Goal: Task Accomplishment & Management: Manage account settings

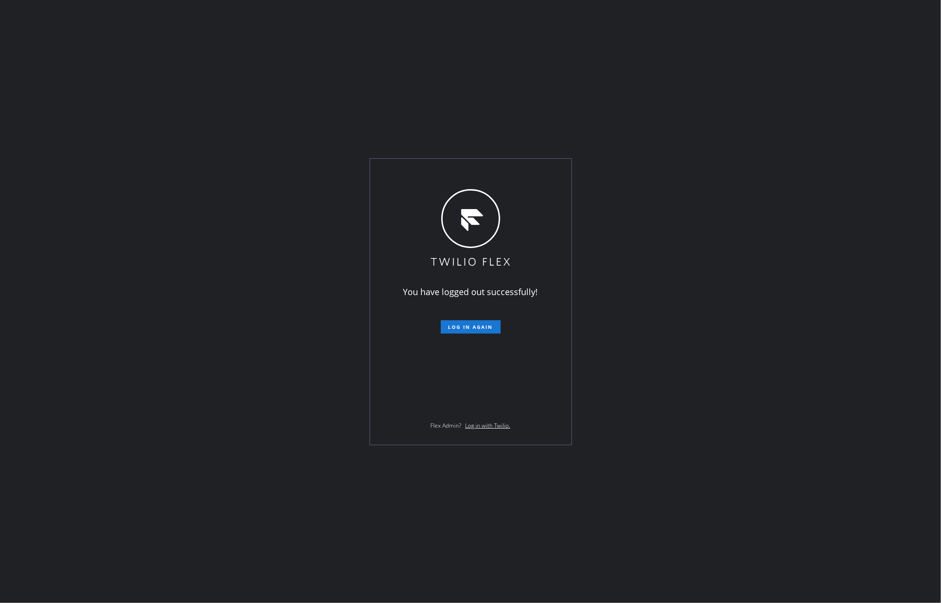
click at [293, 71] on div "You have logged out successfully! Log in again Flex Admin? Log in with Twilio." at bounding box center [470, 301] width 941 height 603
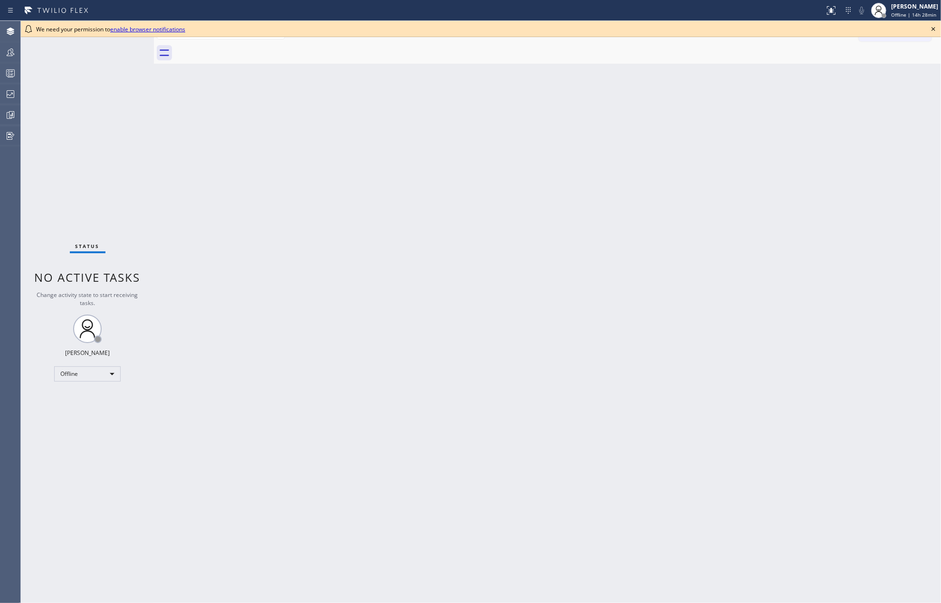
click at [933, 27] on icon at bounding box center [932, 28] width 11 height 11
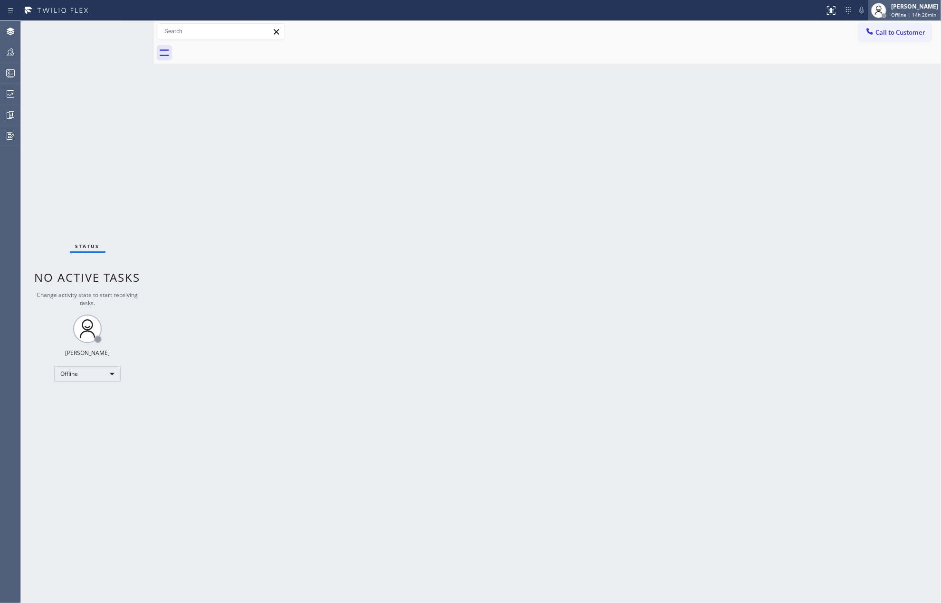
click at [926, 6] on div "[PERSON_NAME]" at bounding box center [914, 6] width 47 height 8
click at [864, 61] on button "Unavailable" at bounding box center [893, 63] width 95 height 12
click at [9, 71] on icon at bounding box center [10, 72] width 11 height 11
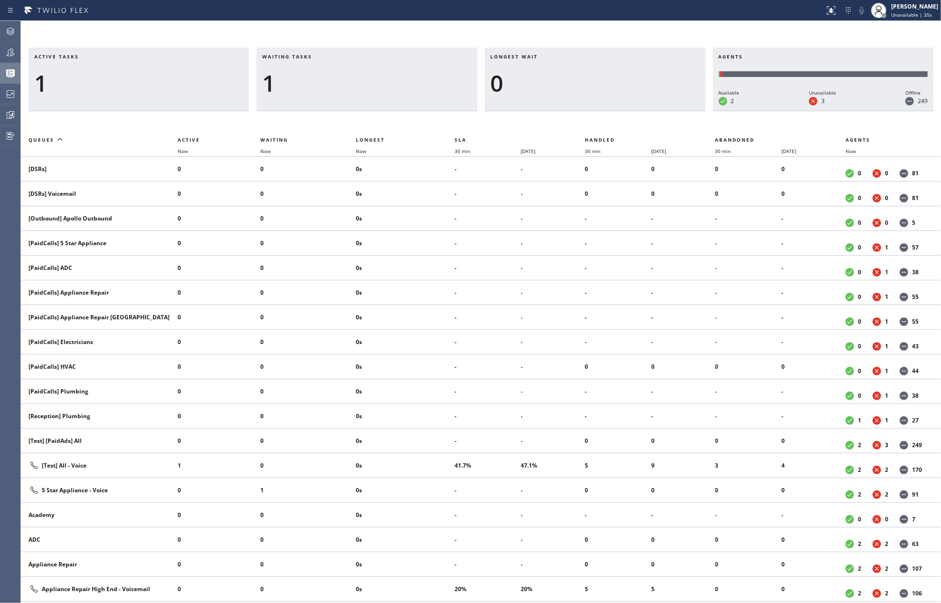
click at [423, 47] on div "Active tasks 1 Waiting tasks 1 Longest wait 0 Agents Available 2 Unavailable 3 …" at bounding box center [481, 312] width 920 height 582
click at [13, 53] on icon at bounding box center [11, 52] width 8 height 8
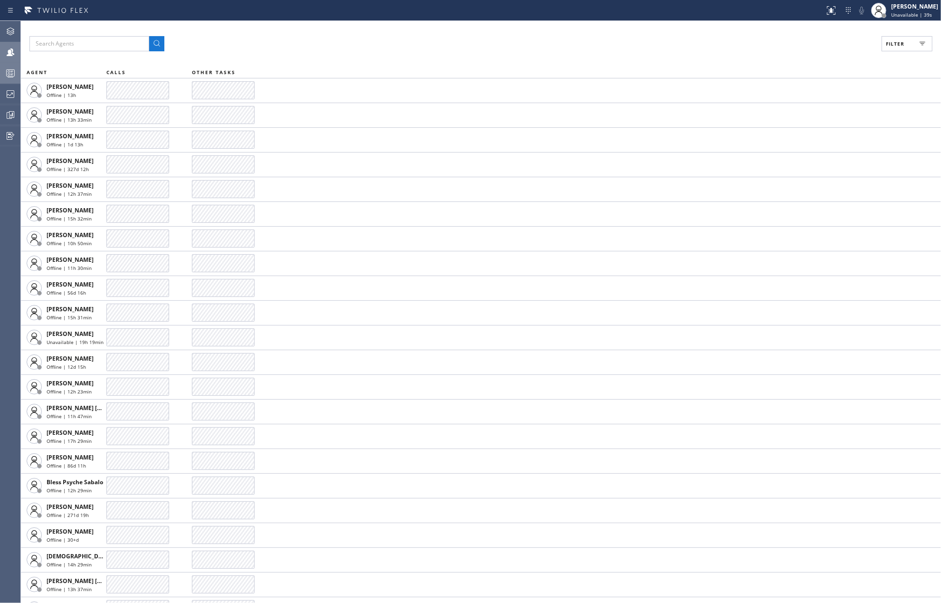
click at [893, 44] on span "Filter" at bounding box center [895, 43] width 19 height 7
click at [811, 111] on label "Available" at bounding box center [870, 112] width 125 height 8
click at [808, 111] on input "Available" at bounding box center [802, 111] width 11 height 11
checkbox input "true"
click at [873, 56] on span "Apply" at bounding box center [882, 54] width 19 height 7
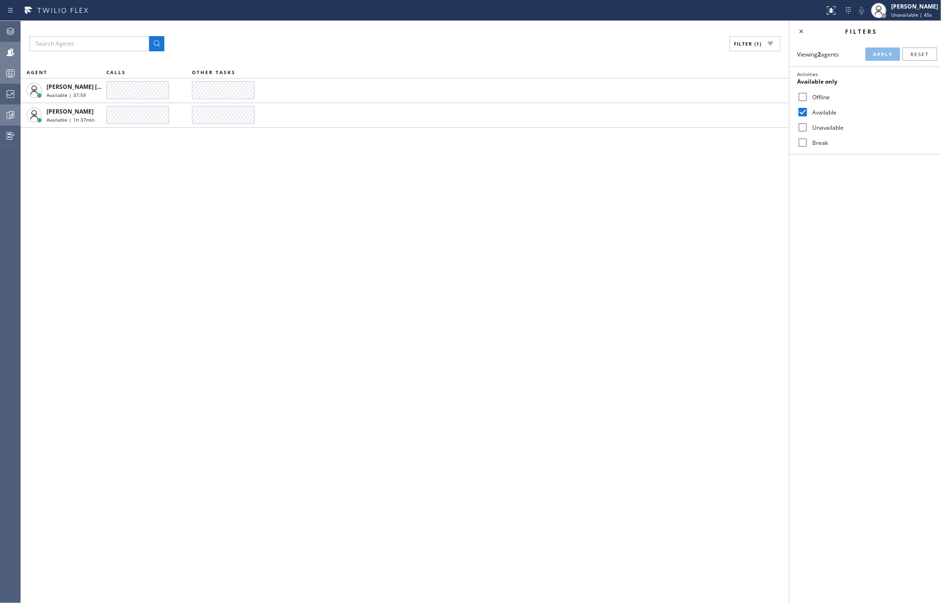
click at [12, 112] on icon at bounding box center [10, 114] width 11 height 11
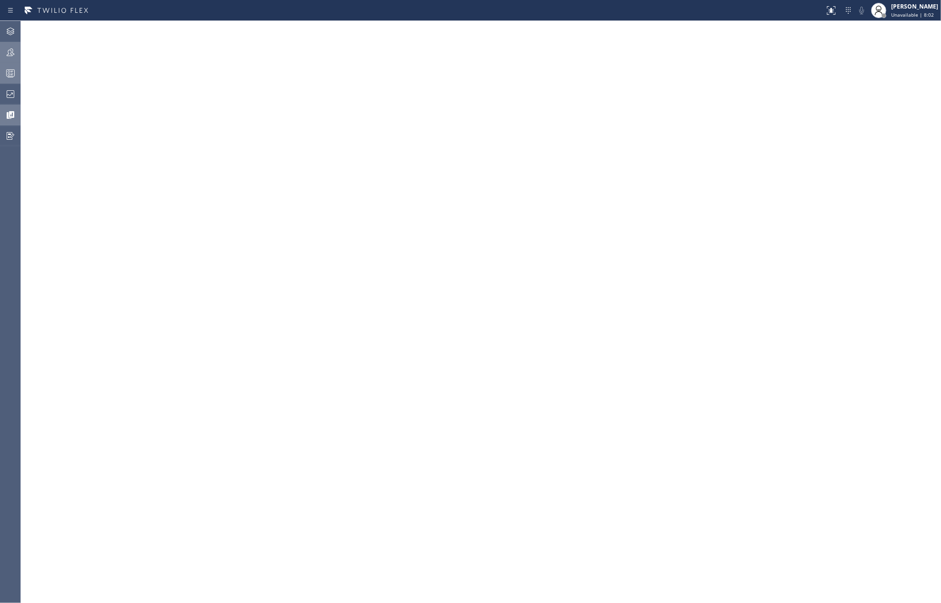
click at [10, 70] on rect at bounding box center [11, 73] width 8 height 7
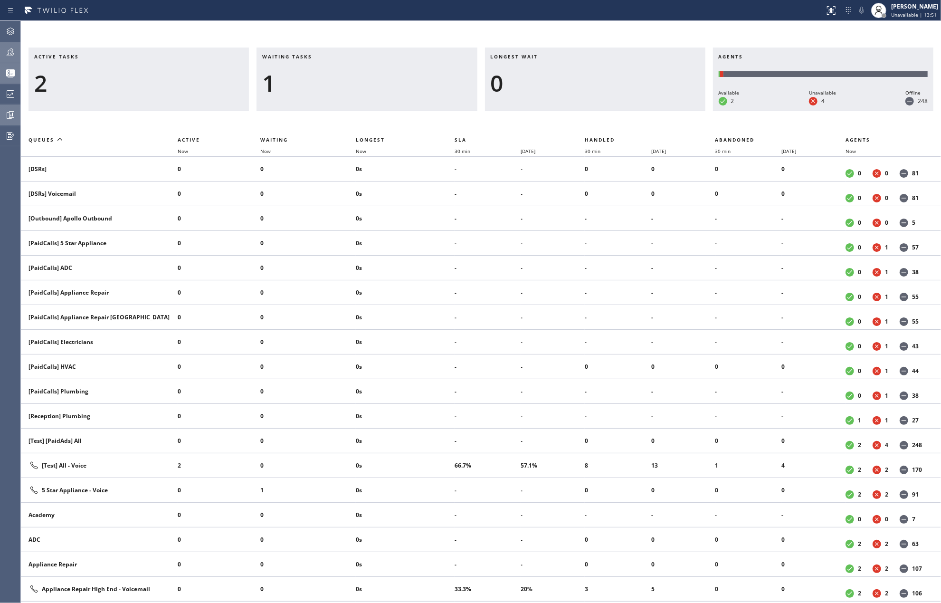
click at [9, 46] on div at bounding box center [10, 52] width 21 height 19
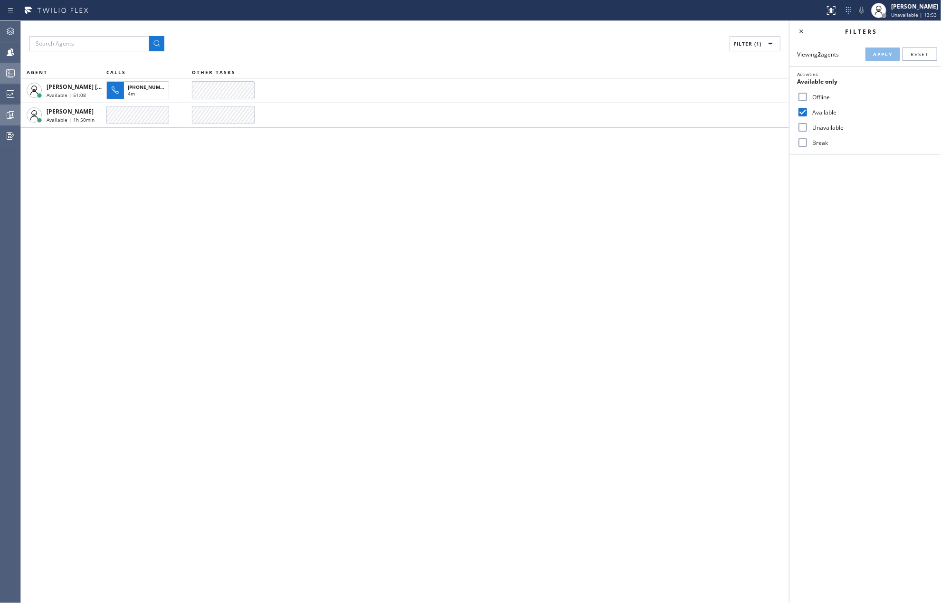
click at [805, 129] on input "Unavailable" at bounding box center [802, 127] width 11 height 11
checkbox input "true"
click at [878, 52] on span "Apply" at bounding box center [882, 54] width 19 height 7
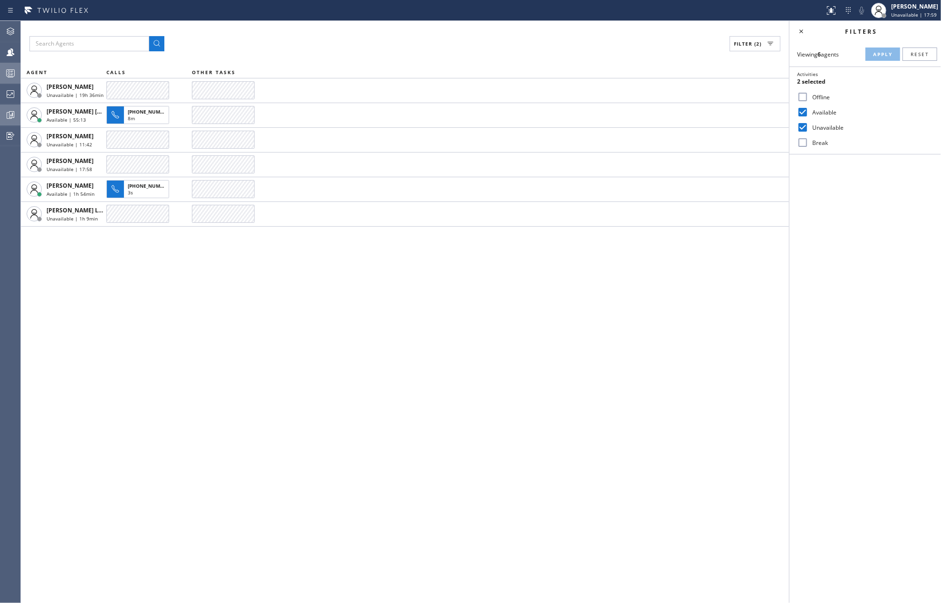
click at [10, 70] on icon at bounding box center [10, 72] width 11 height 11
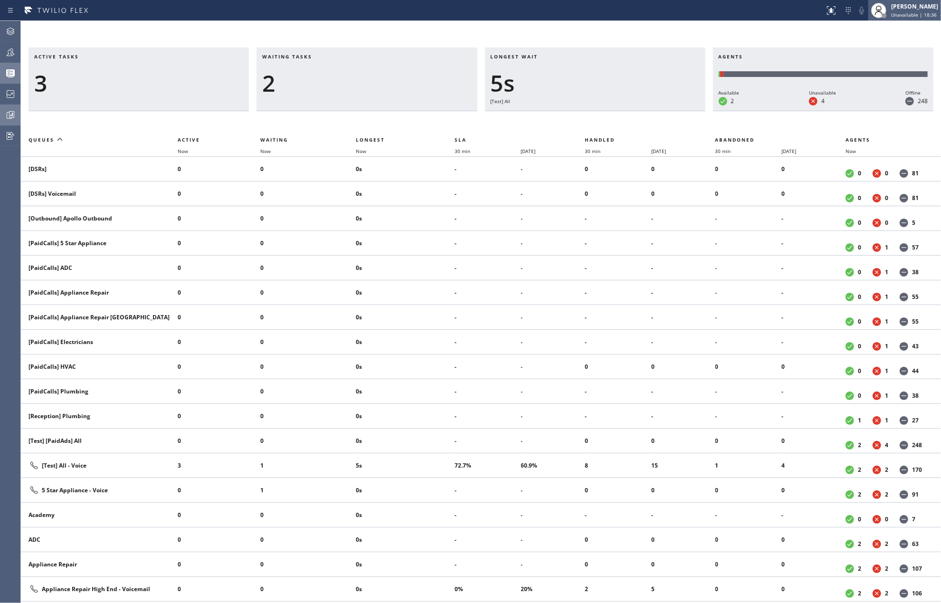
click at [902, 8] on div "[PERSON_NAME]" at bounding box center [914, 6] width 47 height 8
click at [860, 51] on button "Available" at bounding box center [893, 50] width 95 height 12
click at [577, 4] on div at bounding box center [412, 10] width 817 height 15
click at [9, 28] on icon at bounding box center [10, 31] width 11 height 11
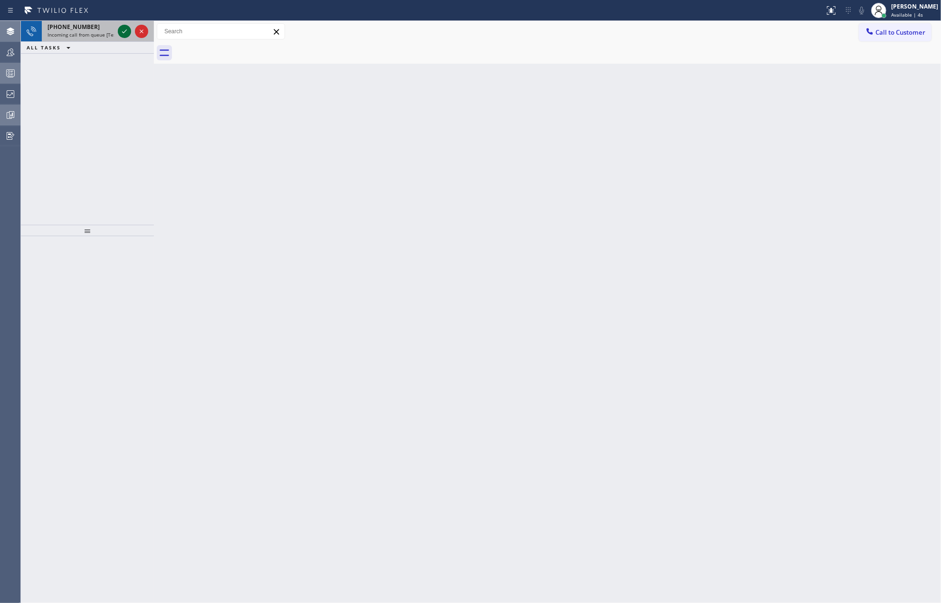
click at [121, 29] on icon at bounding box center [124, 31] width 11 height 11
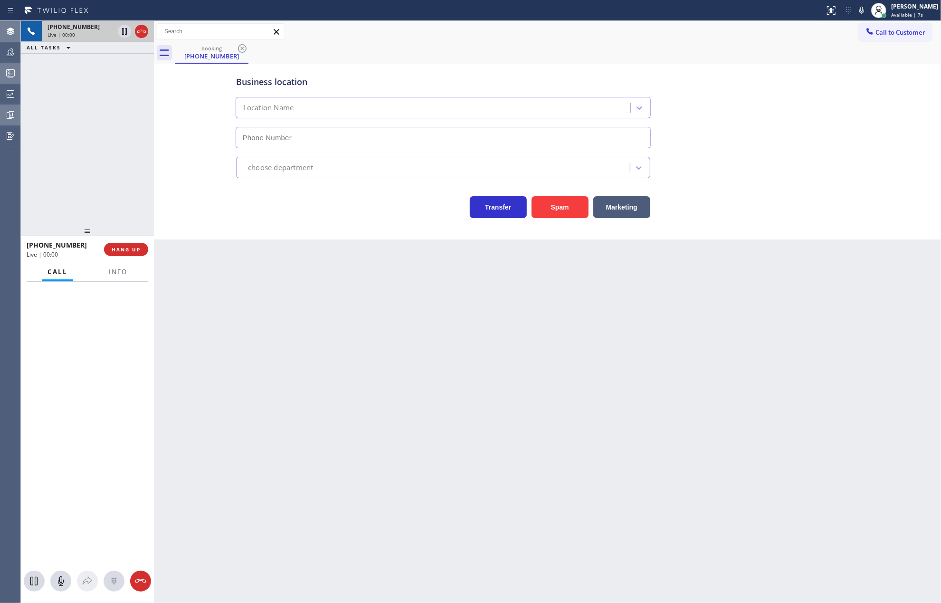
click at [139, 32] on icon at bounding box center [141, 31] width 9 height 3
type input "(213) 566-1222"
click at [114, 32] on div "Live | 00:00" at bounding box center [80, 34] width 66 height 7
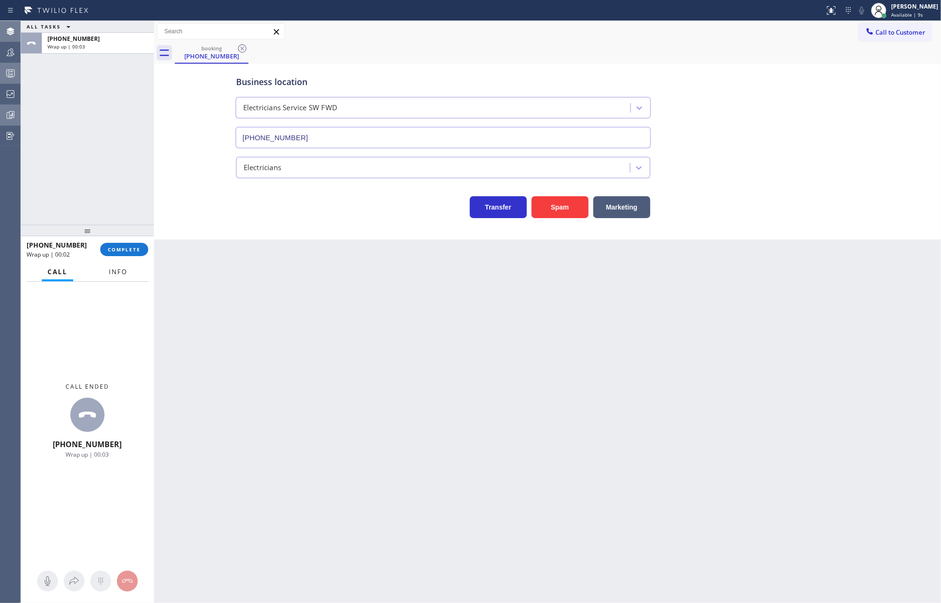
click at [103, 274] on button "Info" at bounding box center [118, 272] width 30 height 19
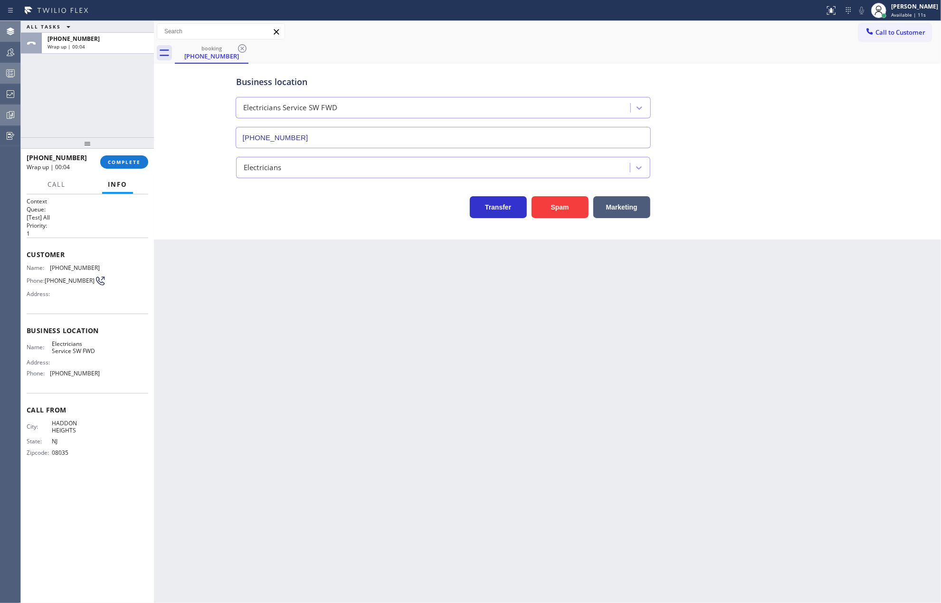
drag, startPoint x: 95, startPoint y: 230, endPoint x: 103, endPoint y: 90, distance: 139.8
click at [103, 90] on div "ALL TASKS ALL TASKS ACTIVE TASKS TASKS IN WRAP UP +16093142100 Wrap up | 00:04 …" at bounding box center [87, 312] width 133 height 582
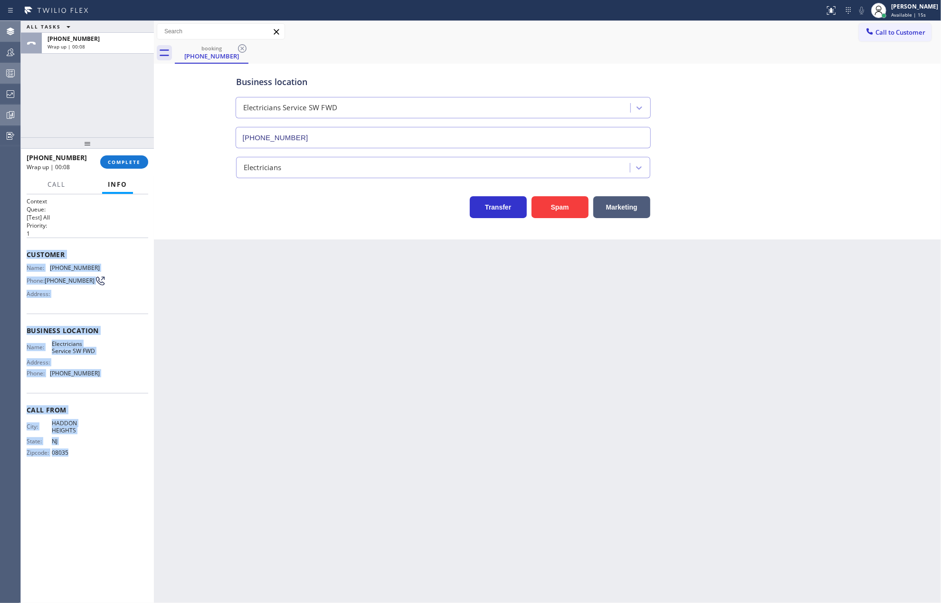
drag, startPoint x: 25, startPoint y: 257, endPoint x: 83, endPoint y: 454, distance: 205.9
click at [83, 454] on div "Context Queue: [Test] All Priority: 1 Customer Name: (609) 314-2100 Phone: (609…" at bounding box center [87, 398] width 133 height 409
copy div "Customer Name: (609) 314-2100 Phone: (609) 314-2100 Address: Business location …"
click at [9, 49] on icon at bounding box center [10, 52] width 11 height 11
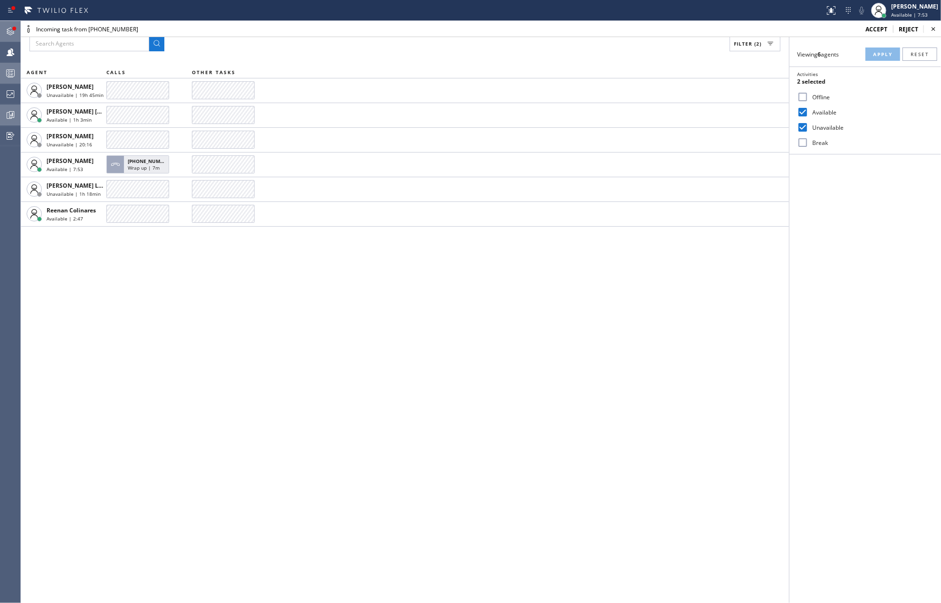
drag, startPoint x: 411, startPoint y: 341, endPoint x: 478, endPoint y: 282, distance: 88.8
click at [415, 337] on div "Filter (2) AGENT CALLS OTHER TASKS Ann Bernadeth Mesina Unavailable | 19h 45min…" at bounding box center [405, 312] width 768 height 582
click at [917, 9] on div "[PERSON_NAME]" at bounding box center [914, 6] width 47 height 8
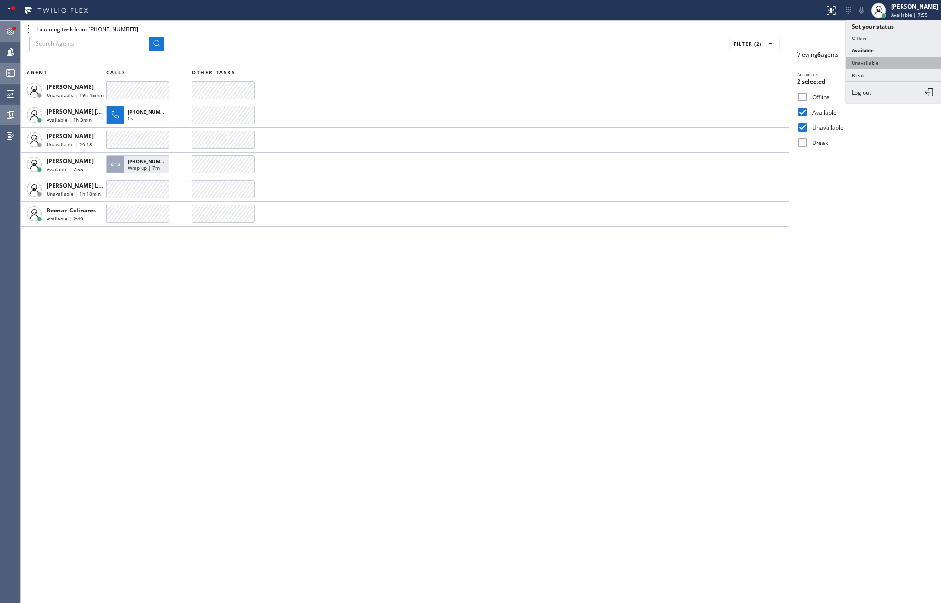
click at [881, 58] on button "Unavailable" at bounding box center [893, 63] width 95 height 12
click at [882, 25] on span "accept" at bounding box center [876, 29] width 22 height 8
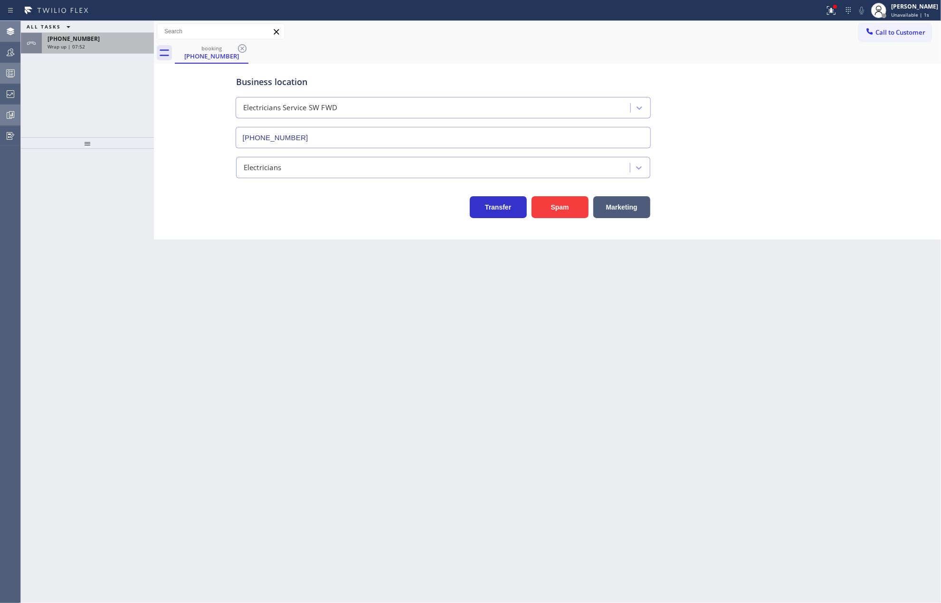
click at [114, 44] on div "Wrap up | 07:52" at bounding box center [97, 46] width 101 height 7
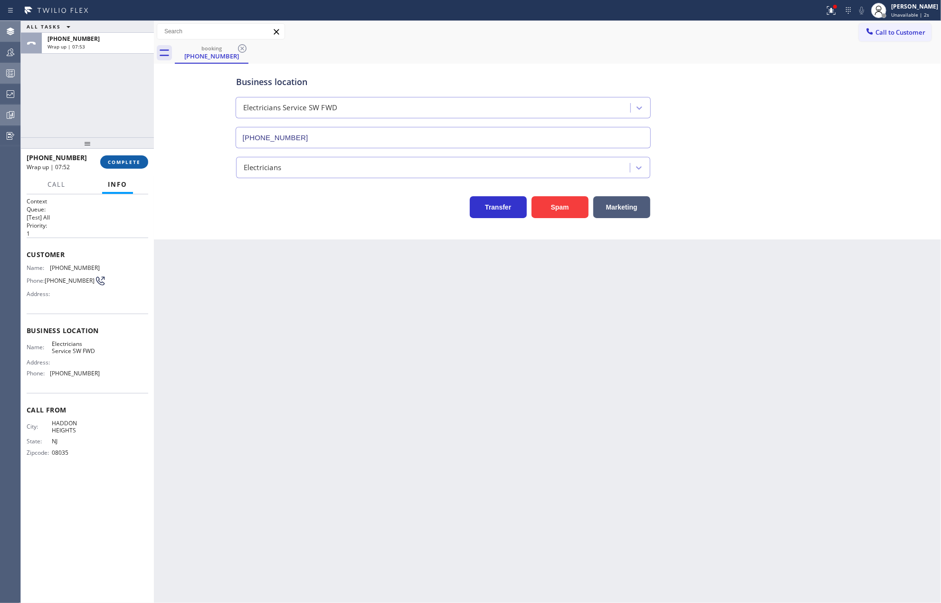
click at [122, 162] on span "COMPLETE" at bounding box center [124, 162] width 33 height 7
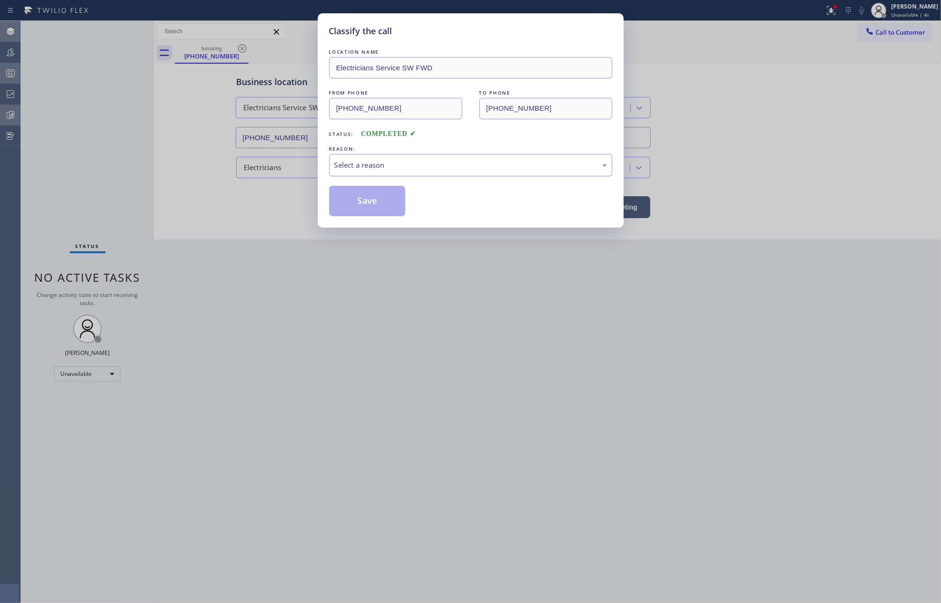
click at [439, 166] on div "Select a reason" at bounding box center [470, 165] width 273 height 11
click at [371, 198] on button "Save" at bounding box center [367, 201] width 76 height 30
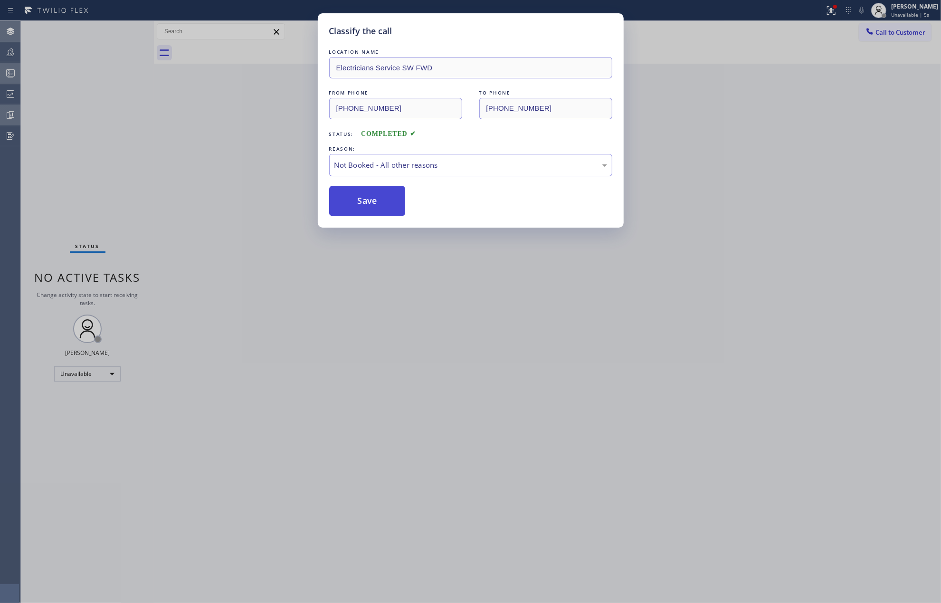
click at [371, 198] on button "Save" at bounding box center [367, 201] width 76 height 30
drag, startPoint x: 371, startPoint y: 198, endPoint x: 235, endPoint y: 160, distance: 141.9
click at [369, 198] on button "Save" at bounding box center [367, 201] width 76 height 30
click at [232, 159] on div "Classify the call LOCATION NAME Electricians Service SW FWD FROM PHONE (609) 31…" at bounding box center [470, 301] width 941 height 603
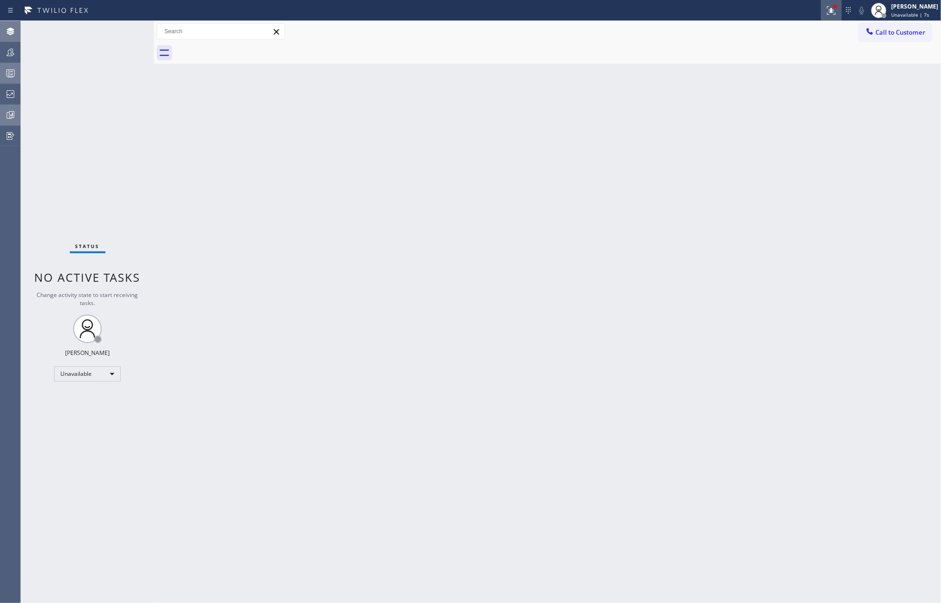
click at [837, 8] on icon at bounding box center [830, 10] width 11 height 11
drag, startPoint x: 803, startPoint y: 120, endPoint x: 746, endPoint y: 109, distance: 58.1
click at [801, 120] on button "Clear issue" at bounding box center [791, 124] width 111 height 13
click at [9, 68] on icon at bounding box center [10, 72] width 11 height 11
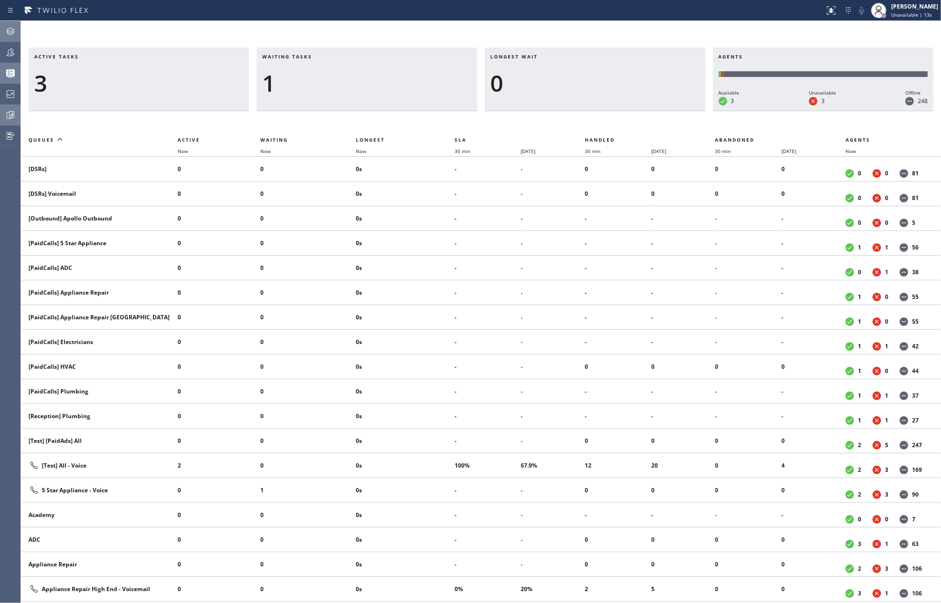
click at [14, 50] on icon at bounding box center [10, 52] width 11 height 11
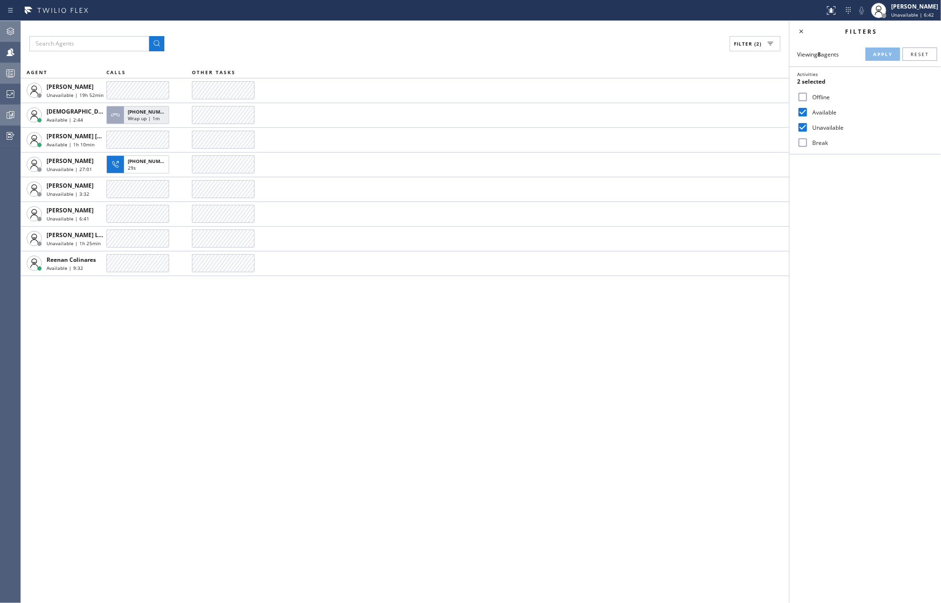
click at [325, 386] on div "Filter (2) AGENT CALLS OTHER TASKS Ann Bernadeth Mesina Unavailable | 19h 52min…" at bounding box center [405, 312] width 768 height 582
click at [325, 393] on div "Filter (2) AGENT CALLS OTHER TASKS Ann Bernadeth Mesina Unavailable | 19h 55min…" at bounding box center [405, 312] width 768 height 582
click at [804, 142] on input "Break" at bounding box center [802, 142] width 11 height 11
checkbox input "true"
click at [879, 49] on button "Apply" at bounding box center [882, 53] width 35 height 13
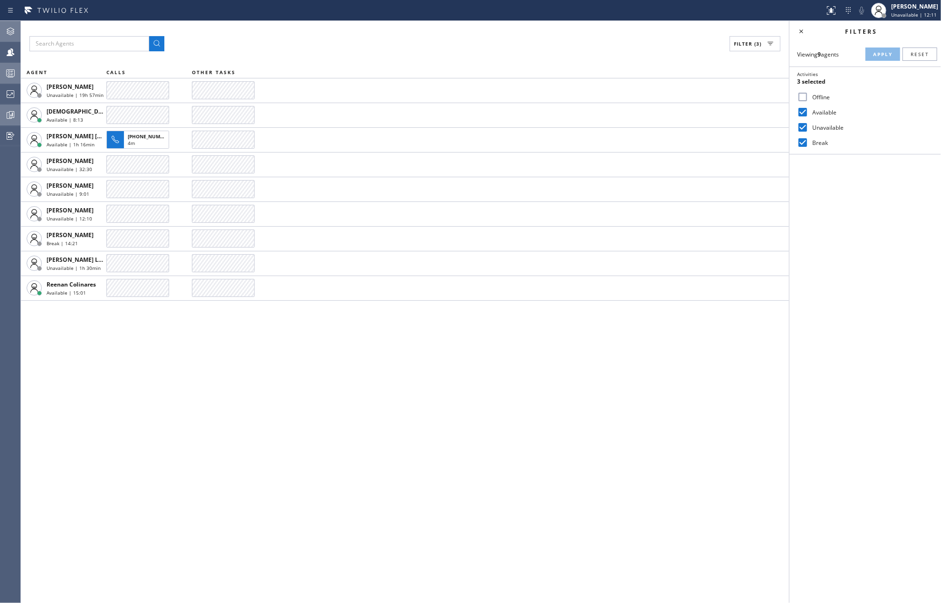
click at [441, 354] on div "Filter (3) AGENT CALLS OTHER TASKS Ann Bernadeth Mesina Unavailable | 19h 57min…" at bounding box center [405, 312] width 768 height 582
click at [7, 72] on icon at bounding box center [10, 72] width 11 height 11
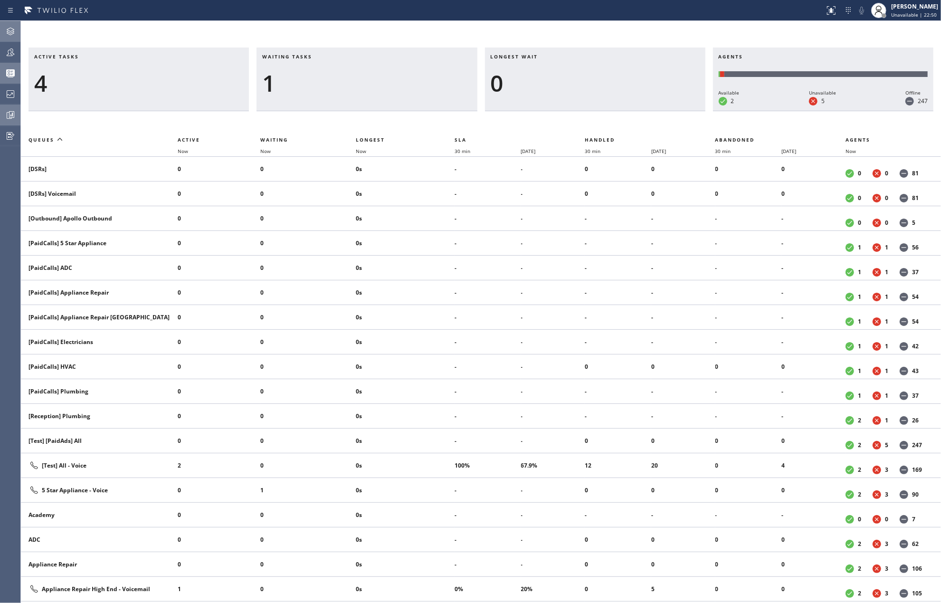
click at [375, 3] on div at bounding box center [412, 10] width 817 height 15
click at [15, 111] on icon at bounding box center [10, 114] width 11 height 11
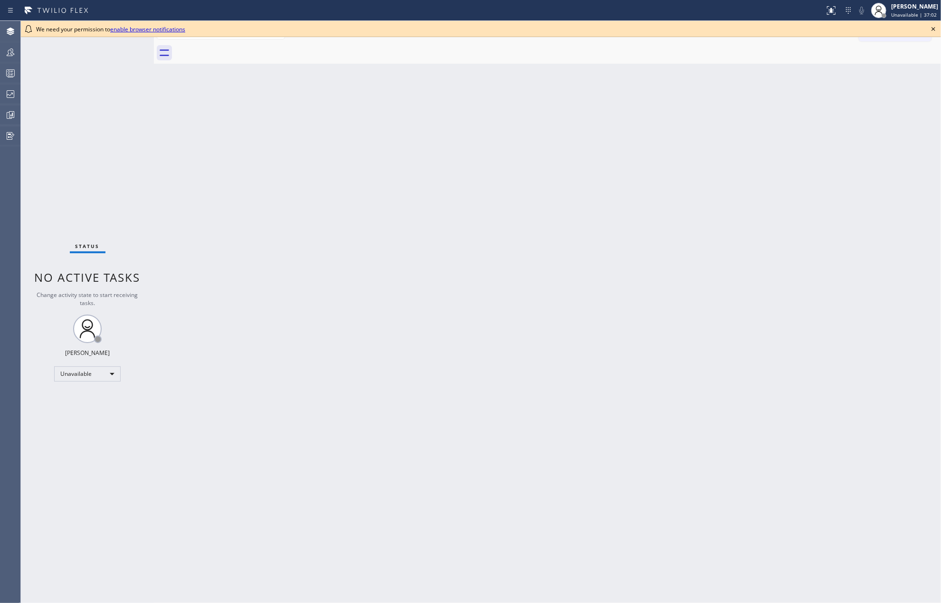
click at [935, 24] on icon at bounding box center [932, 28] width 11 height 11
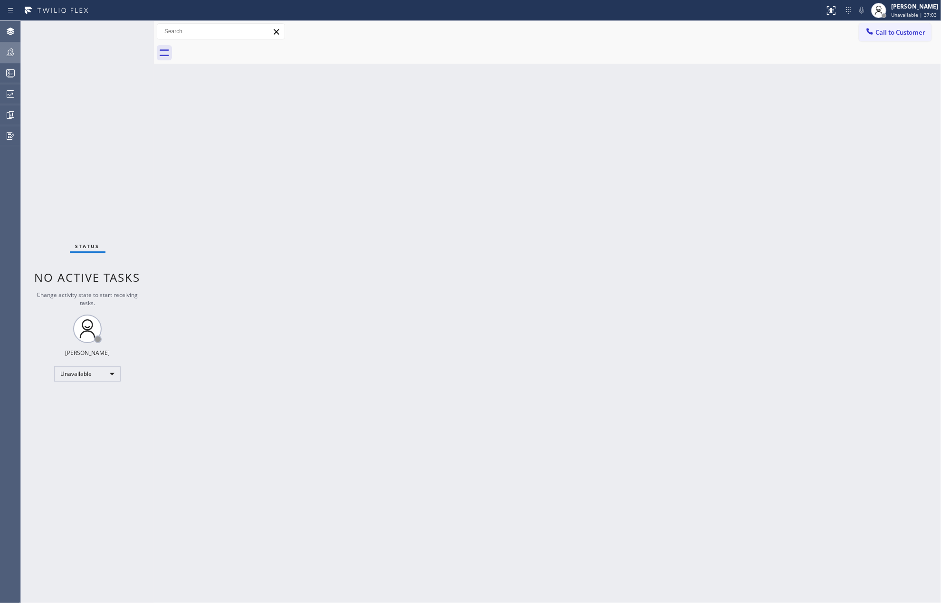
click at [9, 49] on icon at bounding box center [10, 52] width 11 height 11
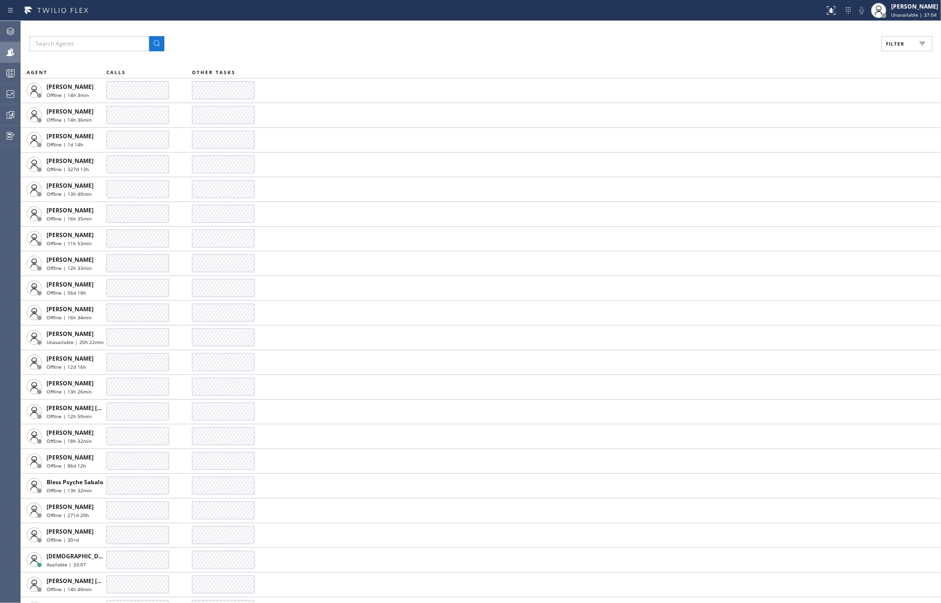
click at [894, 42] on span "Filter" at bounding box center [895, 43] width 19 height 7
click at [804, 111] on input "Available" at bounding box center [802, 111] width 11 height 11
checkbox input "true"
click at [806, 141] on input "Break" at bounding box center [802, 142] width 11 height 11
checkbox input "true"
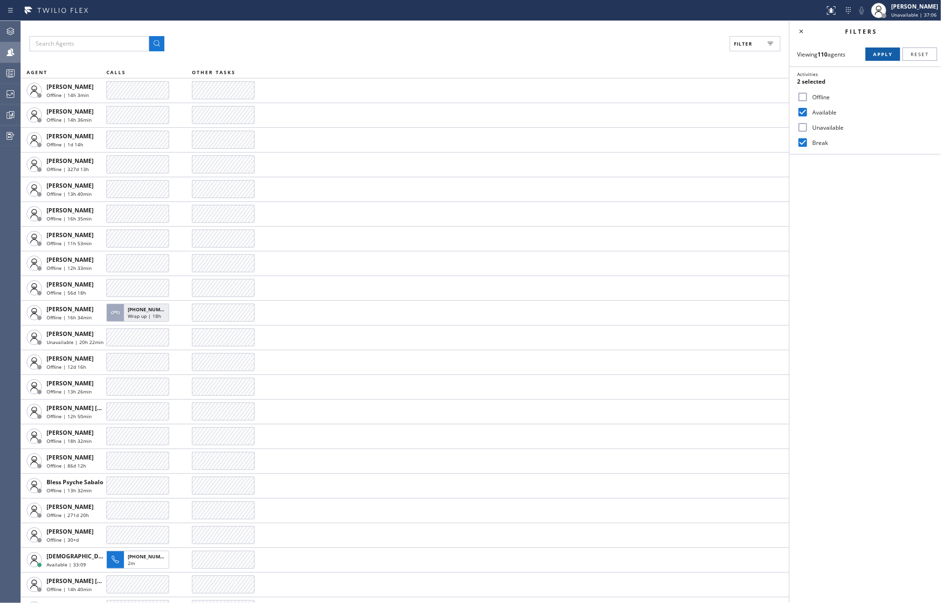
click at [884, 54] on span "Apply" at bounding box center [882, 54] width 19 height 7
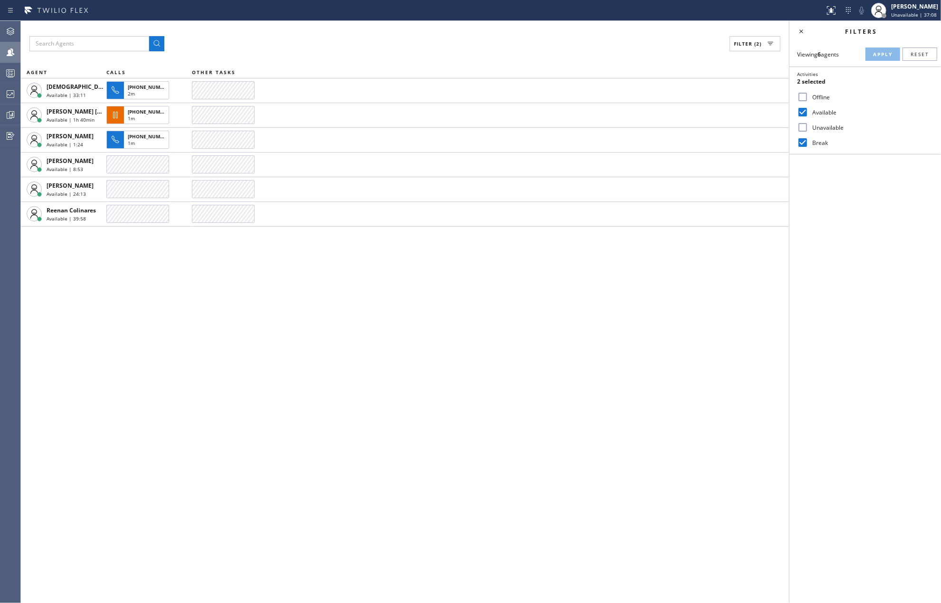
click at [583, 287] on div "Filter (2) AGENT CALLS OTHER TASKS Christian Cinco Available | 33:11 +151663369…" at bounding box center [405, 312] width 768 height 582
click at [483, 367] on div "Filter (2) AGENT CALLS OTHER TASKS Christian Cinco Available | 34:40 +151663369…" at bounding box center [405, 312] width 768 height 582
click at [313, 386] on div "Filter (2) AGENT CALLS OTHER TASKS Christian Cinco Available | 35:09 +151663369…" at bounding box center [405, 312] width 768 height 582
click at [9, 113] on icon at bounding box center [11, 114] width 5 height 7
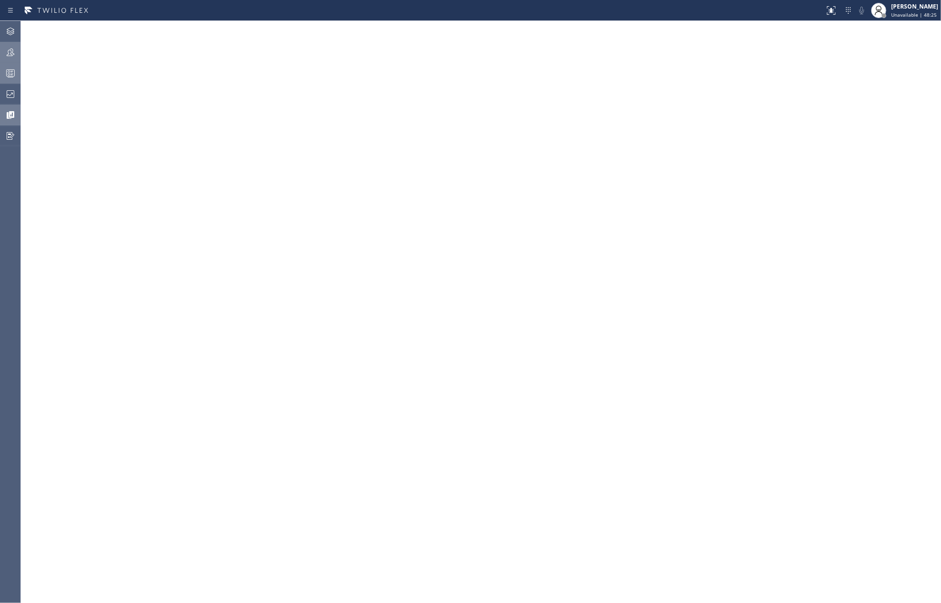
click at [9, 72] on circle at bounding box center [9, 72] width 2 height 2
click at [5, 112] on icon at bounding box center [10, 114] width 11 height 11
click at [12, 74] on icon at bounding box center [10, 74] width 5 height 6
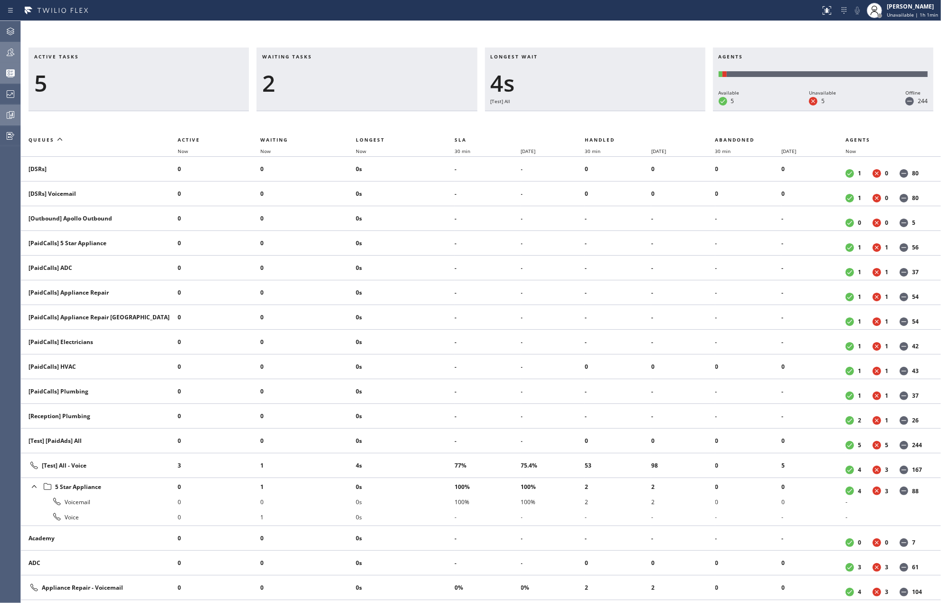
click at [10, 50] on icon at bounding box center [11, 52] width 8 height 8
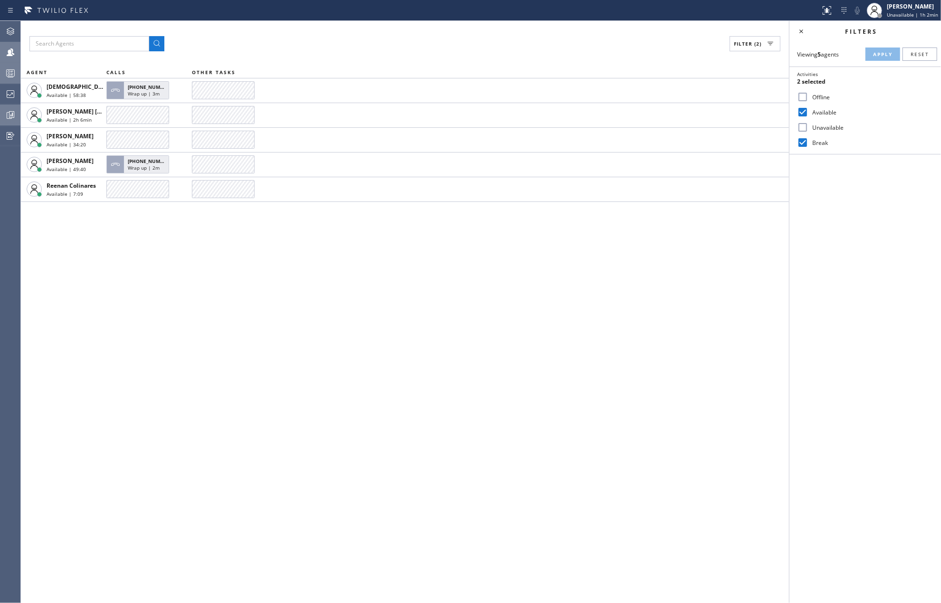
click at [8, 75] on circle at bounding box center [9, 75] width 2 height 2
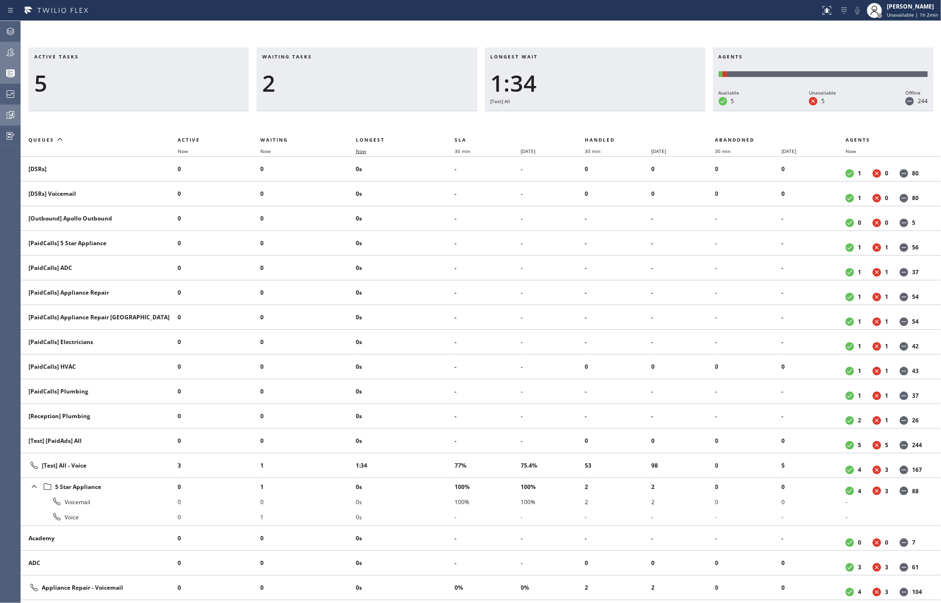
click at [366, 151] on span "Now" at bounding box center [361, 151] width 10 height 7
click at [10, 116] on icon at bounding box center [11, 115] width 2 height 4
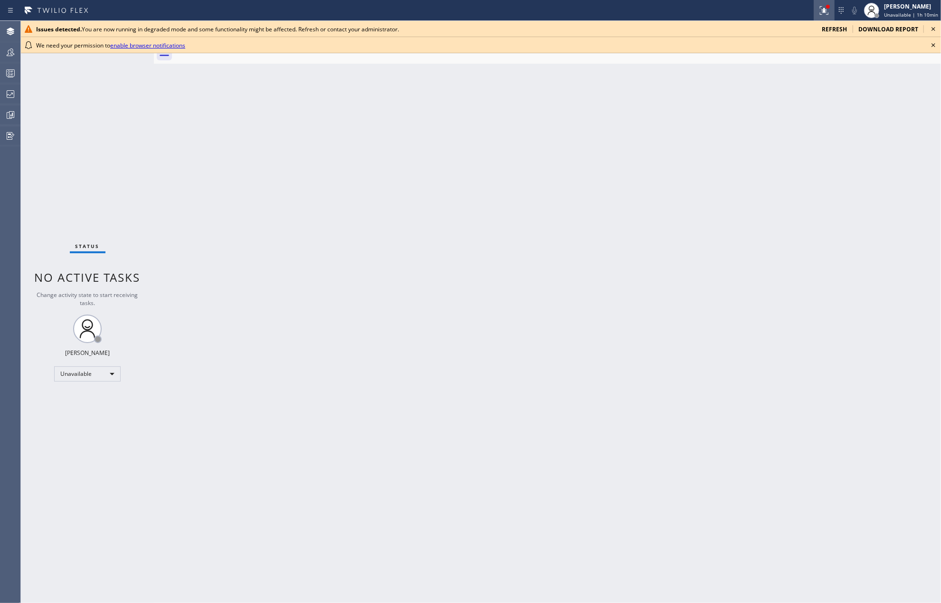
click at [824, 10] on icon at bounding box center [824, 9] width 6 height 3
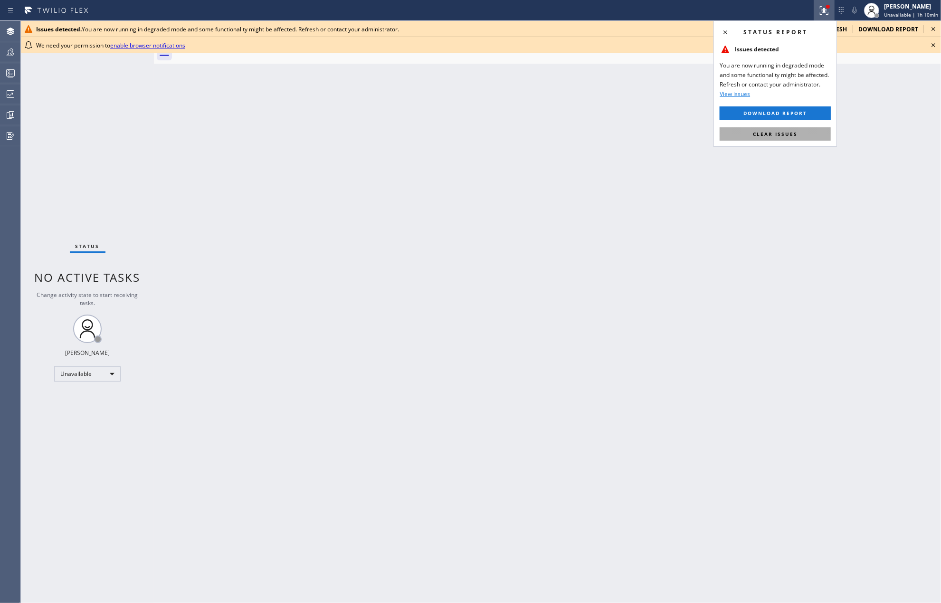
click at [782, 135] on span "Clear issues" at bounding box center [775, 134] width 45 height 7
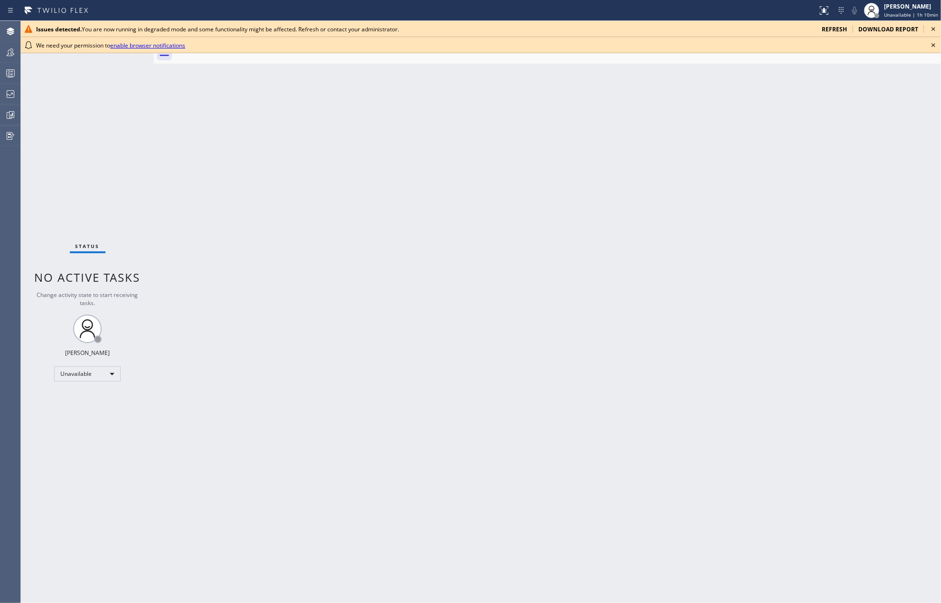
click at [931, 44] on icon at bounding box center [932, 44] width 11 height 11
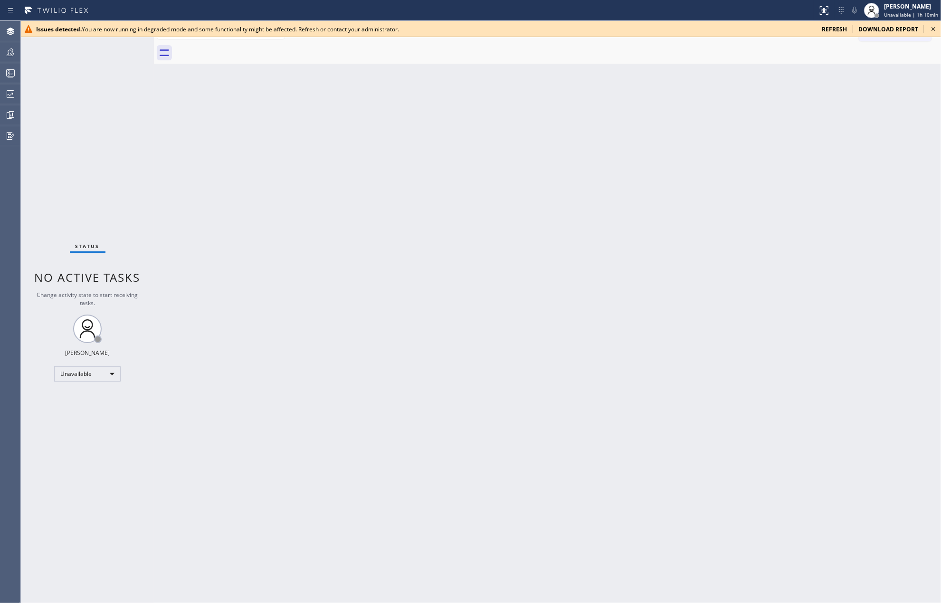
click at [933, 29] on icon at bounding box center [933, 29] width 4 height 4
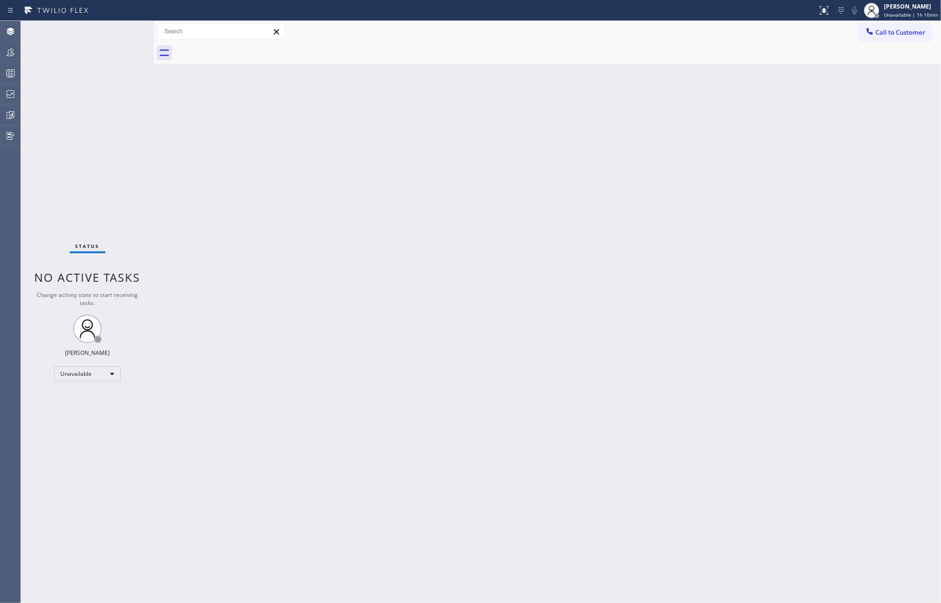
click at [707, 152] on div "Back to Dashboard Change Sender ID Customers Technicians Select a contact Outbo…" at bounding box center [547, 312] width 787 height 582
click at [544, 136] on div "Back to Dashboard Change Sender ID Customers Technicians Select a contact Outbo…" at bounding box center [547, 312] width 787 height 582
click at [5, 53] on icon at bounding box center [10, 52] width 11 height 11
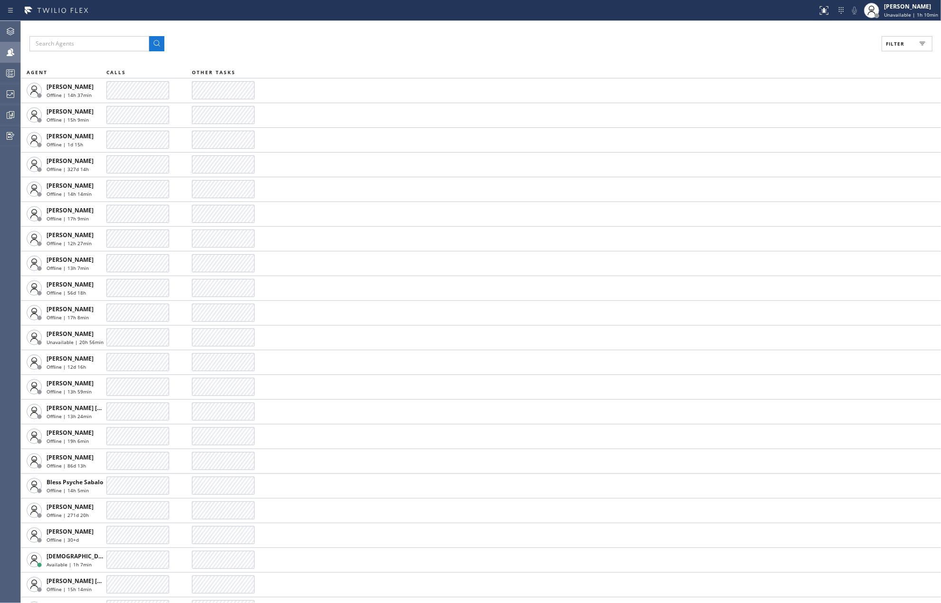
click at [906, 41] on button "Filter" at bounding box center [906, 43] width 51 height 15
click at [803, 113] on input "Available" at bounding box center [802, 111] width 11 height 11
checkbox input "true"
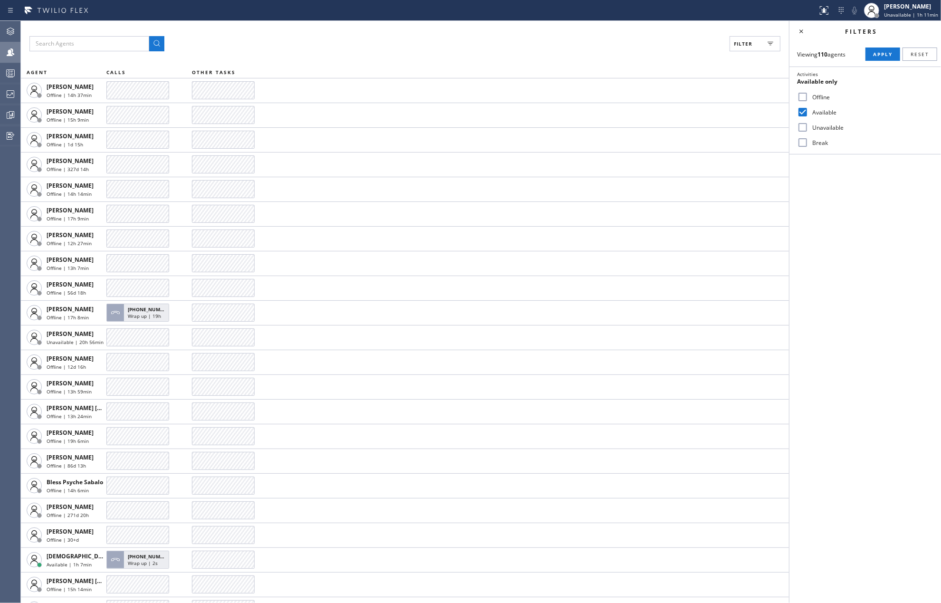
click at [803, 142] on input "Break" at bounding box center [802, 142] width 11 height 11
checkbox input "true"
click at [806, 129] on input "Unavailable" at bounding box center [802, 127] width 11 height 11
checkbox input "true"
click at [888, 51] on span "Apply" at bounding box center [882, 54] width 19 height 7
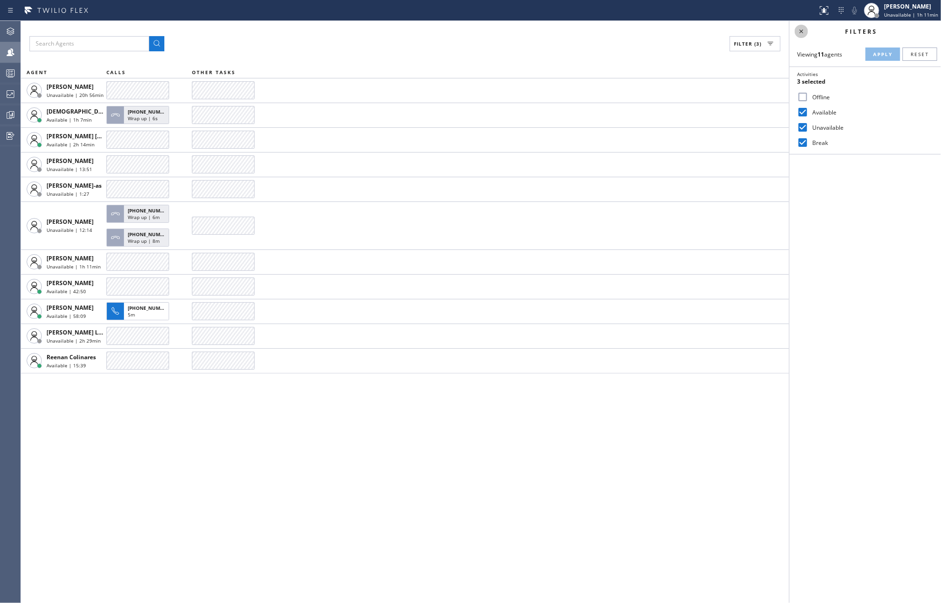
click at [806, 31] on icon at bounding box center [800, 31] width 11 height 11
click at [394, 420] on div "Filter (3) AGENT CALLS OTHER TASKS Ann Bernadeth Mesina Unavailable | 20h 59min…" at bounding box center [481, 312] width 920 height 582
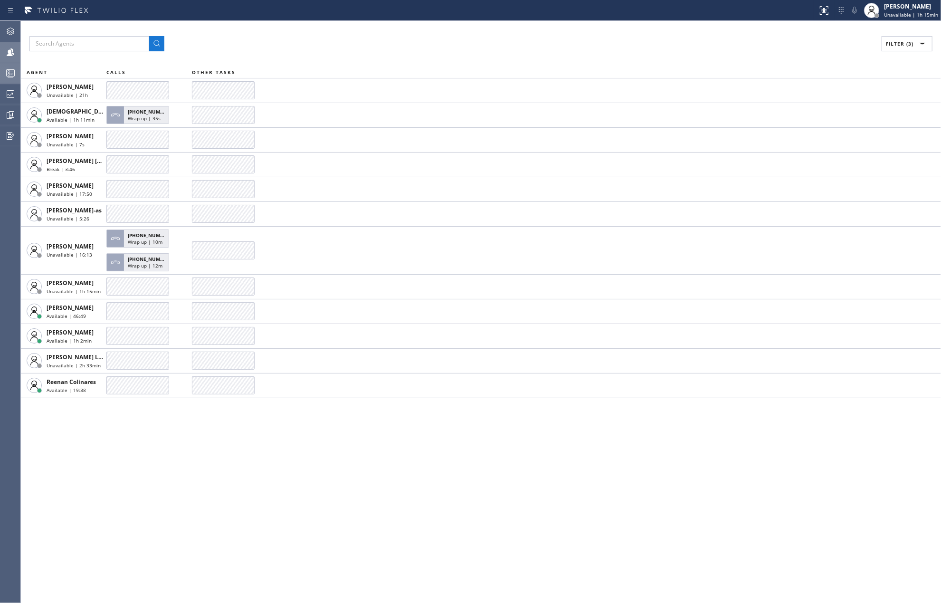
click at [11, 70] on icon at bounding box center [10, 72] width 11 height 11
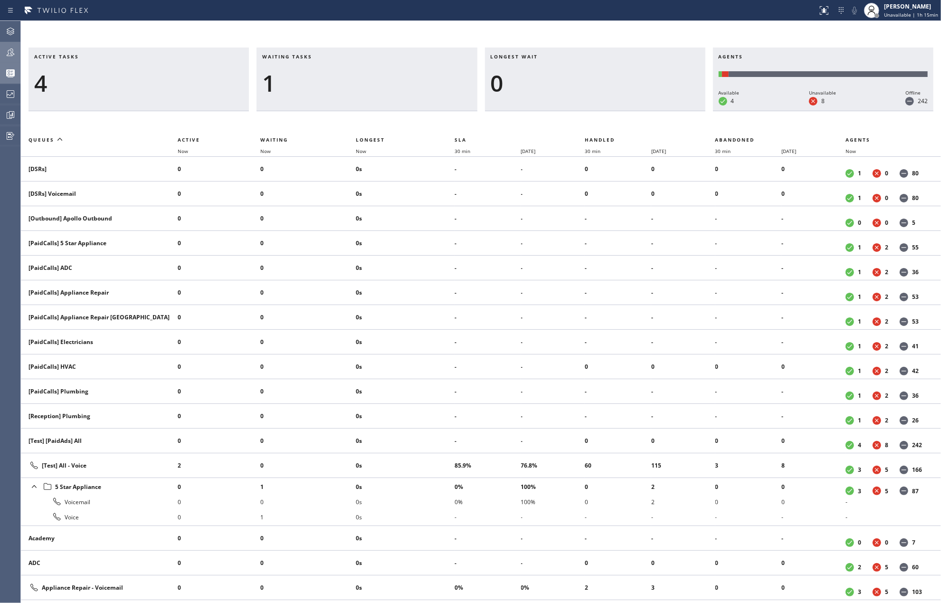
click at [16, 50] on div at bounding box center [10, 52] width 21 height 11
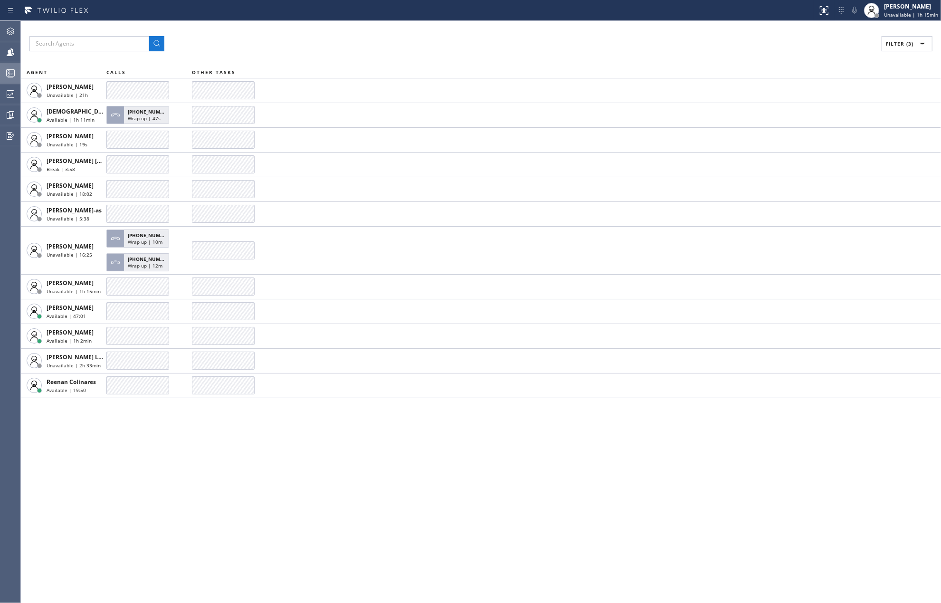
click at [12, 72] on icon at bounding box center [10, 72] width 11 height 11
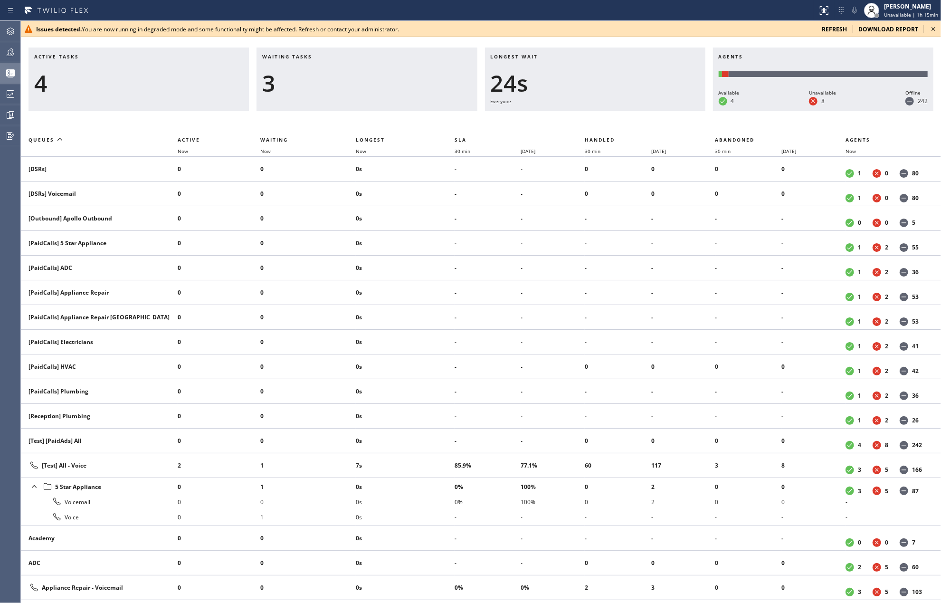
drag, startPoint x: 382, startPoint y: 5, endPoint x: 377, endPoint y: 6, distance: 5.3
click at [382, 5] on div at bounding box center [409, 10] width 810 height 15
click at [10, 113] on icon at bounding box center [10, 114] width 11 height 11
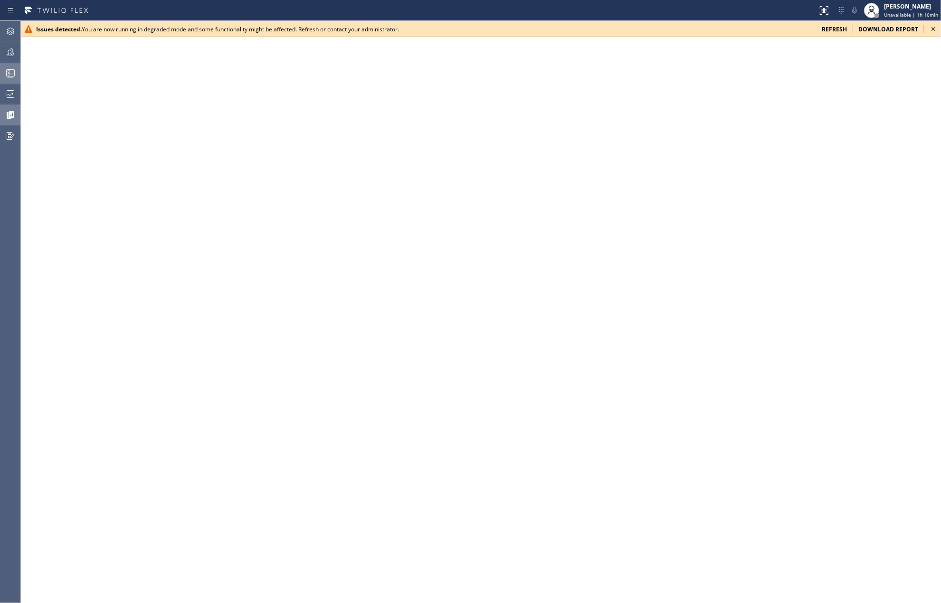
click at [936, 27] on icon at bounding box center [932, 28] width 11 height 11
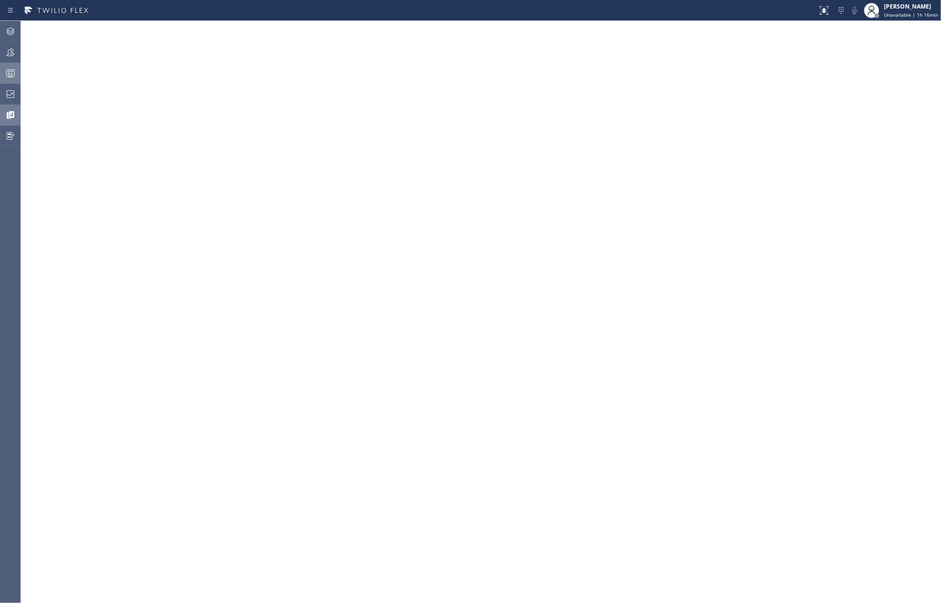
click at [9, 71] on icon at bounding box center [10, 72] width 11 height 11
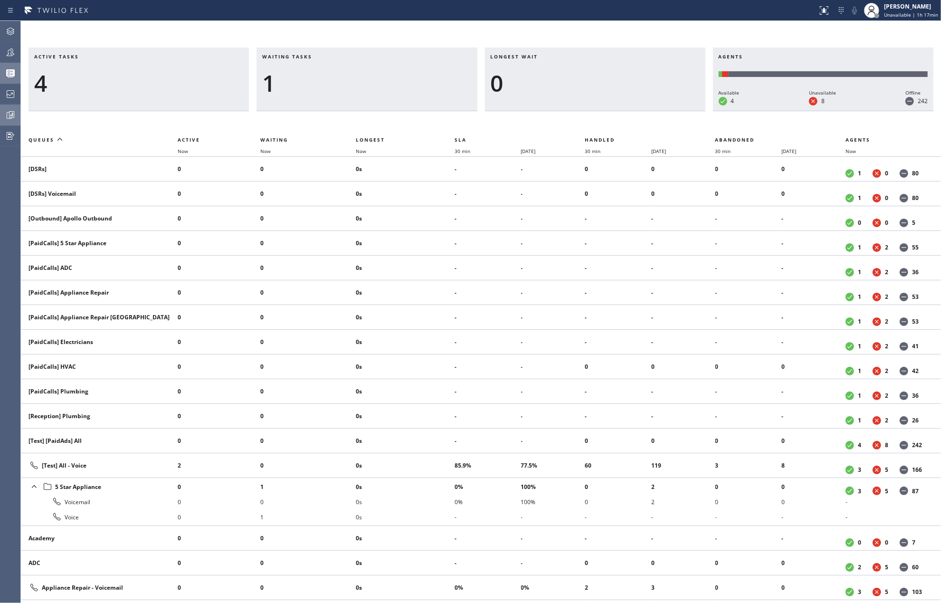
drag, startPoint x: 472, startPoint y: 26, endPoint x: 932, endPoint y: 147, distance: 475.4
click at [473, 26] on div "Active tasks 4 Waiting tasks 1 Longest wait 0 Agents Available 4 Unavailable 8 …" at bounding box center [481, 312] width 920 height 582
click at [5, 50] on icon at bounding box center [10, 52] width 11 height 11
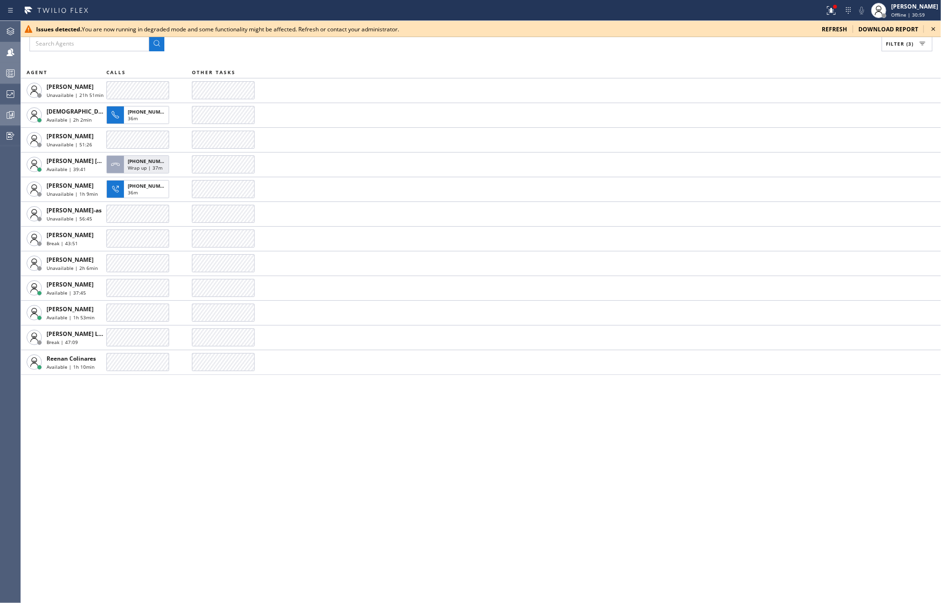
click at [445, 537] on div "Filter (3) AGENT CALLS OTHER TASKS Ann Bernadeth Mesina Unavailable | 21h 51min…" at bounding box center [481, 312] width 920 height 582
click at [931, 27] on icon at bounding box center [932, 28] width 11 height 11
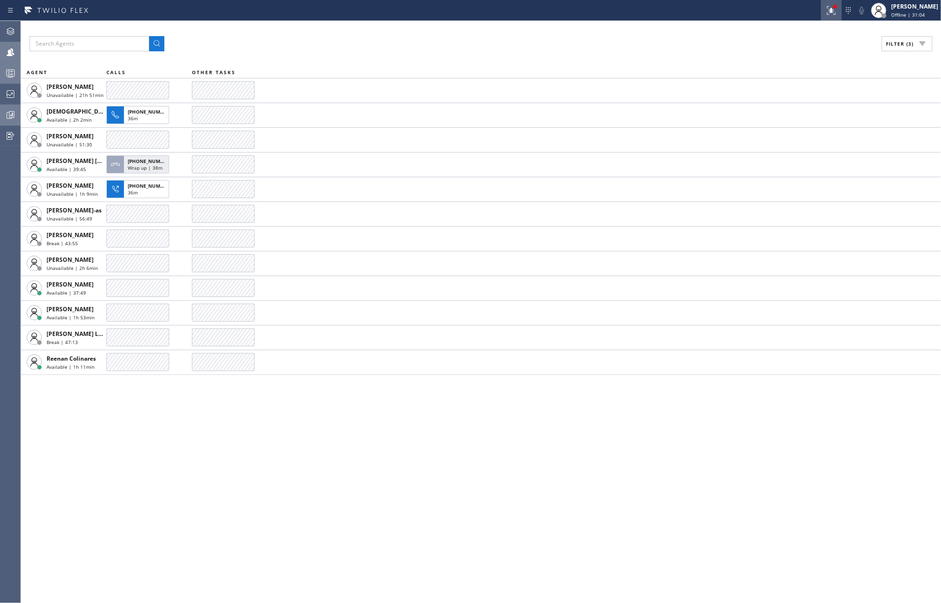
click at [837, 8] on icon at bounding box center [830, 10] width 11 height 11
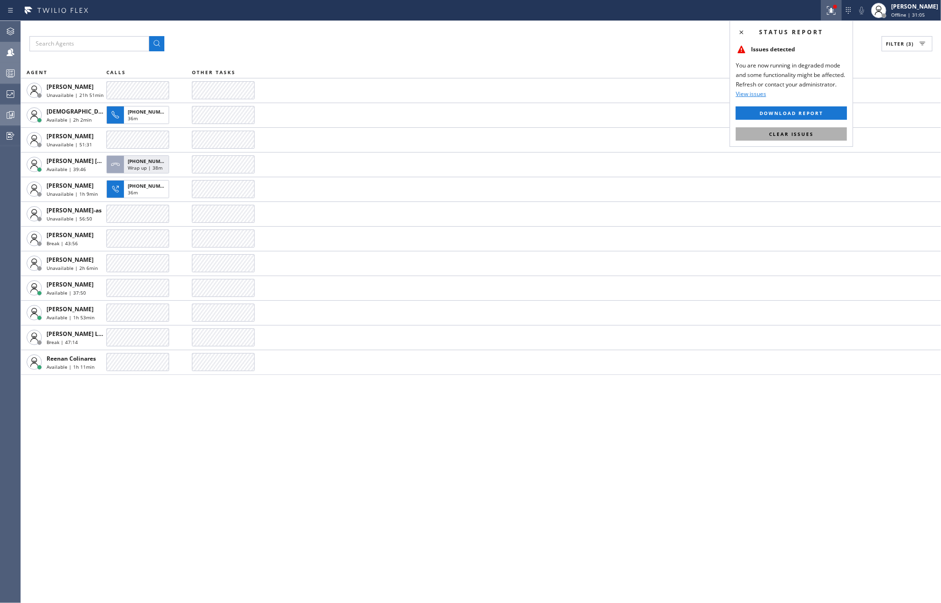
click at [803, 135] on span "Clear issues" at bounding box center [791, 134] width 45 height 7
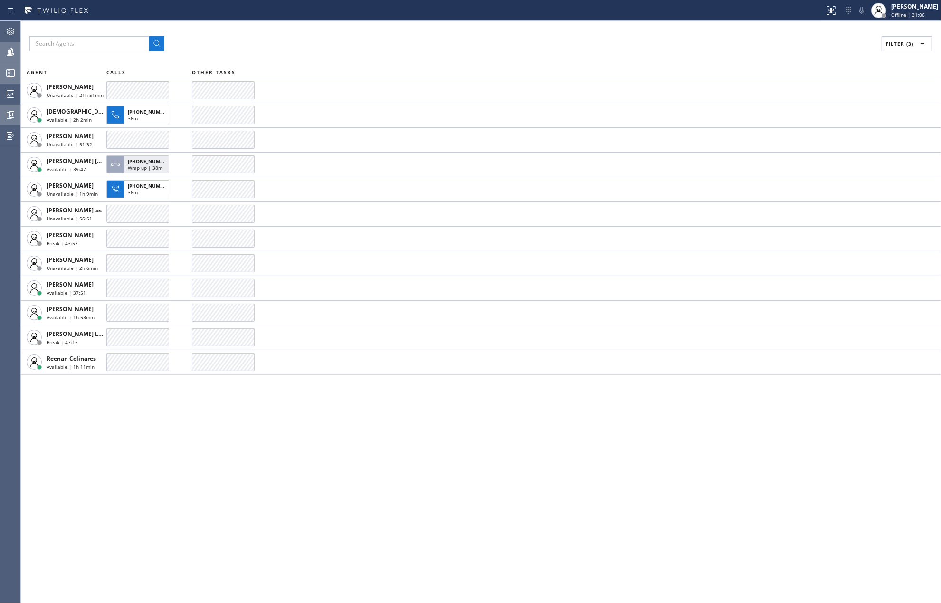
click at [9, 116] on icon at bounding box center [11, 114] width 5 height 7
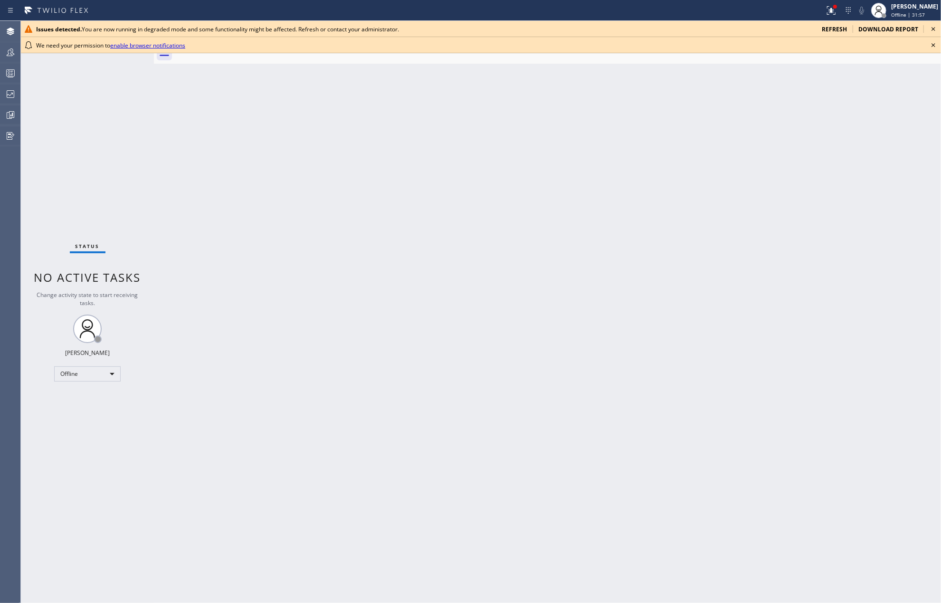
click at [311, 135] on div "Back to Dashboard Change Sender ID Customers Technicians Select a contact Outbo…" at bounding box center [547, 312] width 787 height 582
click at [355, 219] on div "Back to Dashboard Change Sender ID Customers Technicians Select a contact Outbo…" at bounding box center [547, 312] width 787 height 582
click at [932, 44] on icon at bounding box center [932, 44] width 11 height 11
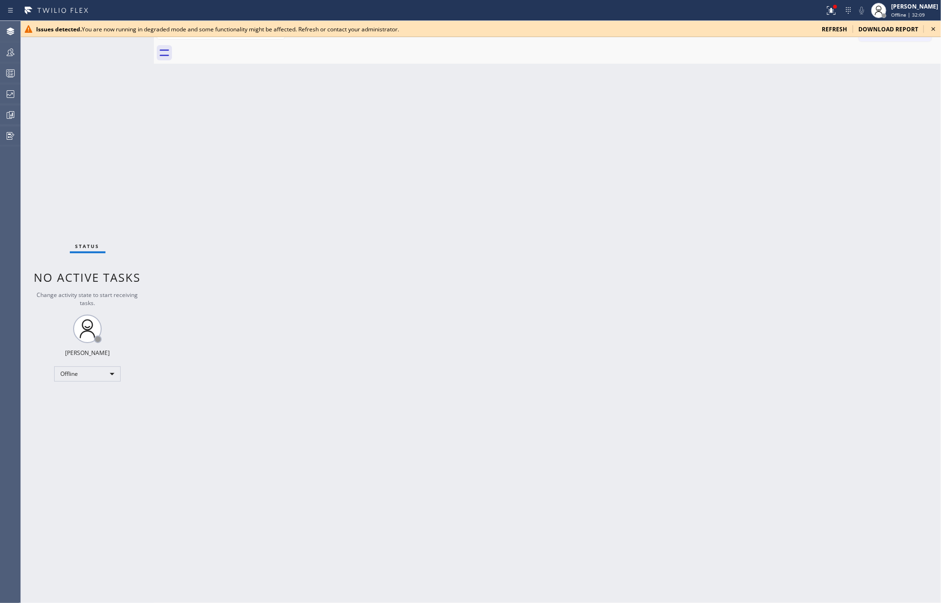
click at [931, 24] on icon at bounding box center [932, 28] width 11 height 11
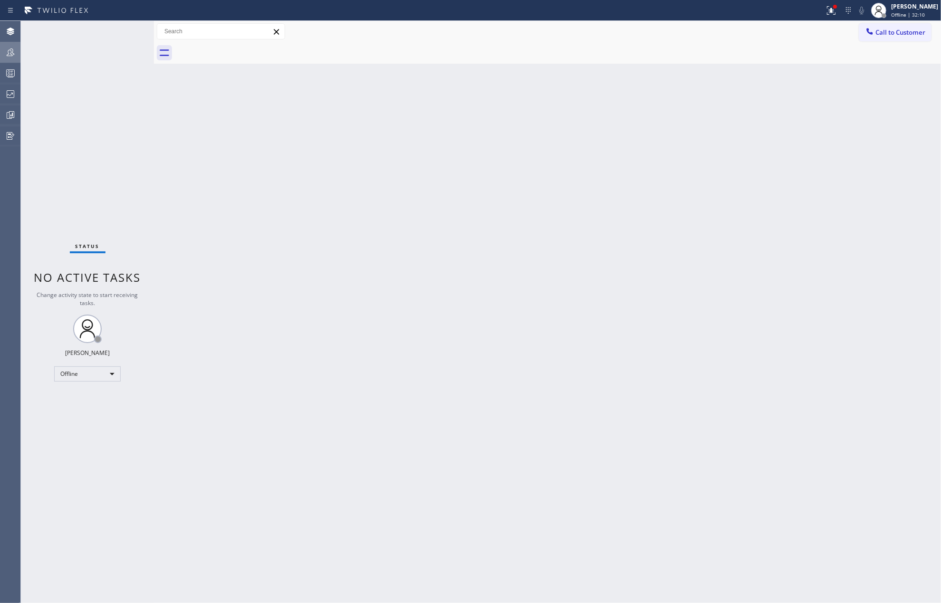
click at [16, 52] on div at bounding box center [10, 52] width 21 height 11
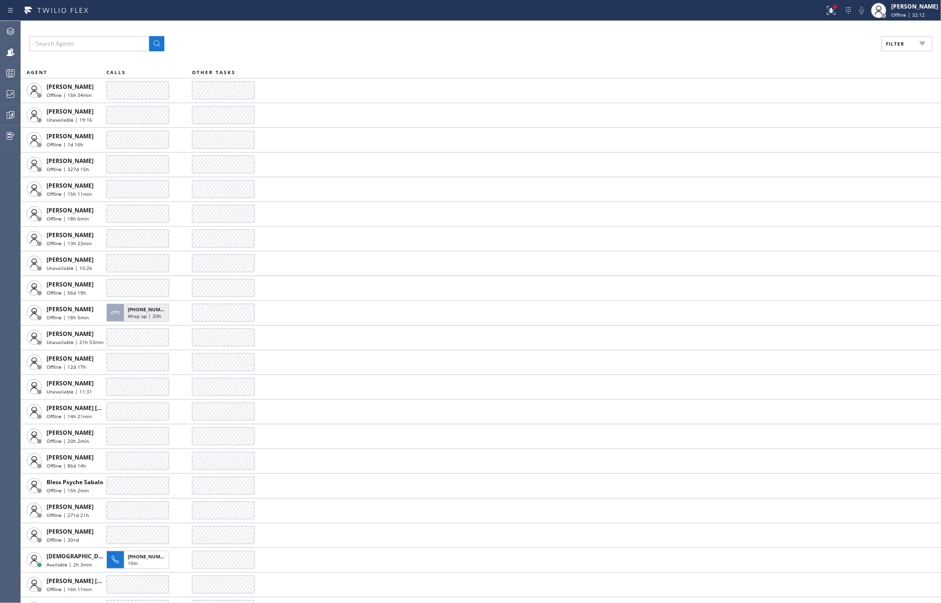
click at [897, 38] on button "Filter" at bounding box center [906, 43] width 51 height 15
click at [812, 113] on label "Available" at bounding box center [870, 112] width 125 height 8
click at [808, 113] on input "Available" at bounding box center [802, 111] width 11 height 11
checkbox input "true"
click at [808, 141] on input "Break" at bounding box center [802, 142] width 11 height 11
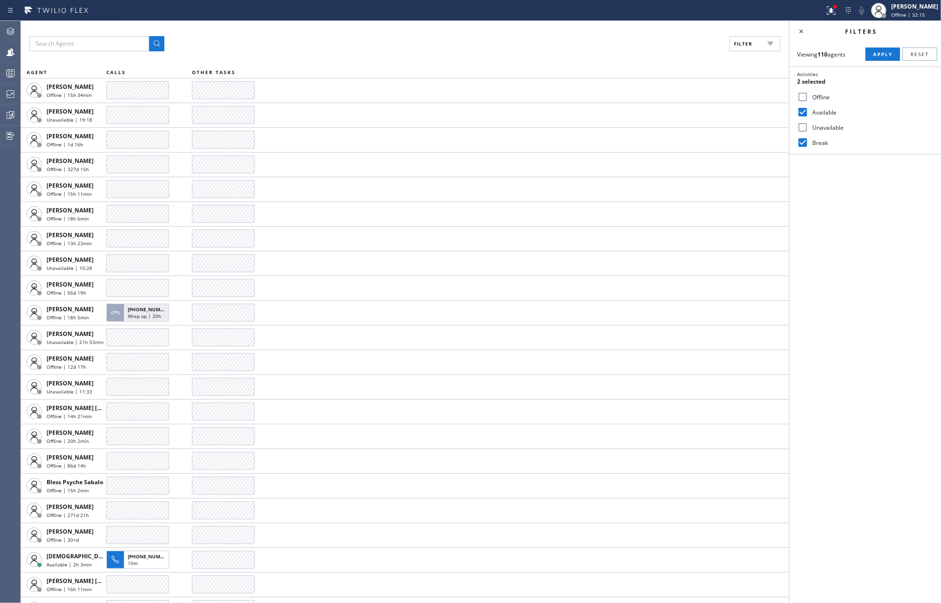
click at [879, 56] on span "Apply" at bounding box center [882, 54] width 19 height 7
click at [925, 10] on div "[PERSON_NAME]" at bounding box center [914, 6] width 47 height 8
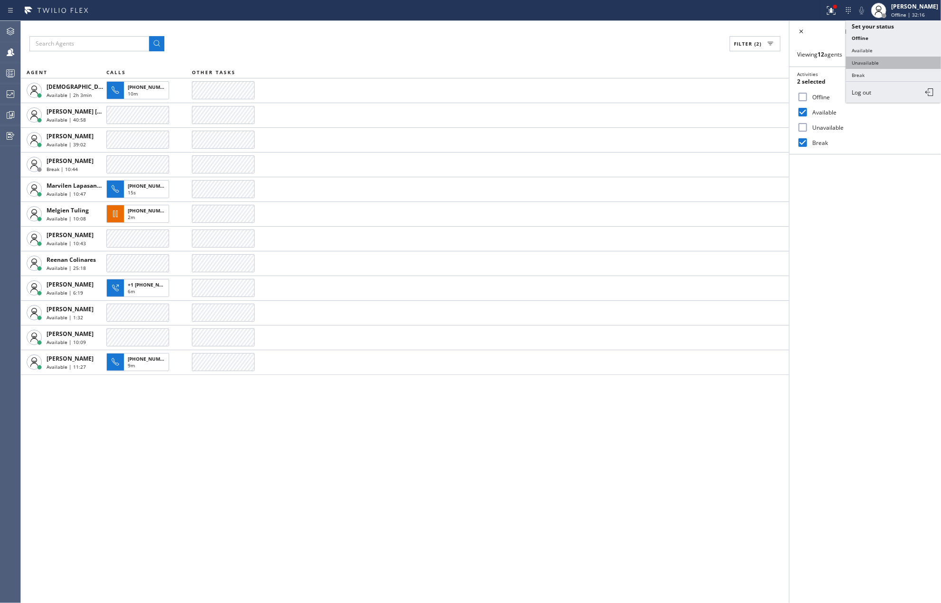
click at [897, 61] on button "Unavailable" at bounding box center [893, 63] width 95 height 12
click at [399, 444] on div "Filter (2) AGENT CALLS OTHER TASKS [DEMOGRAPHIC_DATA][PERSON_NAME] Available | …" at bounding box center [405, 312] width 768 height 582
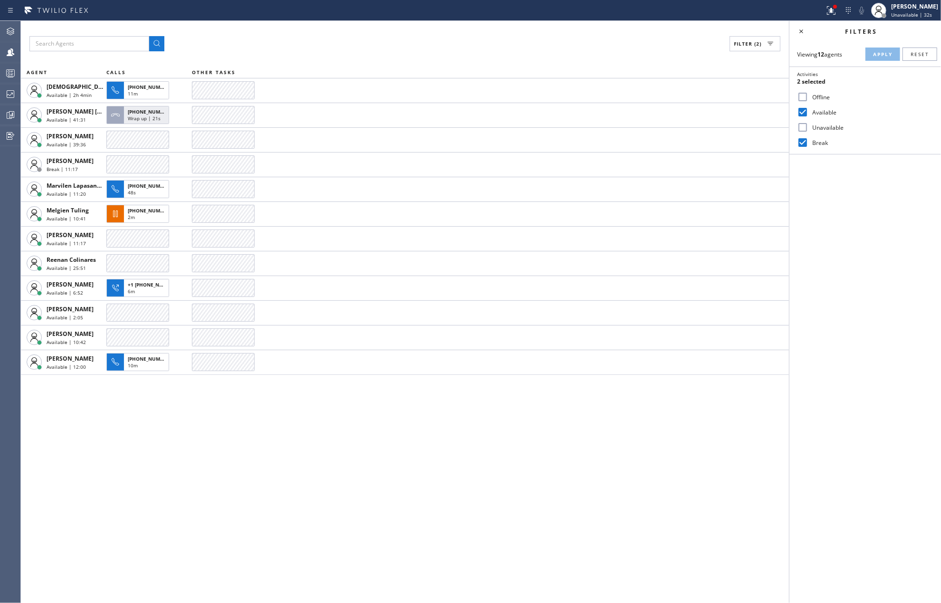
click at [199, 411] on div "Filter (2) AGENT CALLS OTHER TASKS [DEMOGRAPHIC_DATA][PERSON_NAME] Available | …" at bounding box center [405, 312] width 768 height 582
click at [12, 73] on icon at bounding box center [10, 72] width 11 height 11
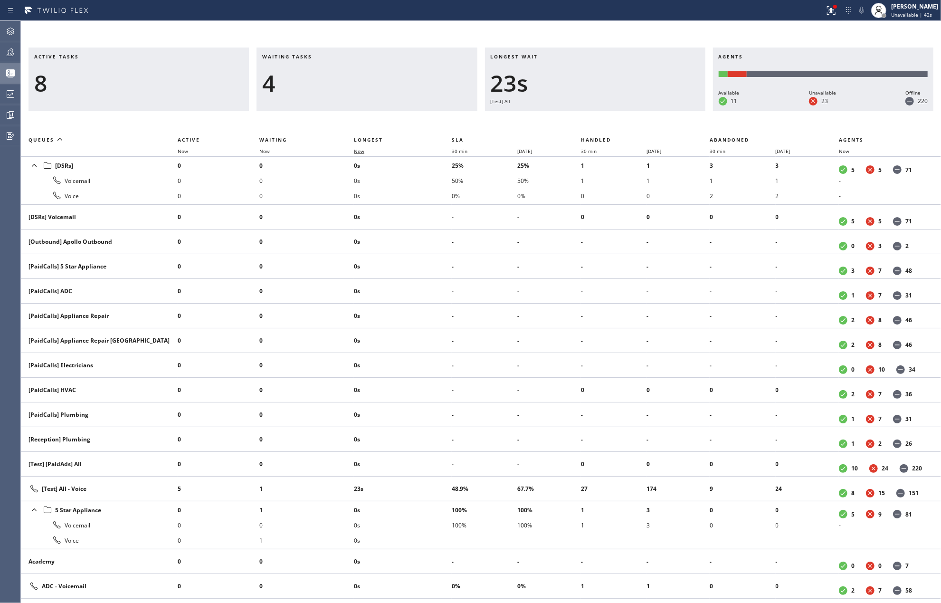
click at [366, 148] on span "Now" at bounding box center [365, 151] width 22 height 7
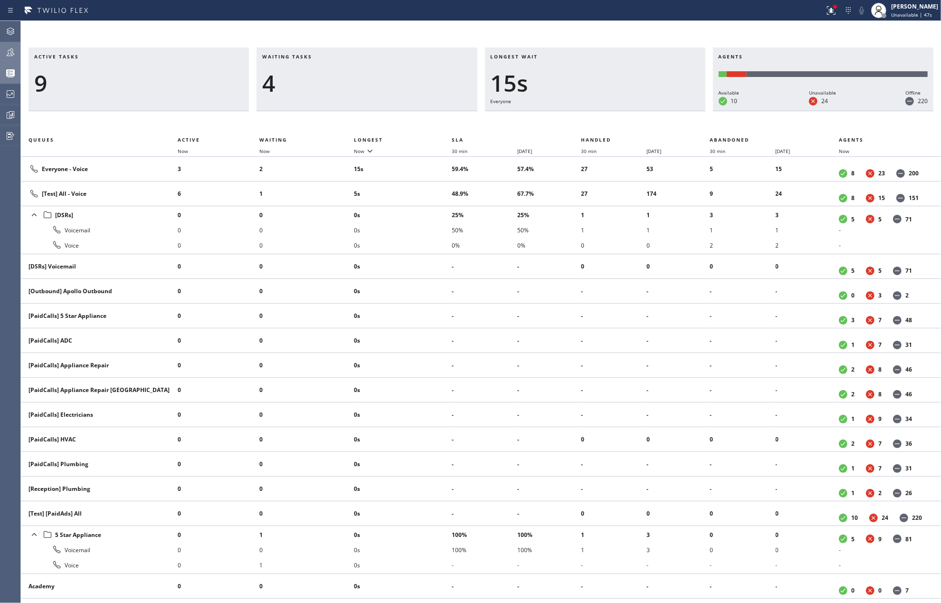
click at [13, 52] on icon at bounding box center [10, 52] width 11 height 11
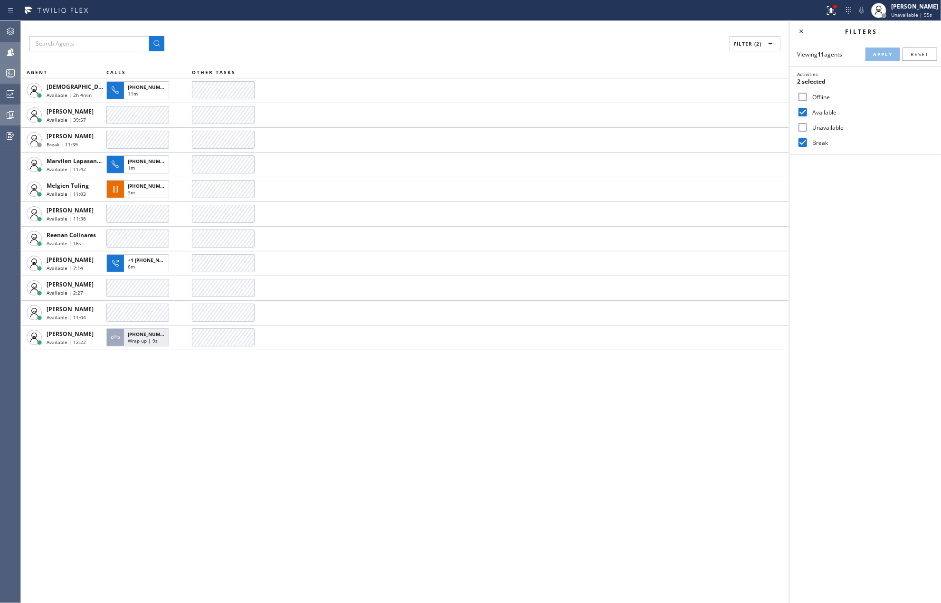
click at [8, 119] on icon at bounding box center [10, 114] width 11 height 11
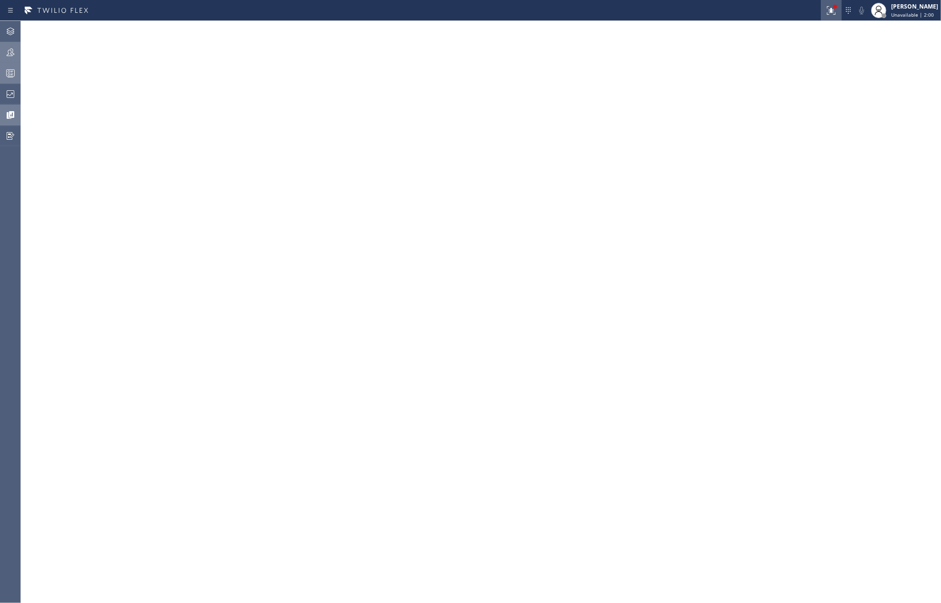
click at [834, 9] on icon at bounding box center [830, 10] width 11 height 11
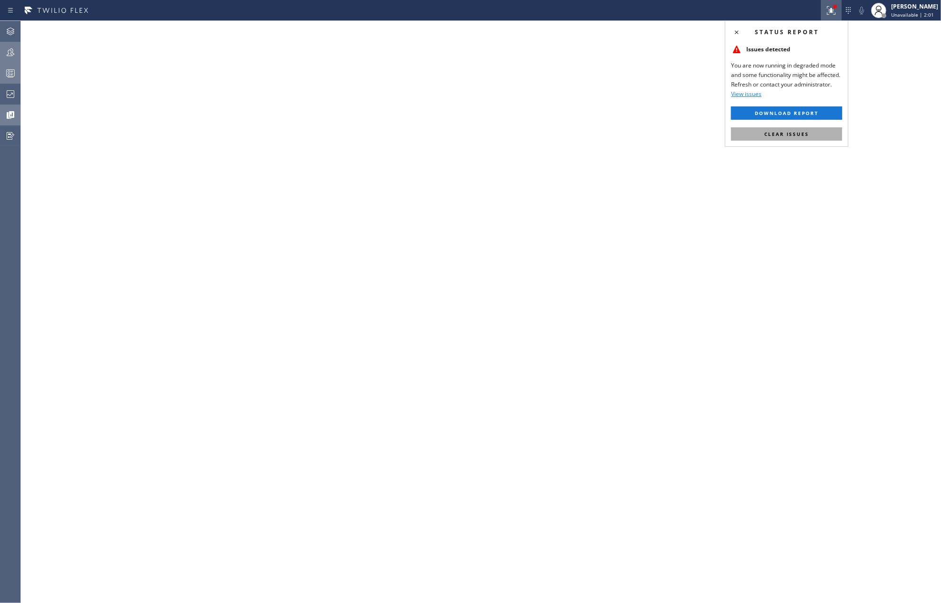
click at [782, 132] on span "Clear issues" at bounding box center [786, 134] width 45 height 7
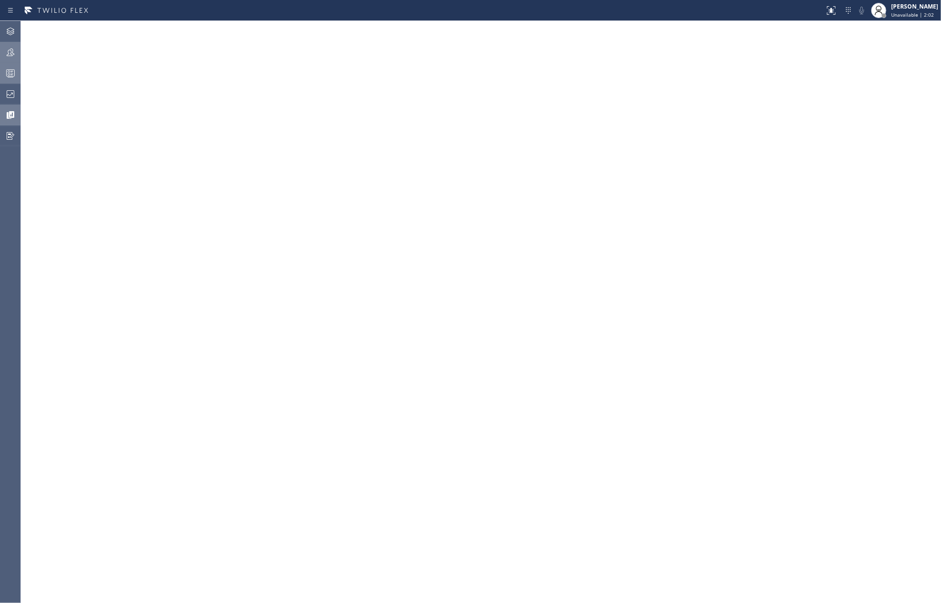
click at [12, 48] on icon at bounding box center [10, 52] width 11 height 11
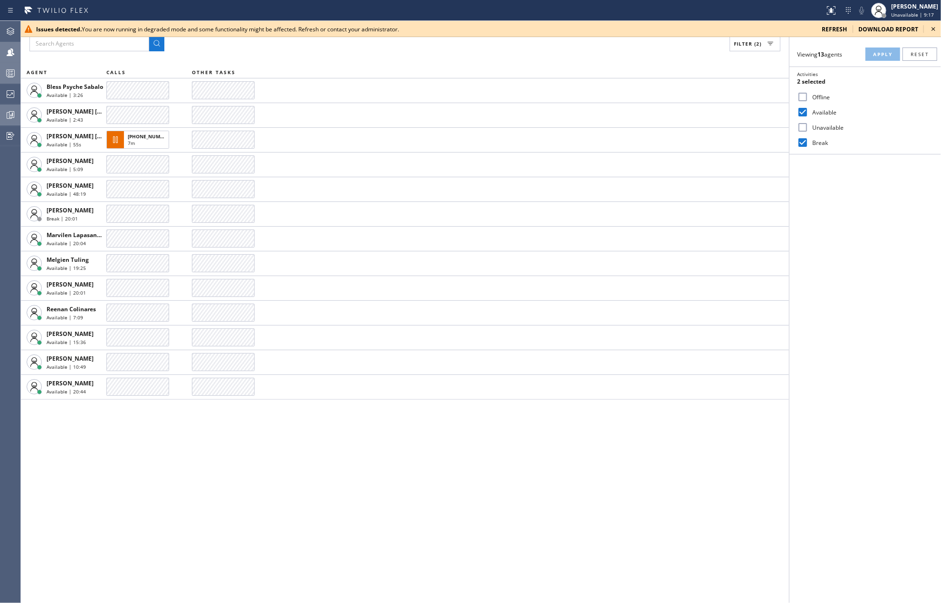
click at [932, 27] on icon at bounding box center [932, 28] width 11 height 11
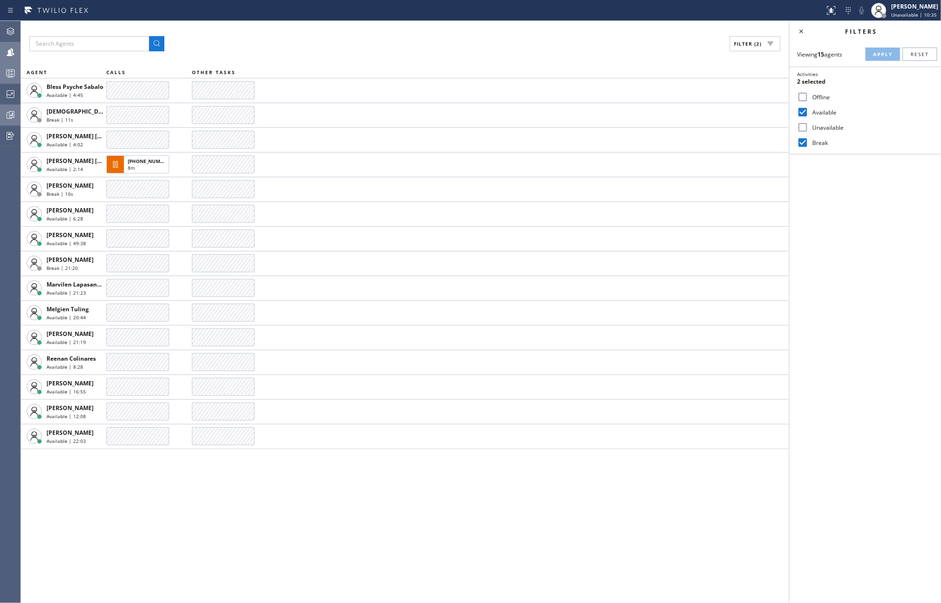
click at [471, 513] on div "Filter (2) AGENT CALLS OTHER TASKS Bless Psyche Sabalo Available | 4:45 Christi…" at bounding box center [405, 312] width 768 height 582
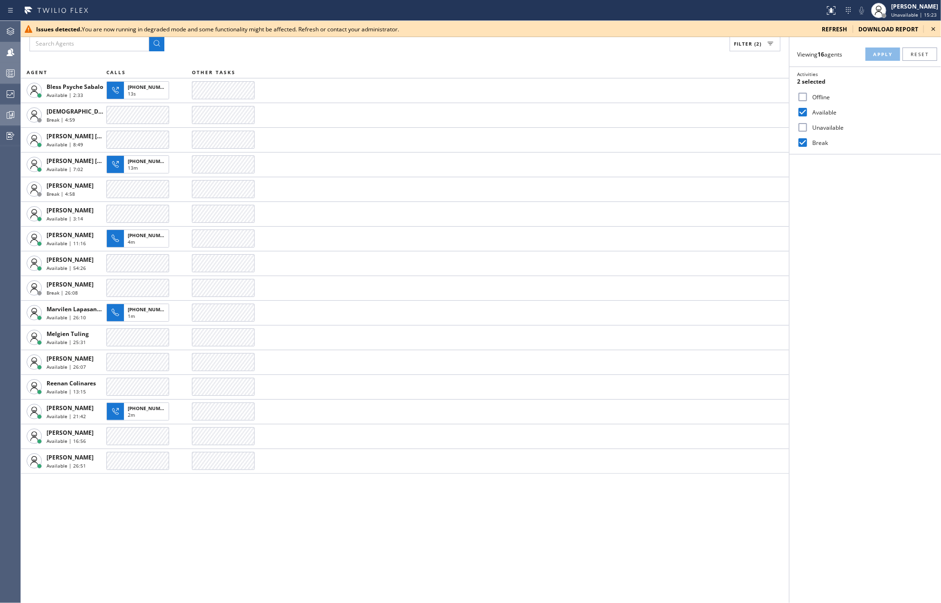
click at [931, 26] on icon at bounding box center [932, 28] width 11 height 11
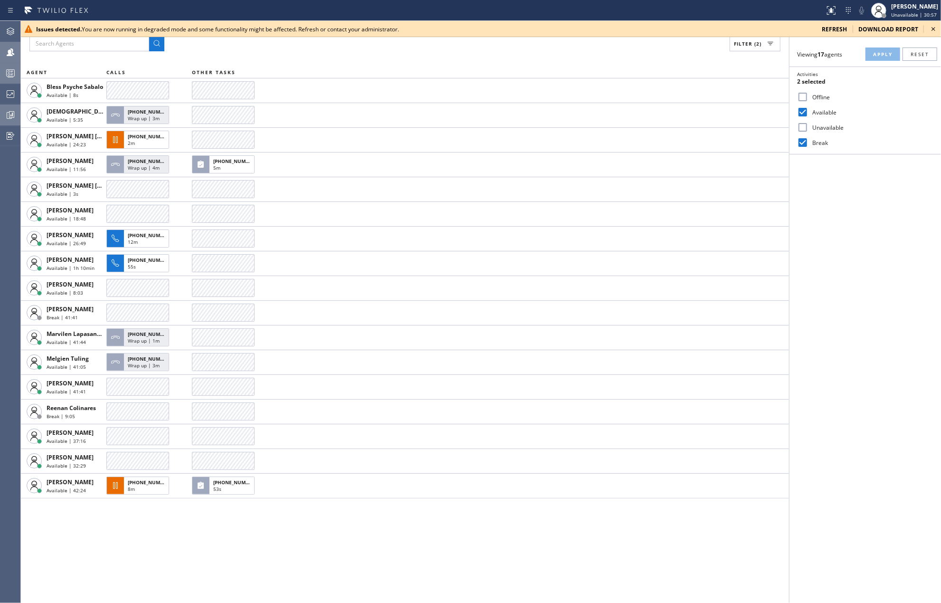
click at [15, 72] on icon at bounding box center [10, 72] width 11 height 11
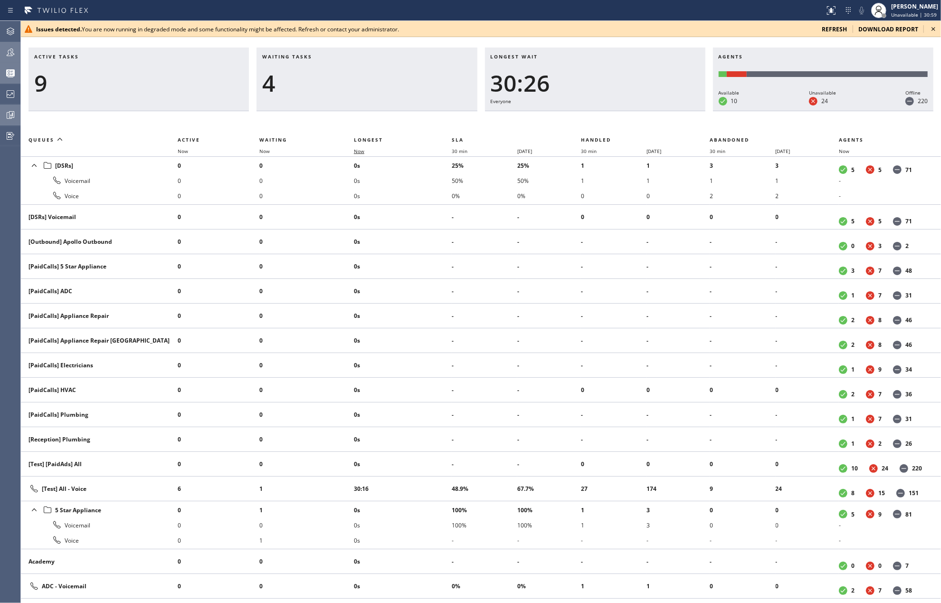
click at [357, 152] on span "Now" at bounding box center [359, 151] width 10 height 7
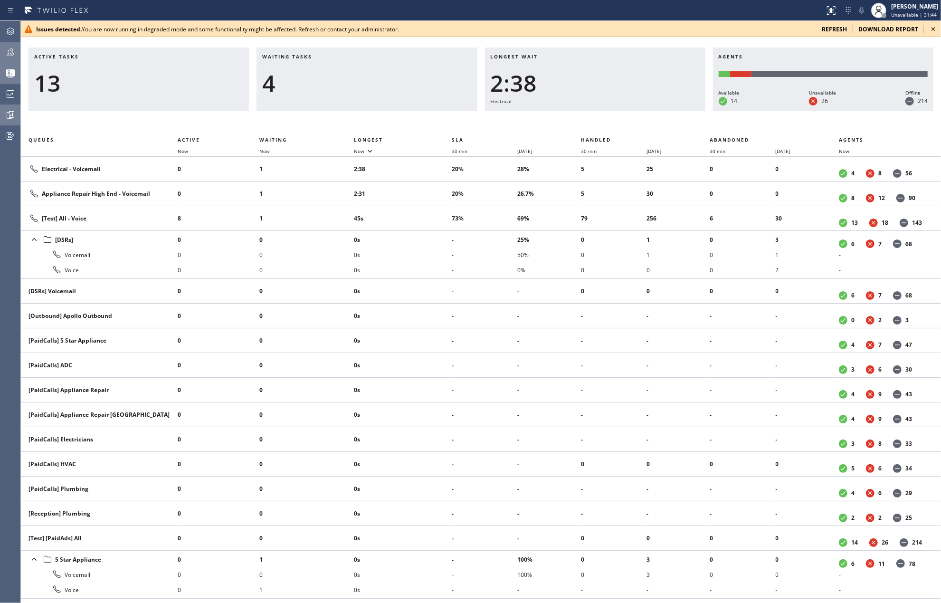
click at [405, 46] on div "Active tasks 13 Waiting tasks 4 Longest wait 2:38 Electrical Agents Available 1…" at bounding box center [481, 312] width 920 height 582
click at [929, 27] on icon at bounding box center [932, 28] width 11 height 11
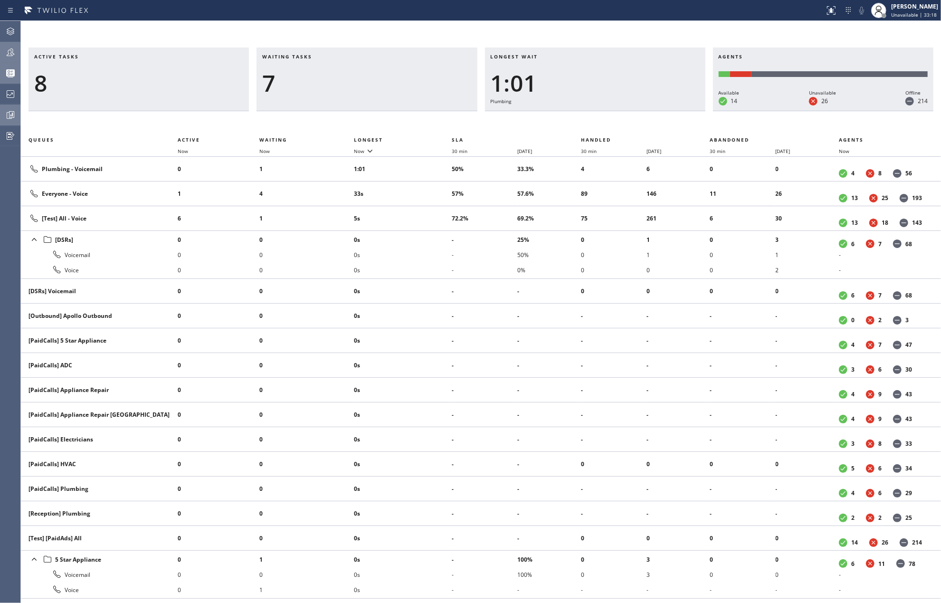
click at [12, 54] on icon at bounding box center [10, 52] width 11 height 11
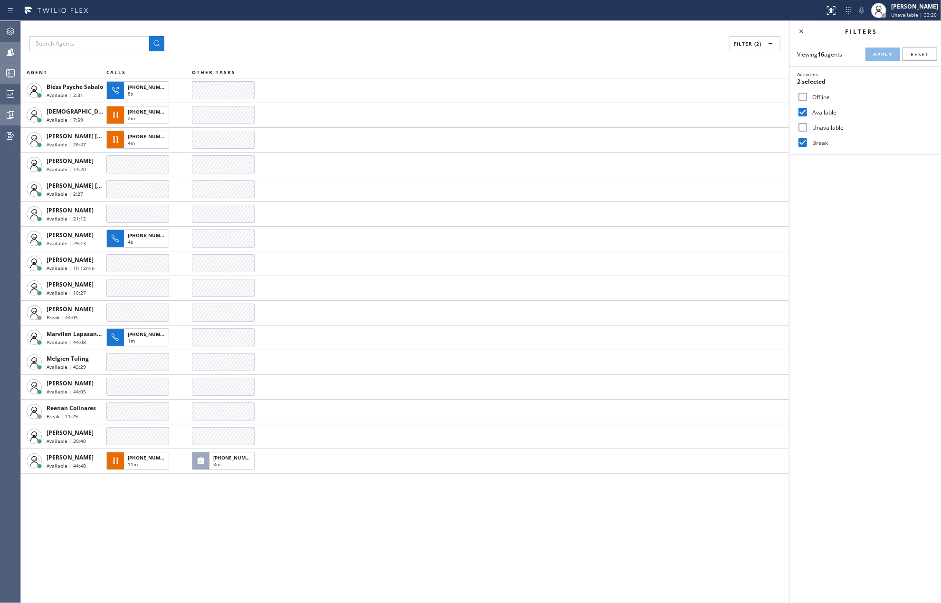
click at [798, 138] on input "Break" at bounding box center [802, 142] width 11 height 11
checkbox input "false"
click at [882, 52] on span "Apply" at bounding box center [882, 54] width 19 height 7
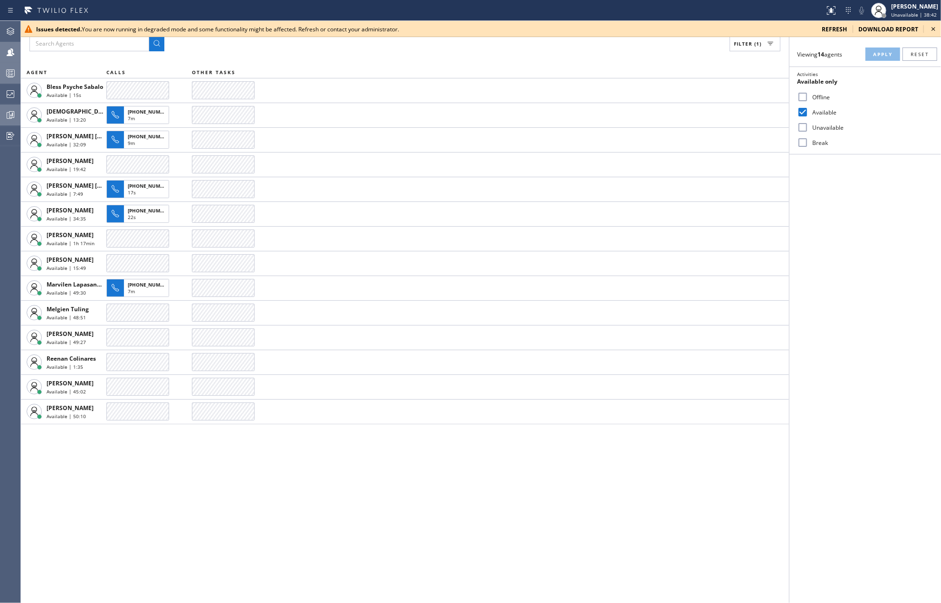
click at [931, 29] on icon at bounding box center [932, 28] width 11 height 11
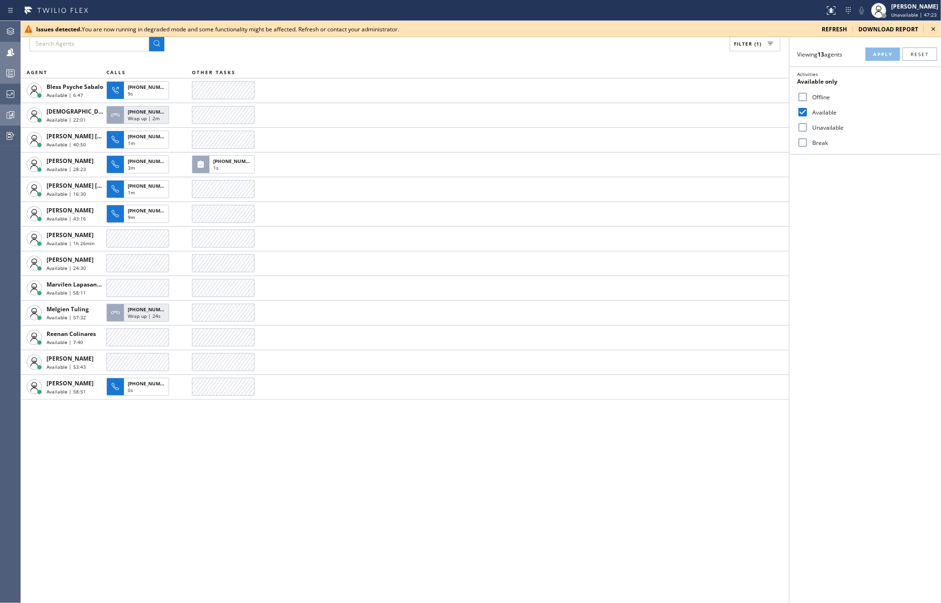
click at [7, 70] on icon at bounding box center [10, 72] width 11 height 11
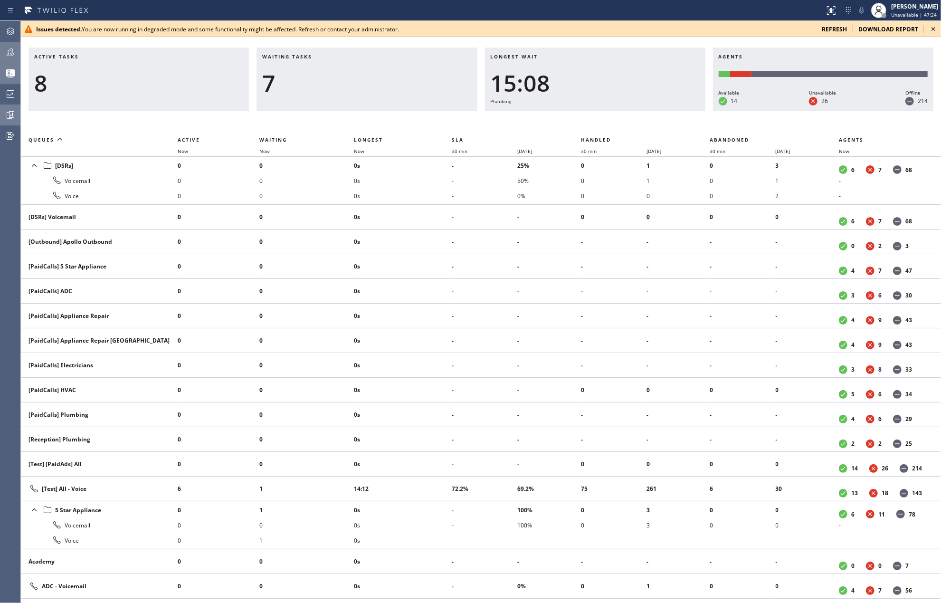
click at [935, 28] on icon at bounding box center [932, 28] width 11 height 11
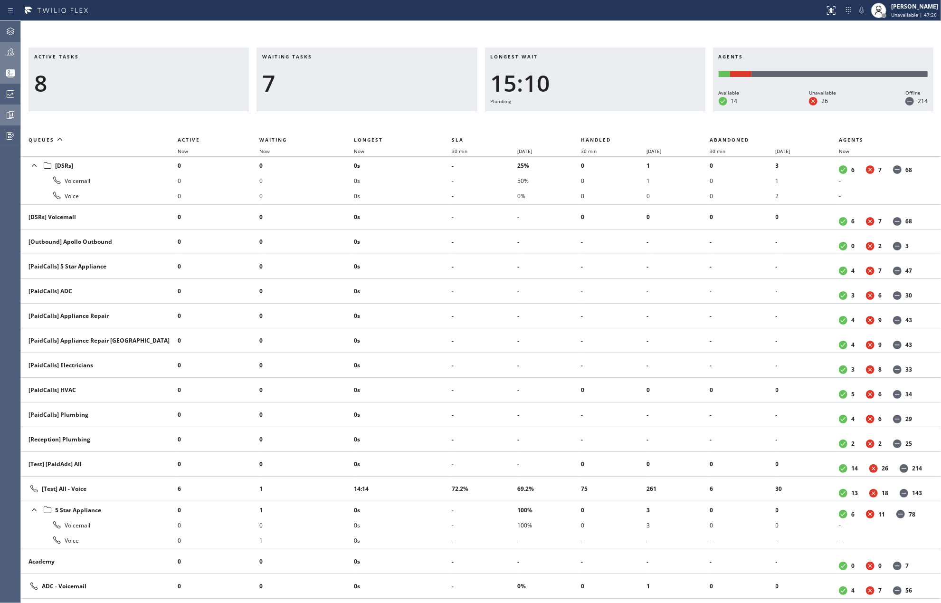
click at [10, 52] on icon at bounding box center [10, 52] width 11 height 11
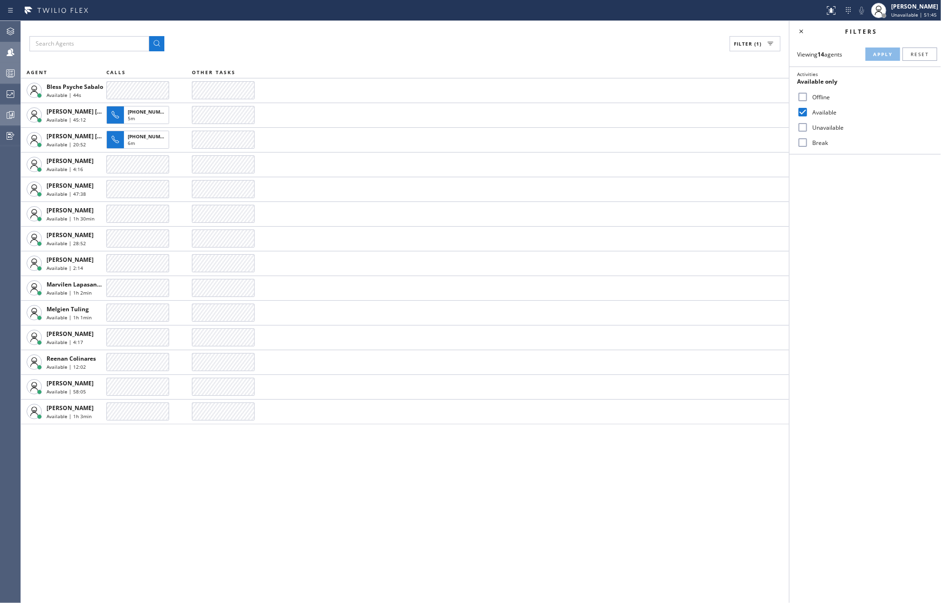
click at [12, 113] on icon at bounding box center [11, 115] width 2 height 4
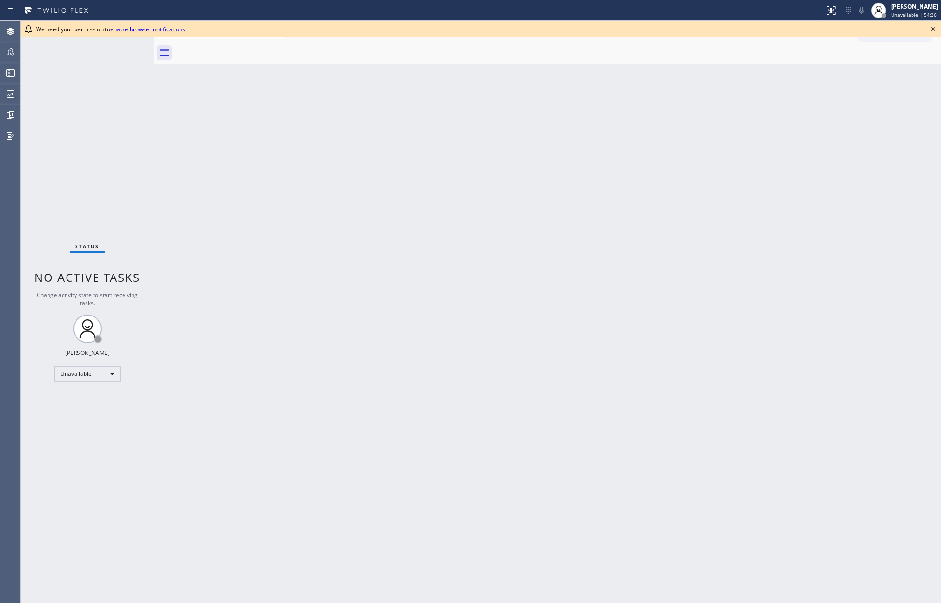
click at [931, 26] on icon at bounding box center [932, 28] width 11 height 11
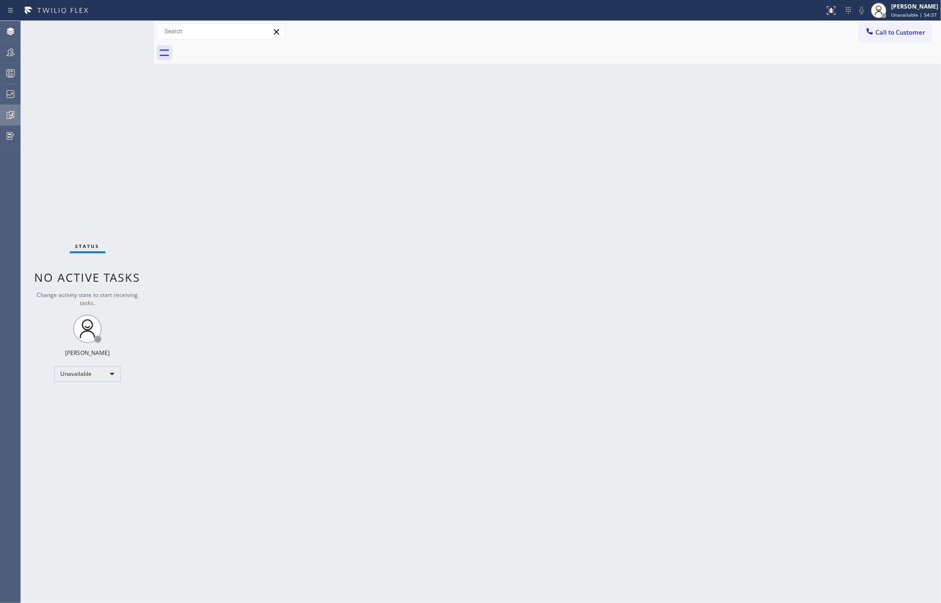
click at [9, 114] on icon at bounding box center [11, 114] width 5 height 7
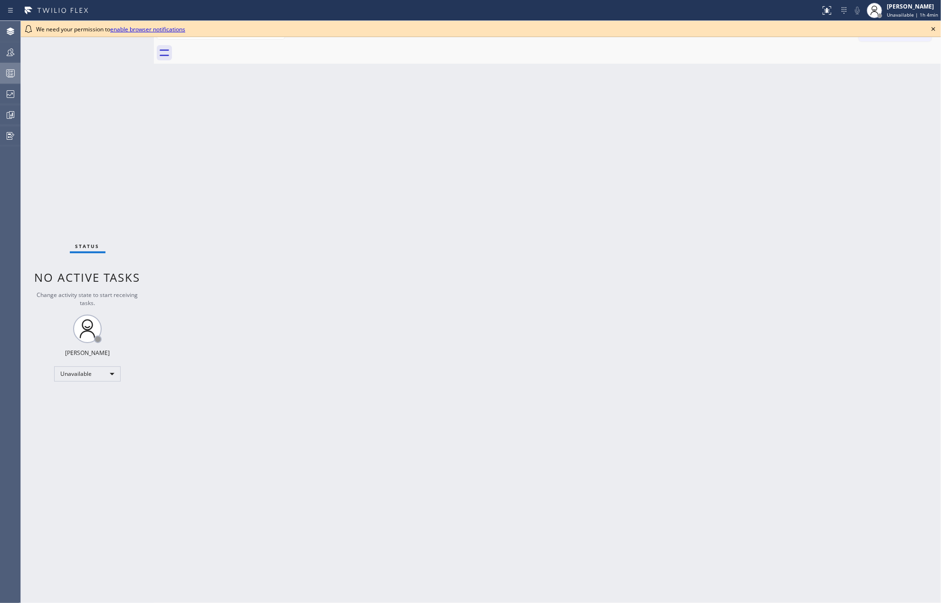
click at [8, 71] on icon at bounding box center [10, 72] width 11 height 11
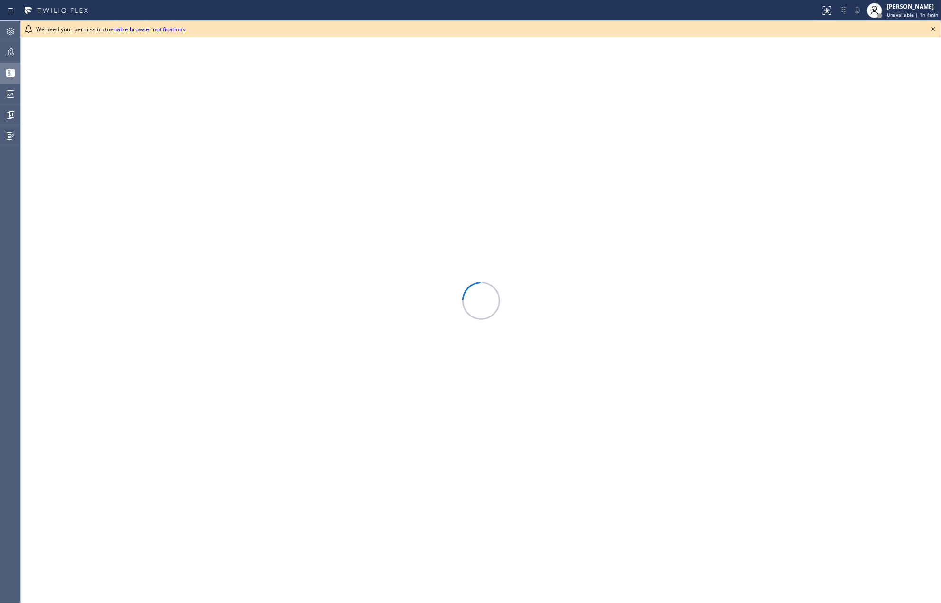
click at [933, 29] on icon at bounding box center [932, 28] width 11 height 11
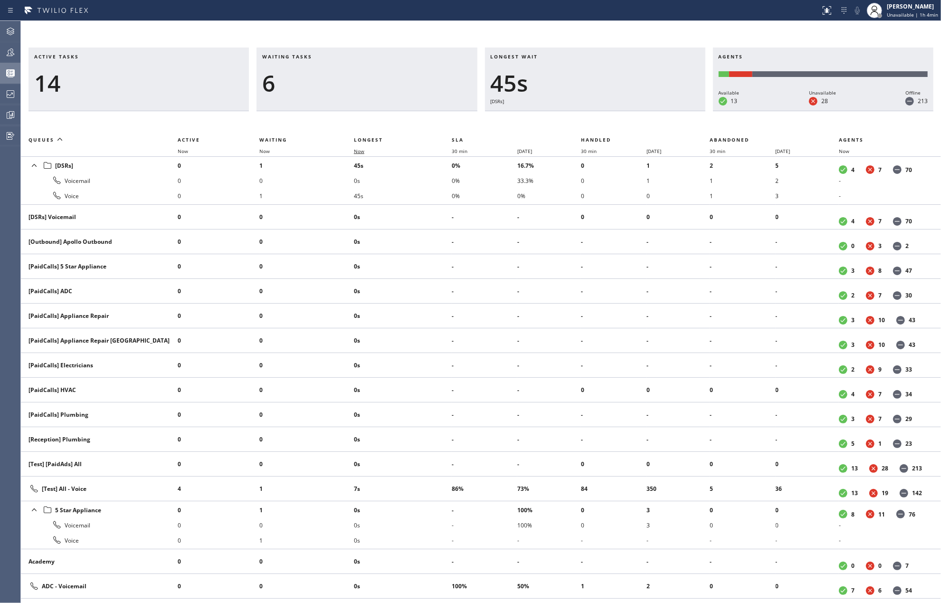
click at [360, 152] on span "Now" at bounding box center [359, 151] width 10 height 7
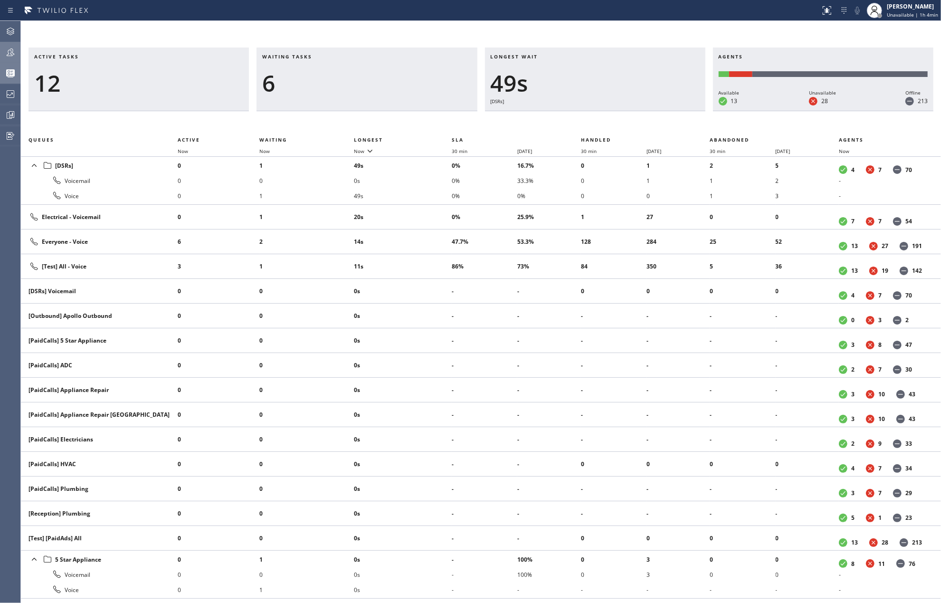
click at [12, 47] on icon at bounding box center [10, 52] width 11 height 11
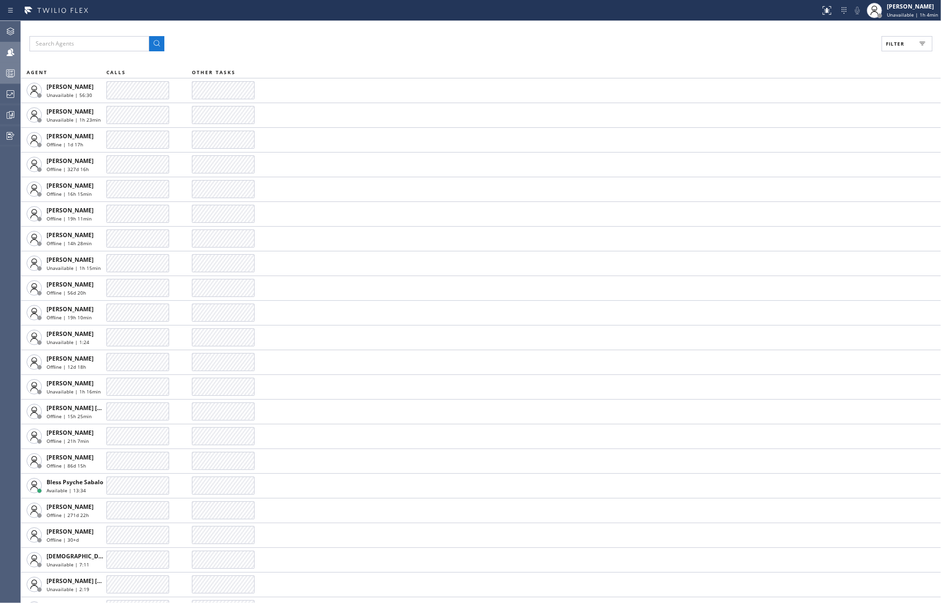
click at [899, 38] on button "Filter" at bounding box center [906, 43] width 51 height 15
click at [804, 114] on input "Available" at bounding box center [802, 111] width 11 height 11
checkbox input "true"
click at [876, 51] on span "Apply" at bounding box center [882, 54] width 19 height 7
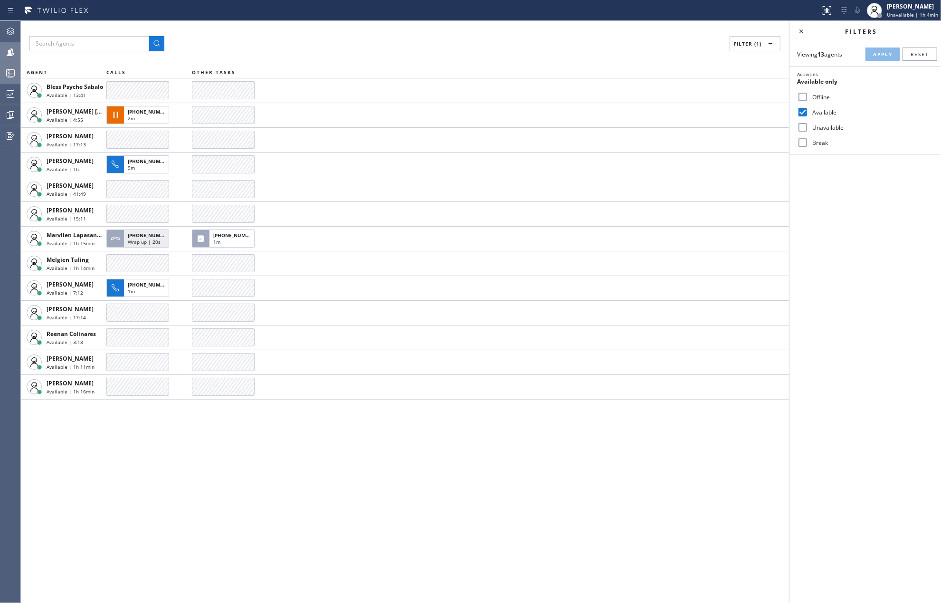
click at [800, 140] on input "Break" at bounding box center [802, 142] width 11 height 11
checkbox input "true"
click at [874, 56] on span "Apply" at bounding box center [882, 54] width 19 height 7
click at [802, 126] on input "Unavailable" at bounding box center [802, 127] width 11 height 11
click at [886, 55] on span "Apply" at bounding box center [882, 54] width 19 height 7
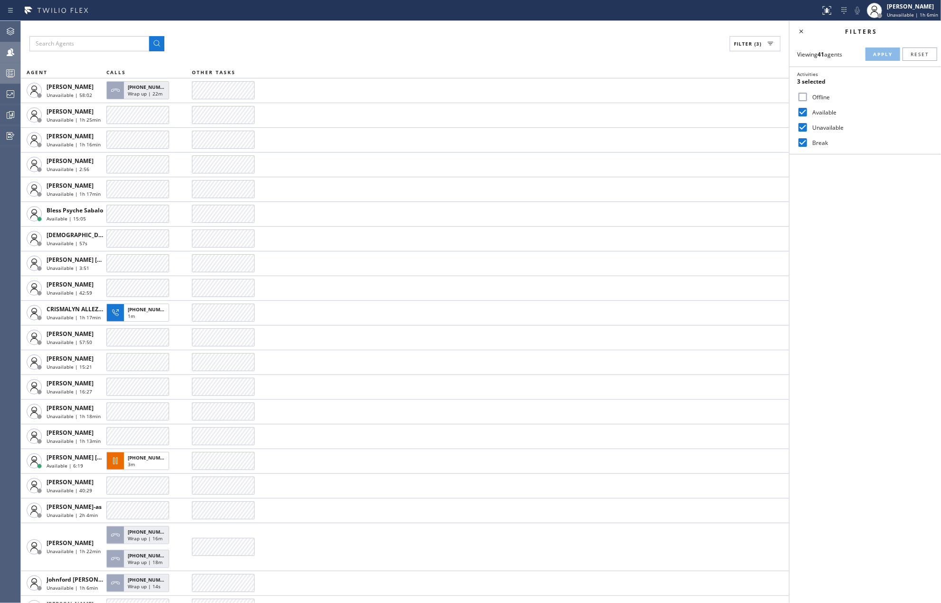
click at [380, 40] on div "Filter (3)" at bounding box center [404, 43] width 751 height 15
click at [901, 9] on div "[PERSON_NAME]" at bounding box center [912, 6] width 51 height 8
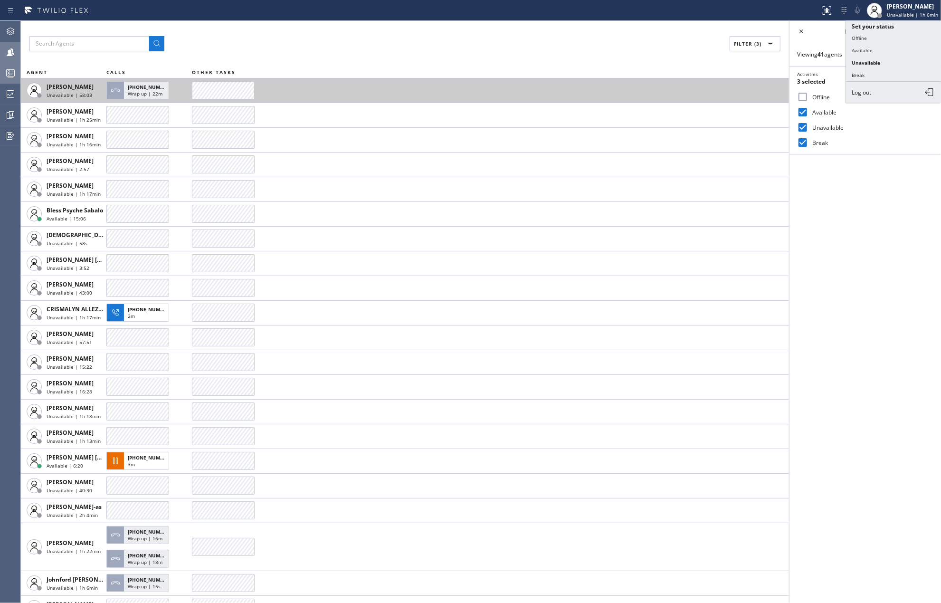
click at [646, 95] on td at bounding box center [490, 90] width 597 height 25
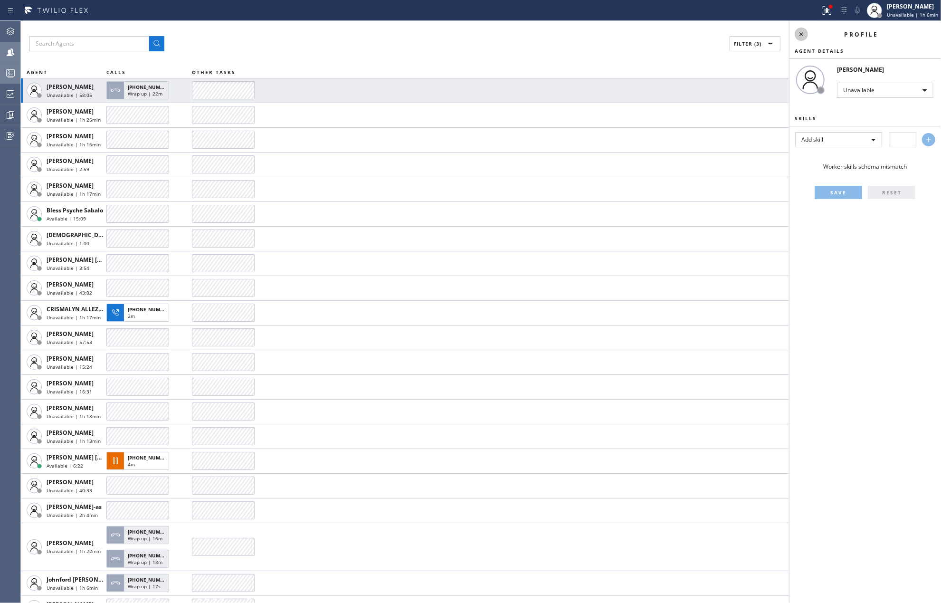
click at [797, 35] on icon at bounding box center [800, 33] width 11 height 11
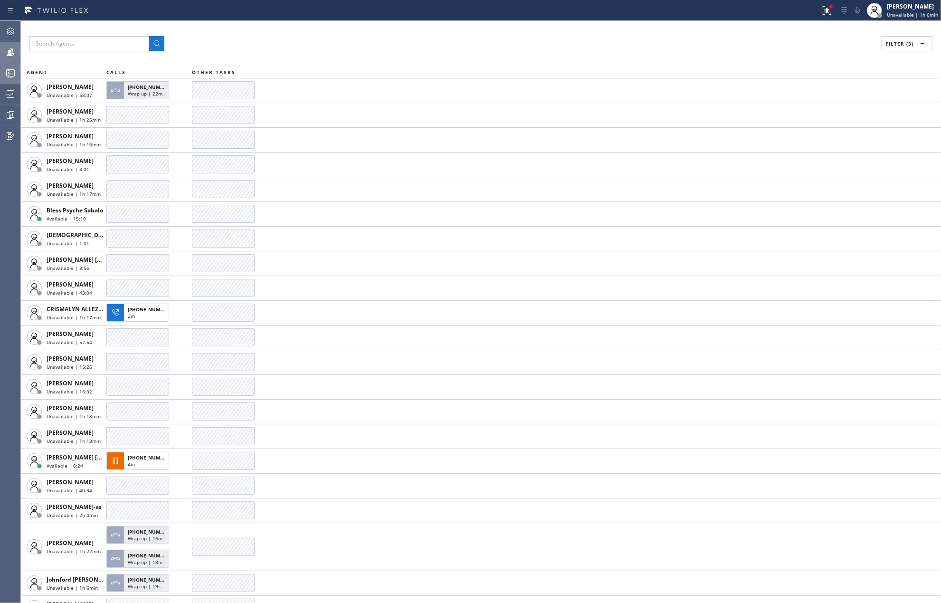
click at [892, 40] on span "Filter (3)" at bounding box center [900, 43] width 28 height 7
click at [803, 130] on input "Unavailable" at bounding box center [802, 127] width 11 height 11
checkbox input "false"
click at [880, 57] on span "Apply" at bounding box center [882, 54] width 19 height 7
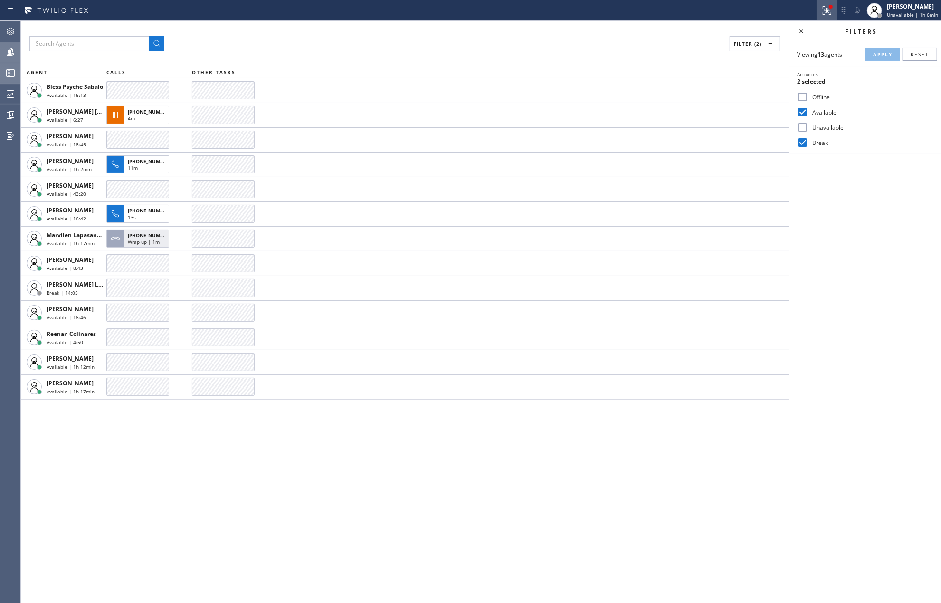
click at [832, 11] on icon at bounding box center [826, 10] width 11 height 11
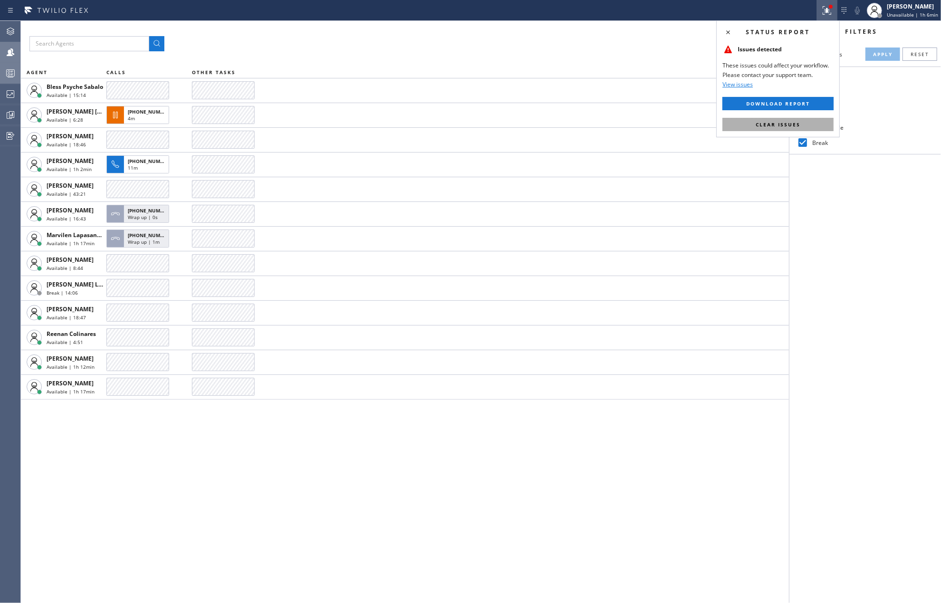
click at [772, 124] on span "Clear issues" at bounding box center [778, 124] width 45 height 7
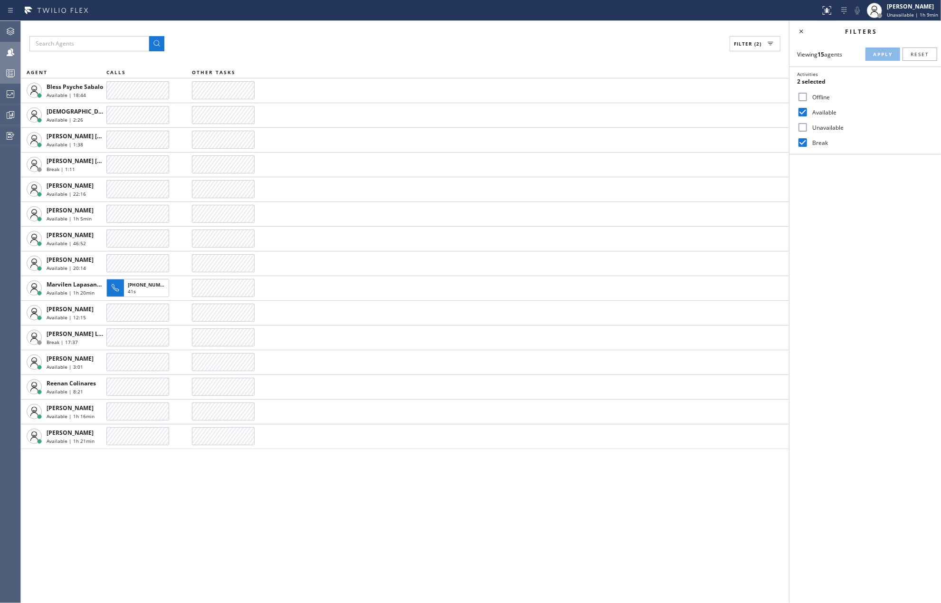
click at [7, 71] on rect at bounding box center [11, 73] width 8 height 7
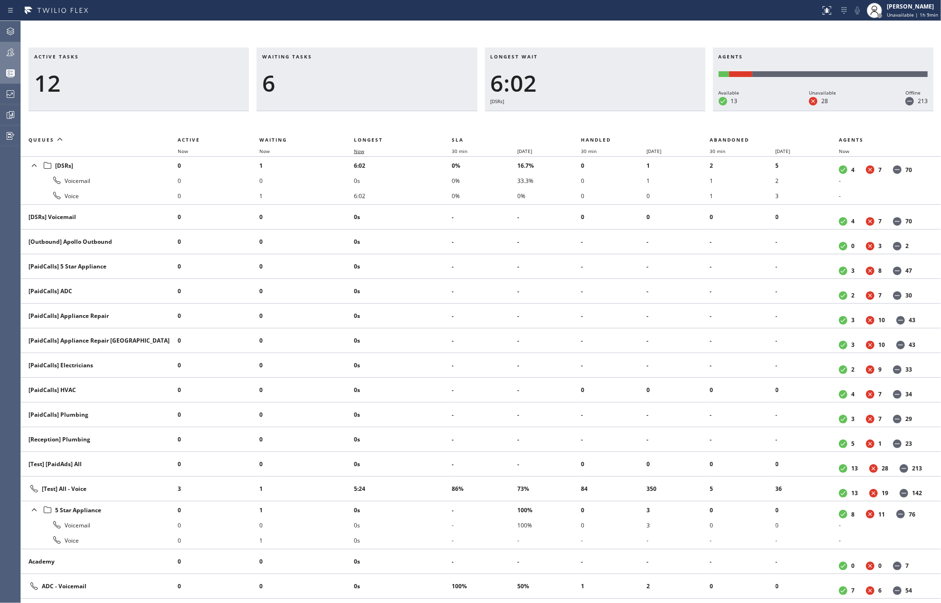
click at [359, 149] on span "Now" at bounding box center [359, 151] width 10 height 7
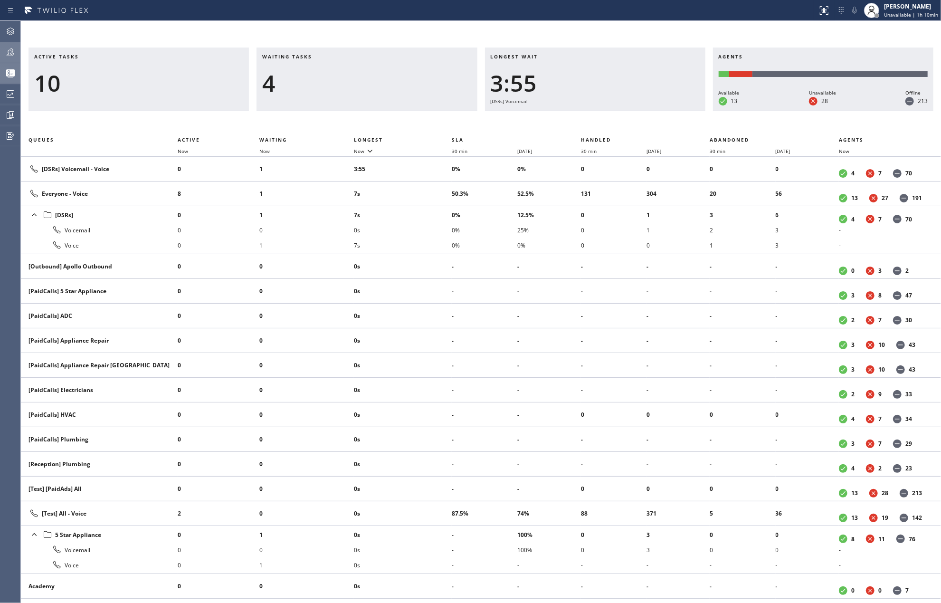
click at [14, 50] on icon at bounding box center [10, 52] width 11 height 11
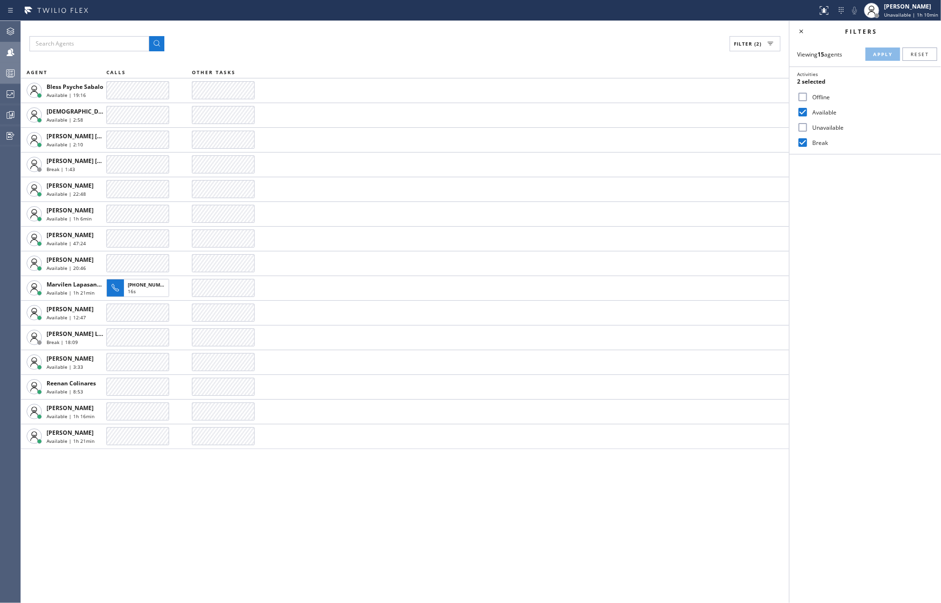
click at [10, 72] on icon at bounding box center [10, 72] width 11 height 11
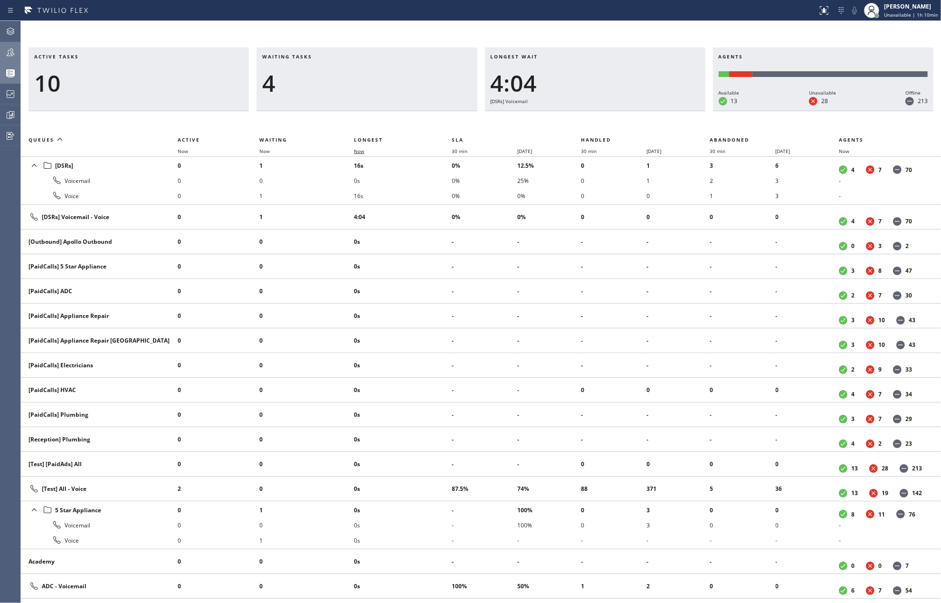
click at [361, 148] on span "Now" at bounding box center [359, 151] width 10 height 7
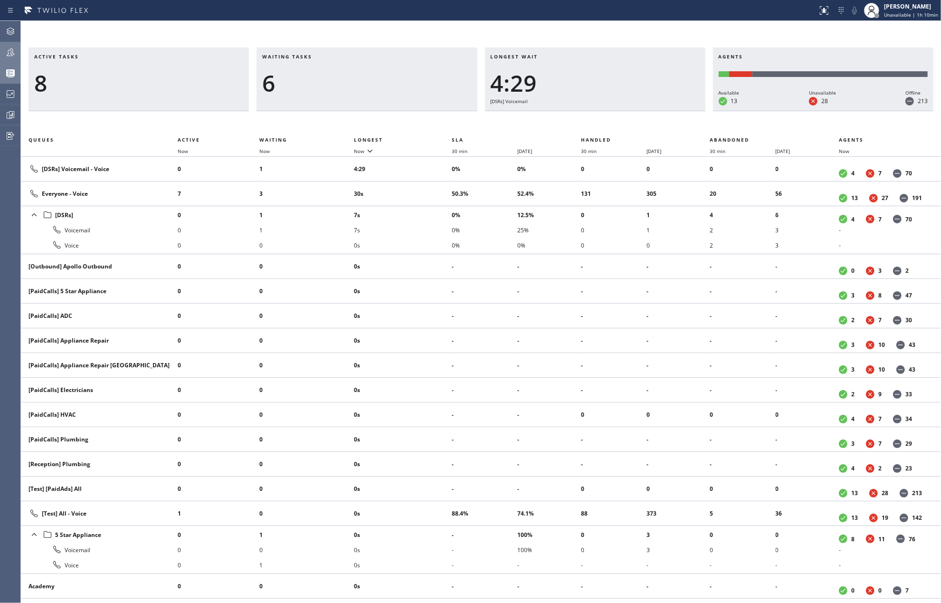
click at [3, 52] on div at bounding box center [10, 52] width 21 height 11
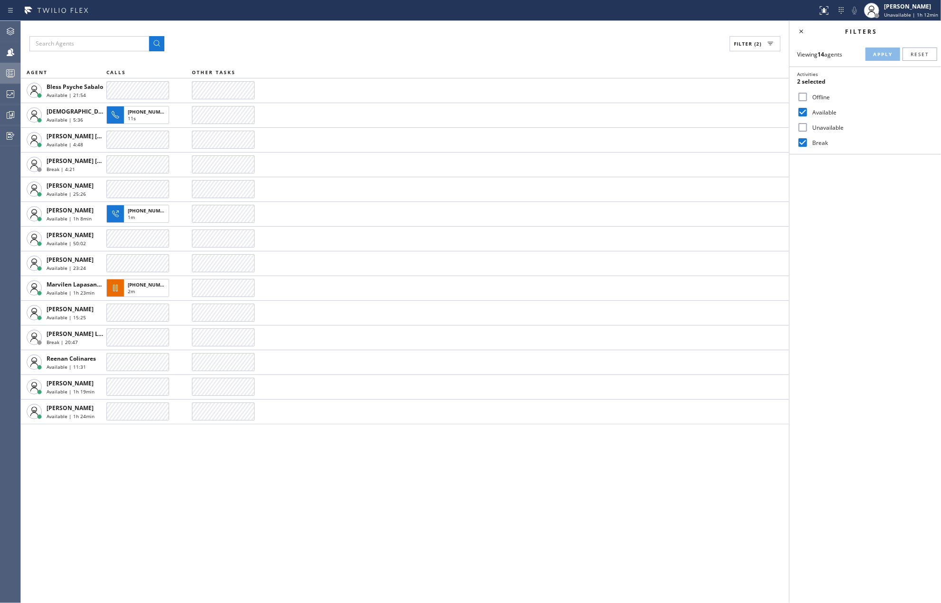
click at [274, 523] on div "Filter (2) AGENT CALLS OTHER TASKS Bless Psyche Sabalo Available | 21:54 Christ…" at bounding box center [405, 312] width 768 height 582
click at [10, 70] on rect at bounding box center [11, 73] width 8 height 7
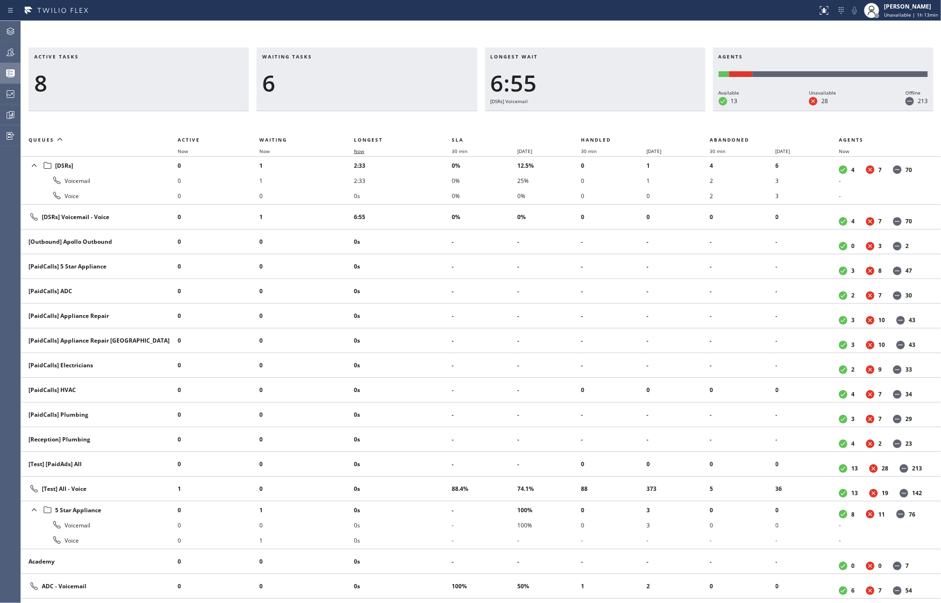
click at [359, 151] on span "Now" at bounding box center [359, 151] width 10 height 7
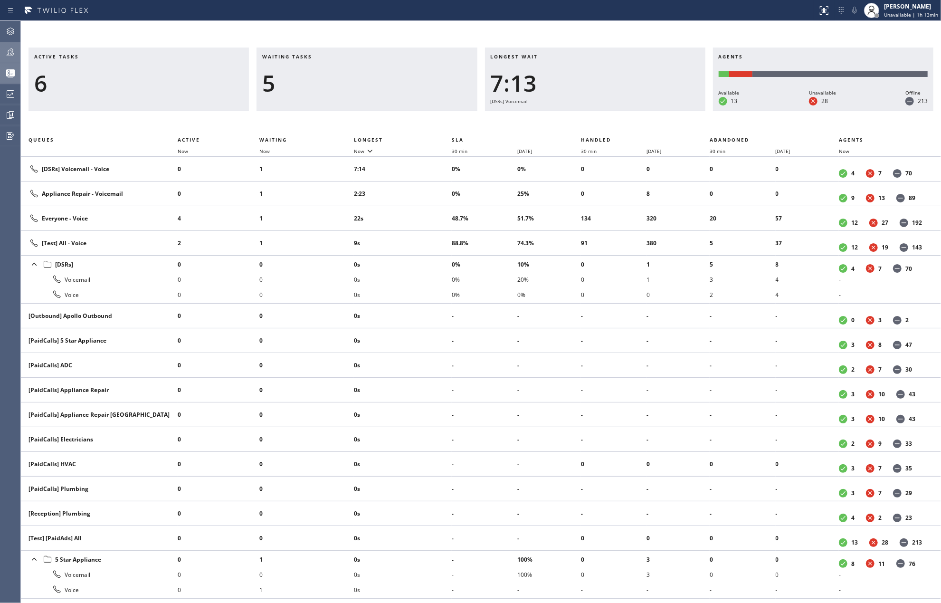
click at [9, 48] on icon at bounding box center [10, 52] width 11 height 11
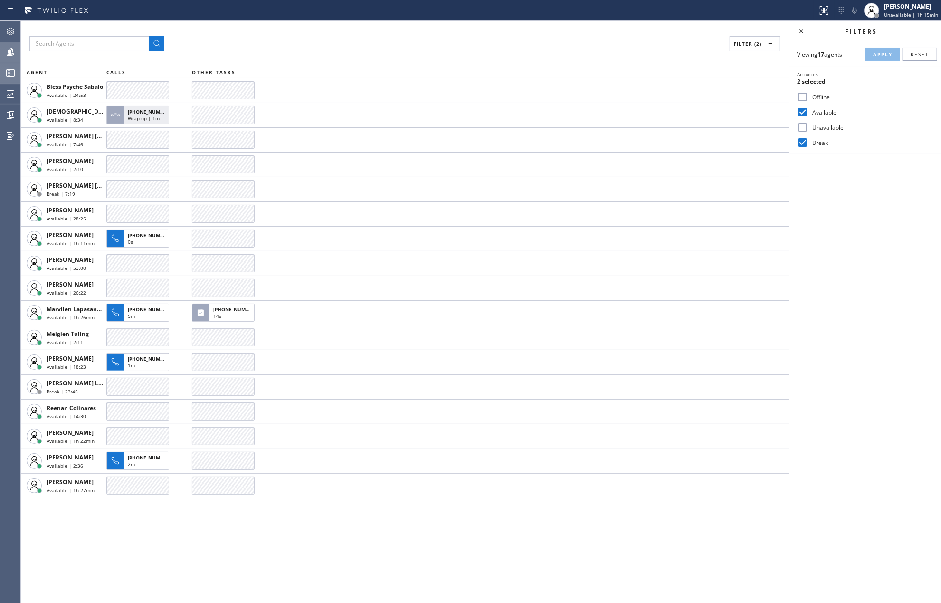
click at [9, 73] on icon at bounding box center [10, 72] width 11 height 11
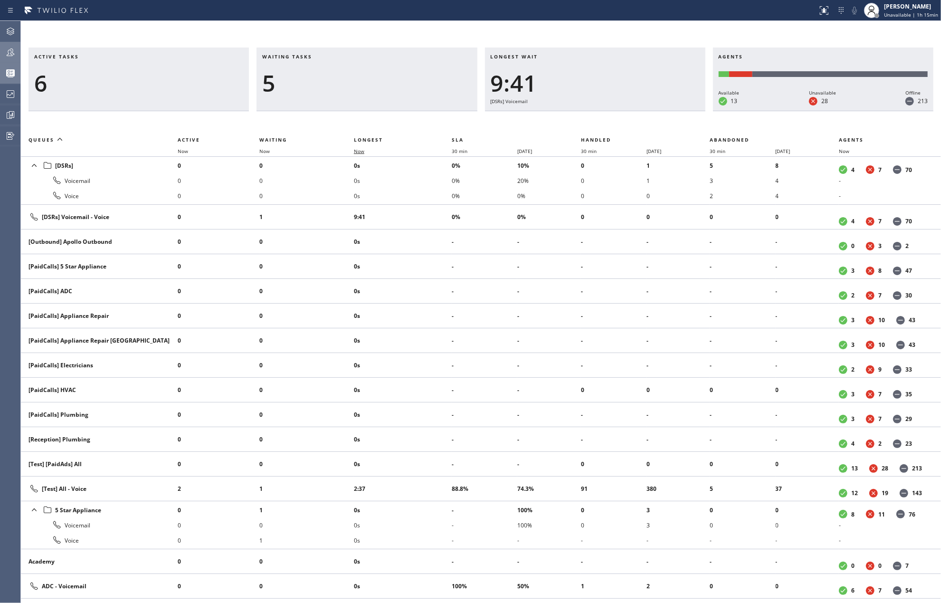
click at [358, 149] on span "Now" at bounding box center [359, 151] width 10 height 7
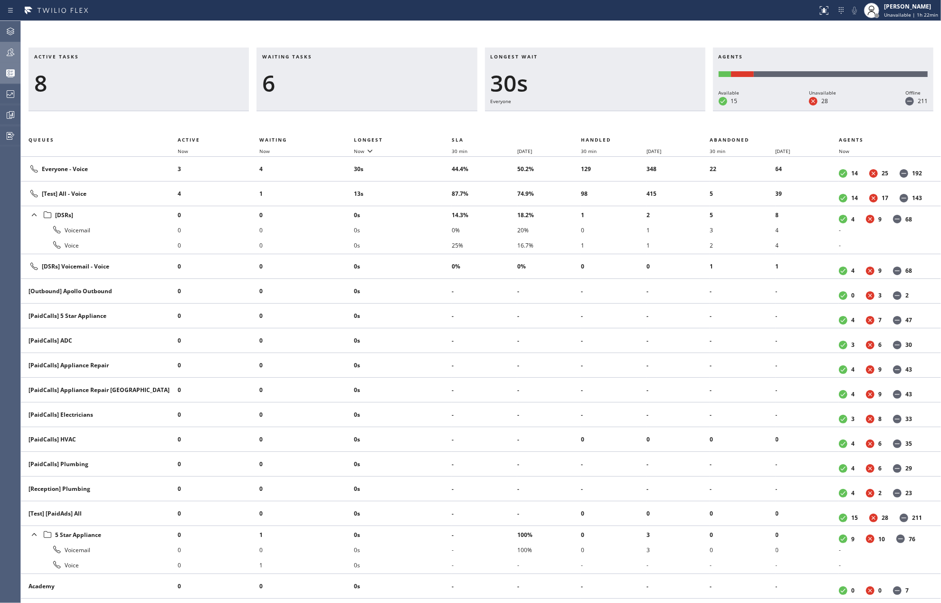
click at [15, 56] on icon at bounding box center [10, 52] width 11 height 11
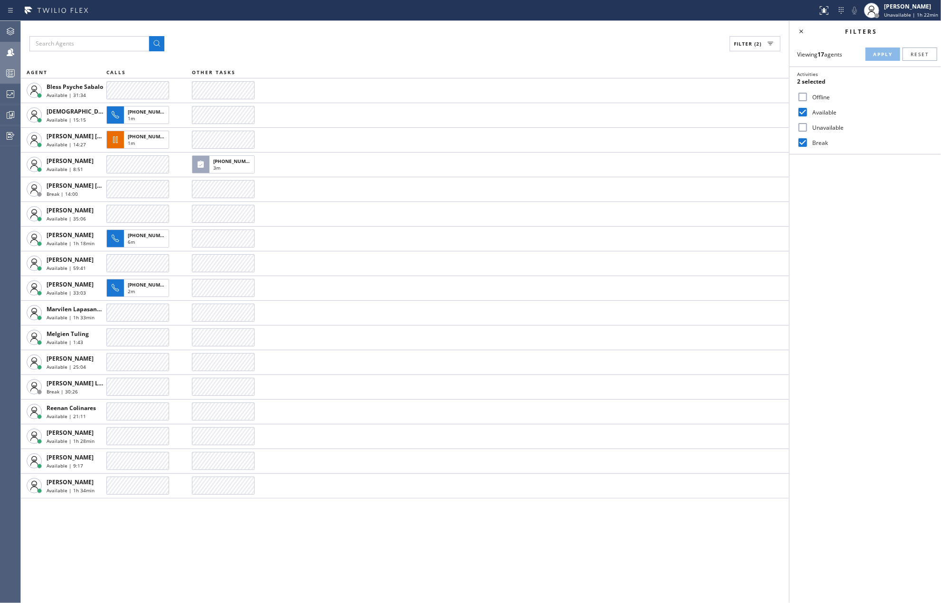
click at [337, 515] on div "Filter (2) AGENT CALLS OTHER TASKS Bless Psyche Sabalo Available | 31:34 Christ…" at bounding box center [405, 312] width 768 height 582
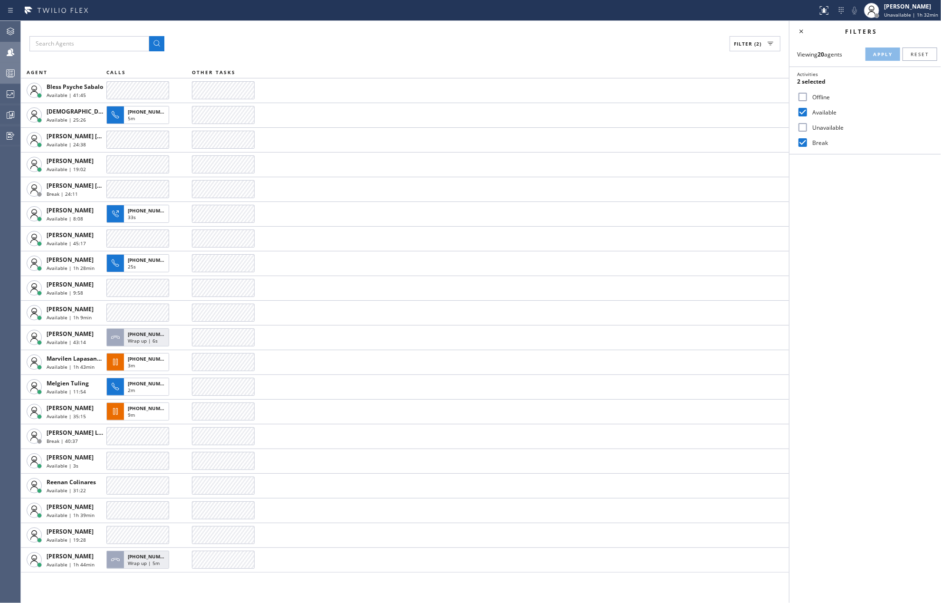
click at [386, 47] on div "Filter (2)" at bounding box center [404, 43] width 751 height 15
click at [11, 70] on rect at bounding box center [11, 73] width 8 height 7
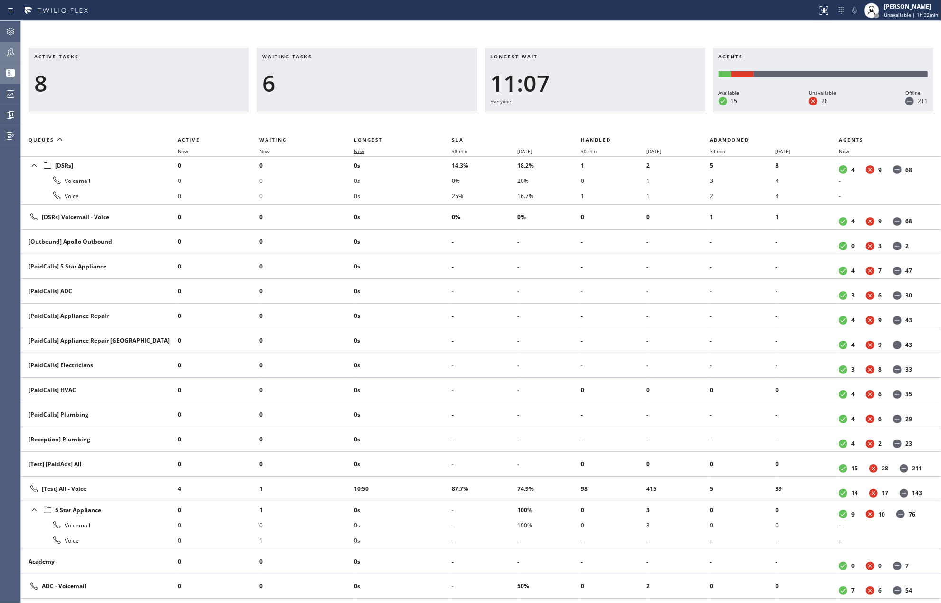
click at [363, 151] on span "Now" at bounding box center [359, 151] width 10 height 7
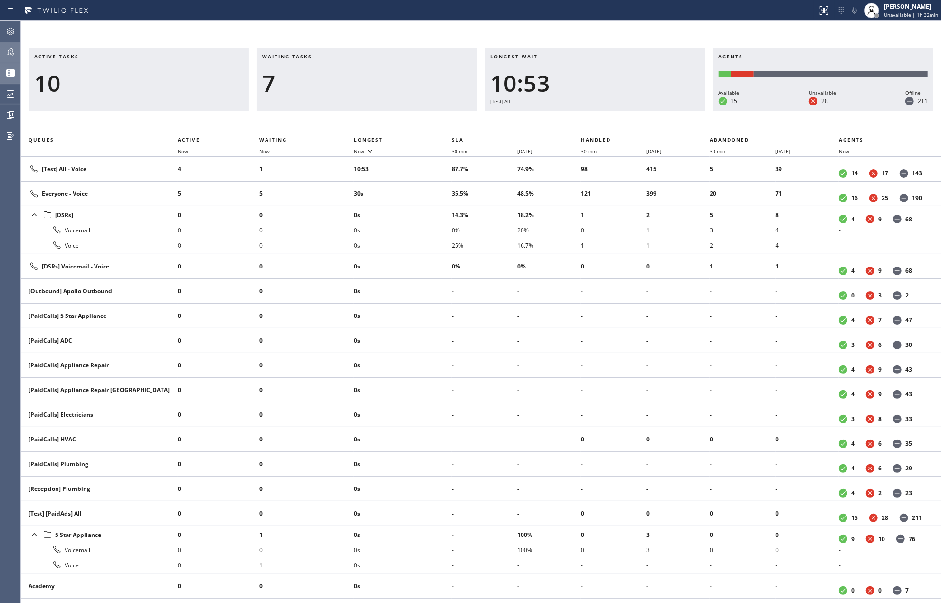
click at [9, 51] on icon at bounding box center [10, 52] width 11 height 11
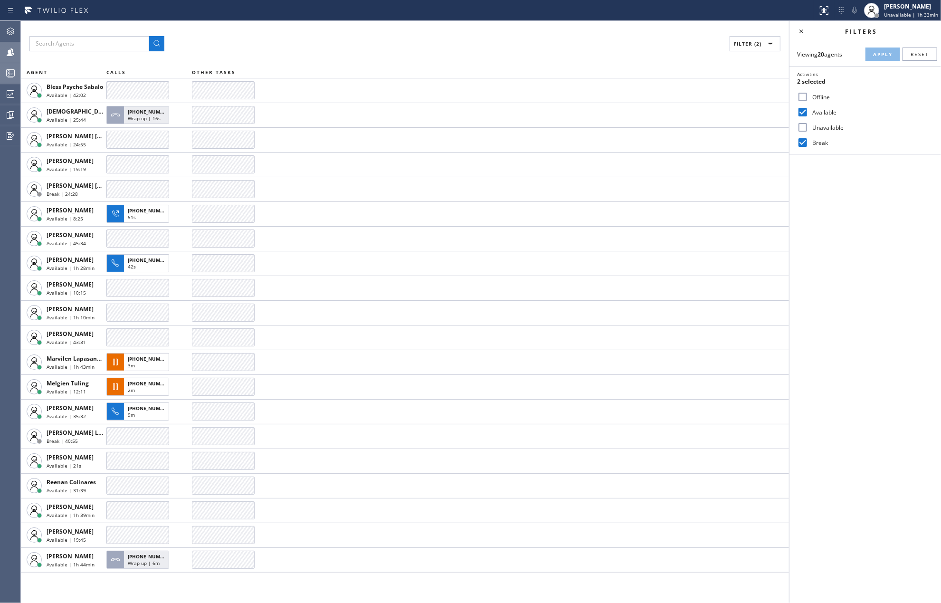
click at [801, 139] on input "Break" at bounding box center [802, 142] width 11 height 11
checkbox input "false"
click at [874, 54] on span "Apply" at bounding box center [882, 54] width 19 height 7
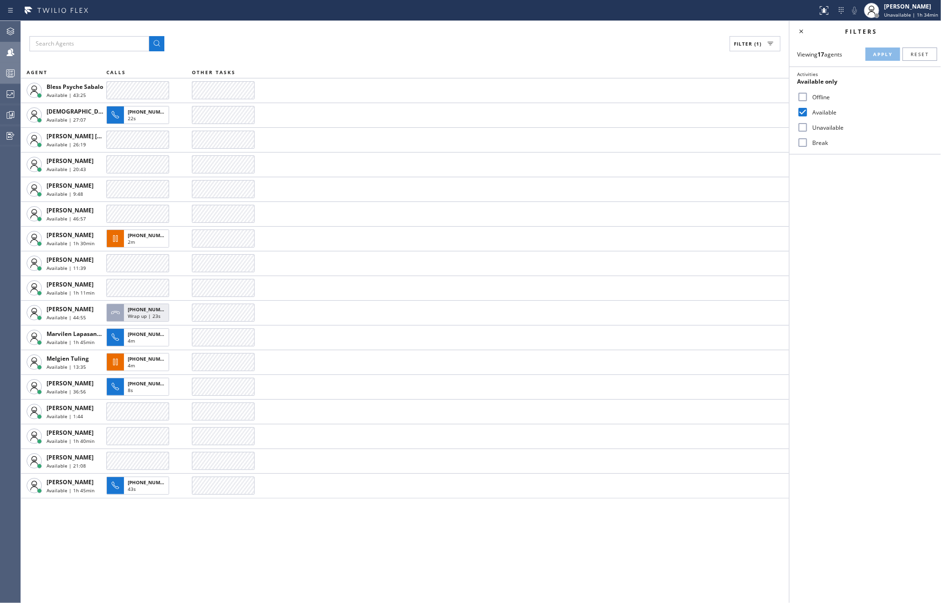
click at [12, 73] on icon at bounding box center [10, 72] width 11 height 11
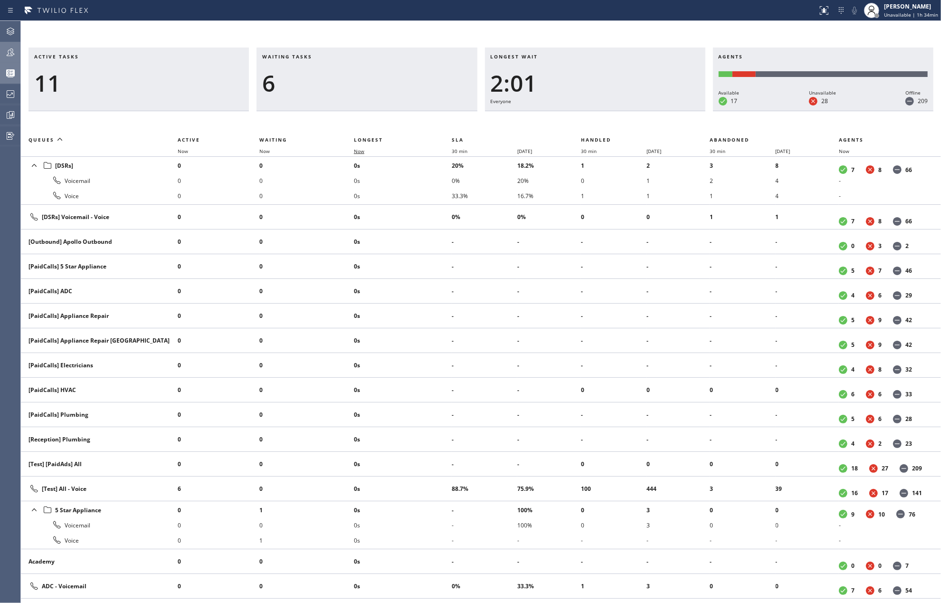
click at [363, 151] on span "Now" at bounding box center [359, 151] width 10 height 7
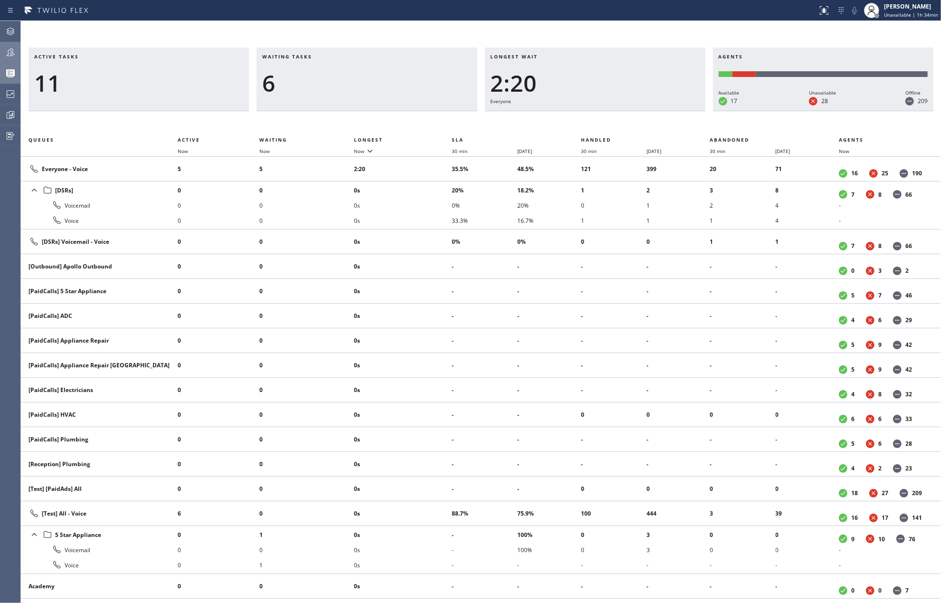
click at [12, 48] on icon at bounding box center [10, 52] width 11 height 11
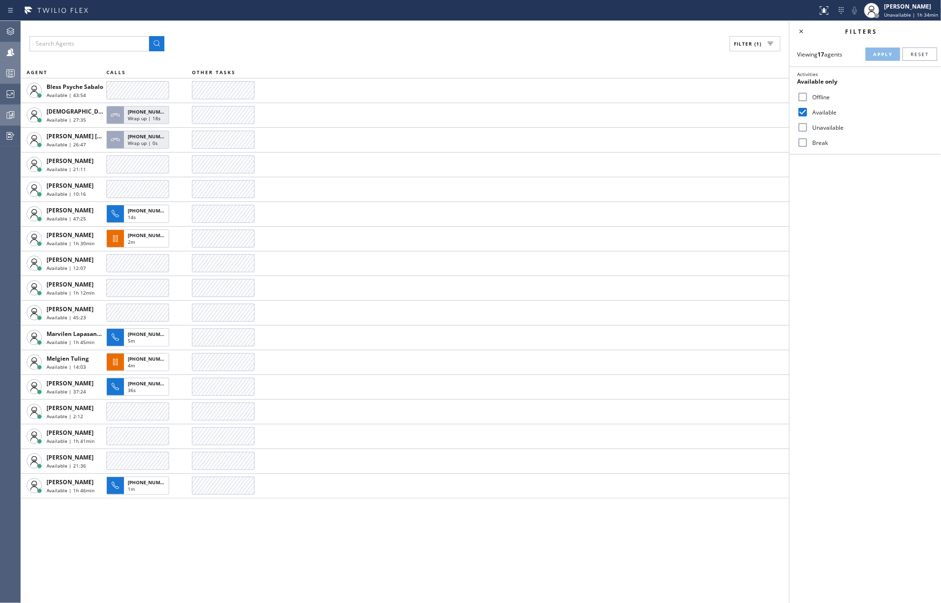
click at [7, 114] on icon at bounding box center [10, 115] width 7 height 7
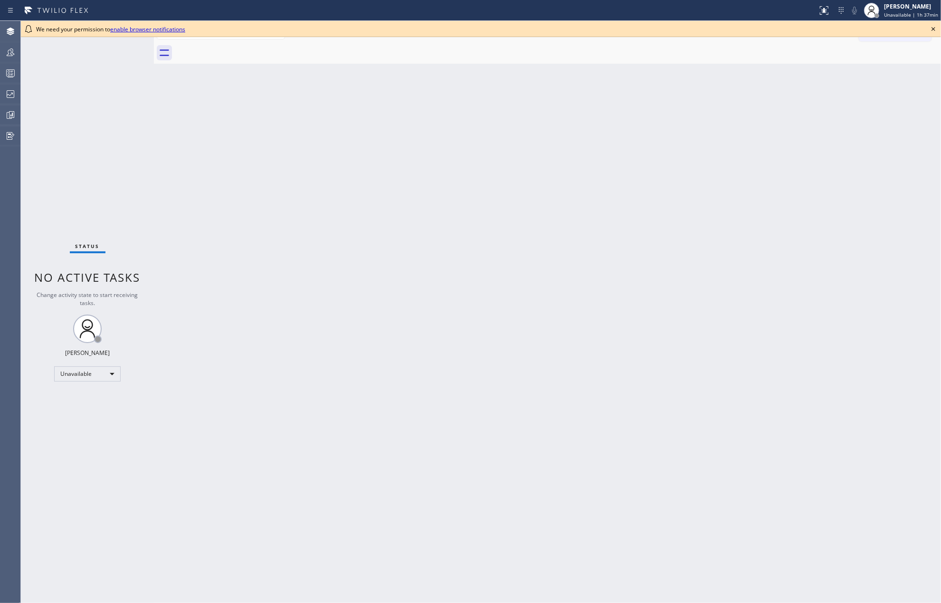
click at [935, 29] on icon at bounding box center [932, 28] width 11 height 11
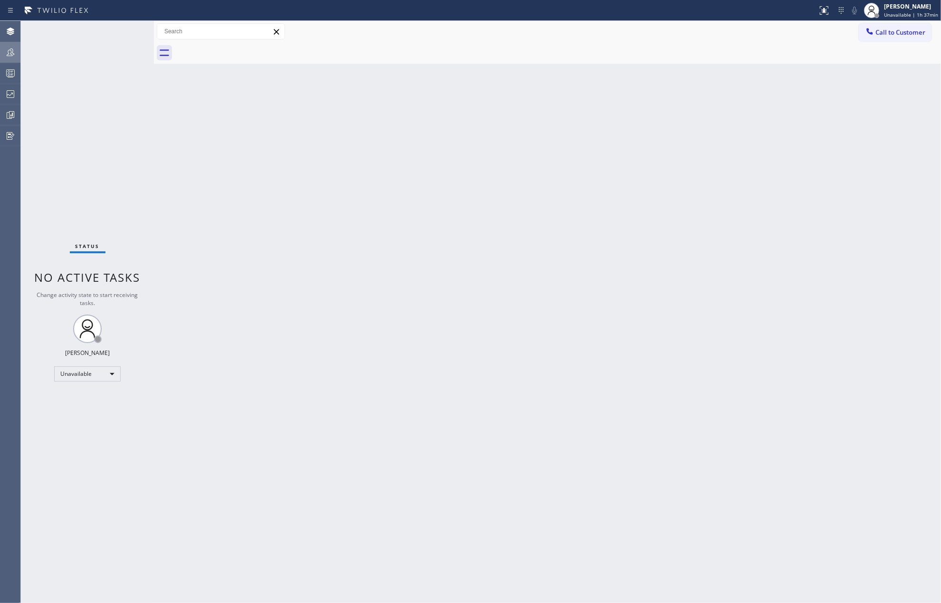
click at [6, 56] on icon at bounding box center [10, 52] width 11 height 11
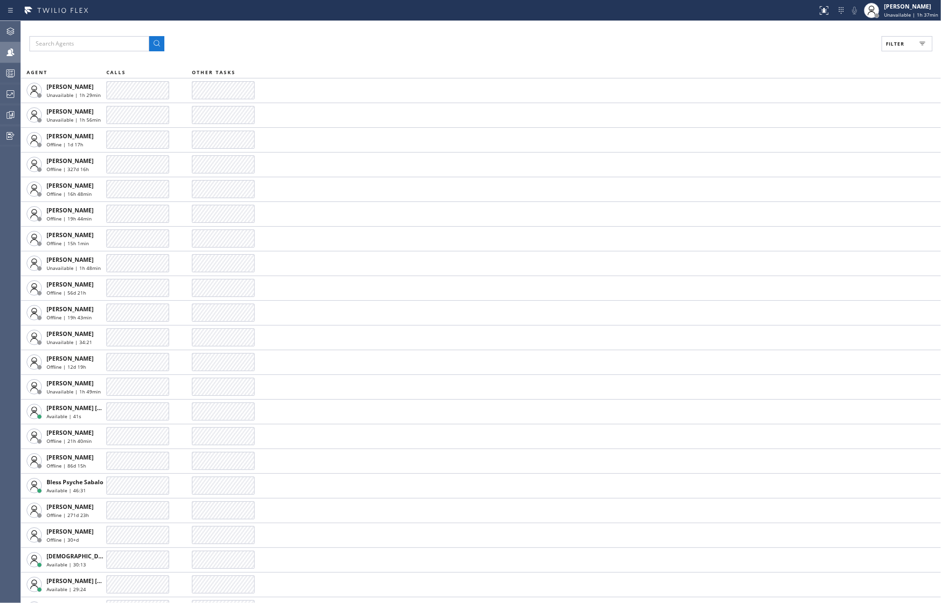
click at [893, 43] on span "Filter" at bounding box center [895, 43] width 19 height 7
drag, startPoint x: 808, startPoint y: 111, endPoint x: 871, endPoint y: 92, distance: 65.8
click at [807, 111] on input "Available" at bounding box center [802, 111] width 11 height 11
checkbox input "true"
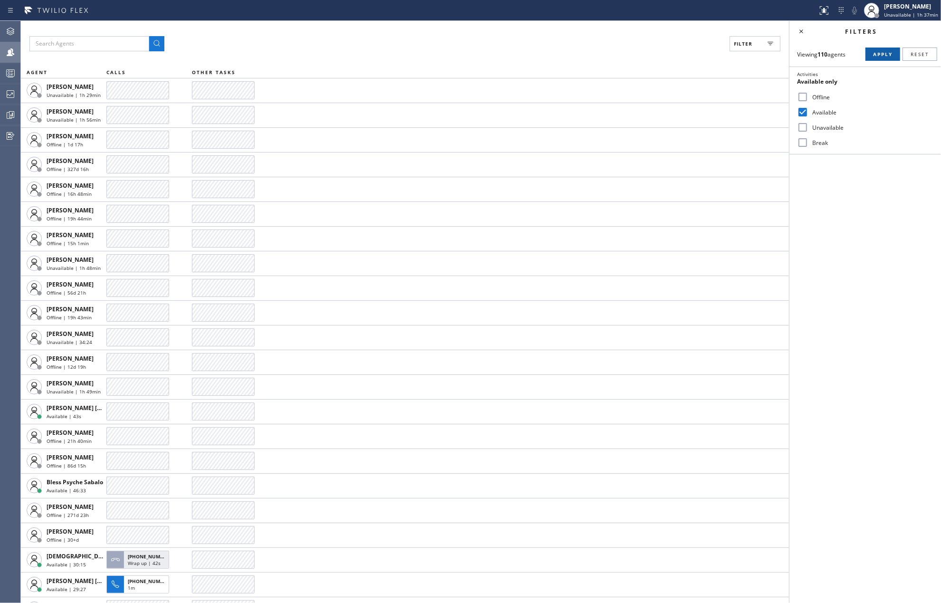
click at [878, 55] on span "Apply" at bounding box center [882, 54] width 19 height 7
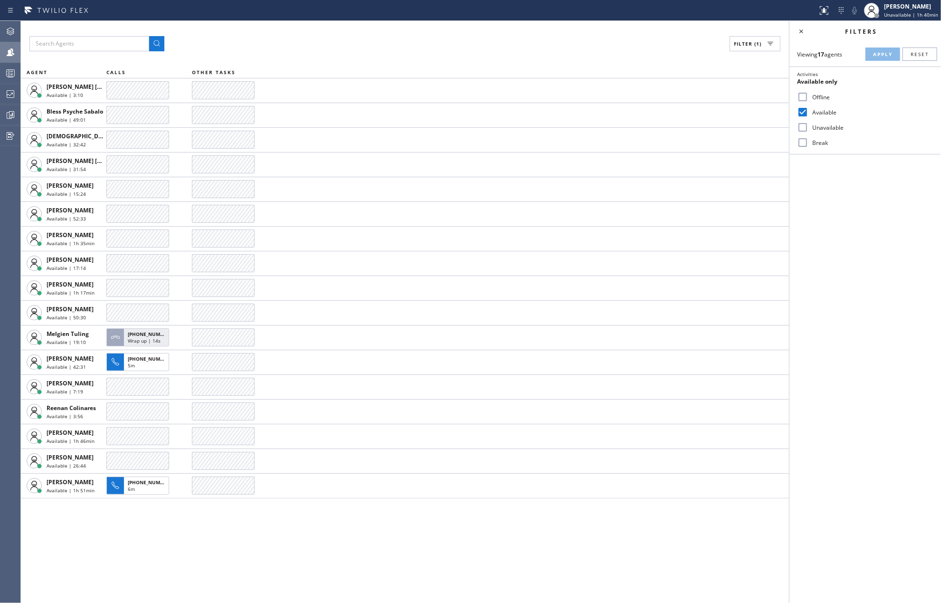
click at [510, 37] on div "Filter (1)" at bounding box center [404, 43] width 751 height 15
click at [9, 110] on icon at bounding box center [10, 114] width 11 height 11
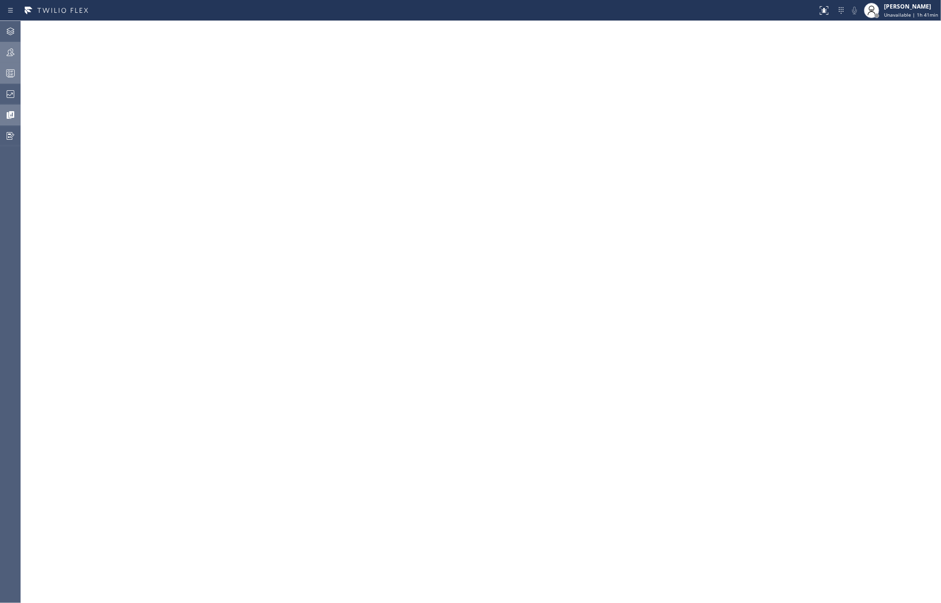
click at [9, 70] on rect at bounding box center [11, 73] width 8 height 7
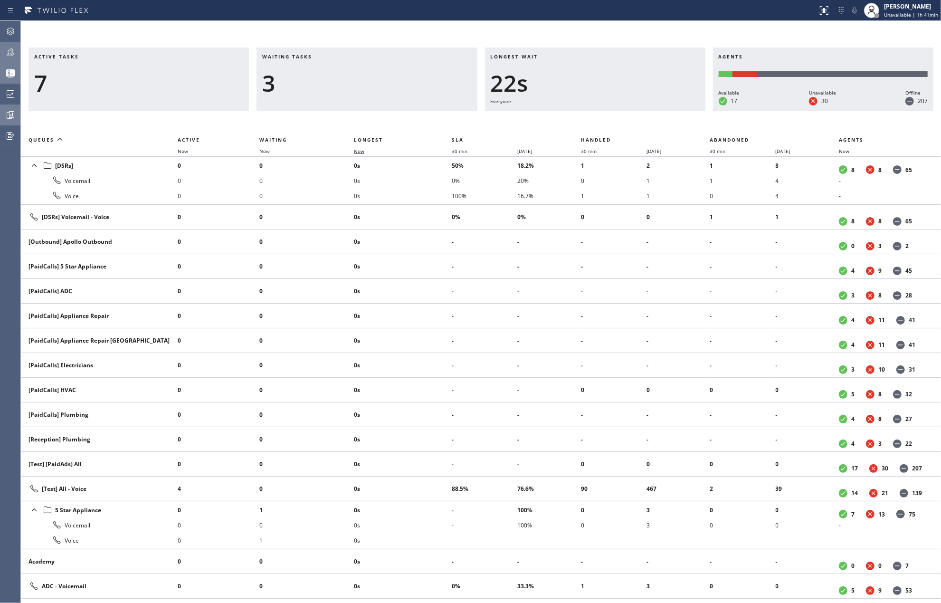
click at [363, 152] on span "Now" at bounding box center [359, 151] width 10 height 7
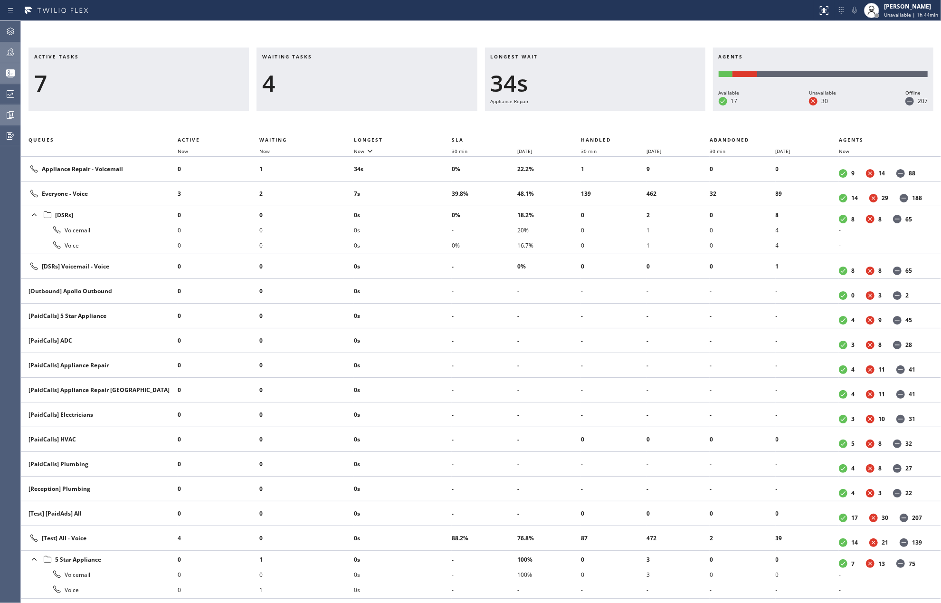
click at [343, 20] on div "Status report No issues detected If you experience an issue, please download th…" at bounding box center [470, 10] width 941 height 21
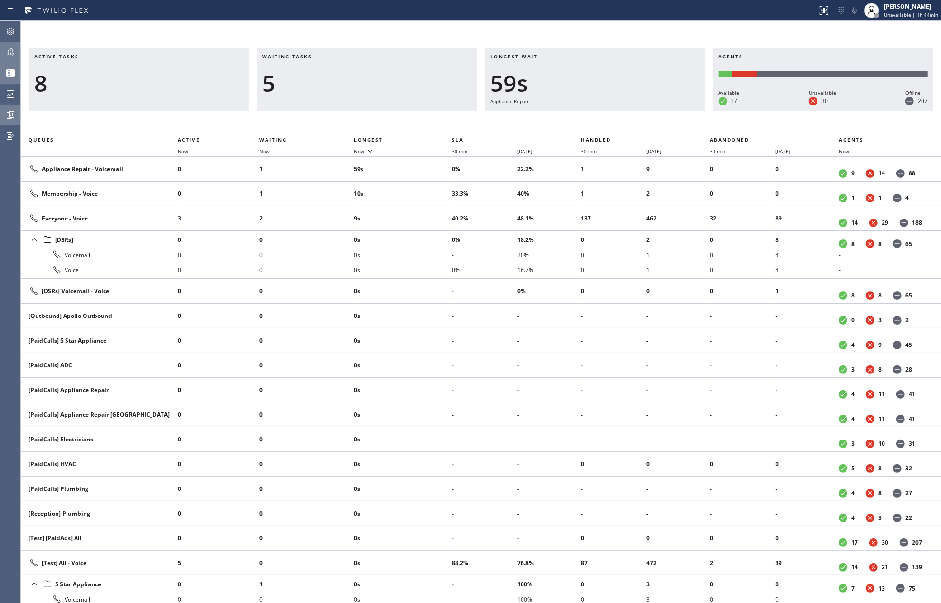
click at [6, 50] on icon at bounding box center [10, 52] width 11 height 11
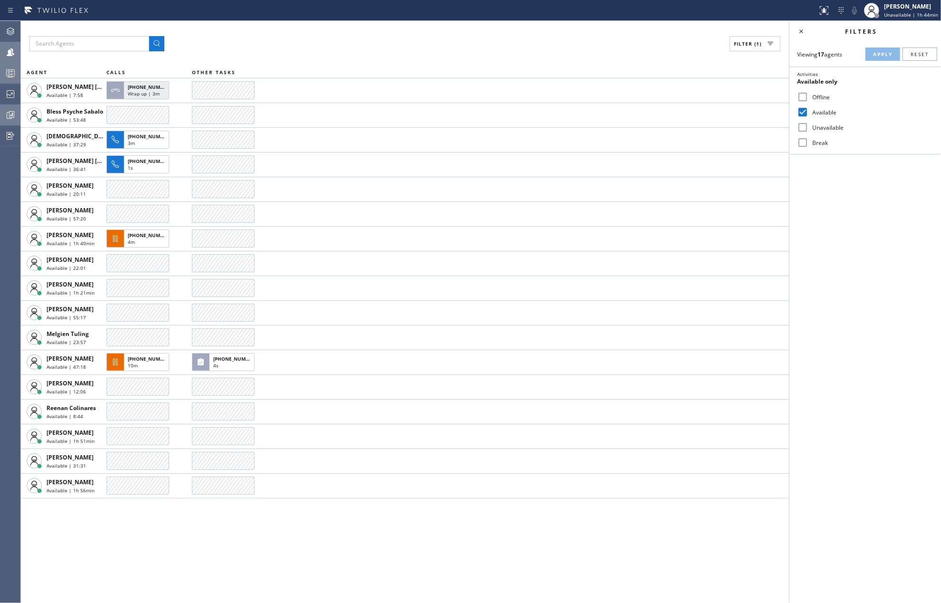
click at [5, 73] on icon at bounding box center [10, 72] width 11 height 11
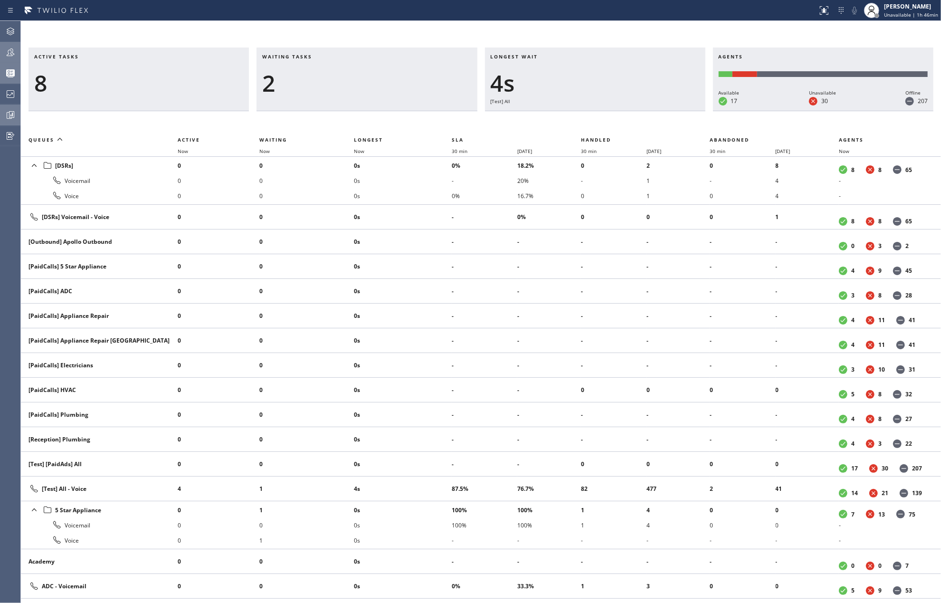
click at [605, 29] on div "Active tasks 8 Waiting tasks 2 Longest wait 4s [Test] All Agents Available 17 U…" at bounding box center [481, 312] width 920 height 582
click at [12, 51] on icon at bounding box center [11, 52] width 8 height 8
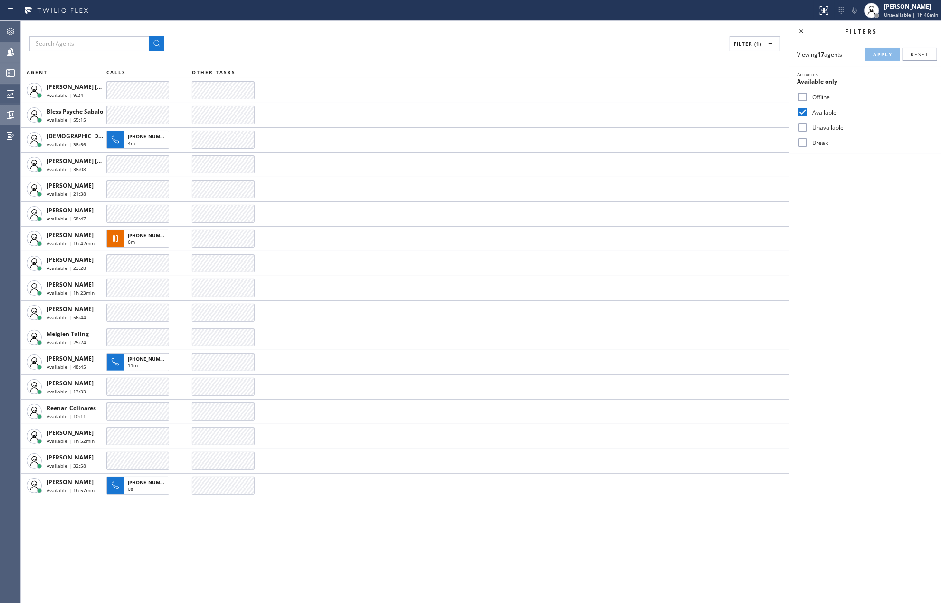
click at [802, 143] on input "Break" at bounding box center [802, 142] width 11 height 11
checkbox input "true"
click at [880, 56] on span "Apply" at bounding box center [882, 54] width 19 height 7
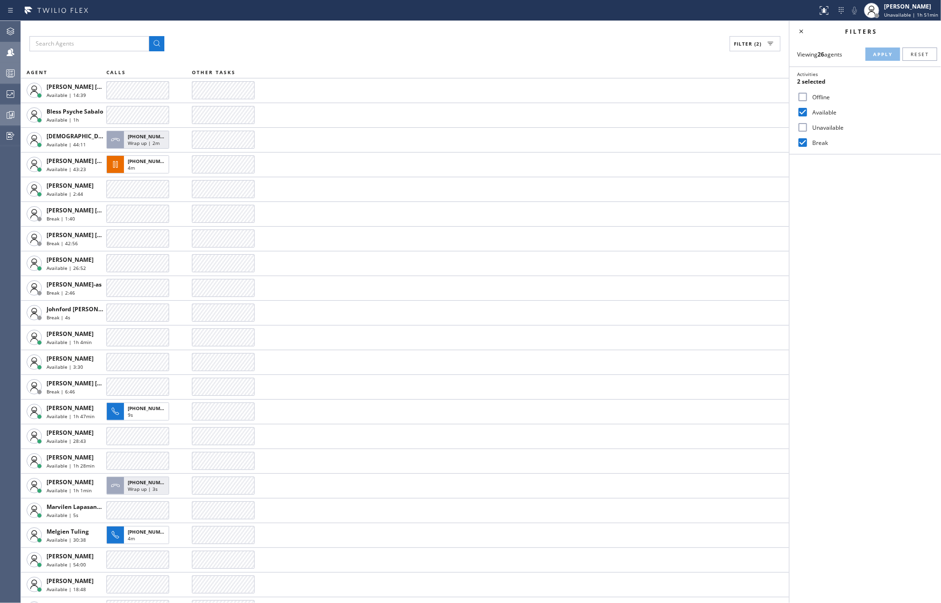
click at [465, 37] on div "Filter (2)" at bounding box center [404, 43] width 751 height 15
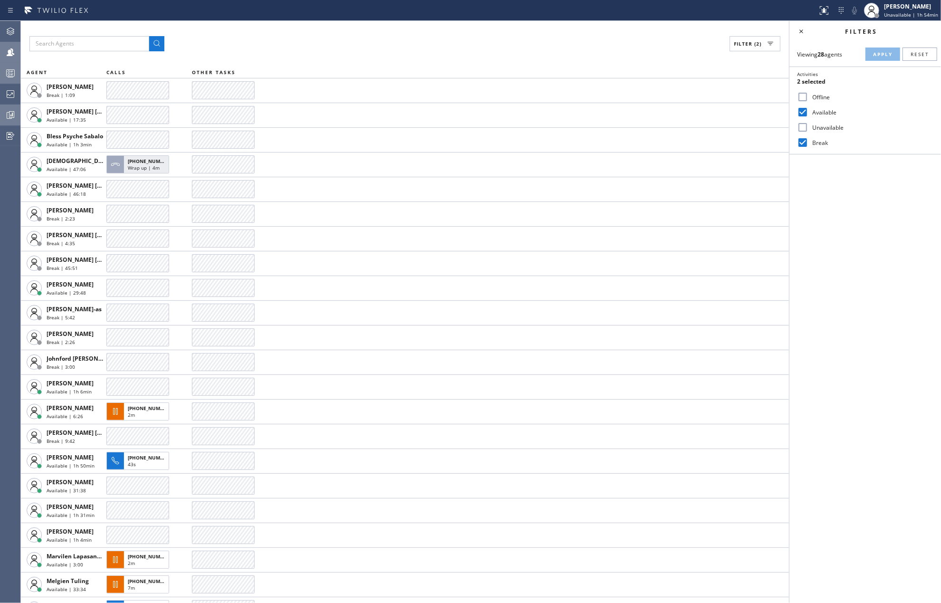
click at [8, 115] on icon at bounding box center [10, 114] width 11 height 11
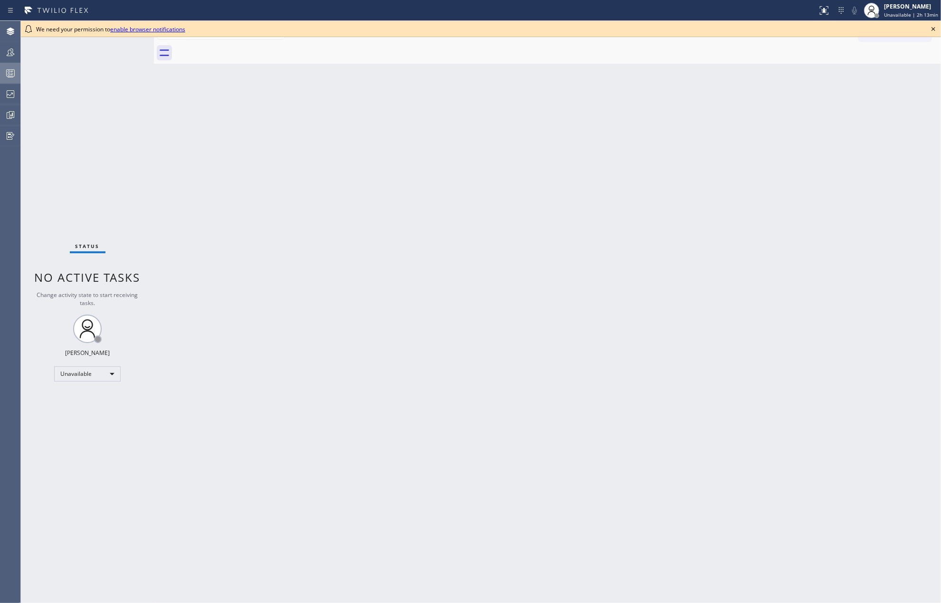
click at [8, 73] on icon at bounding box center [10, 72] width 11 height 11
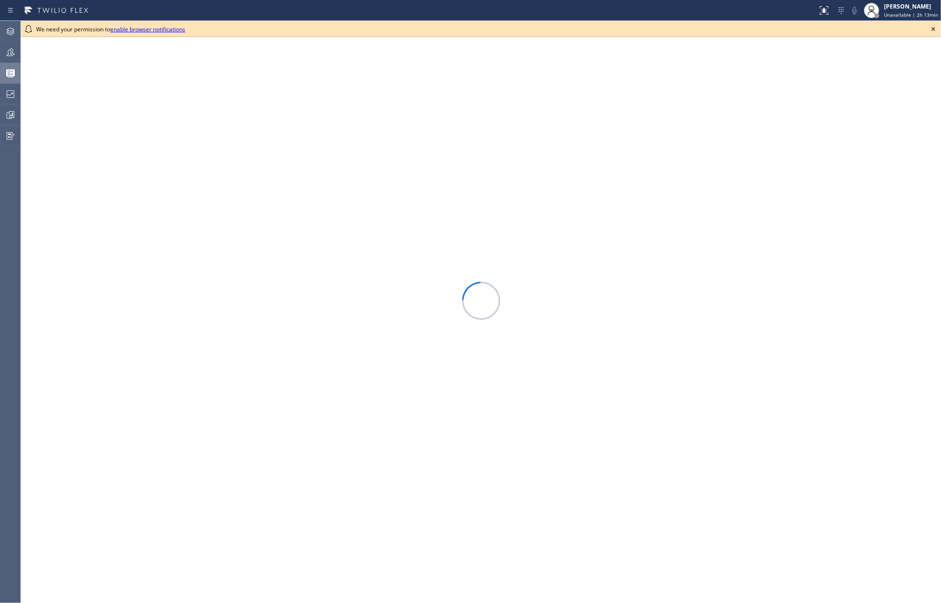
click at [933, 27] on icon at bounding box center [932, 28] width 11 height 11
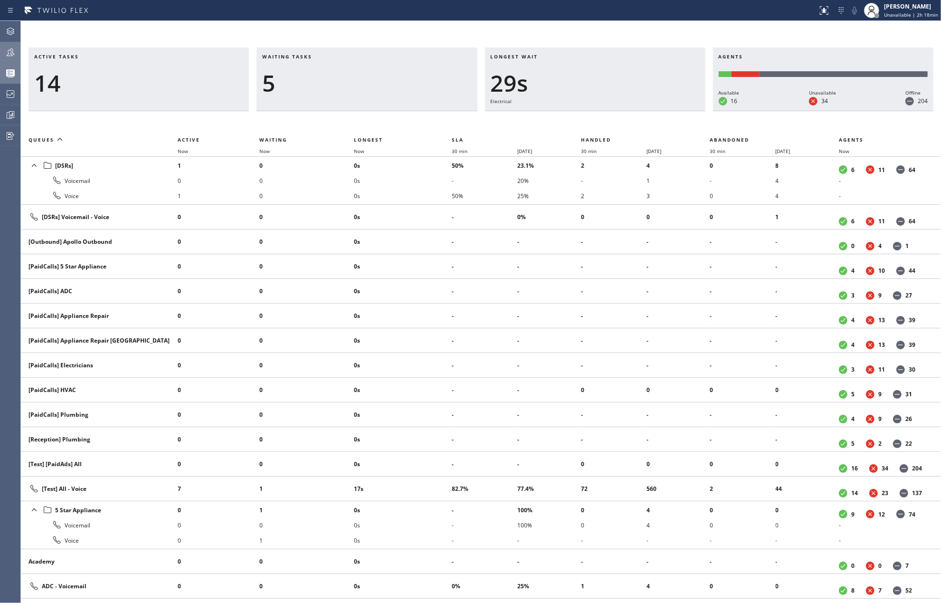
click at [14, 53] on icon at bounding box center [10, 52] width 11 height 11
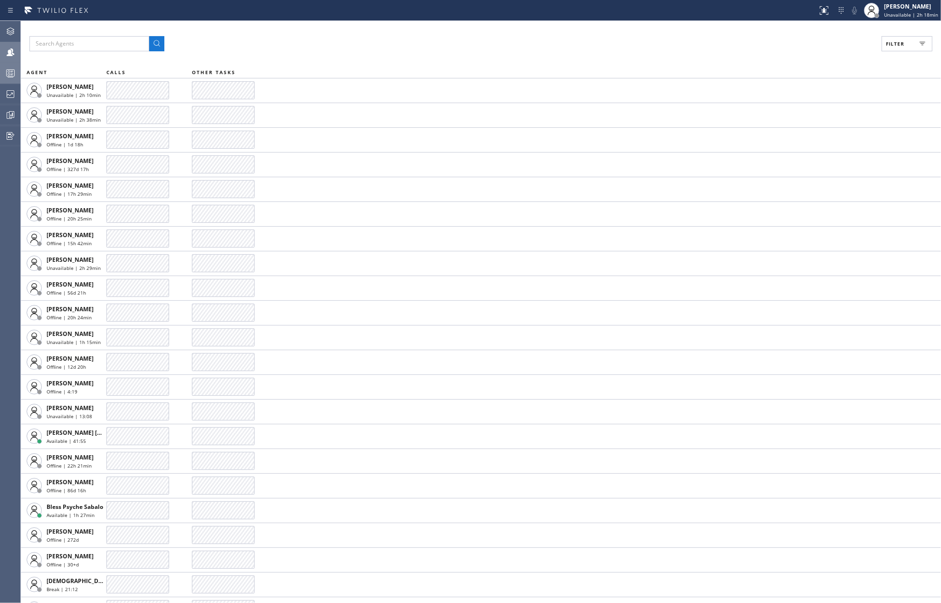
click at [903, 46] on span "Filter" at bounding box center [895, 43] width 19 height 7
click at [802, 111] on input "Available" at bounding box center [802, 111] width 11 height 11
checkbox input "true"
click at [876, 54] on span "Apply" at bounding box center [882, 54] width 19 height 7
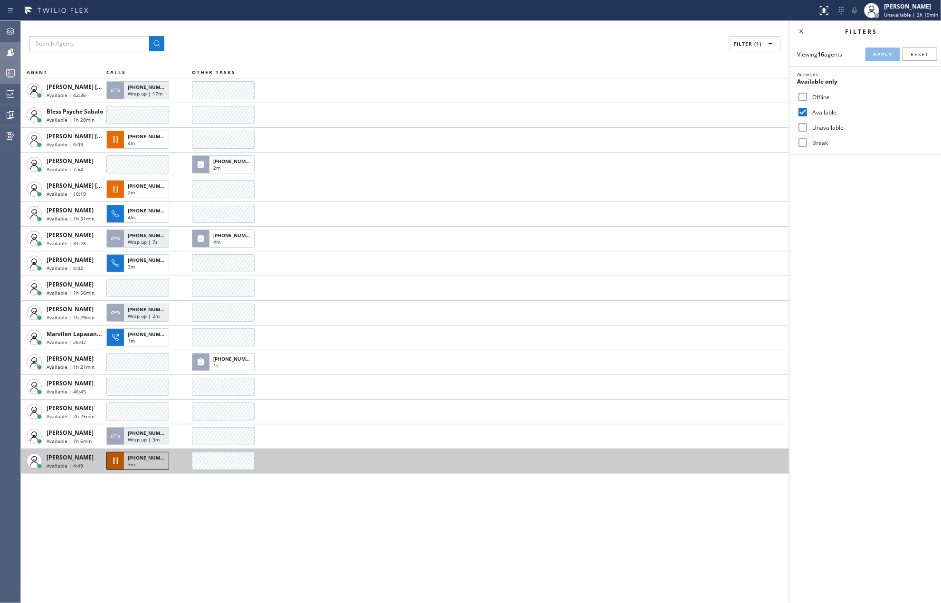
click at [154, 461] on div "3m" at bounding box center [146, 465] width 37 height 9
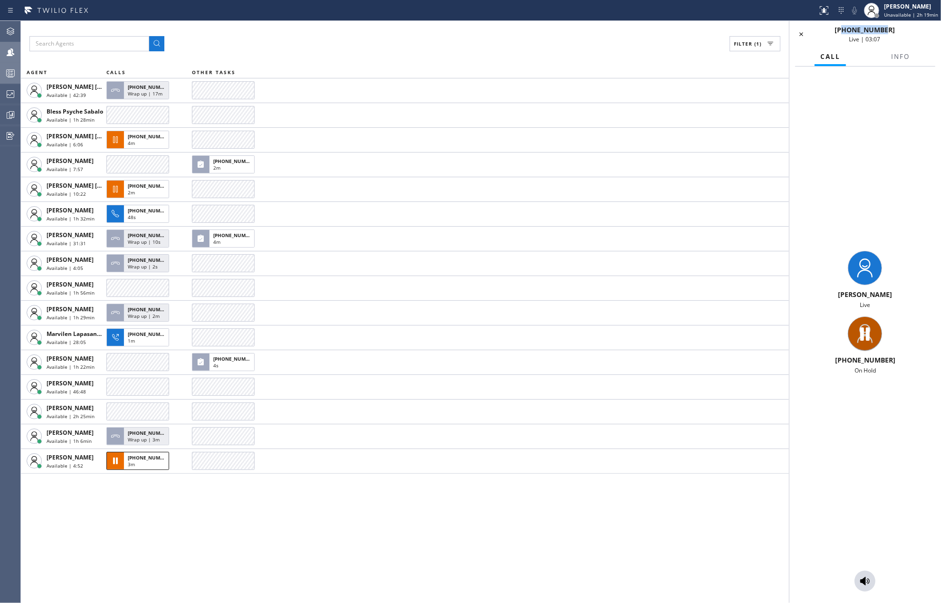
drag, startPoint x: 897, startPoint y: 29, endPoint x: 850, endPoint y: 29, distance: 47.0
click at [850, 29] on div "[PHONE_NUMBER] Live | 03:07" at bounding box center [864, 34] width 104 height 18
copy span "6505336109"
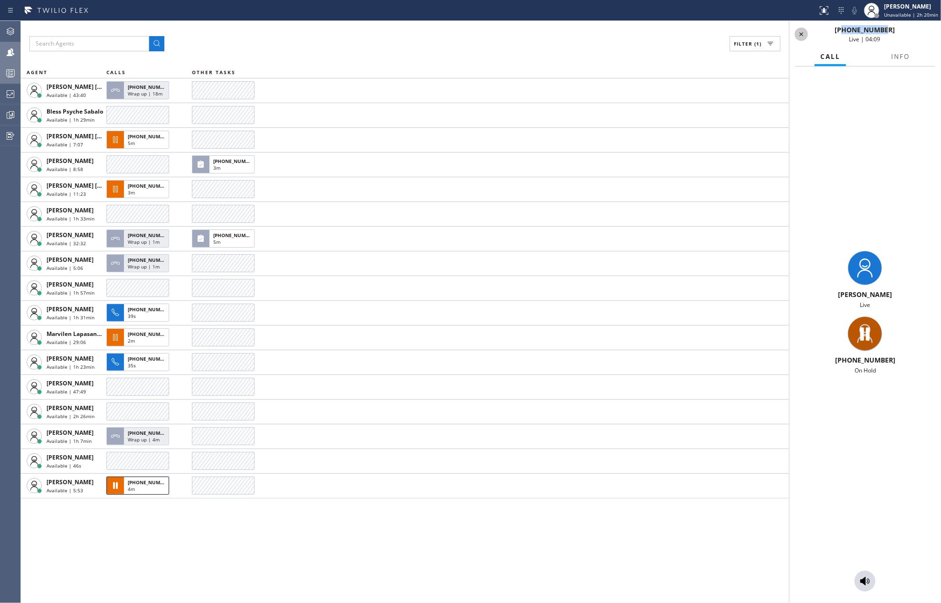
click at [801, 32] on icon at bounding box center [800, 33] width 11 height 11
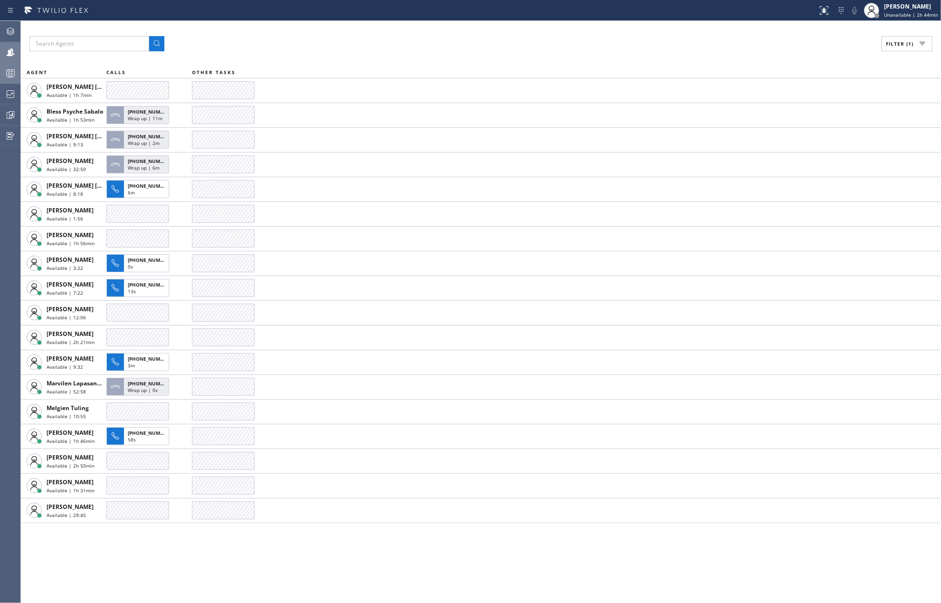
click at [536, 38] on div "Filter (1)" at bounding box center [480, 43] width 903 height 15
click at [7, 114] on icon at bounding box center [10, 115] width 7 height 7
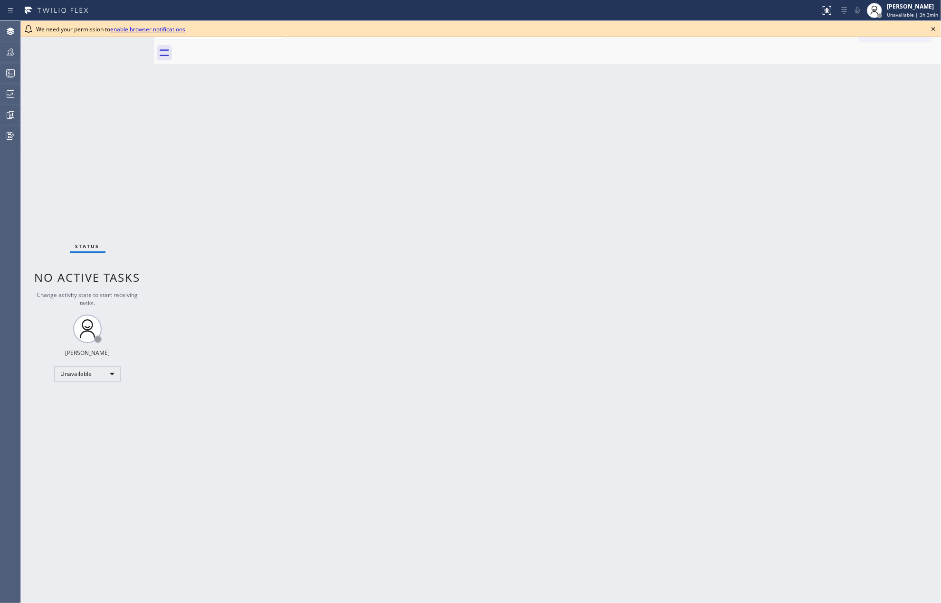
click at [933, 26] on icon at bounding box center [932, 28] width 11 height 11
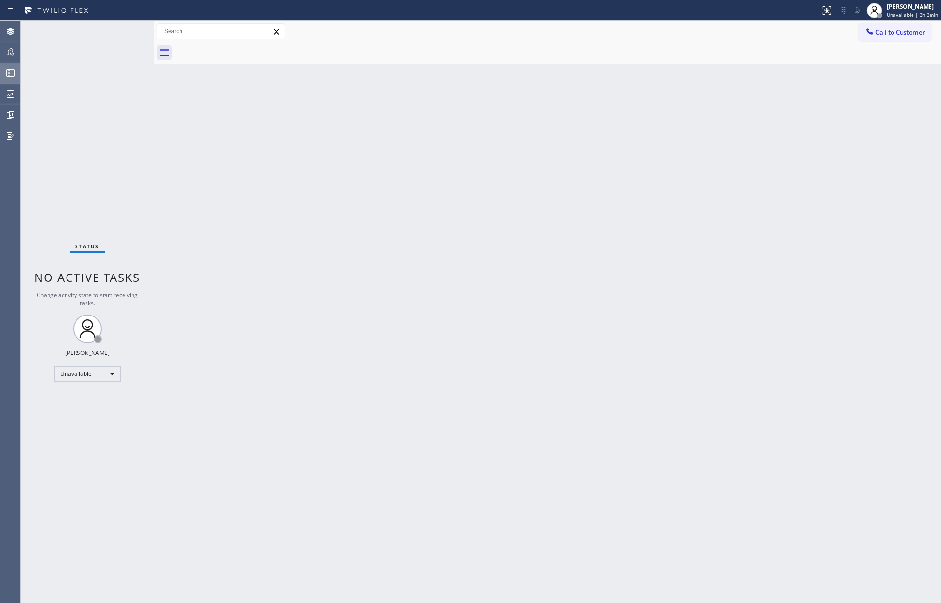
click at [4, 73] on div at bounding box center [10, 72] width 21 height 11
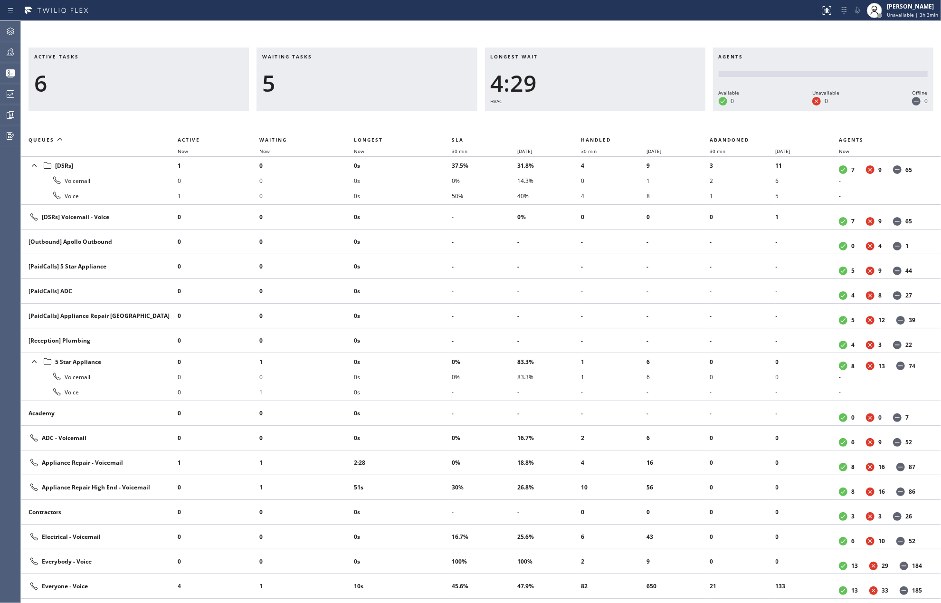
click at [359, 152] on span "Now" at bounding box center [359, 151] width 10 height 7
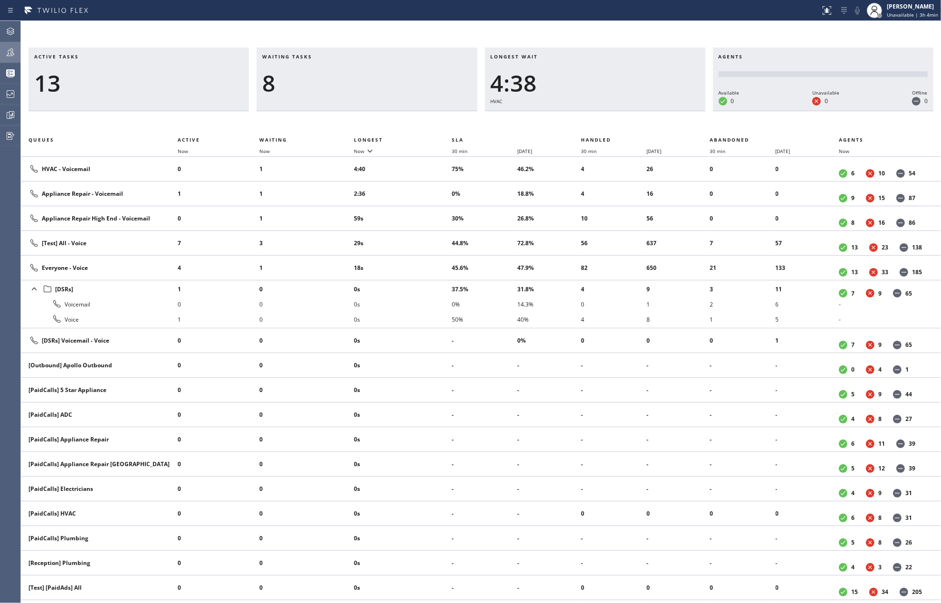
click at [14, 54] on icon at bounding box center [10, 52] width 11 height 11
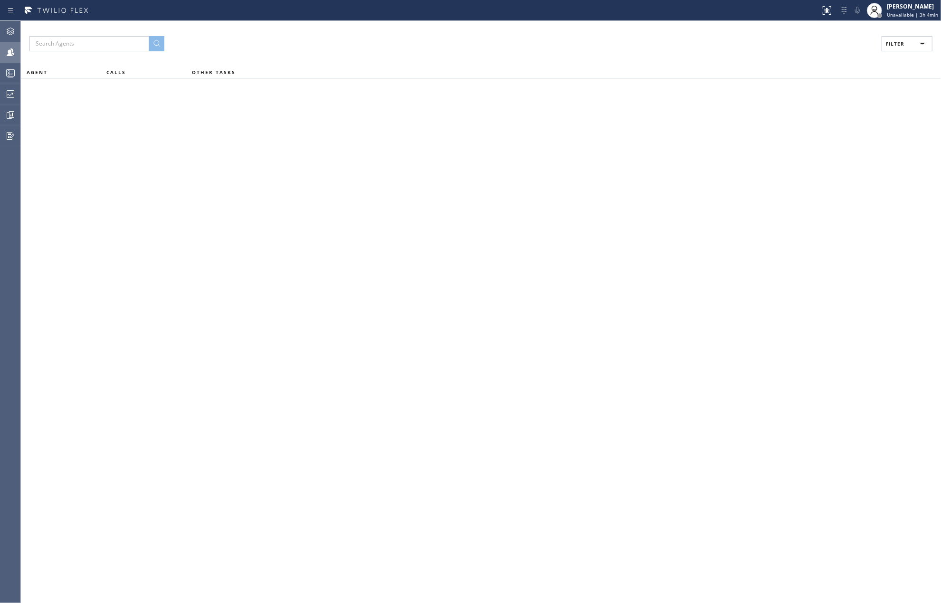
click at [895, 43] on span "Filter" at bounding box center [895, 43] width 19 height 7
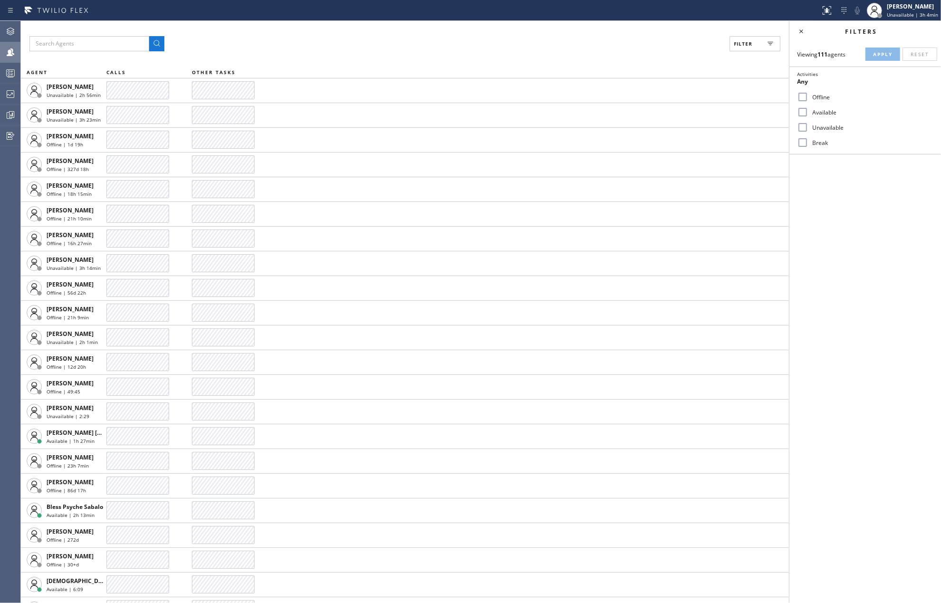
click at [806, 110] on input "Available" at bounding box center [802, 111] width 11 height 11
checkbox input "true"
click at [805, 128] on input "Unavailable" at bounding box center [802, 127] width 11 height 11
checkbox input "true"
click at [808, 142] on input "Break" at bounding box center [802, 142] width 11 height 11
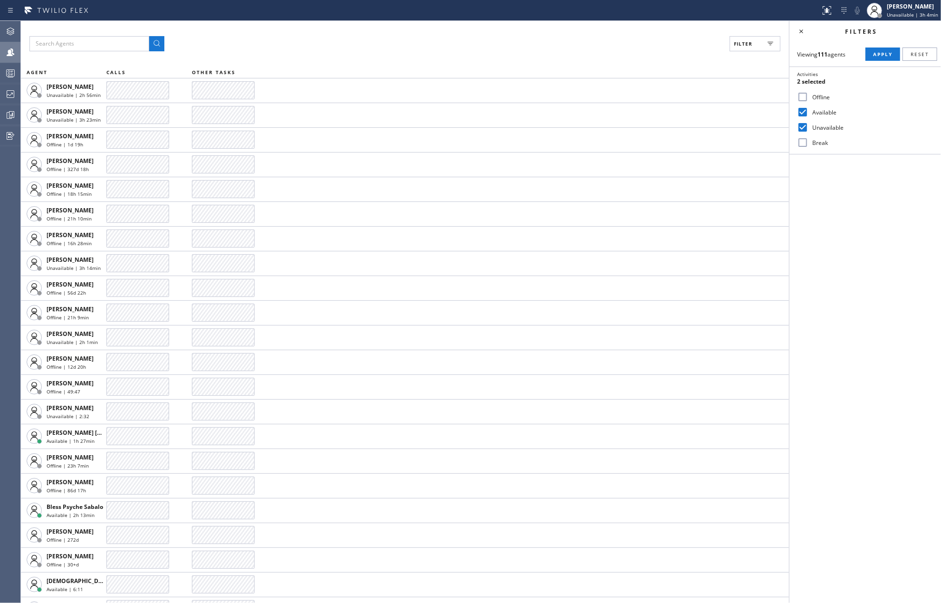
checkbox input "true"
click at [876, 52] on span "Apply" at bounding box center [882, 54] width 19 height 7
click at [804, 128] on input "Unavailable" at bounding box center [802, 127] width 11 height 11
checkbox input "false"
click at [878, 50] on button "Apply" at bounding box center [882, 53] width 35 height 13
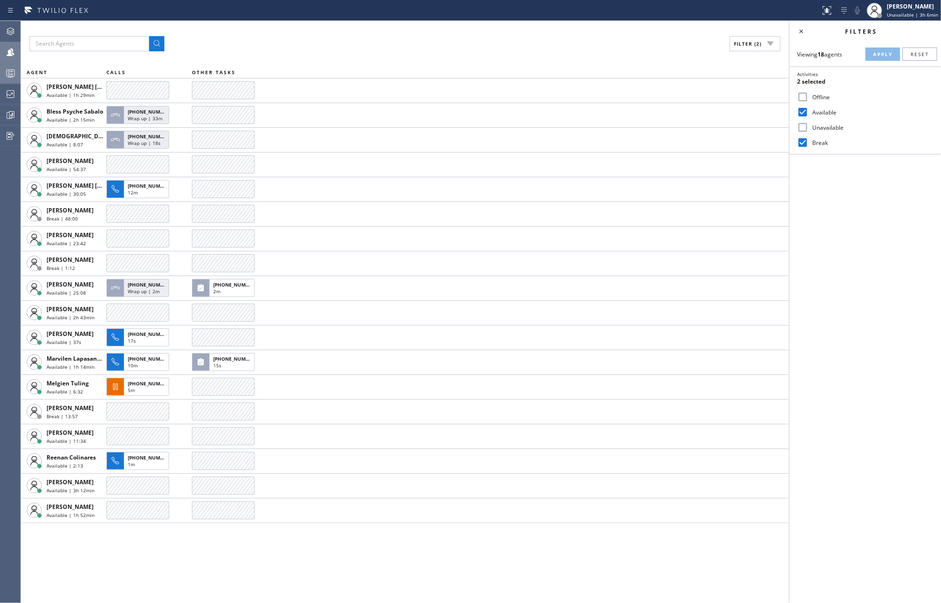
click at [4, 71] on div at bounding box center [10, 72] width 21 height 11
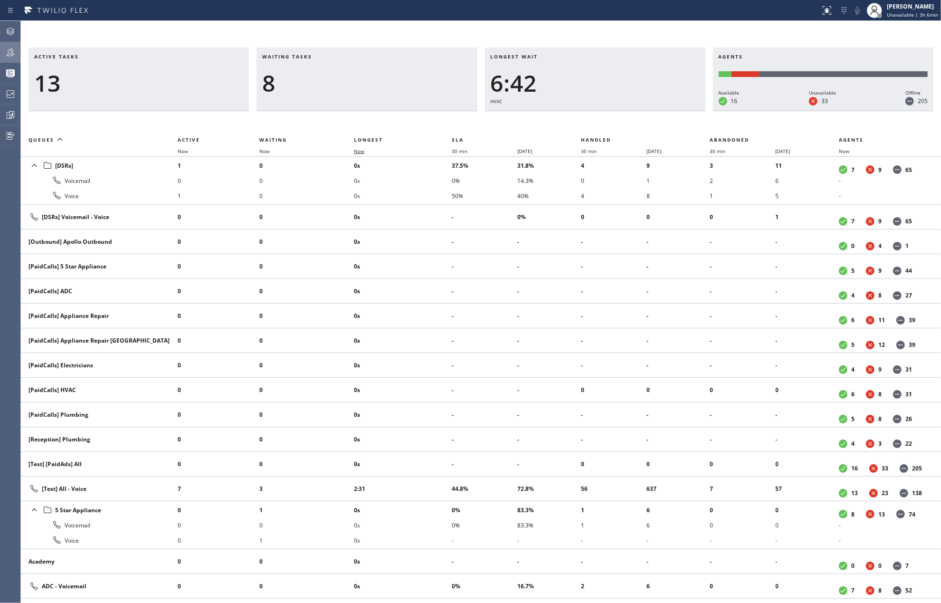
click at [358, 149] on span "Now" at bounding box center [359, 151] width 10 height 7
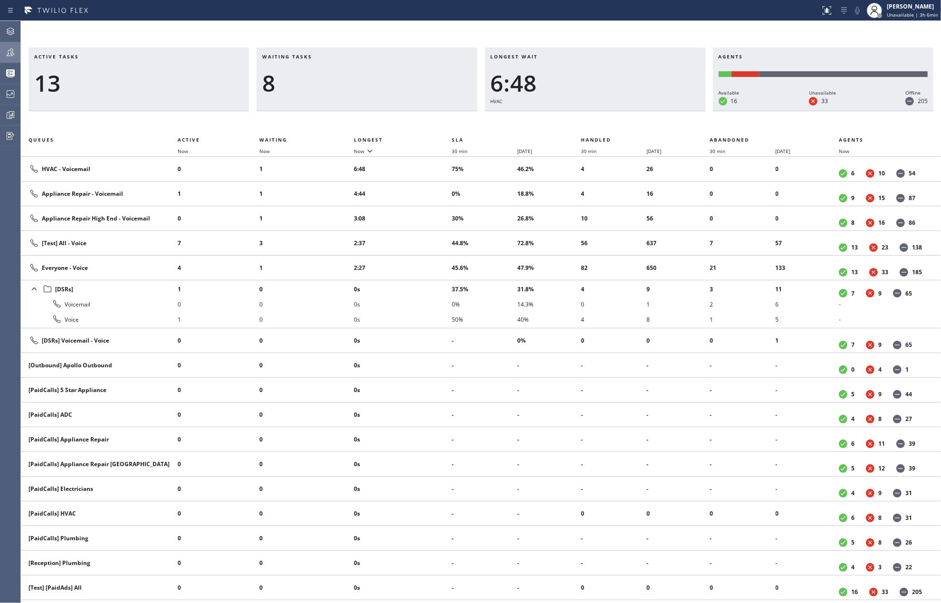
click at [15, 50] on icon at bounding box center [10, 52] width 11 height 11
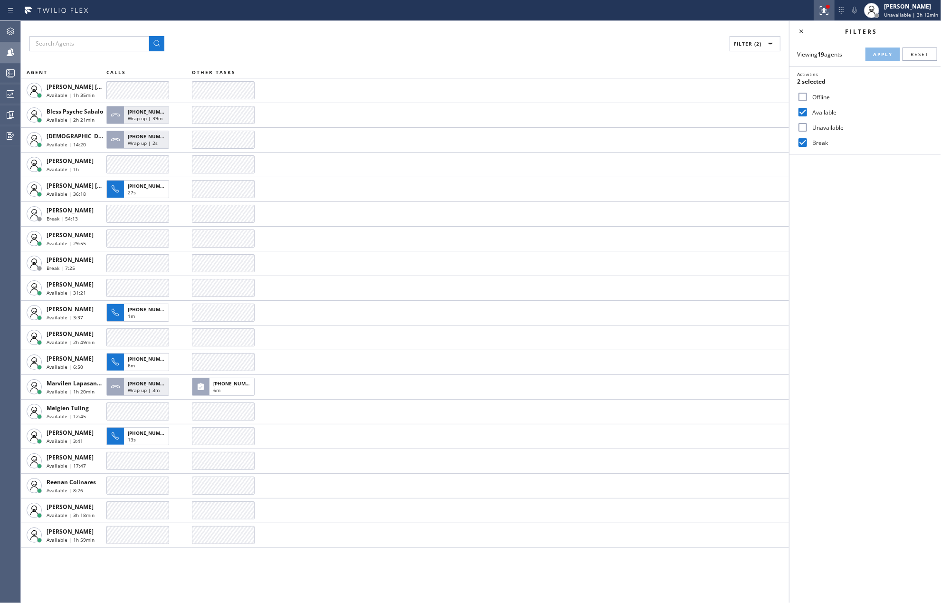
click at [821, 14] on icon at bounding box center [823, 10] width 11 height 11
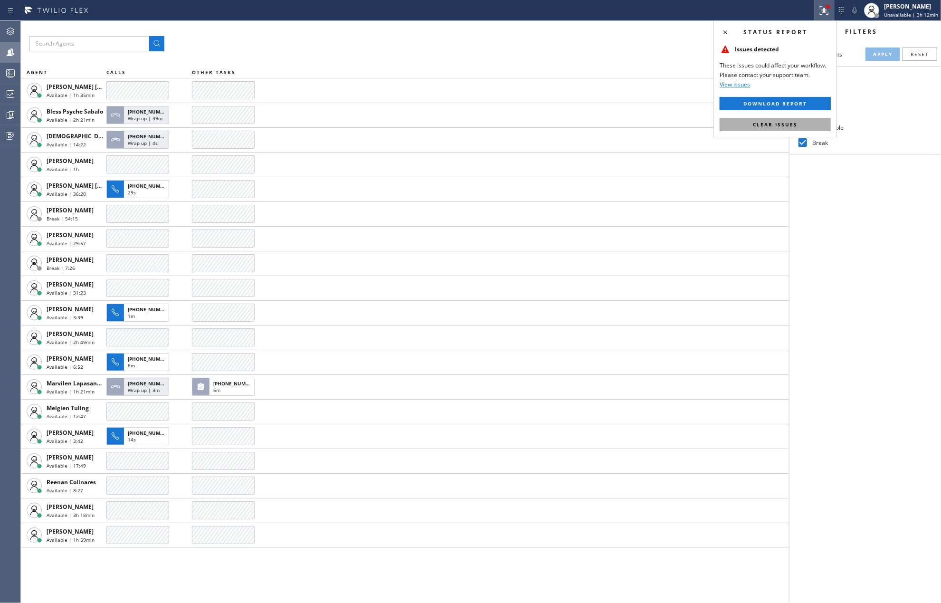
click at [793, 123] on span "Clear issues" at bounding box center [775, 124] width 45 height 7
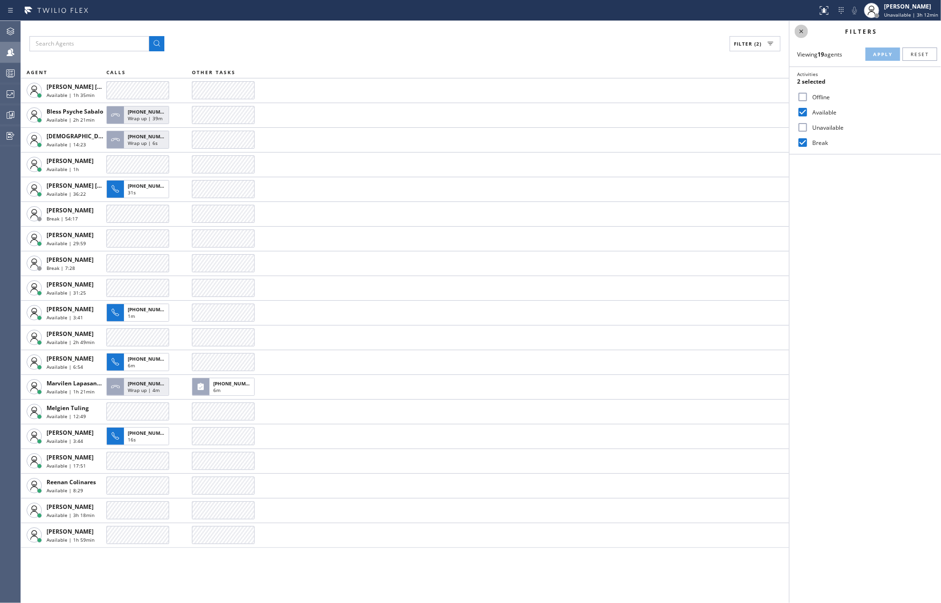
click at [800, 29] on icon at bounding box center [800, 31] width 11 height 11
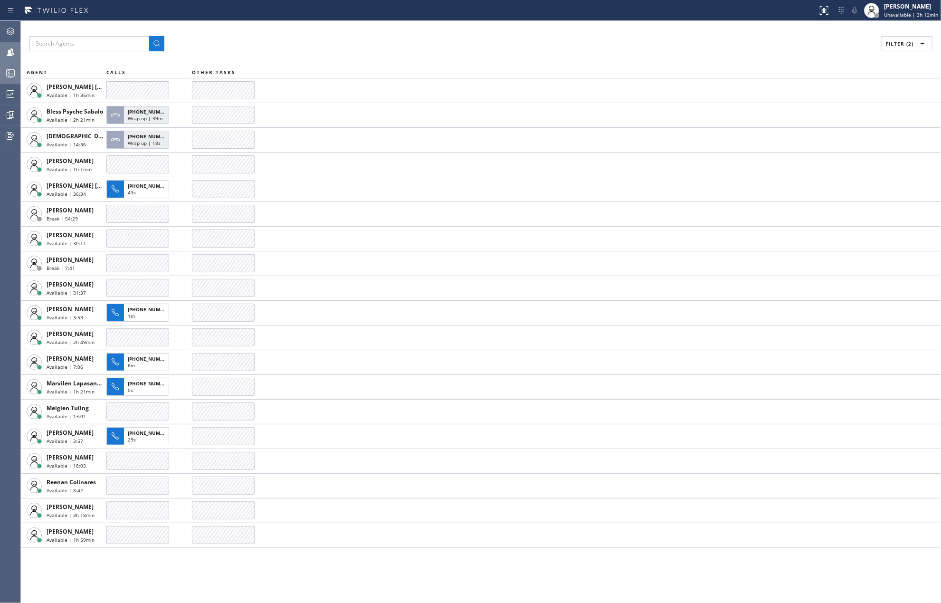
click at [5, 73] on icon at bounding box center [10, 72] width 11 height 11
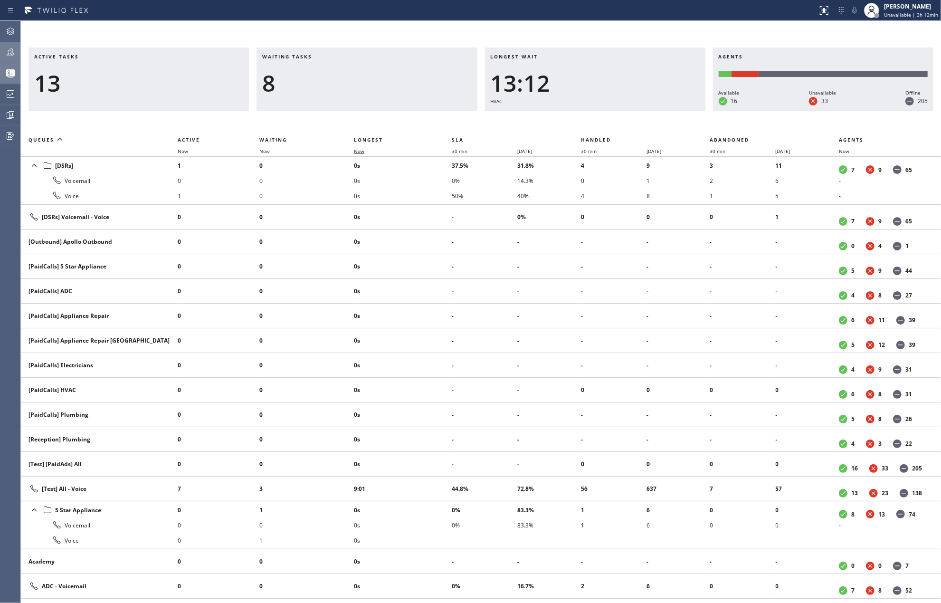
click at [363, 151] on span "Now" at bounding box center [359, 151] width 10 height 7
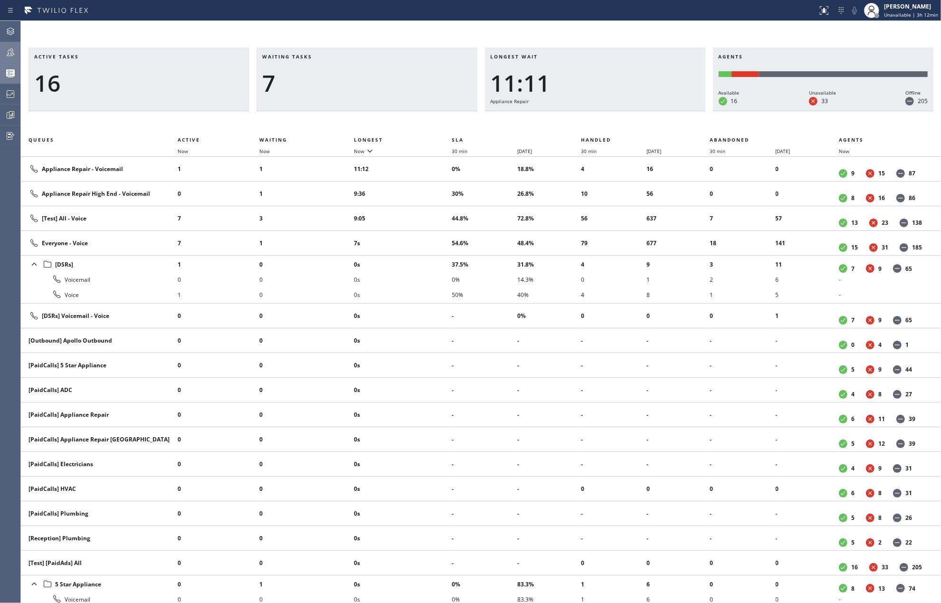
click at [6, 52] on icon at bounding box center [10, 52] width 11 height 11
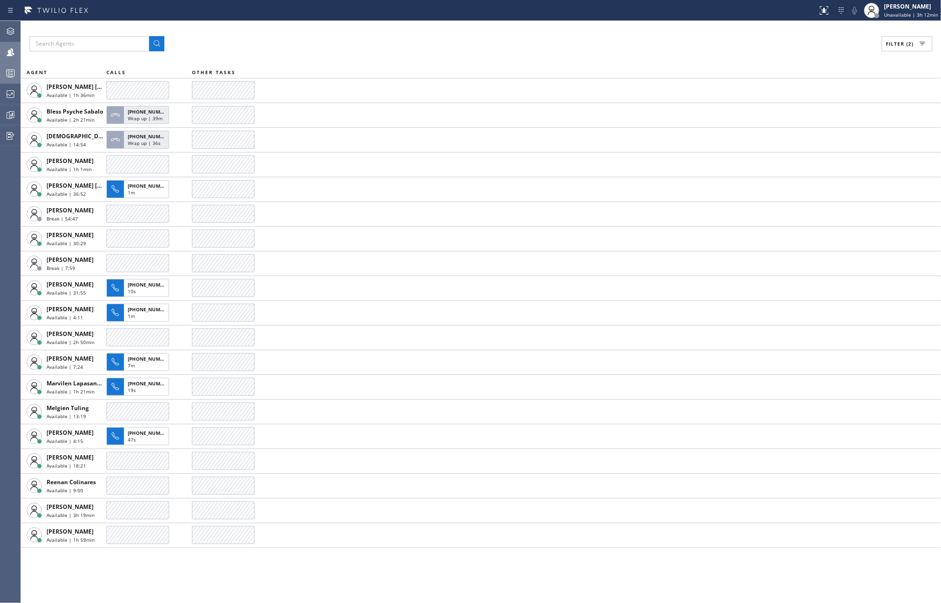
click at [12, 67] on icon at bounding box center [10, 72] width 11 height 11
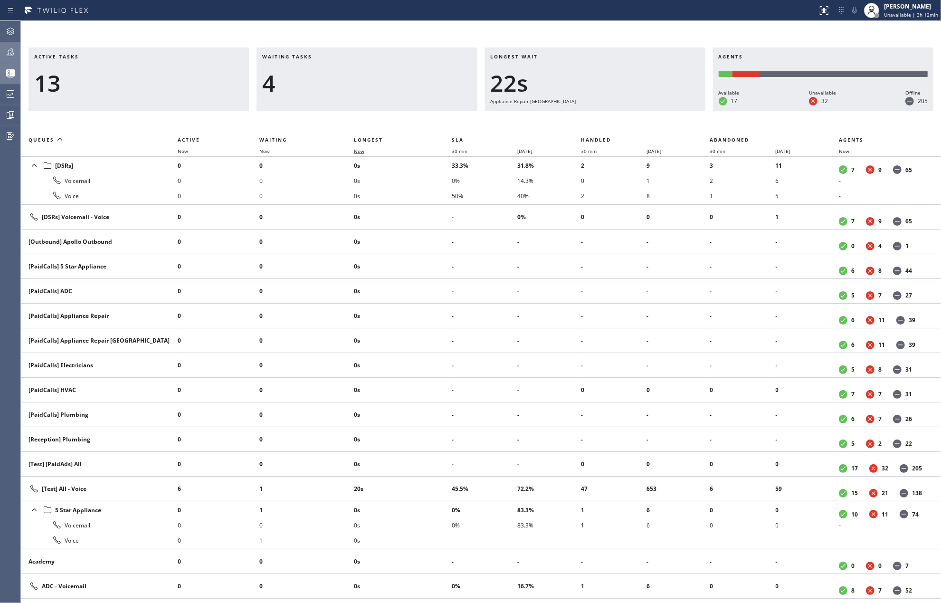
click at [359, 151] on span "Now" at bounding box center [359, 151] width 10 height 7
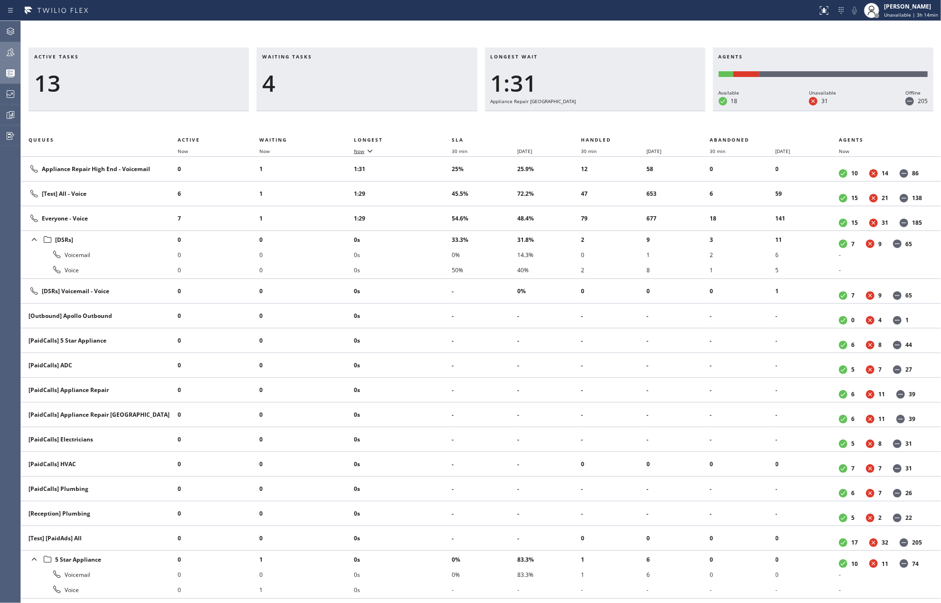
click at [363, 151] on span "Now" at bounding box center [359, 151] width 10 height 7
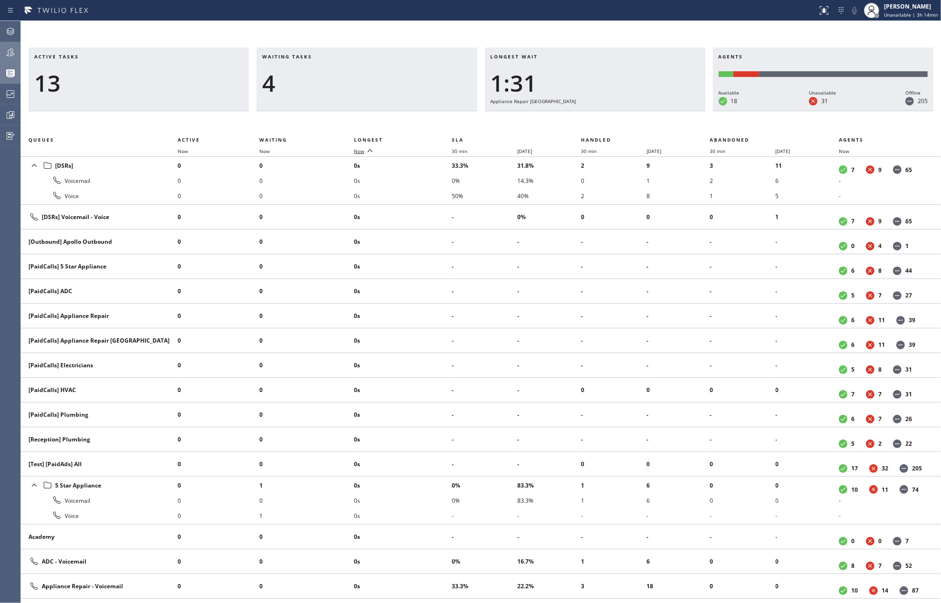
click at [363, 151] on span "Now" at bounding box center [359, 151] width 10 height 7
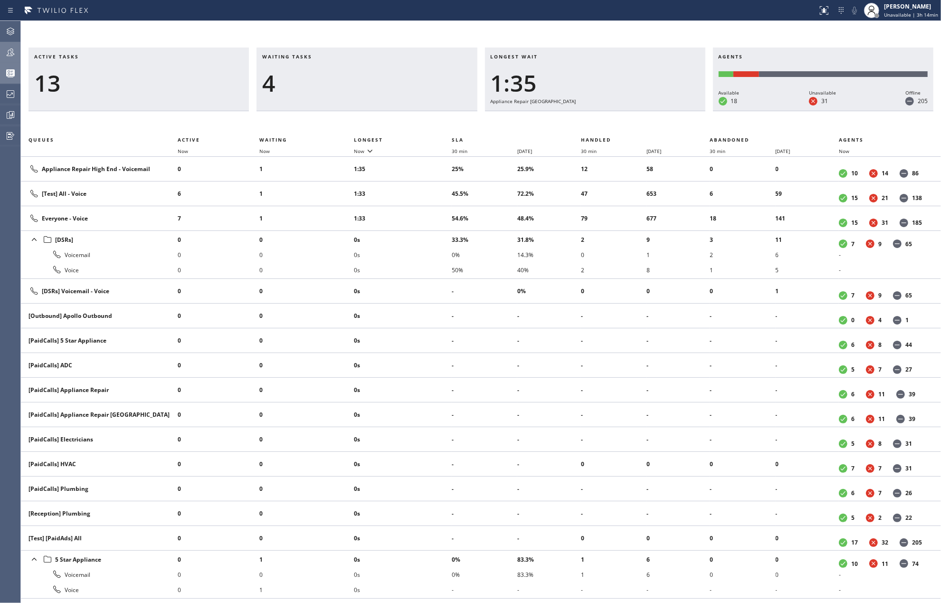
click at [6, 52] on icon at bounding box center [10, 52] width 11 height 11
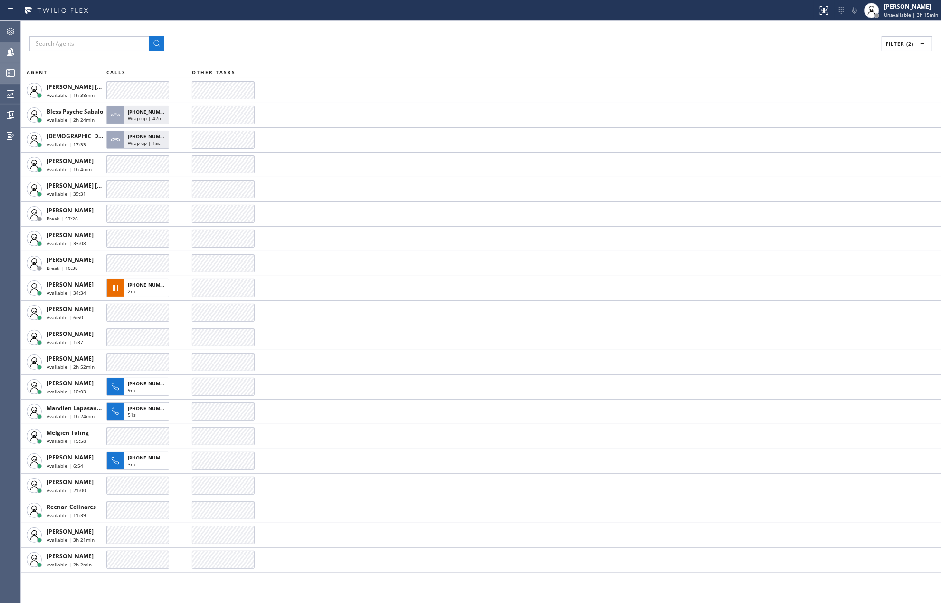
click at [14, 73] on rect at bounding box center [11, 73] width 8 height 7
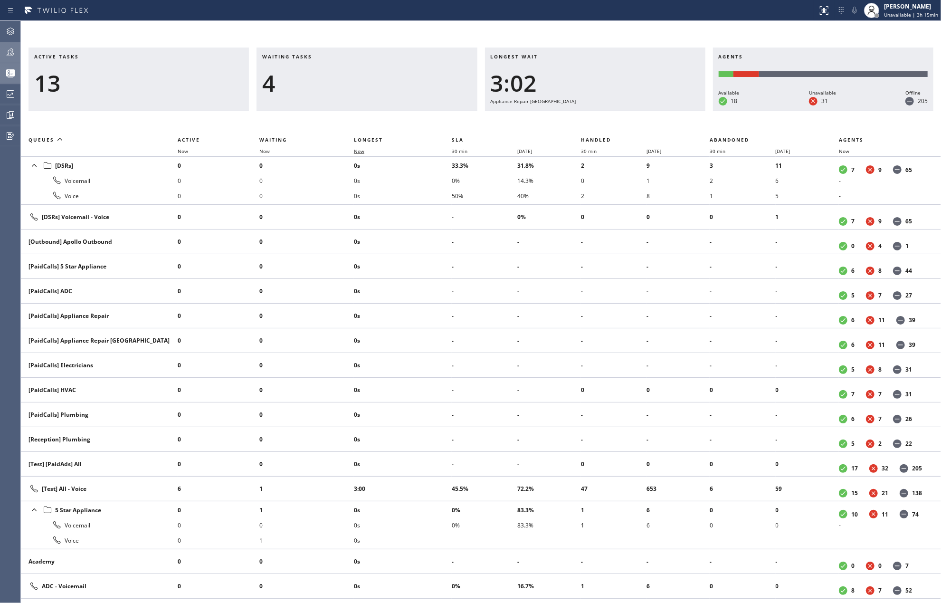
click at [358, 151] on span "Now" at bounding box center [359, 151] width 10 height 7
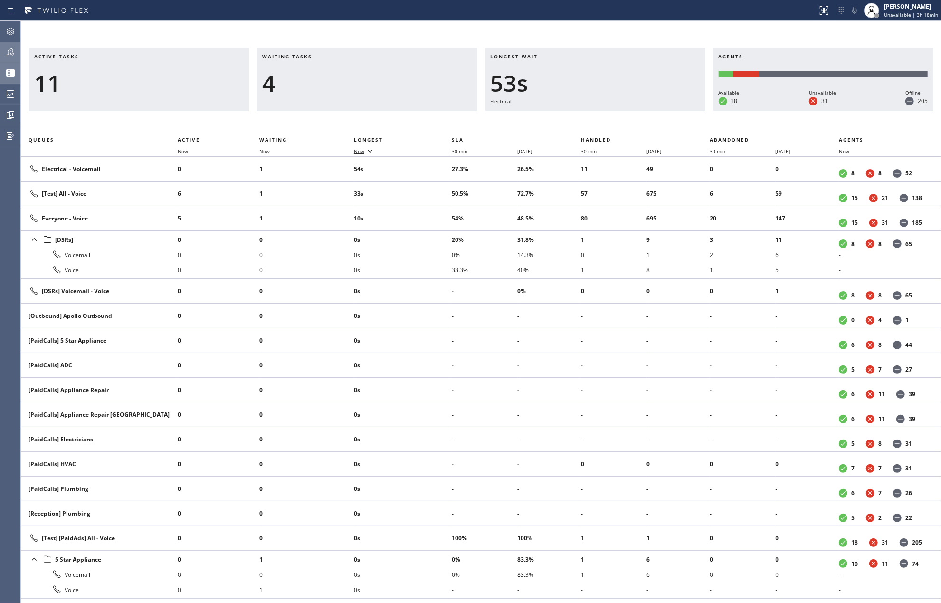
click at [359, 148] on span "Now" at bounding box center [359, 151] width 10 height 7
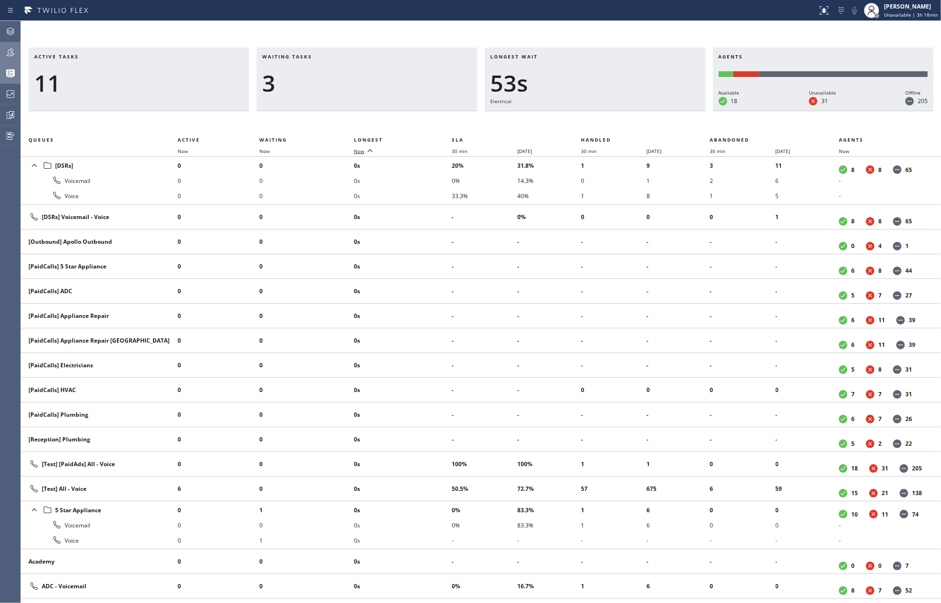
click at [359, 148] on span "Now" at bounding box center [359, 151] width 10 height 7
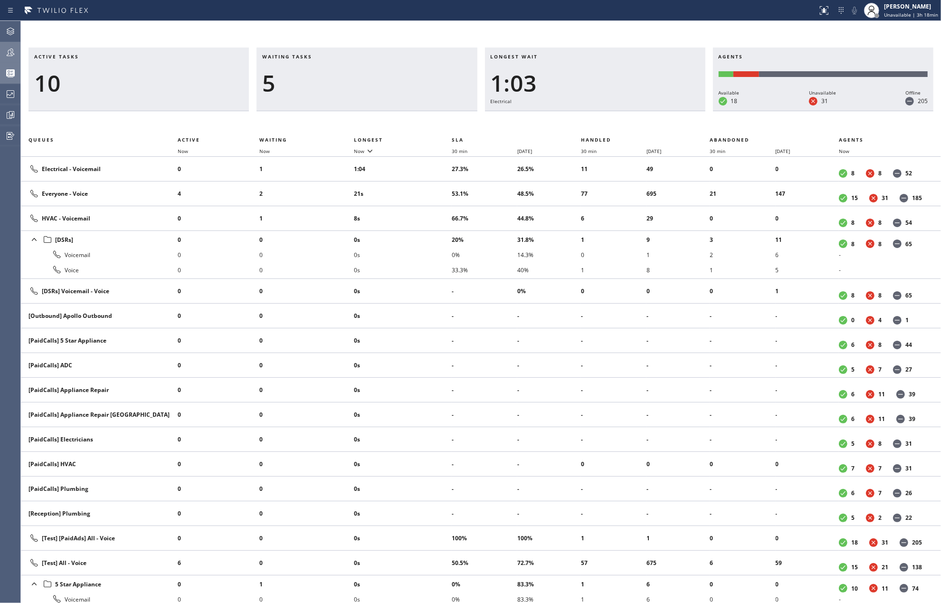
click at [16, 53] on div at bounding box center [10, 52] width 21 height 11
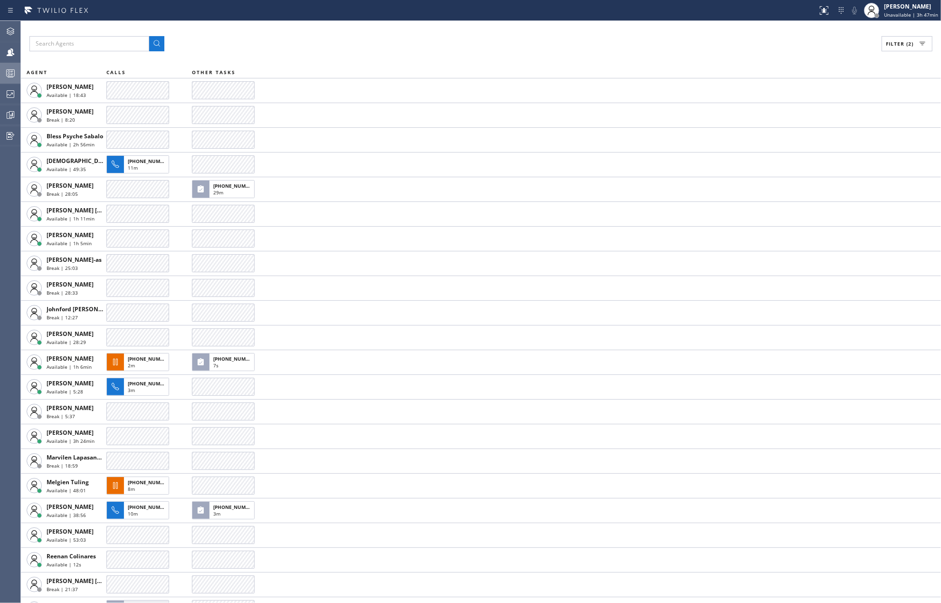
click at [5, 73] on icon at bounding box center [10, 72] width 11 height 11
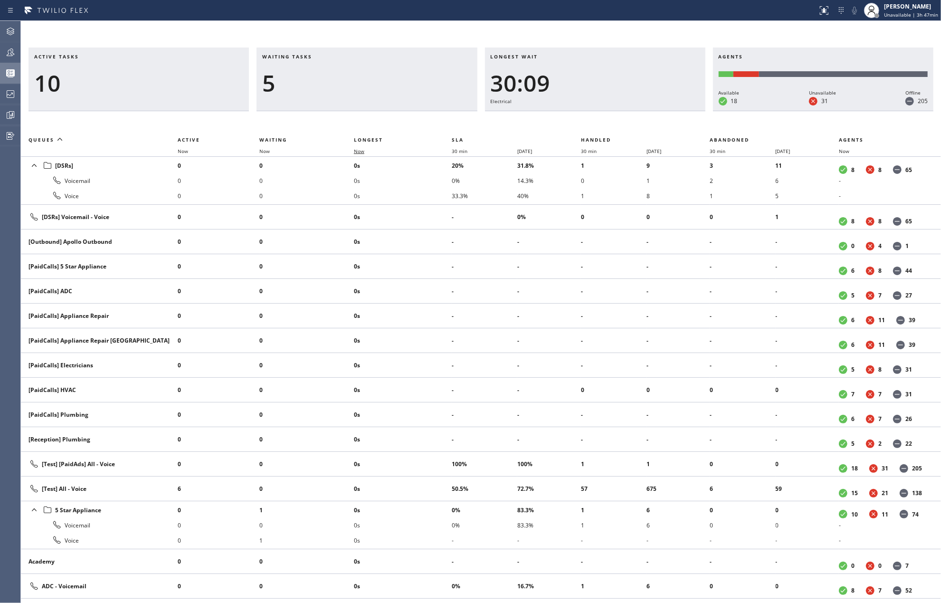
click at [361, 152] on span "Now" at bounding box center [359, 151] width 10 height 7
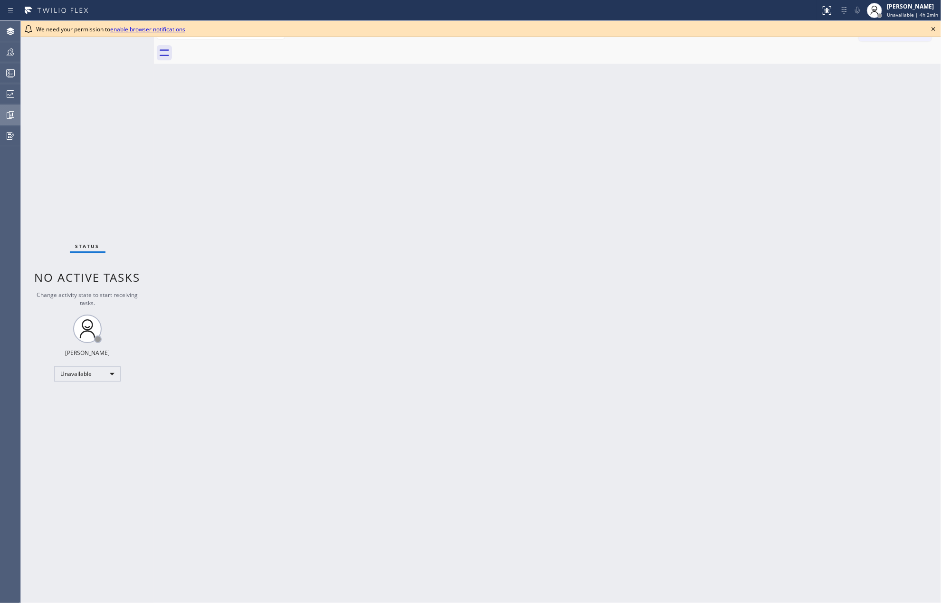
click at [14, 114] on icon at bounding box center [10, 114] width 11 height 11
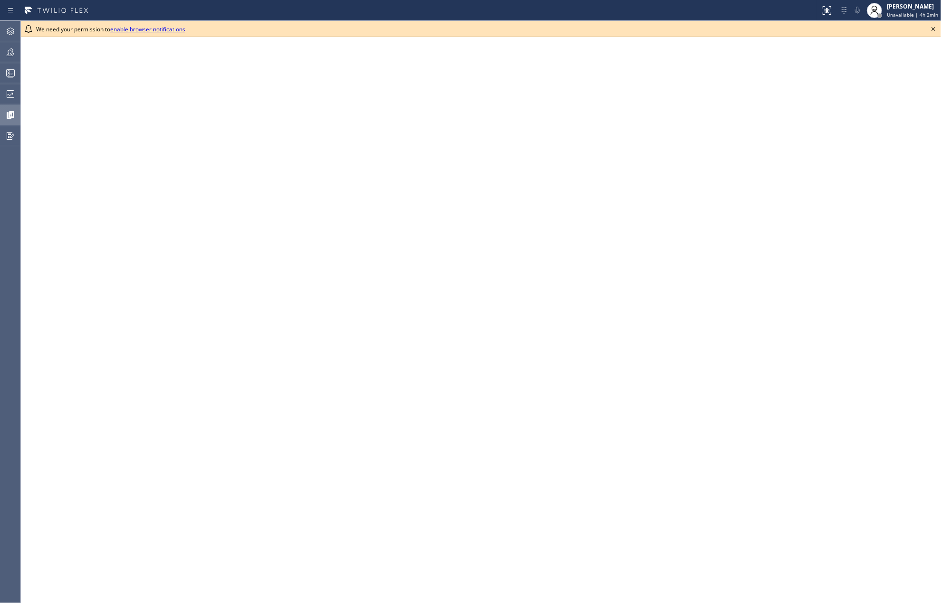
click at [933, 27] on icon at bounding box center [932, 28] width 11 height 11
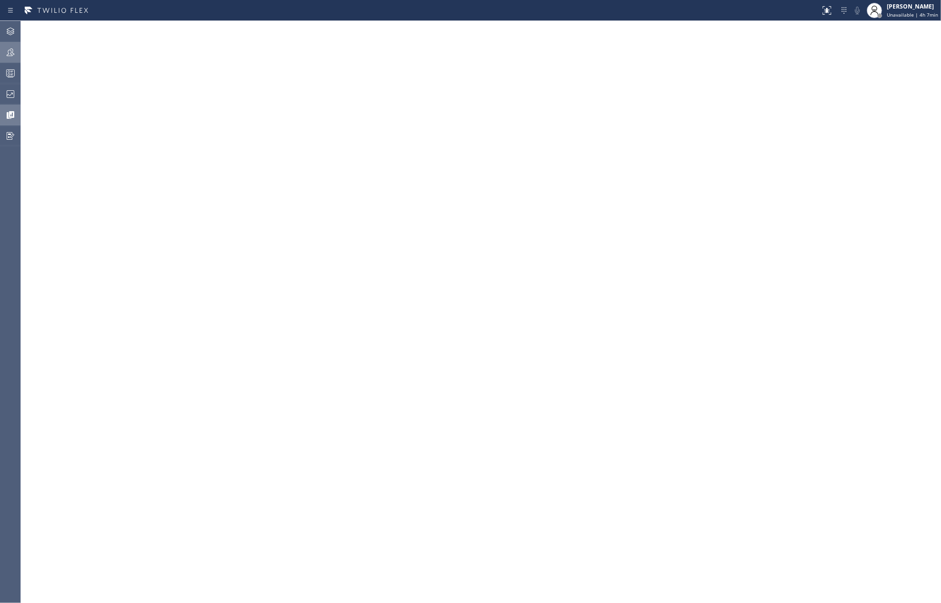
click at [9, 49] on icon at bounding box center [10, 52] width 11 height 11
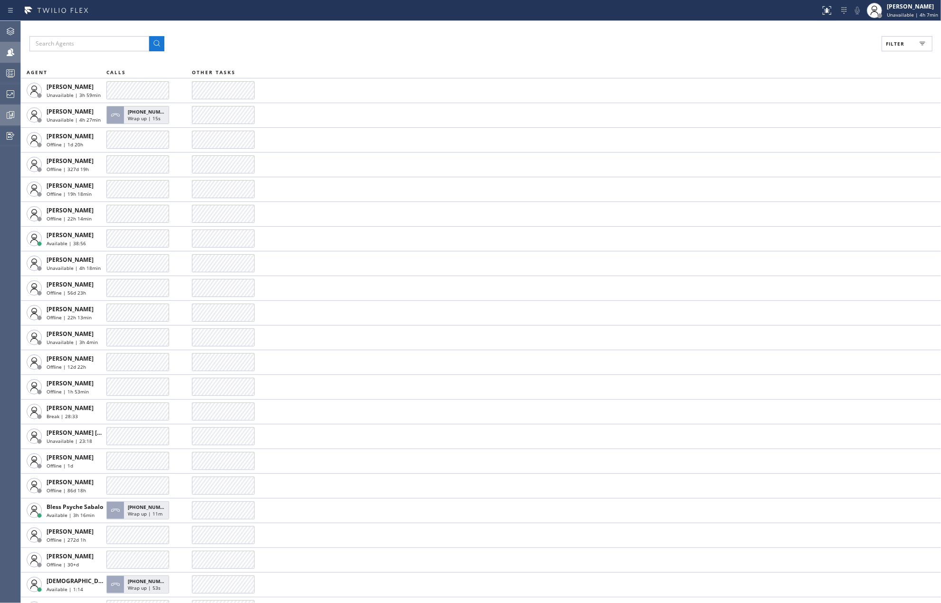
click at [897, 46] on span "Filter" at bounding box center [895, 43] width 19 height 7
click at [804, 111] on input "Available" at bounding box center [802, 111] width 11 height 11
checkbox input "true"
click at [879, 56] on span "Apply" at bounding box center [882, 54] width 19 height 7
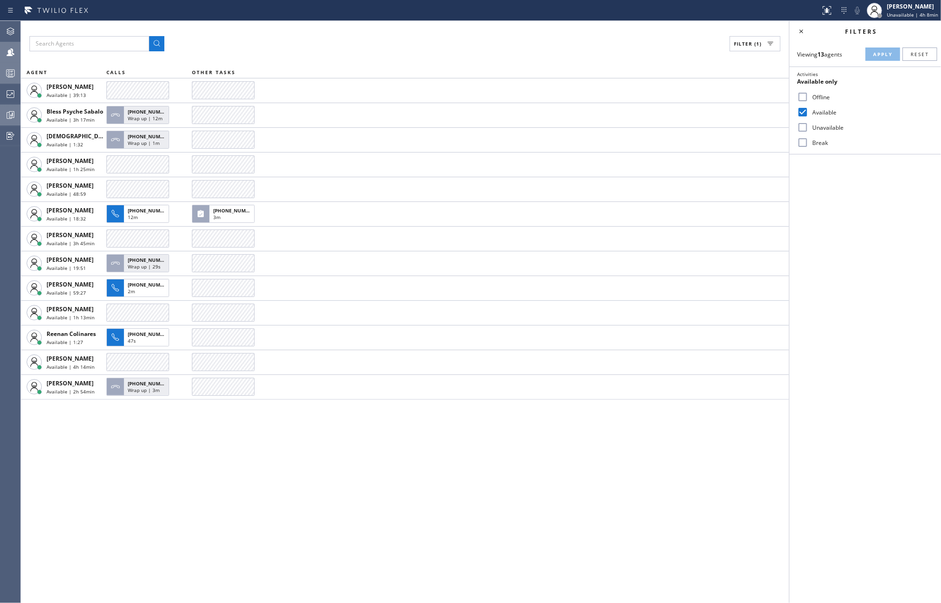
click at [0, 69] on div at bounding box center [10, 72] width 21 height 11
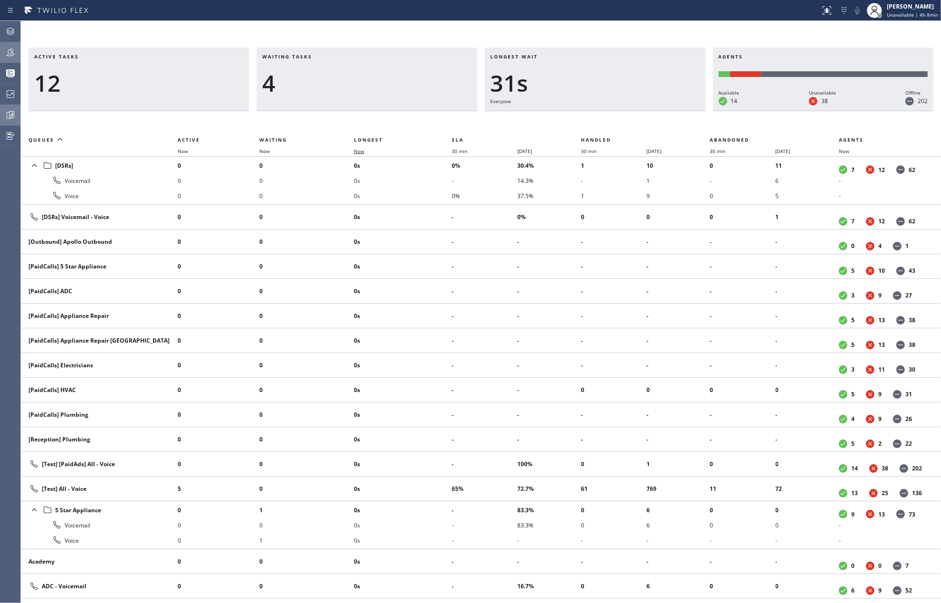
click at [362, 148] on span "Now" at bounding box center [359, 151] width 10 height 7
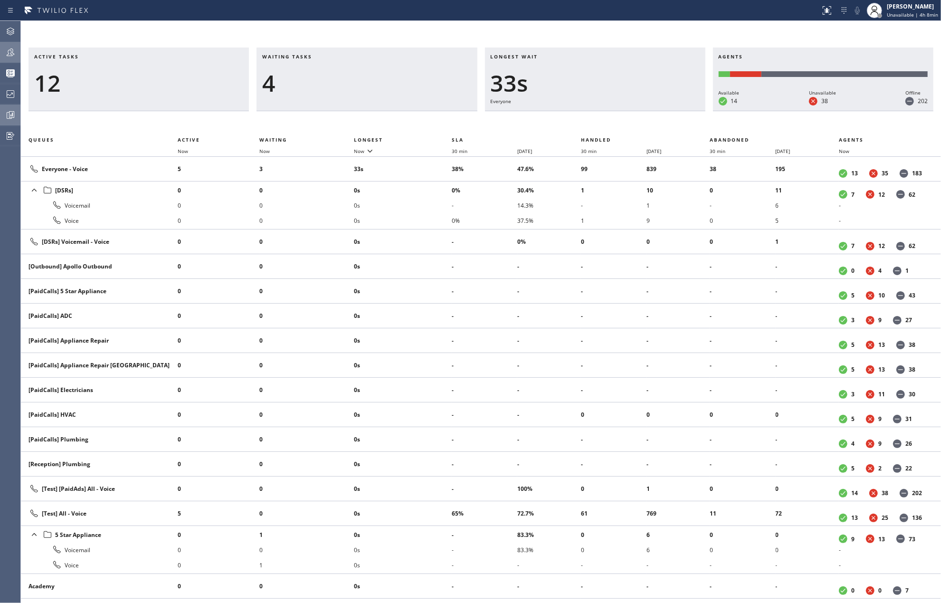
click at [12, 48] on icon at bounding box center [10, 52] width 11 height 11
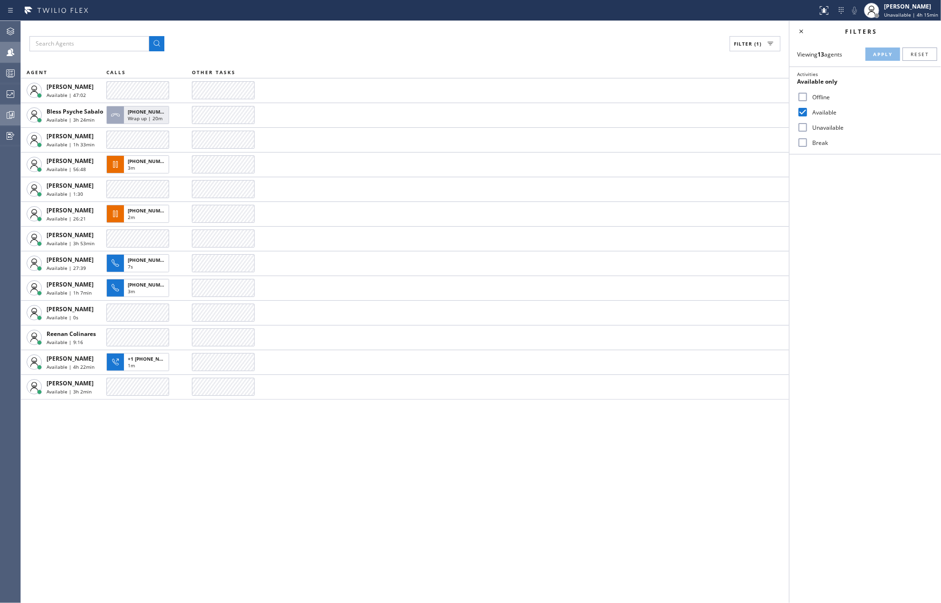
click at [309, 502] on div "Filter (1) AGENT CALLS OTHER TASKS [PERSON_NAME] Available | 47:02 Bless Psyche…" at bounding box center [405, 312] width 768 height 582
click at [16, 67] on icon at bounding box center [10, 72] width 11 height 11
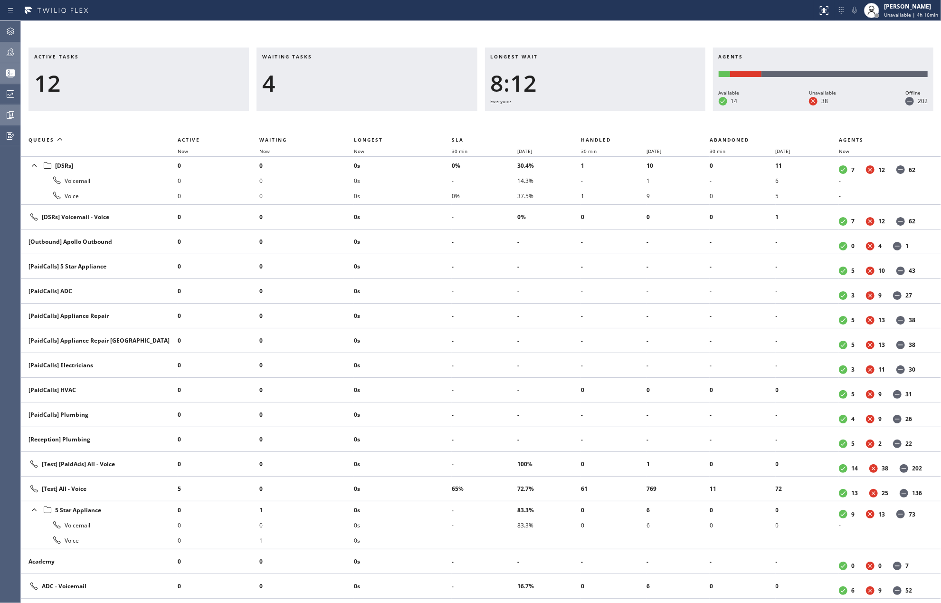
click at [356, 145] on th "Now" at bounding box center [403, 150] width 98 height 11
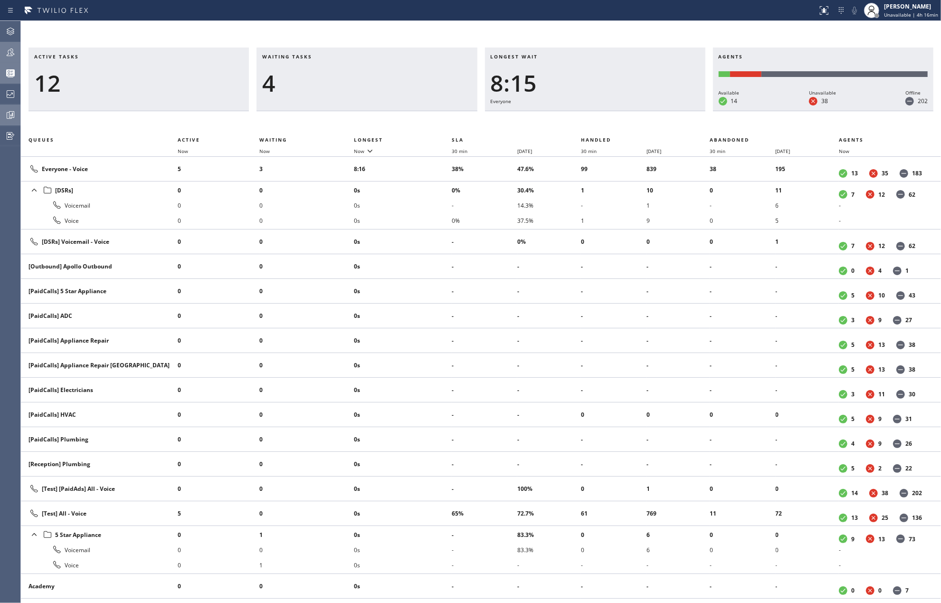
click at [8, 52] on icon at bounding box center [10, 52] width 11 height 11
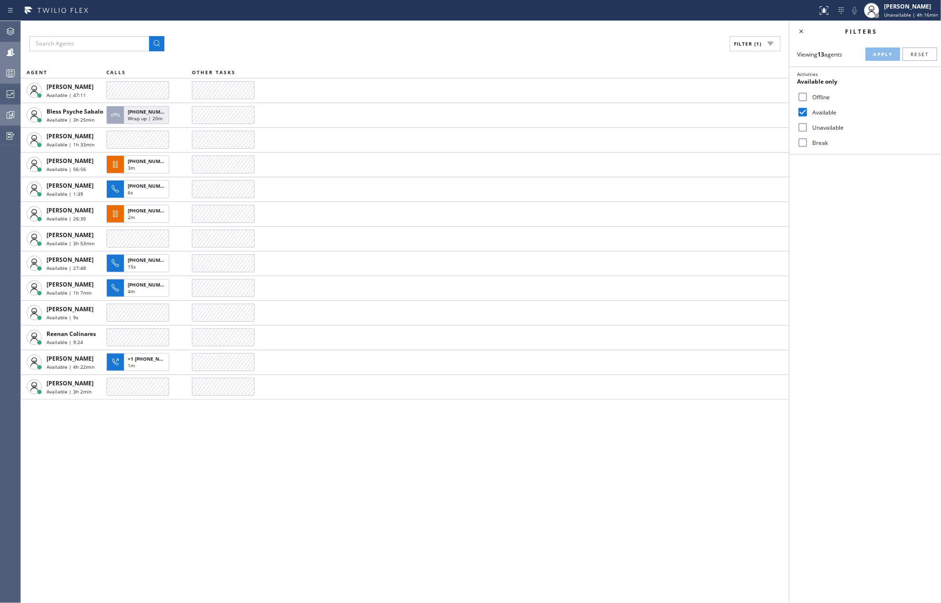
click at [811, 143] on label "Break" at bounding box center [870, 143] width 125 height 8
click at [808, 143] on input "Break" at bounding box center [802, 142] width 11 height 11
checkbox input "true"
click at [801, 113] on input "Available" at bounding box center [802, 111] width 11 height 11
click at [873, 51] on span "Apply" at bounding box center [882, 54] width 19 height 7
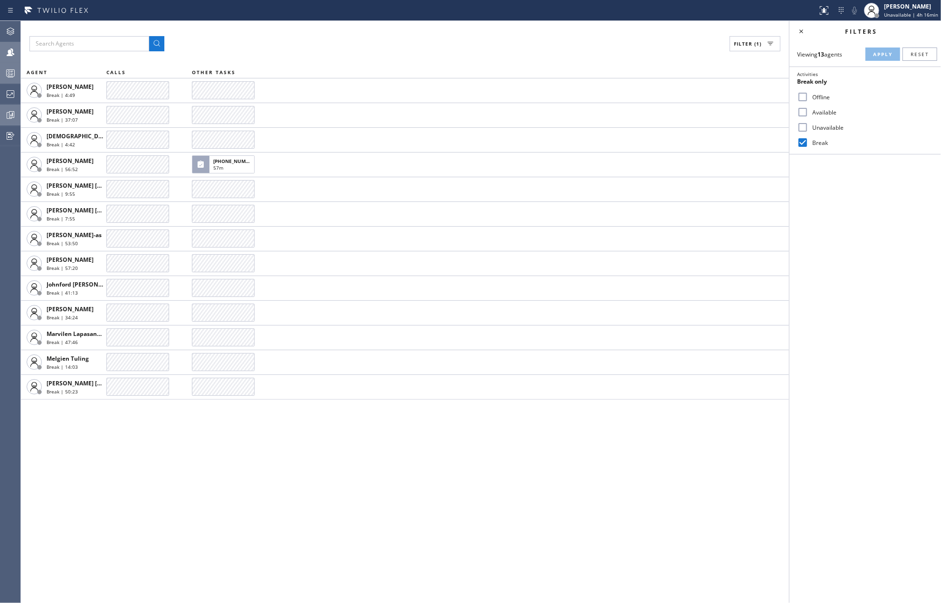
click at [12, 77] on icon at bounding box center [10, 74] width 5 height 6
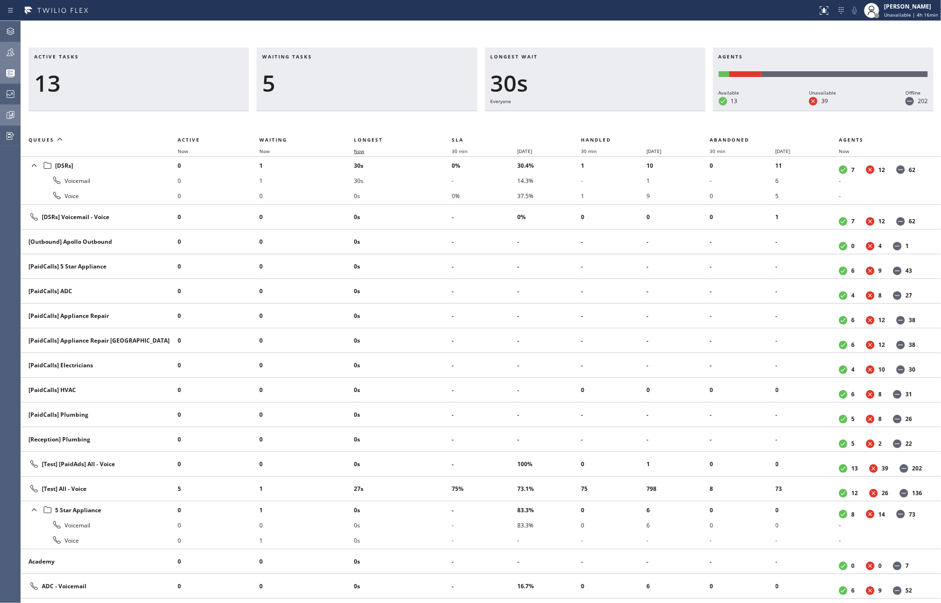
click at [361, 152] on span "Now" at bounding box center [359, 151] width 10 height 7
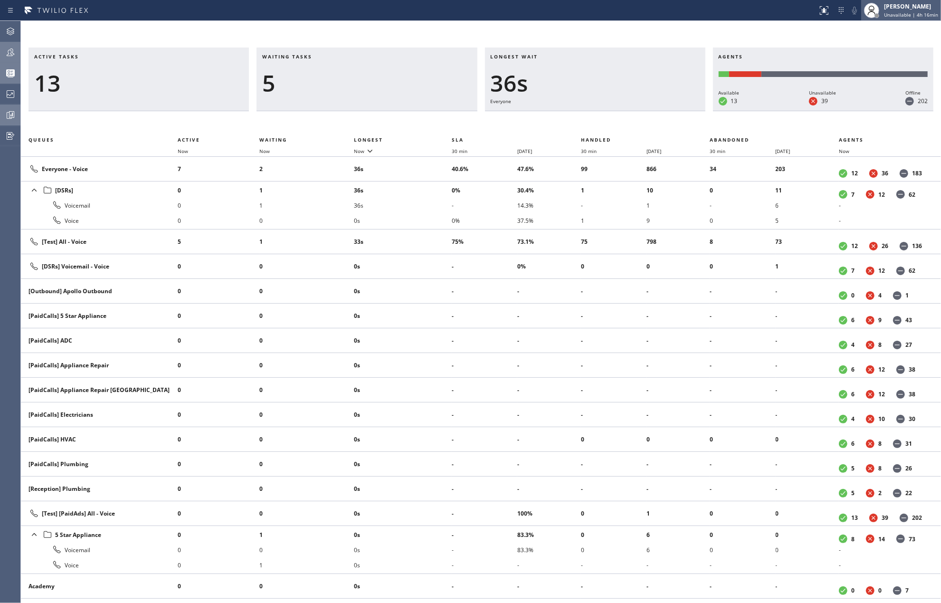
click at [892, 8] on div "[PERSON_NAME]" at bounding box center [911, 6] width 54 height 8
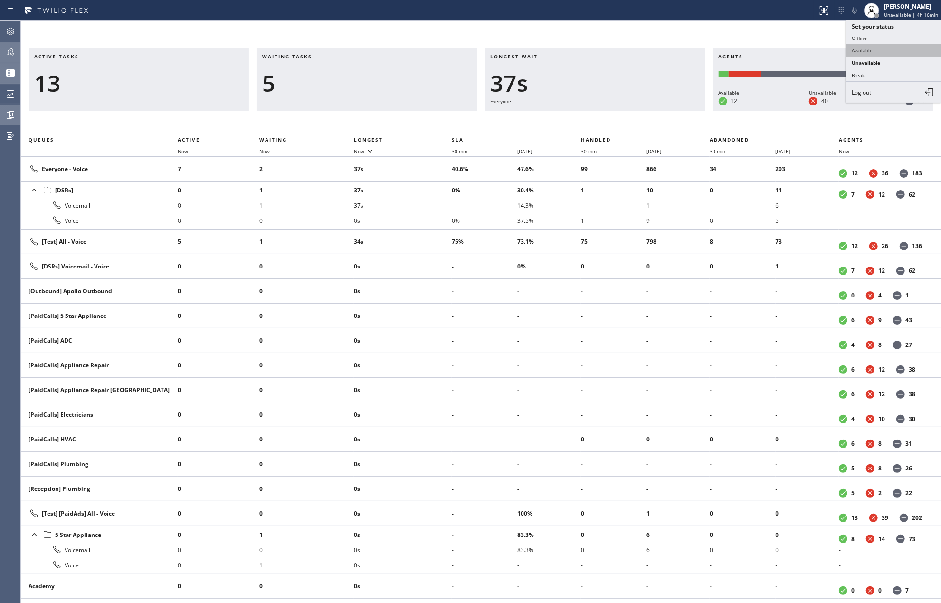
click at [858, 48] on button "Available" at bounding box center [893, 50] width 95 height 12
click at [17, 50] on div at bounding box center [10, 52] width 21 height 11
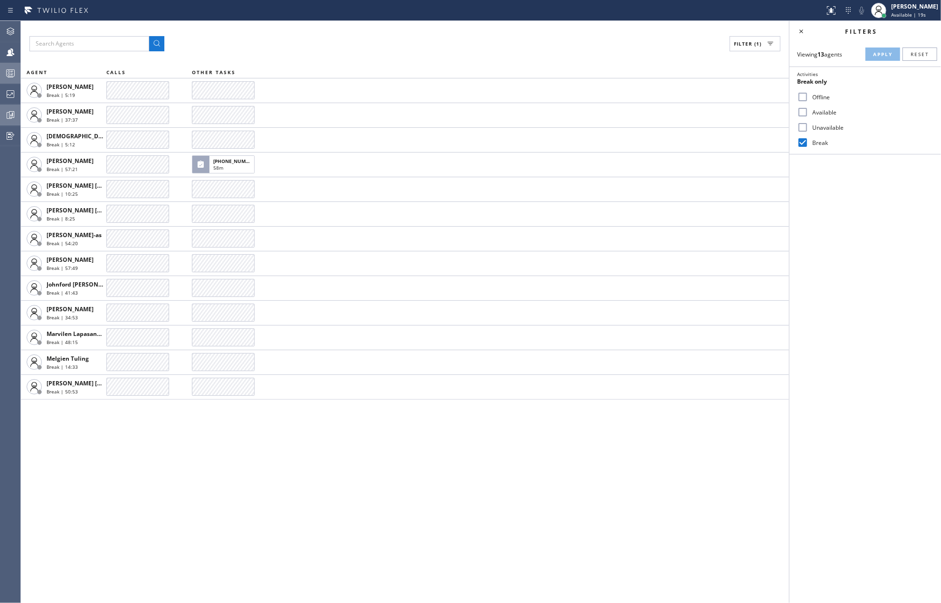
click at [804, 113] on input "Available" at bounding box center [802, 111] width 11 height 11
checkbox input "true"
click at [803, 142] on input "Break" at bounding box center [802, 142] width 11 height 11
click at [875, 48] on button "Apply" at bounding box center [882, 53] width 35 height 13
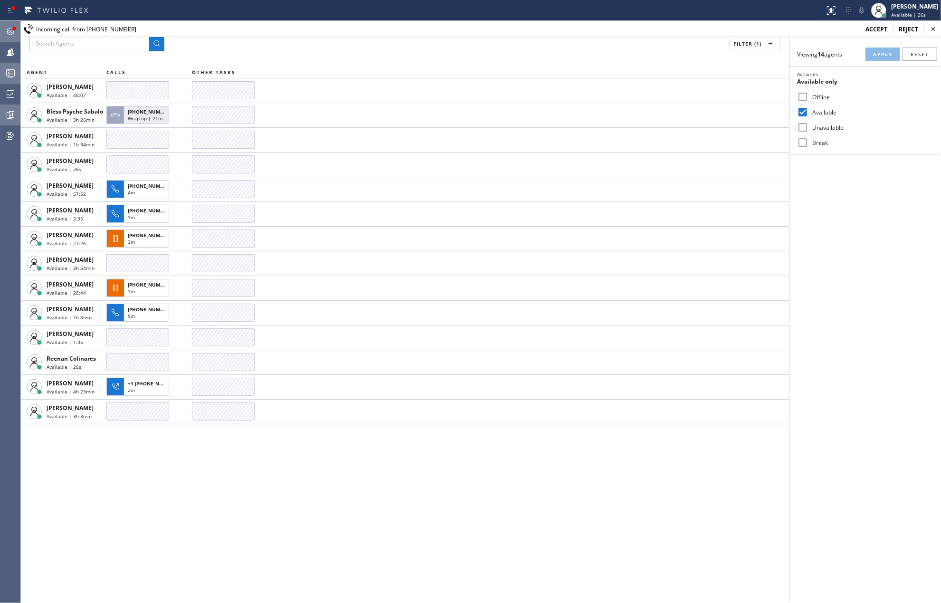
click at [8, 28] on icon at bounding box center [10, 31] width 11 height 11
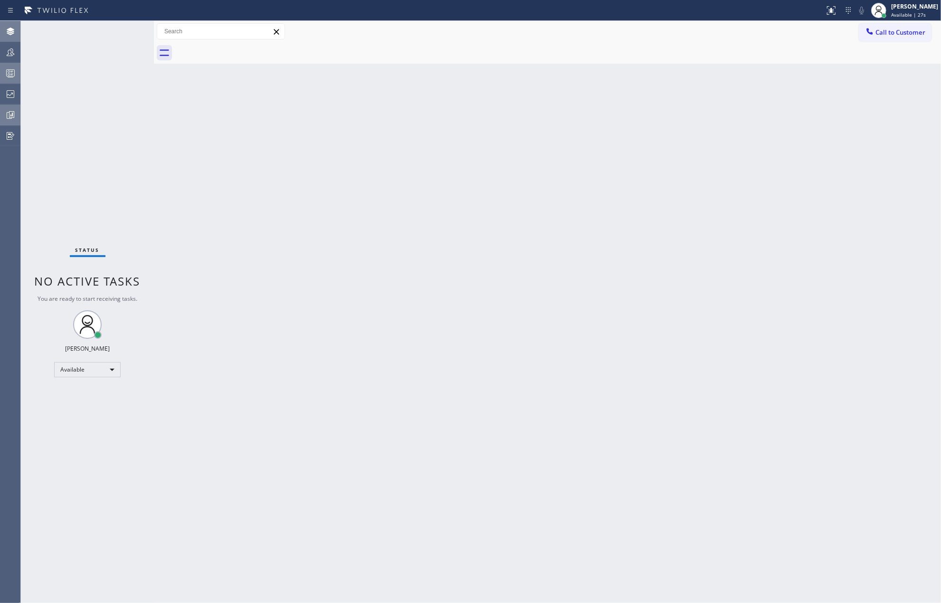
click at [122, 33] on div "Status No active tasks You are ready to start receiving tasks. Jovelle Tadle Av…" at bounding box center [87, 312] width 133 height 582
click at [174, 35] on input "text" at bounding box center [220, 31] width 127 height 15
click at [14, 52] on icon at bounding box center [10, 52] width 11 height 11
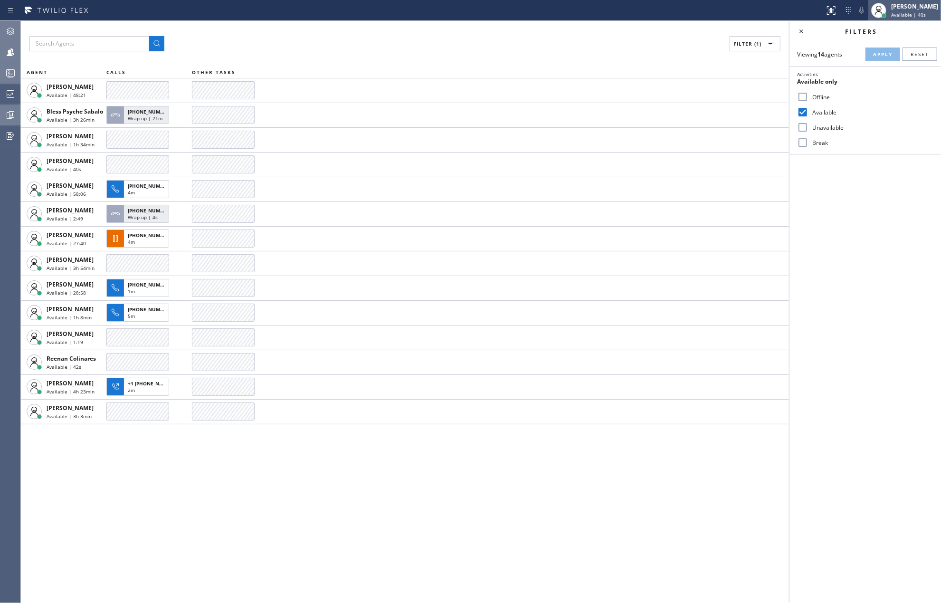
click at [907, 6] on div "[PERSON_NAME]" at bounding box center [914, 6] width 47 height 8
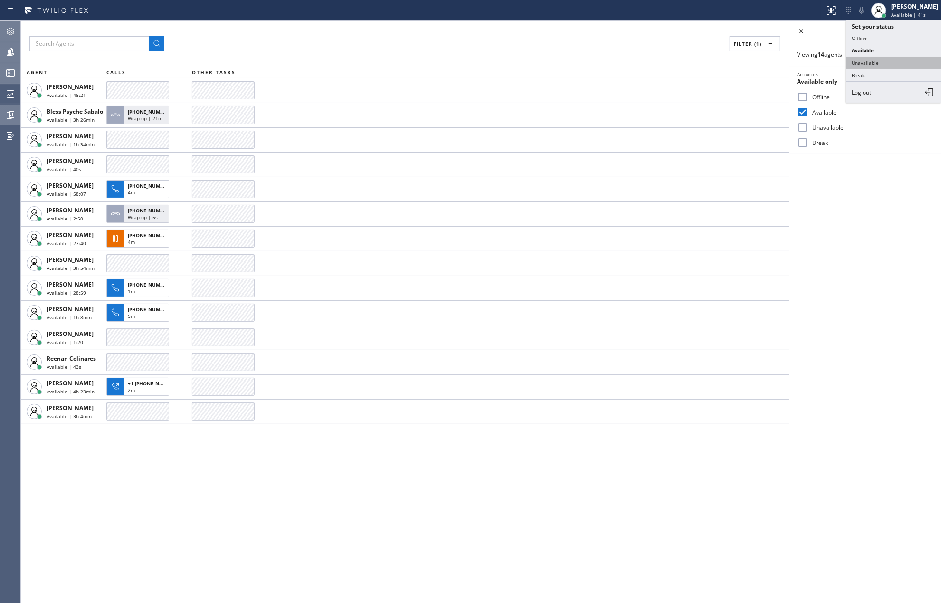
click at [868, 59] on button "Unavailable" at bounding box center [893, 63] width 95 height 12
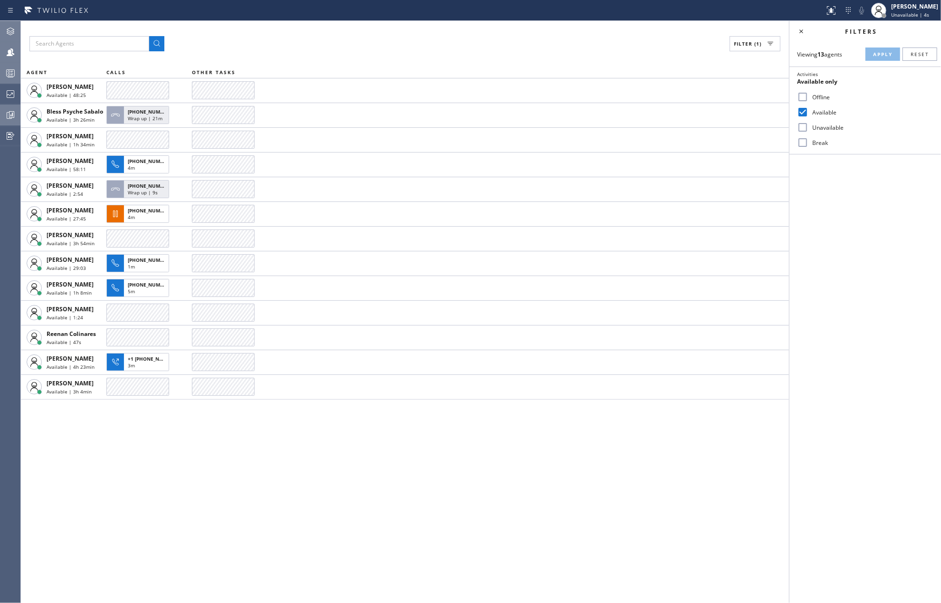
click at [667, 40] on div "Filter (1)" at bounding box center [404, 43] width 751 height 15
click at [859, 247] on div "Filters Viewing 13 agents Apply Reset Activities Available only Offline Availab…" at bounding box center [864, 312] width 151 height 582
click at [516, 524] on div "Filter (1) AGENT CALLS OTHER TASKS Amir Asamov Available | 48:55 Bless Psyche S…" at bounding box center [405, 312] width 768 height 582
click at [10, 74] on icon at bounding box center [10, 72] width 11 height 11
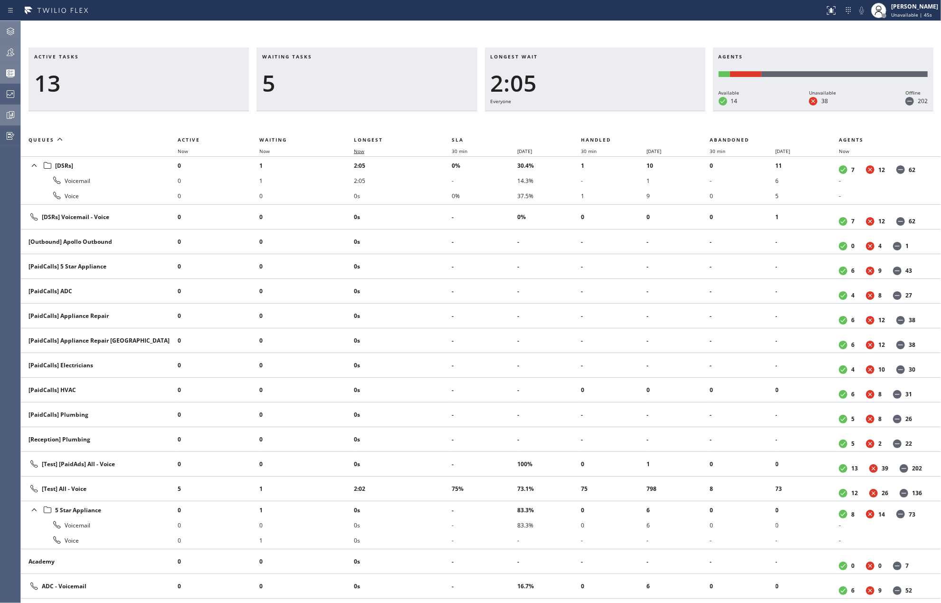
click at [369, 149] on span "Now" at bounding box center [365, 151] width 22 height 7
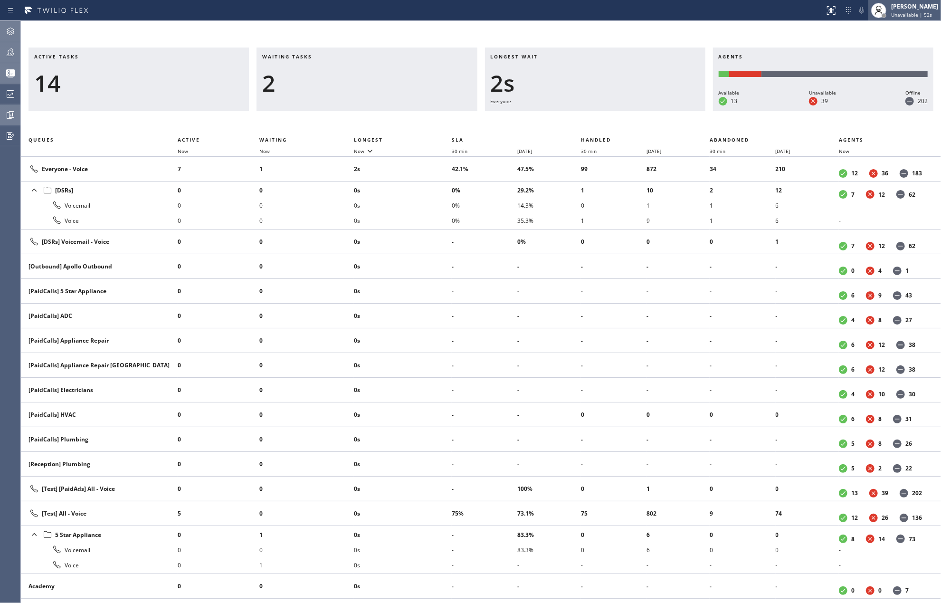
click at [900, 18] on span "Unavailable | 52s" at bounding box center [911, 14] width 41 height 7
click at [762, 36] on div "Active tasks 14 Waiting tasks 2 Longest wait 4s Everyone Agents Available 13 Un…" at bounding box center [481, 312] width 920 height 582
click at [16, 52] on icon at bounding box center [10, 52] width 11 height 11
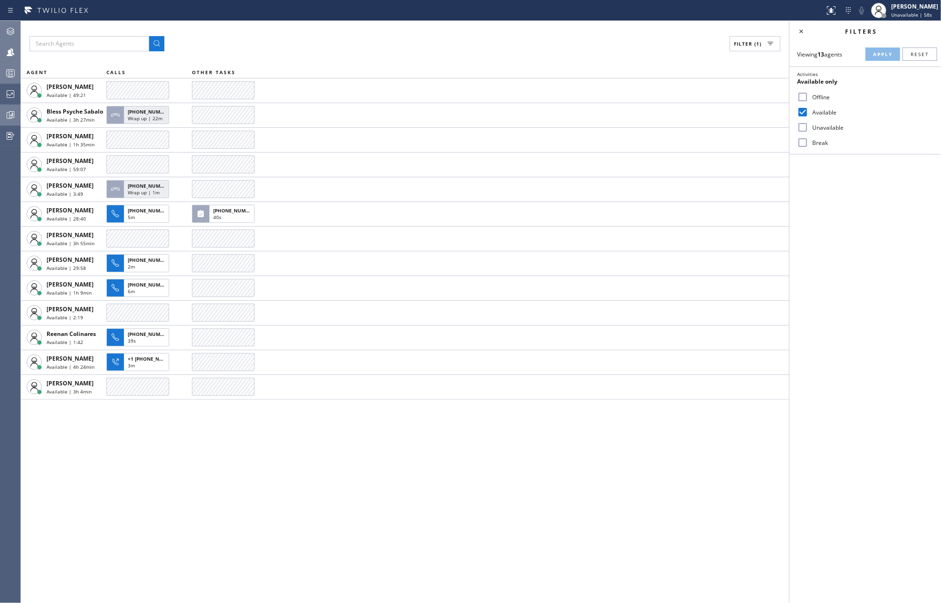
click at [804, 141] on input "Break" at bounding box center [802, 142] width 11 height 11
checkbox input "true"
click at [803, 111] on input "Available" at bounding box center [802, 111] width 11 height 11
click at [888, 51] on span "Apply" at bounding box center [882, 54] width 19 height 7
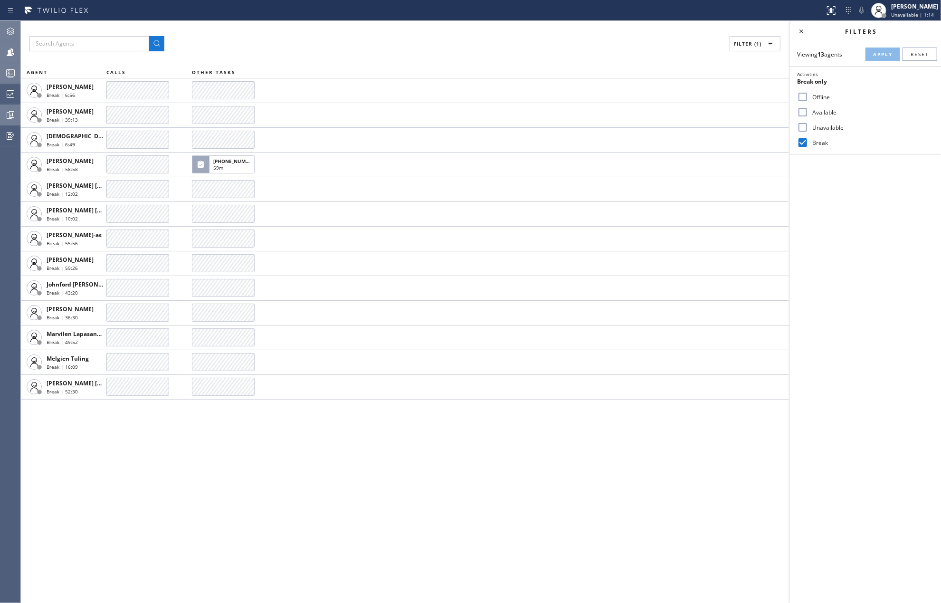
click at [9, 72] on circle at bounding box center [9, 72] width 2 height 2
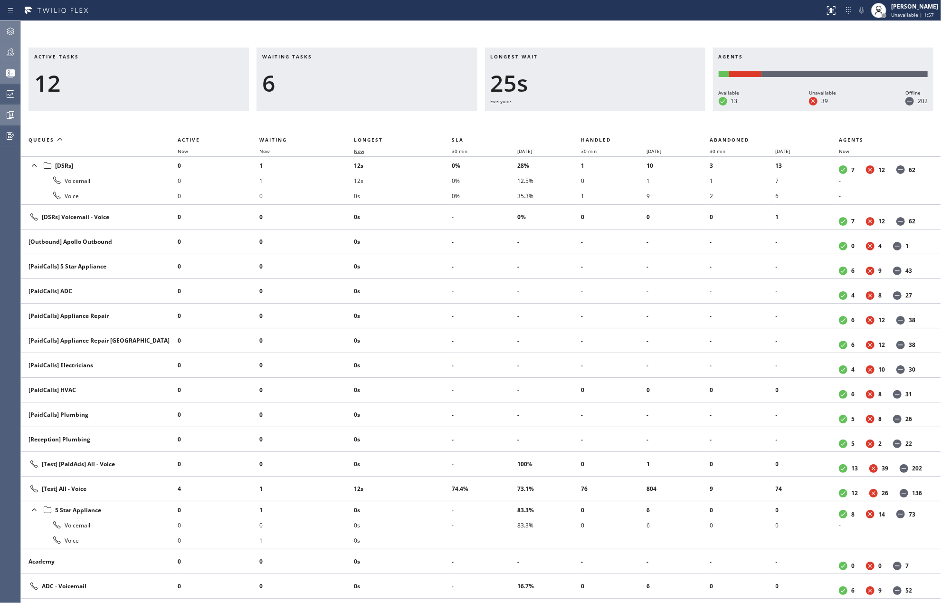
click at [363, 148] on span "Now" at bounding box center [359, 151] width 10 height 7
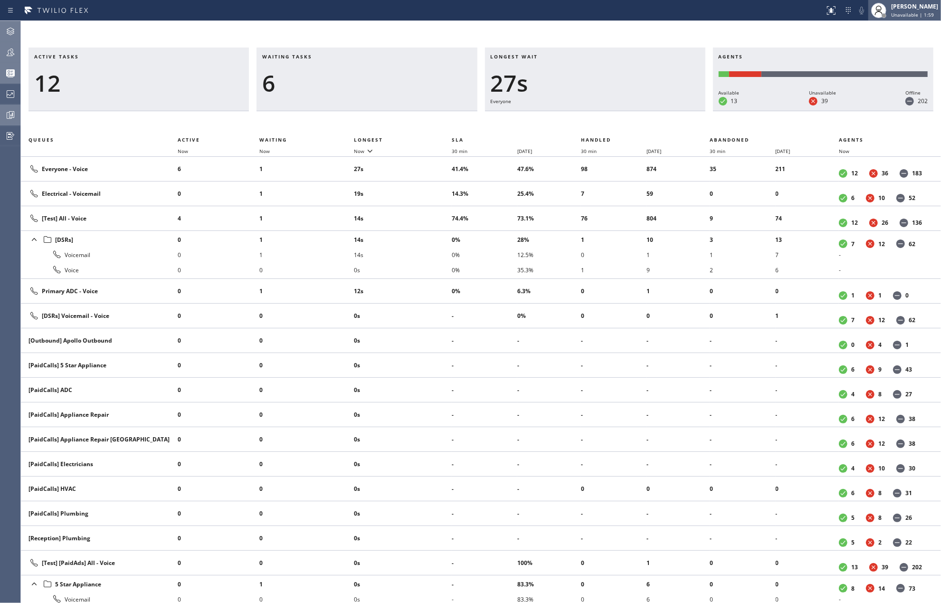
click at [910, 13] on span "Unavailable | 1:59" at bounding box center [912, 14] width 43 height 7
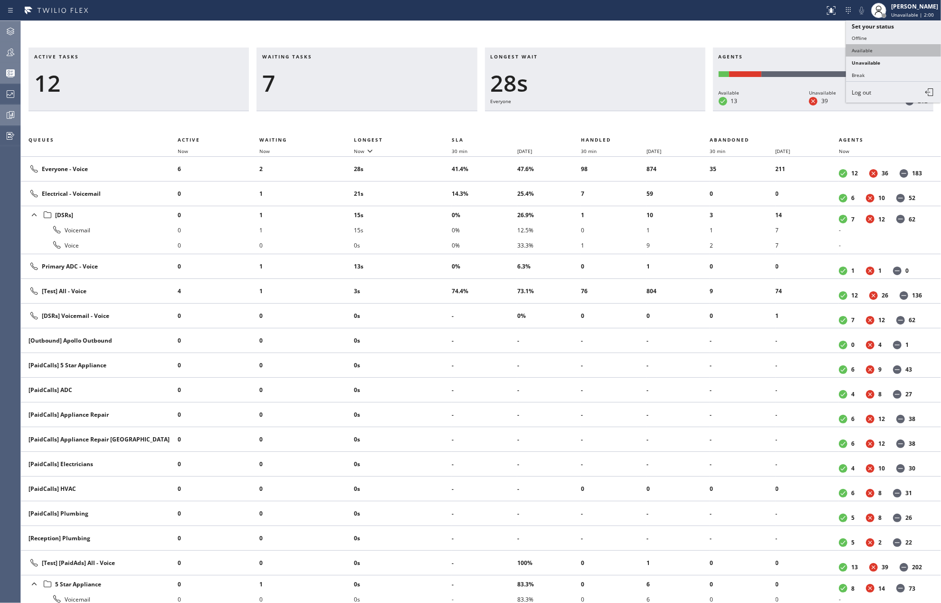
click at [881, 48] on button "Available" at bounding box center [893, 50] width 95 height 12
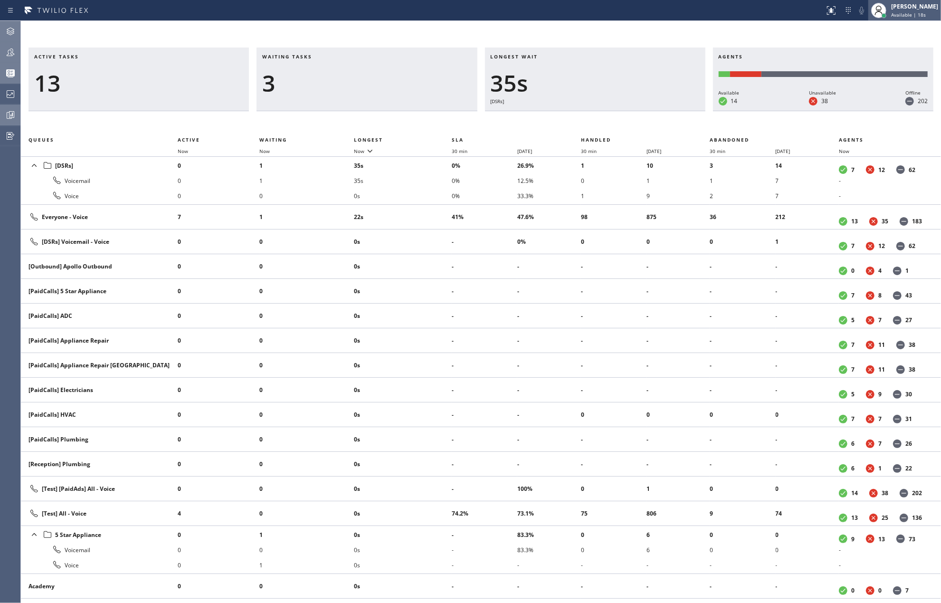
click at [889, 5] on div at bounding box center [878, 10] width 21 height 21
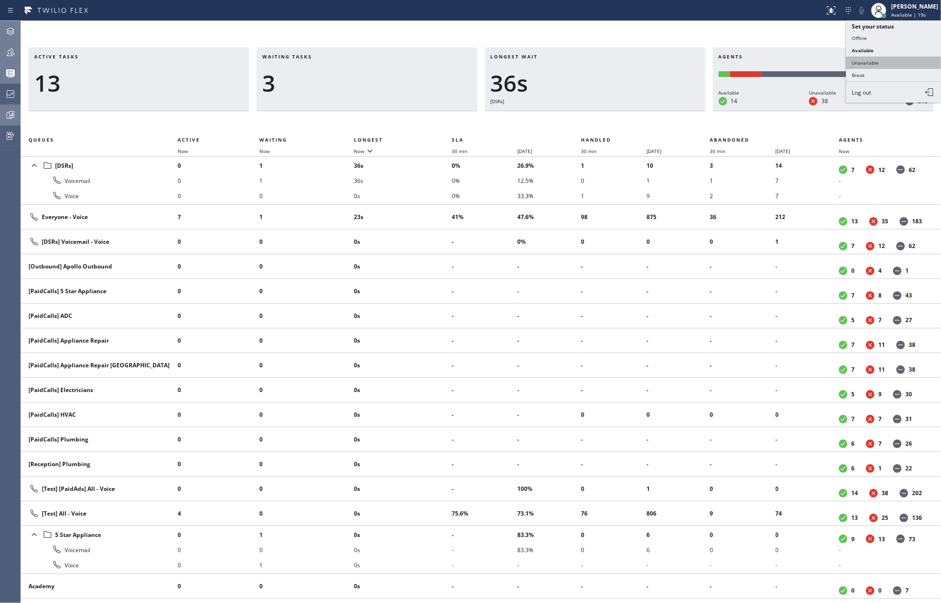
click at [887, 60] on button "Unavailable" at bounding box center [893, 63] width 95 height 12
click at [8, 57] on icon at bounding box center [10, 52] width 11 height 11
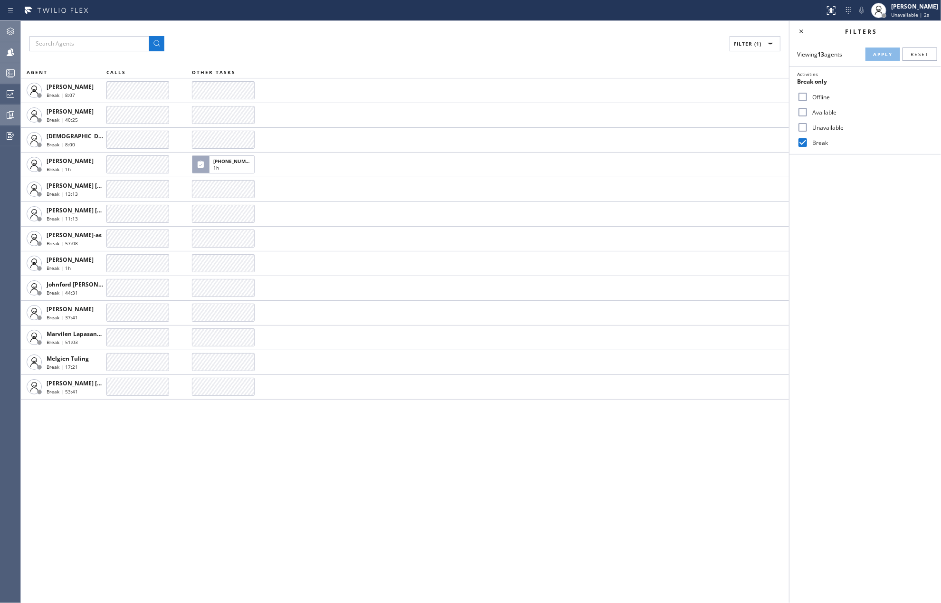
click at [808, 112] on input "Available" at bounding box center [802, 111] width 11 height 11
checkbox input "true"
click at [874, 52] on span "Apply" at bounding box center [882, 54] width 19 height 7
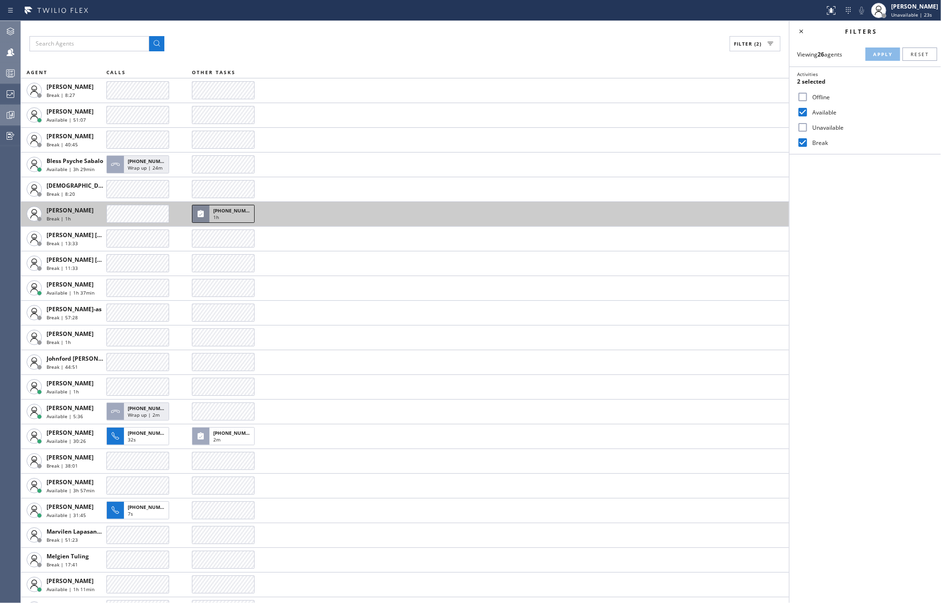
click at [234, 217] on div "1h" at bounding box center [231, 218] width 37 height 9
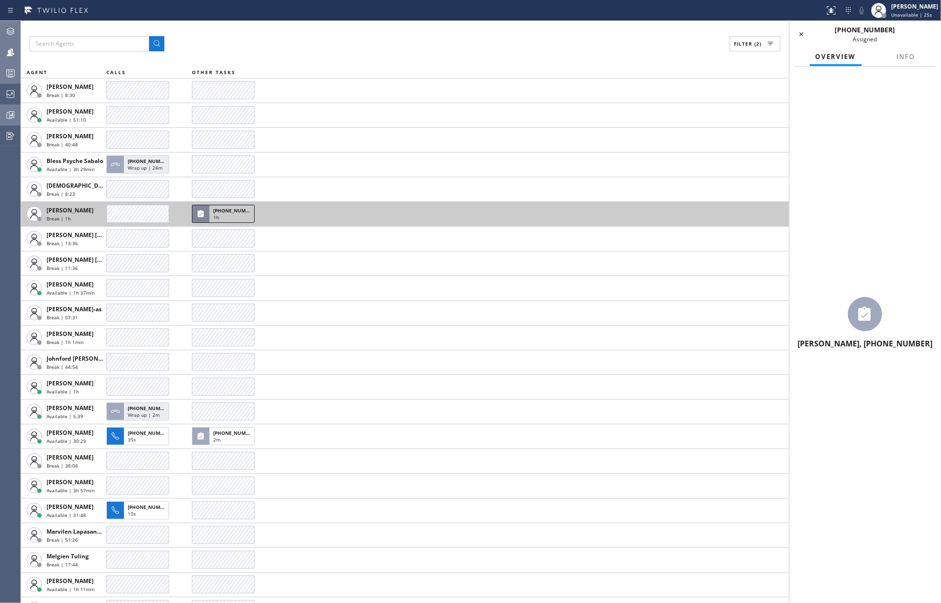
click at [229, 215] on div "1h" at bounding box center [231, 218] width 37 height 9
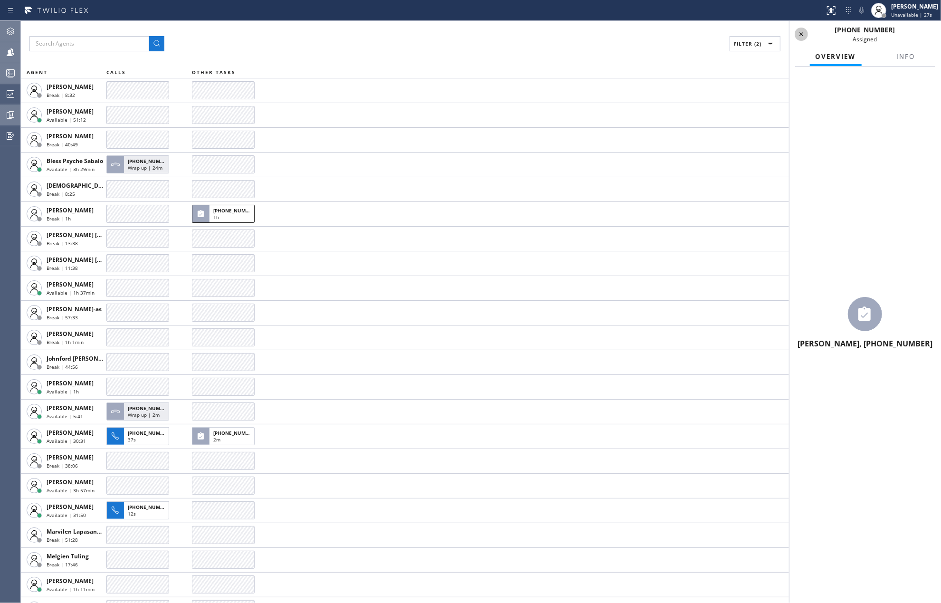
click at [799, 34] on icon at bounding box center [800, 33] width 11 height 11
click at [8, 65] on div at bounding box center [10, 73] width 21 height 19
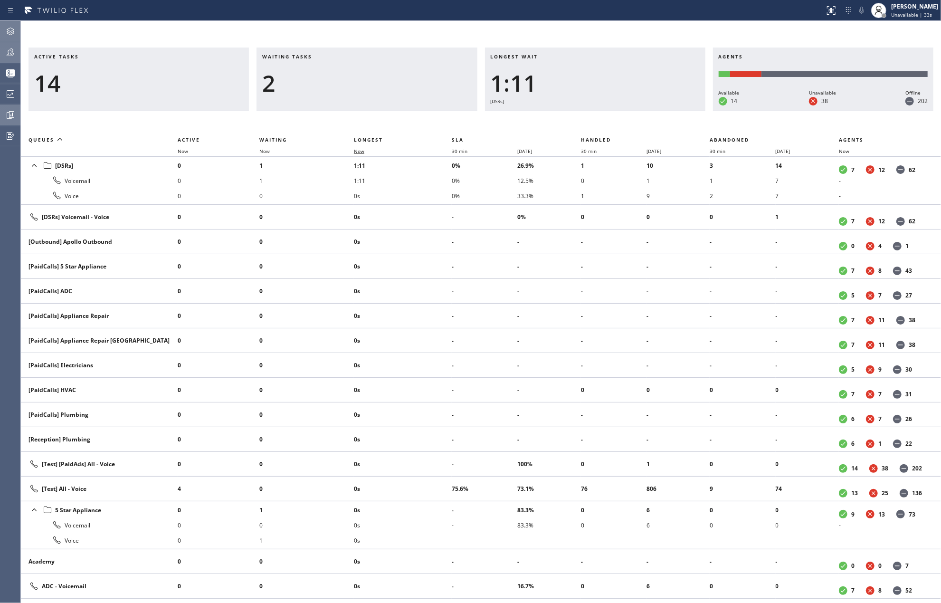
click at [363, 149] on span "Now" at bounding box center [359, 151] width 10 height 7
click at [10, 77] on icon at bounding box center [10, 77] width 5 height 0
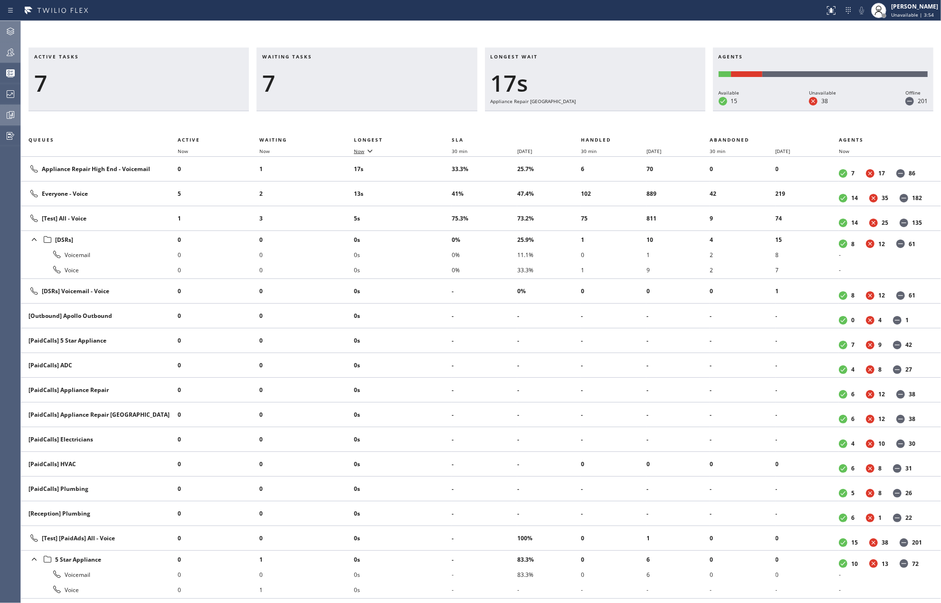
click at [362, 149] on span "Now" at bounding box center [359, 151] width 10 height 7
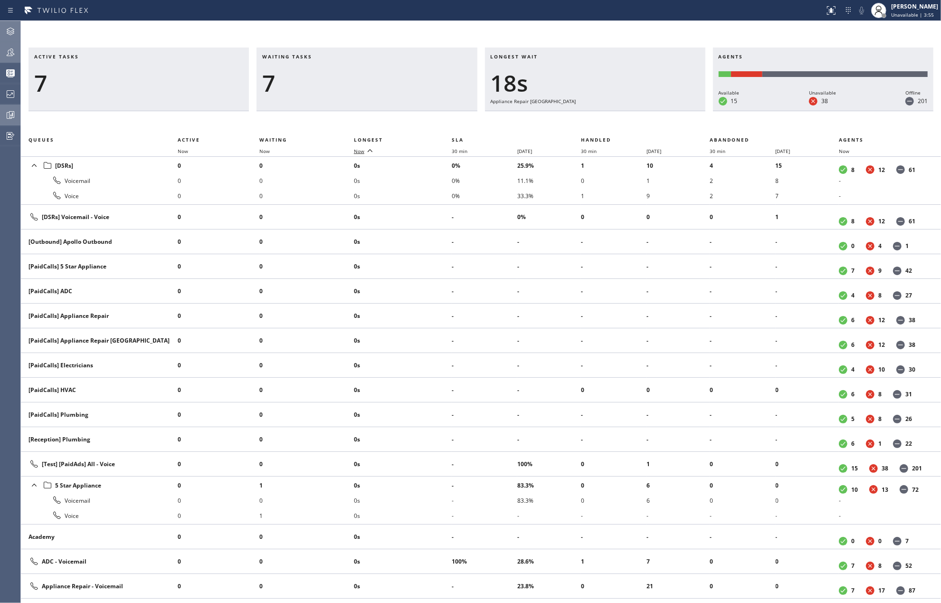
click at [362, 149] on span "Now" at bounding box center [359, 151] width 10 height 7
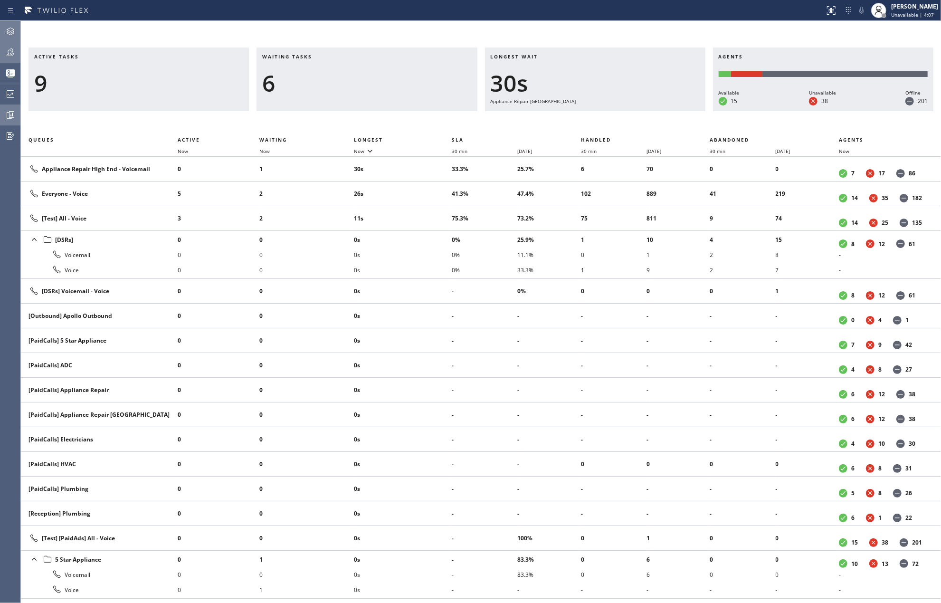
click at [13, 30] on icon at bounding box center [10, 31] width 11 height 11
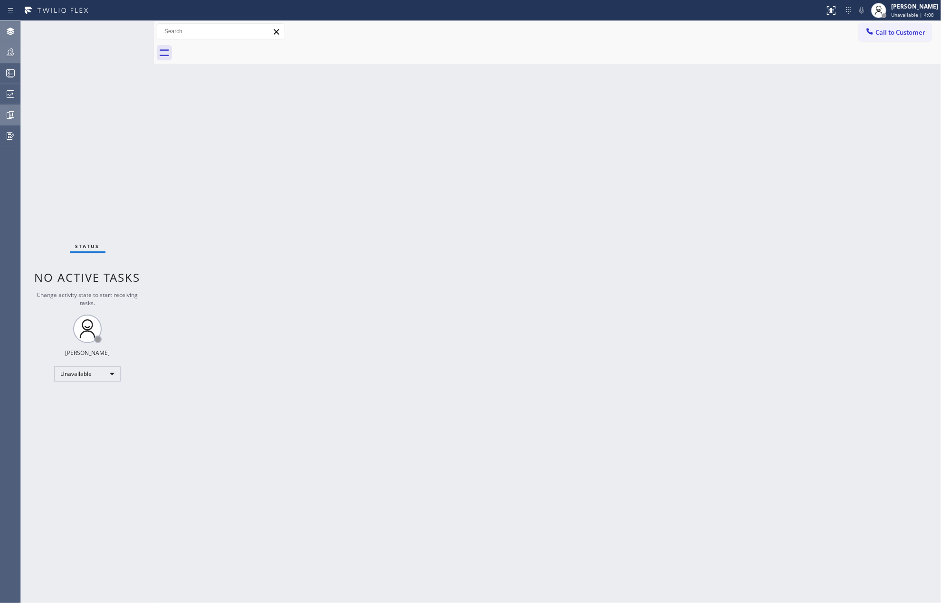
click at [553, 160] on div "Back to Dashboard Change Sender ID Customers Technicians Select a contact Outbo…" at bounding box center [547, 312] width 787 height 582
click at [12, 92] on icon at bounding box center [10, 93] width 11 height 11
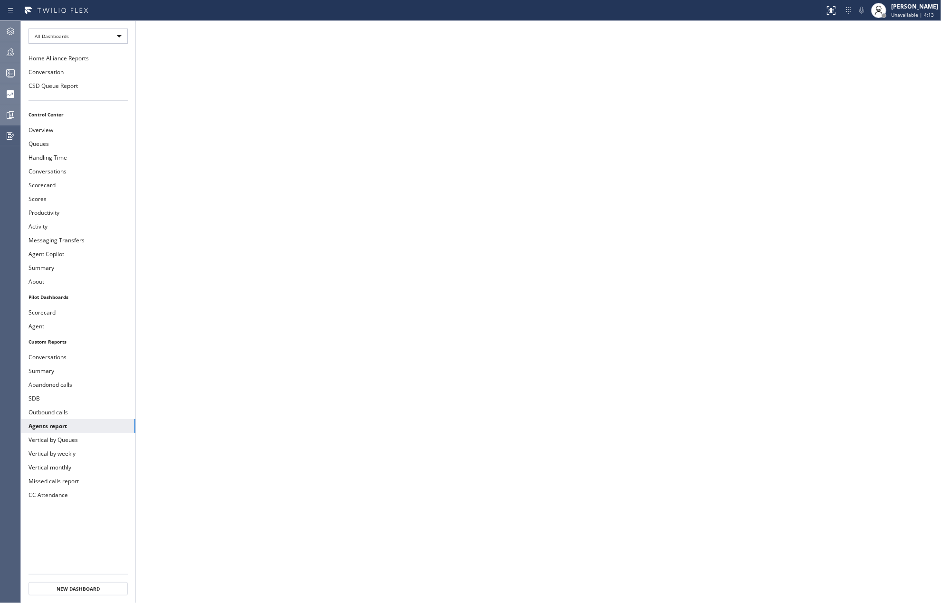
click at [9, 73] on icon at bounding box center [10, 72] width 11 height 11
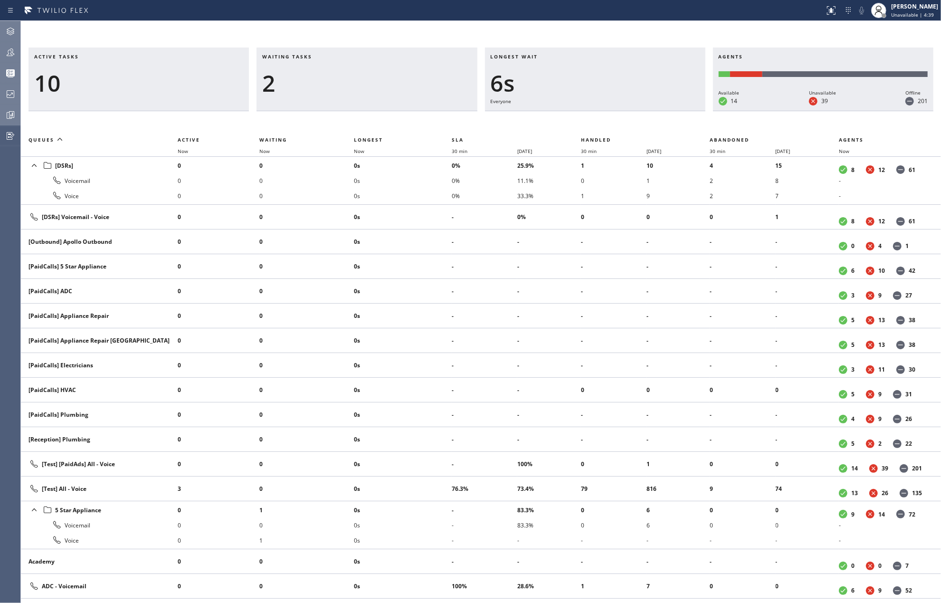
click at [14, 52] on icon at bounding box center [10, 52] width 11 height 11
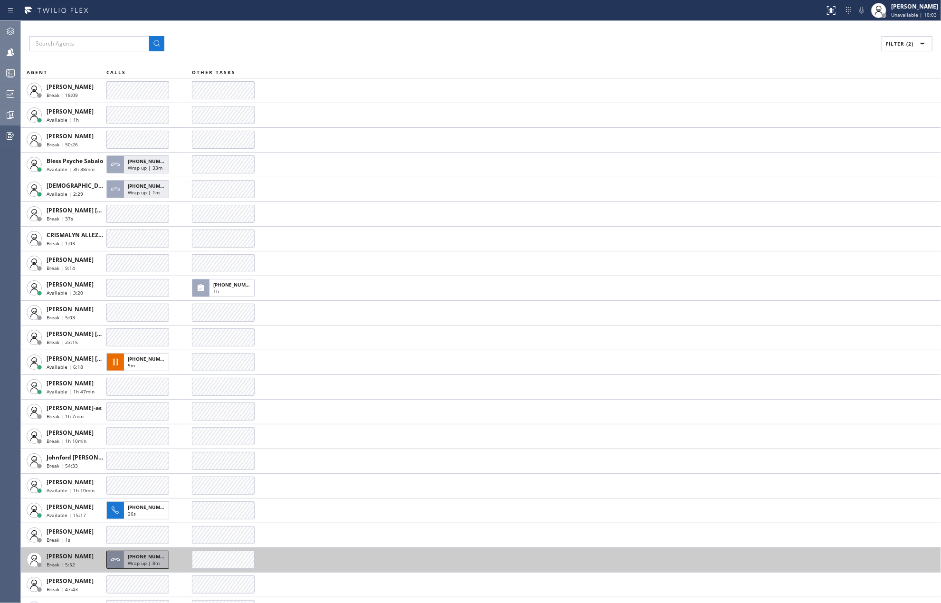
click at [140, 564] on span "Wrap up | 8m" at bounding box center [144, 562] width 32 height 7
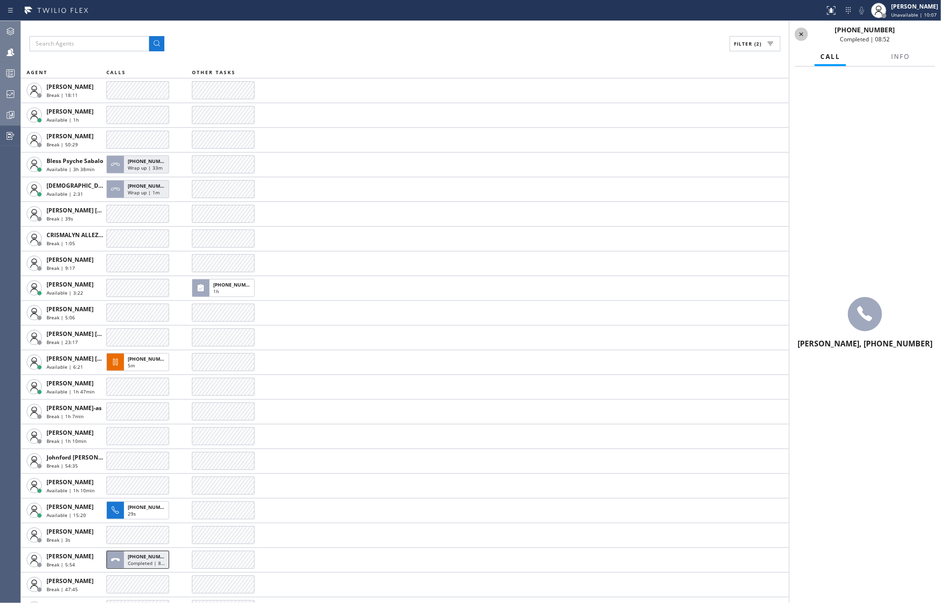
click at [803, 32] on icon at bounding box center [800, 33] width 11 height 11
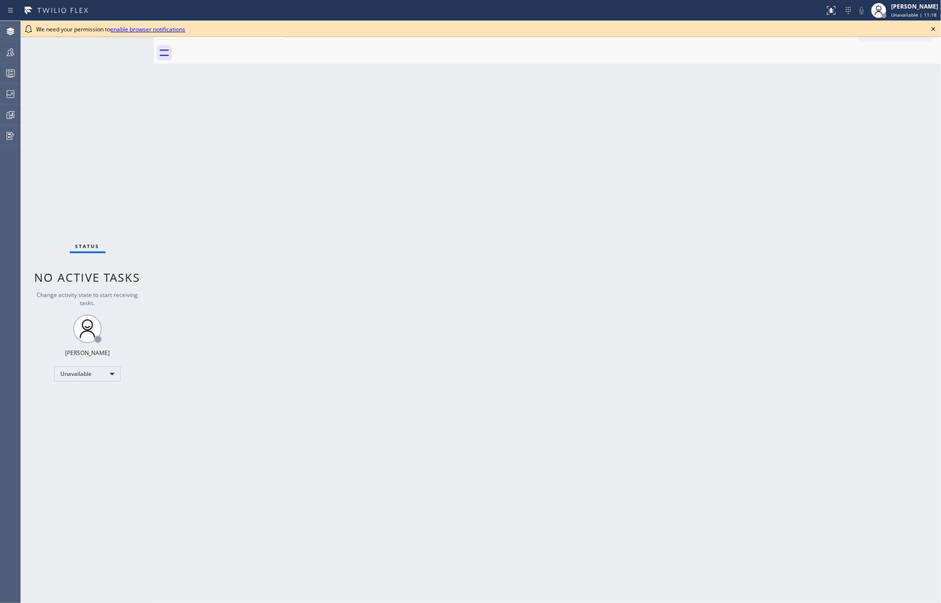
click at [426, 160] on div "Back to Dashboard Change Sender ID Customers Technicians Select a contact Outbo…" at bounding box center [547, 312] width 787 height 582
click at [934, 27] on icon at bounding box center [932, 28] width 11 height 11
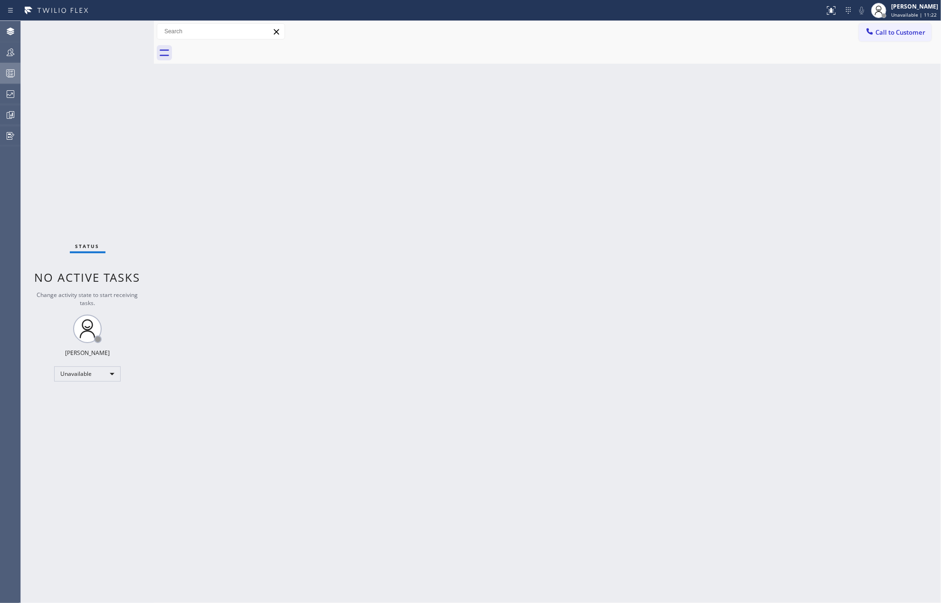
click at [2, 71] on div at bounding box center [10, 72] width 21 height 11
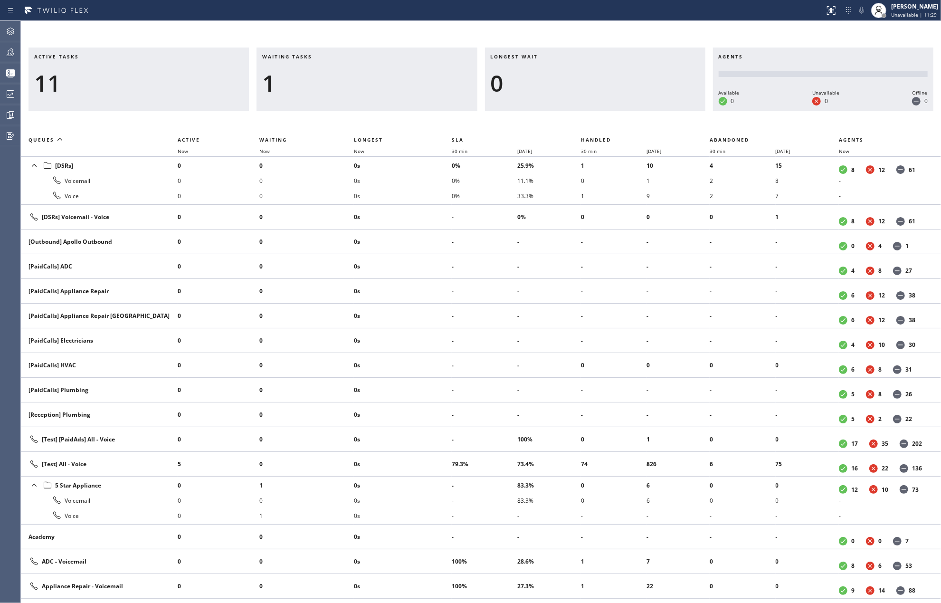
click at [435, 29] on div "Active tasks 11 Waiting tasks 1 Longest wait 0 Agents Available 0 Unavailable 0…" at bounding box center [481, 312] width 920 height 582
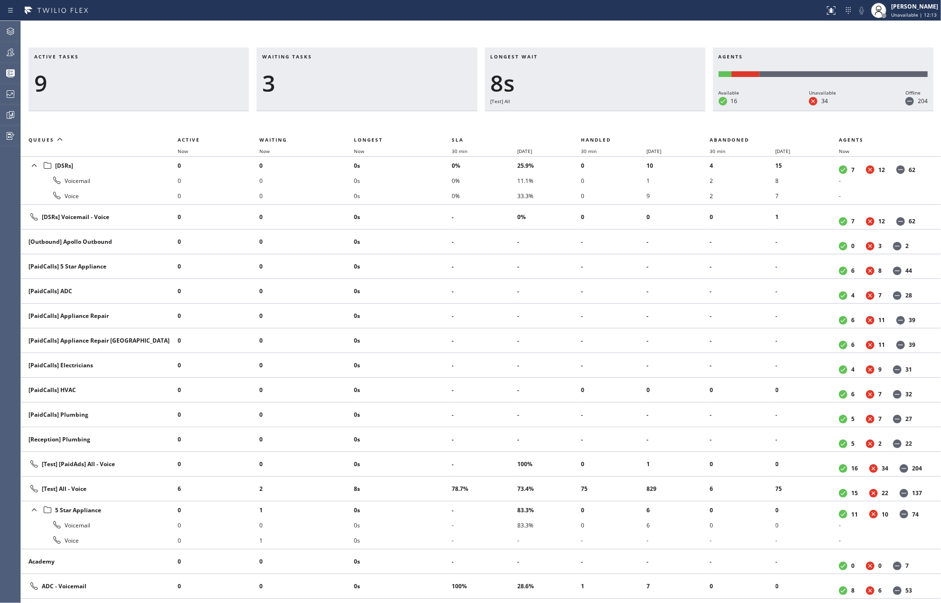
click at [361, 146] on th "Now" at bounding box center [403, 150] width 98 height 11
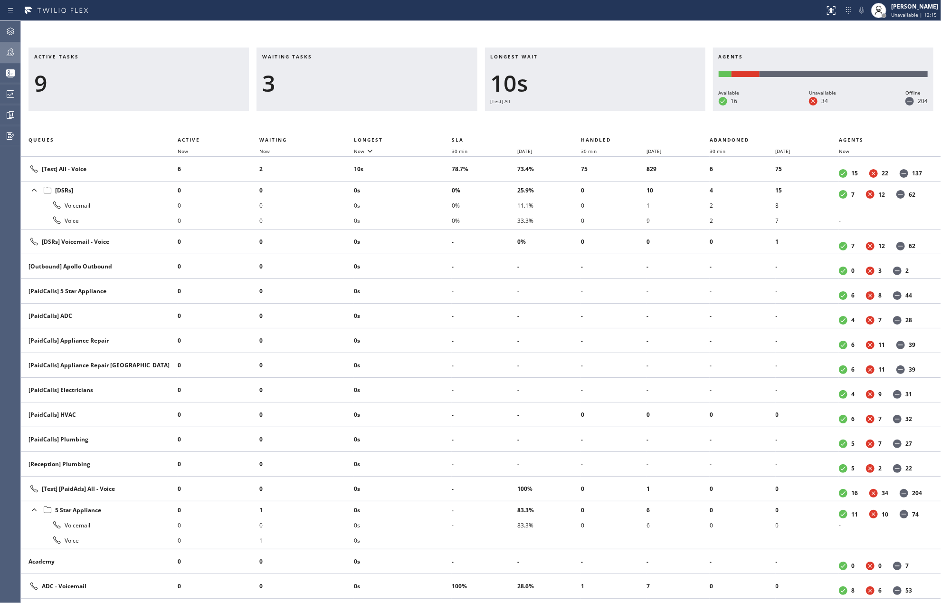
click at [14, 50] on icon at bounding box center [10, 52] width 11 height 11
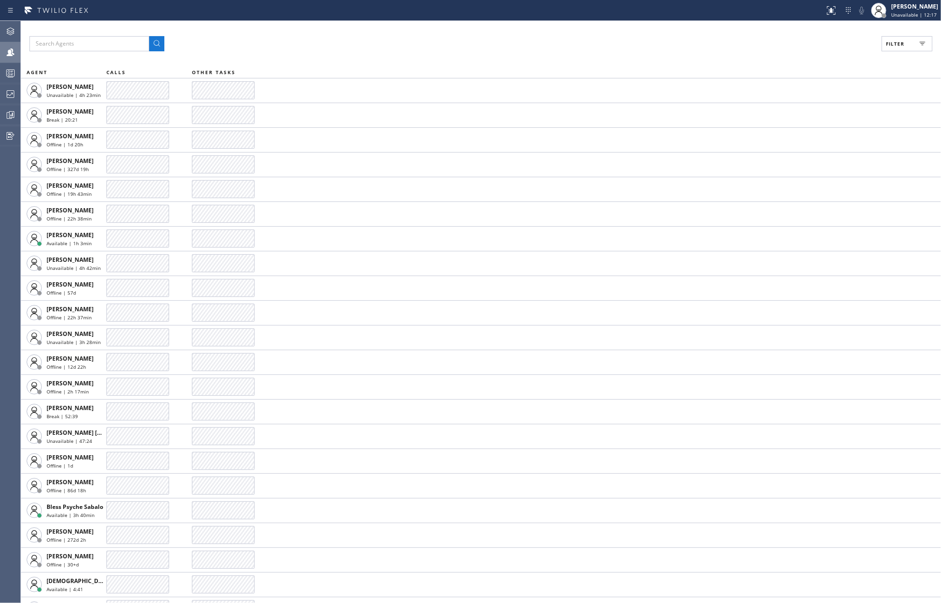
click at [918, 47] on icon at bounding box center [921, 43] width 11 height 11
click at [815, 111] on label "Available" at bounding box center [870, 112] width 125 height 8
click at [808, 111] on input "Available" at bounding box center [802, 111] width 11 height 11
checkbox input "true"
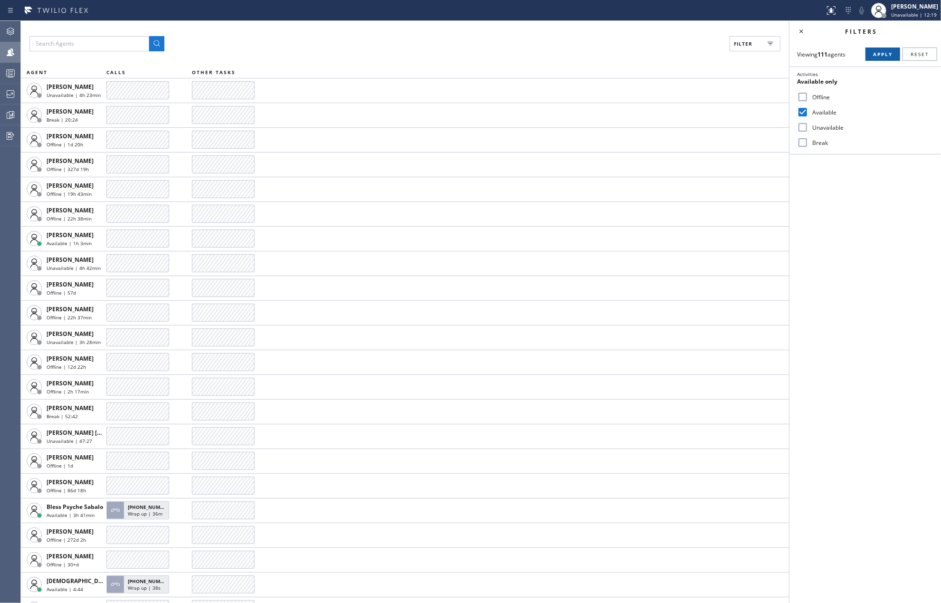
click at [886, 52] on span "Apply" at bounding box center [882, 54] width 19 height 7
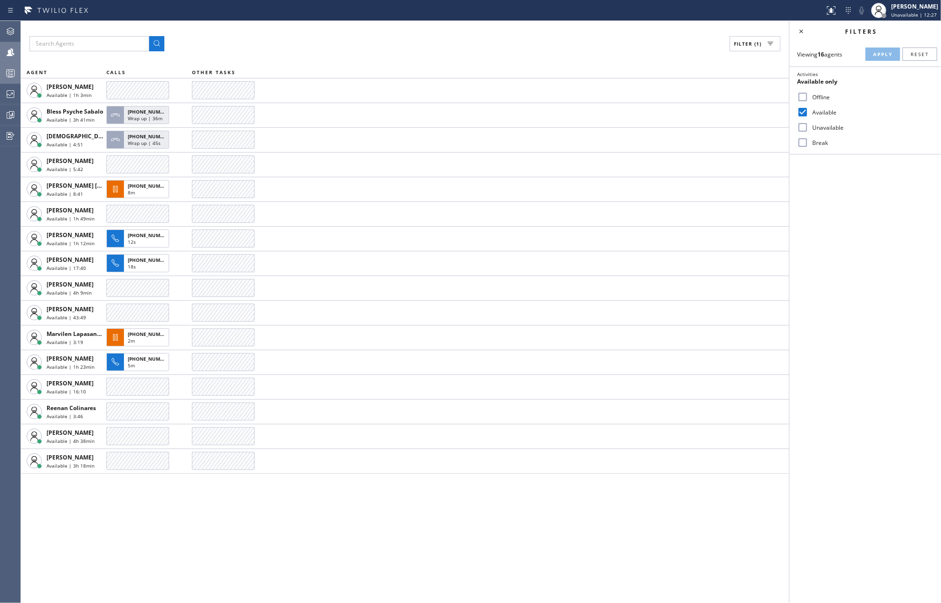
click at [10, 70] on rect at bounding box center [11, 73] width 8 height 7
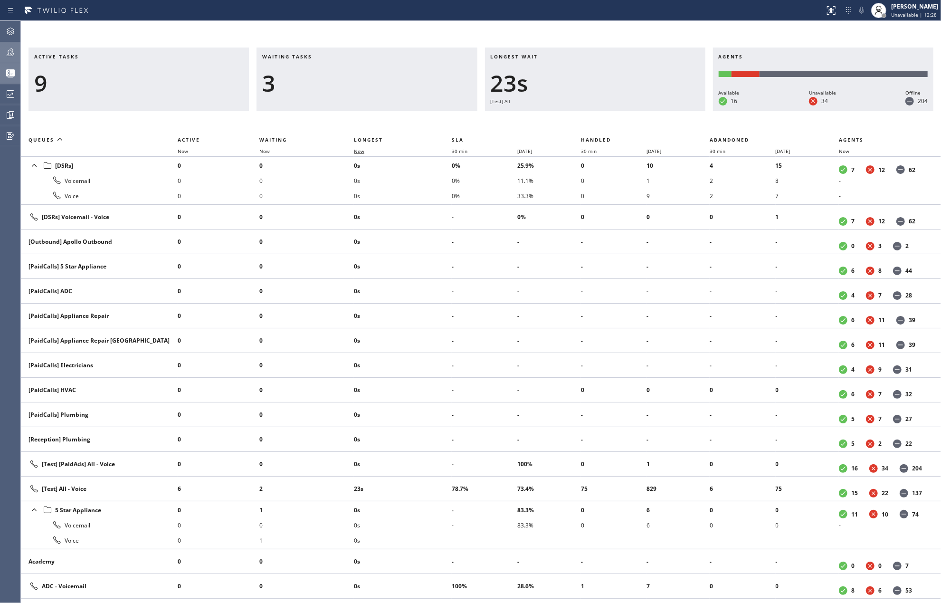
click at [359, 149] on span "Now" at bounding box center [359, 151] width 10 height 7
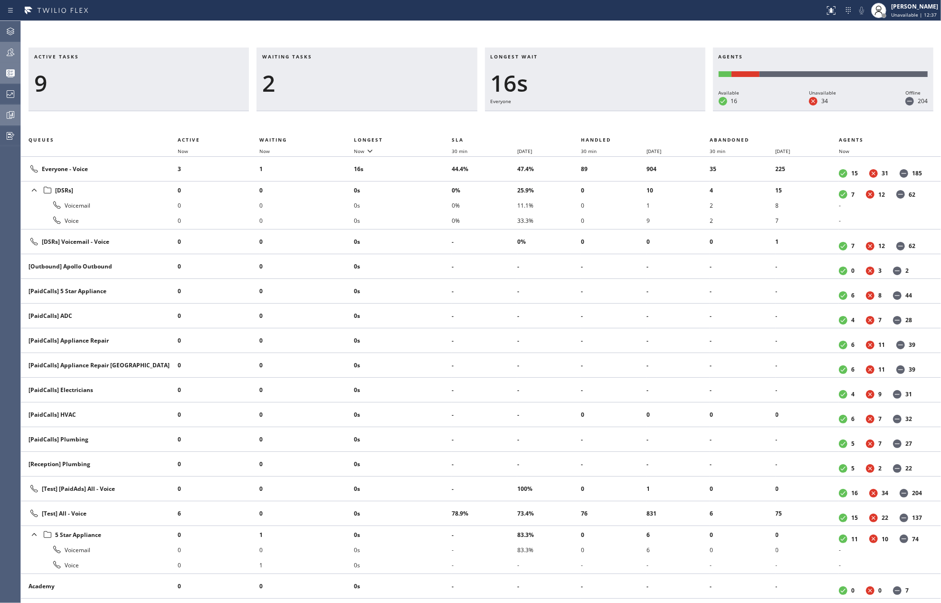
click at [3, 112] on div at bounding box center [10, 114] width 21 height 11
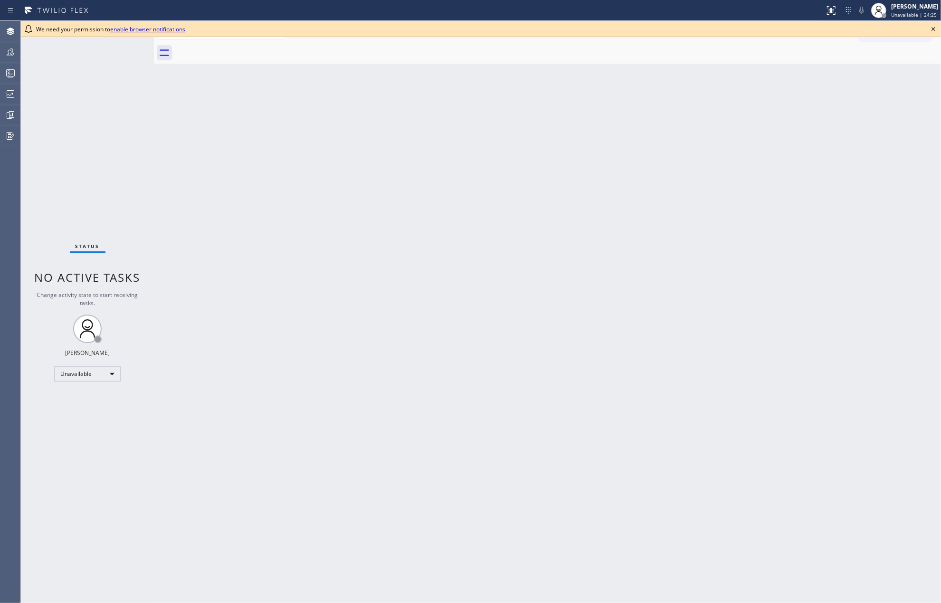
click at [931, 28] on icon at bounding box center [932, 28] width 11 height 11
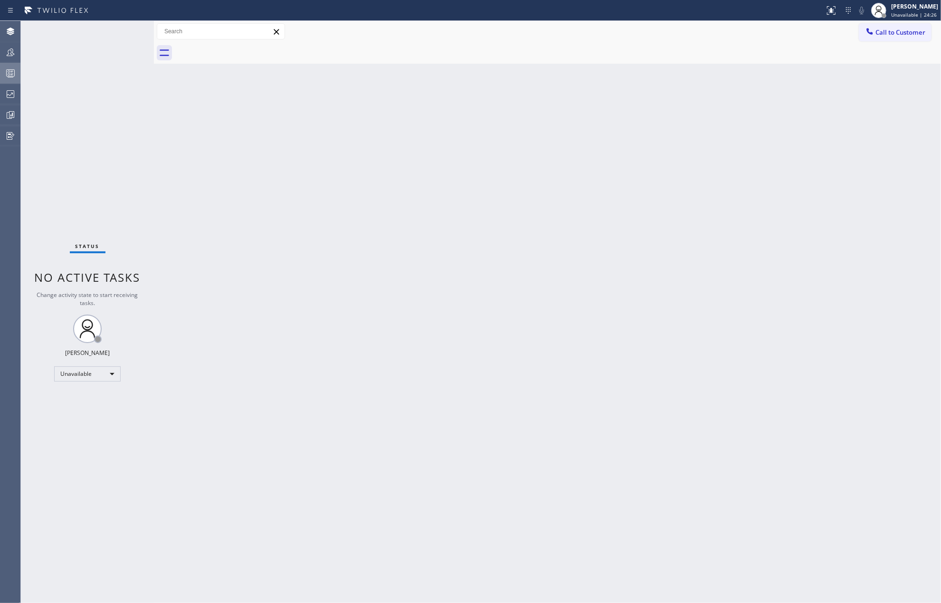
click at [8, 78] on icon at bounding box center [10, 72] width 11 height 11
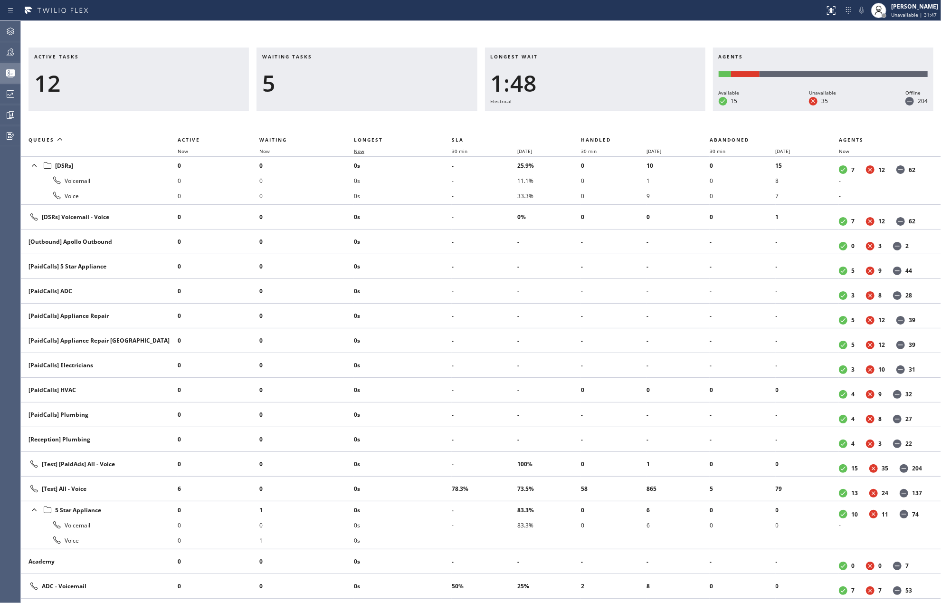
click at [364, 148] on span "Now" at bounding box center [359, 151] width 10 height 7
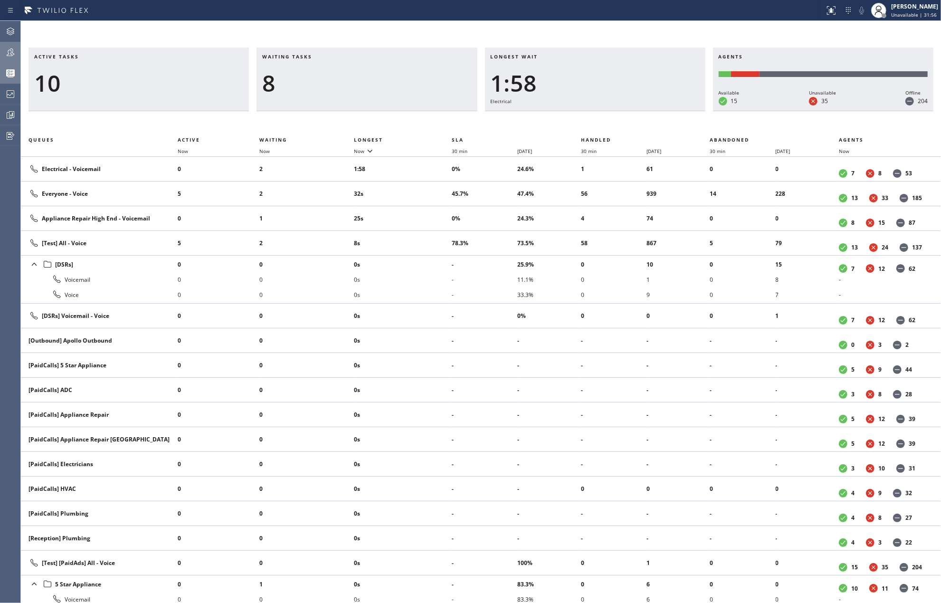
click at [2, 50] on div at bounding box center [10, 52] width 21 height 11
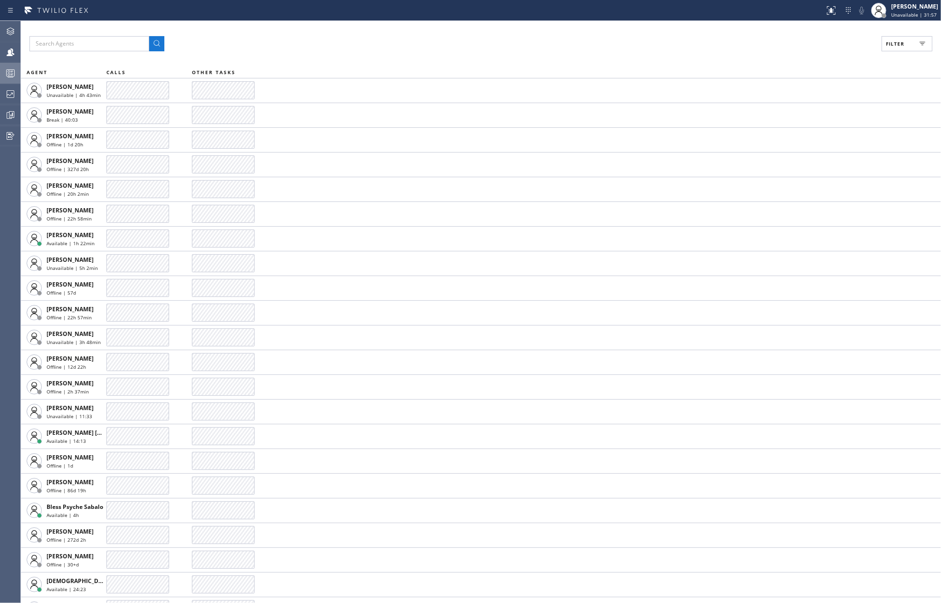
click at [912, 46] on button "Filter" at bounding box center [906, 43] width 51 height 15
click at [810, 112] on label "Available" at bounding box center [870, 112] width 125 height 8
click at [808, 112] on input "Available" at bounding box center [802, 111] width 11 height 11
checkbox input "true"
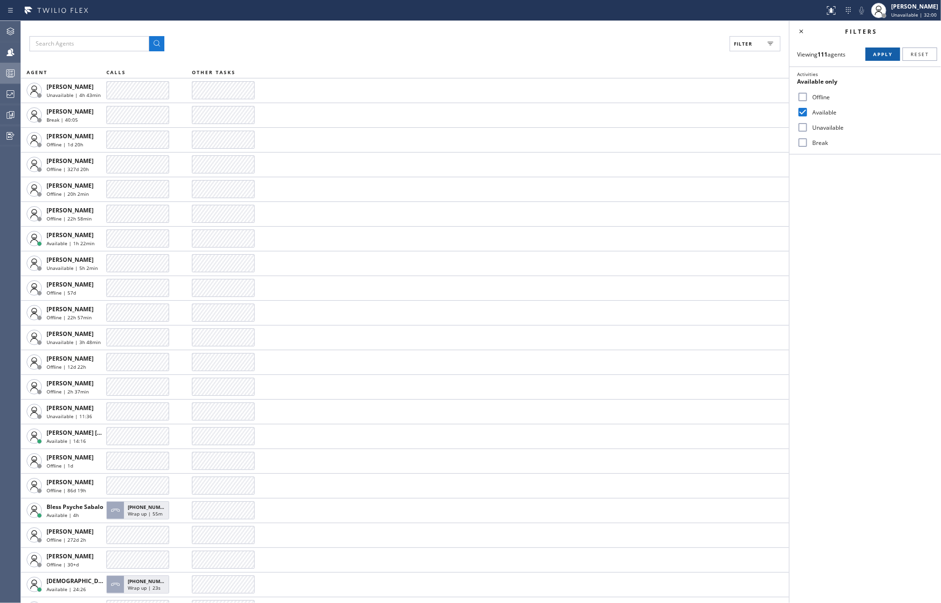
click at [880, 54] on span "Apply" at bounding box center [882, 54] width 19 height 7
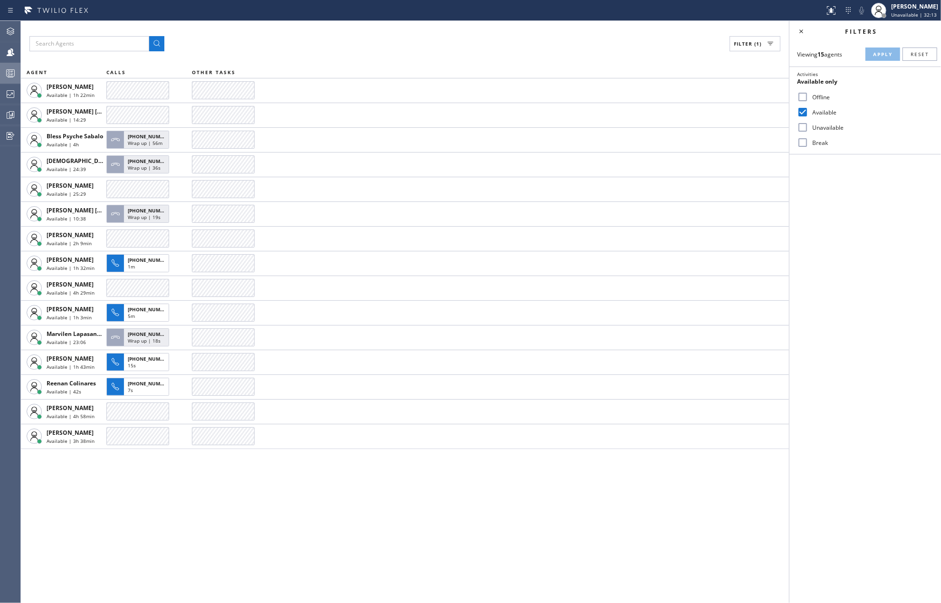
click at [803, 140] on input "Break" at bounding box center [802, 142] width 11 height 11
checkbox input "true"
click at [803, 114] on input "Available" at bounding box center [802, 111] width 11 height 11
click at [869, 56] on button "Apply" at bounding box center [882, 53] width 35 height 13
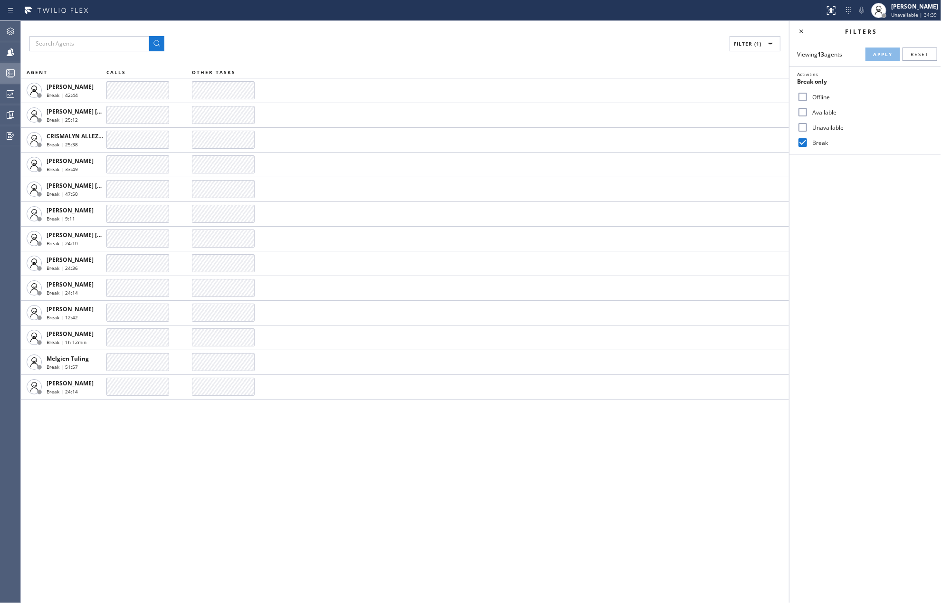
click at [802, 109] on input "Available" at bounding box center [802, 111] width 11 height 11
click at [884, 53] on span "Apply" at bounding box center [882, 54] width 19 height 7
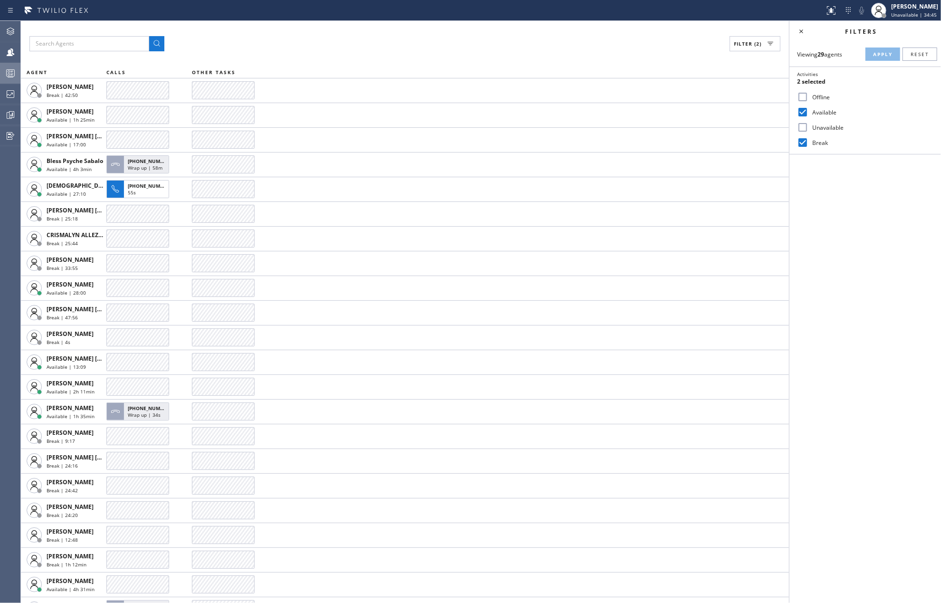
click at [2, 72] on div at bounding box center [10, 72] width 21 height 11
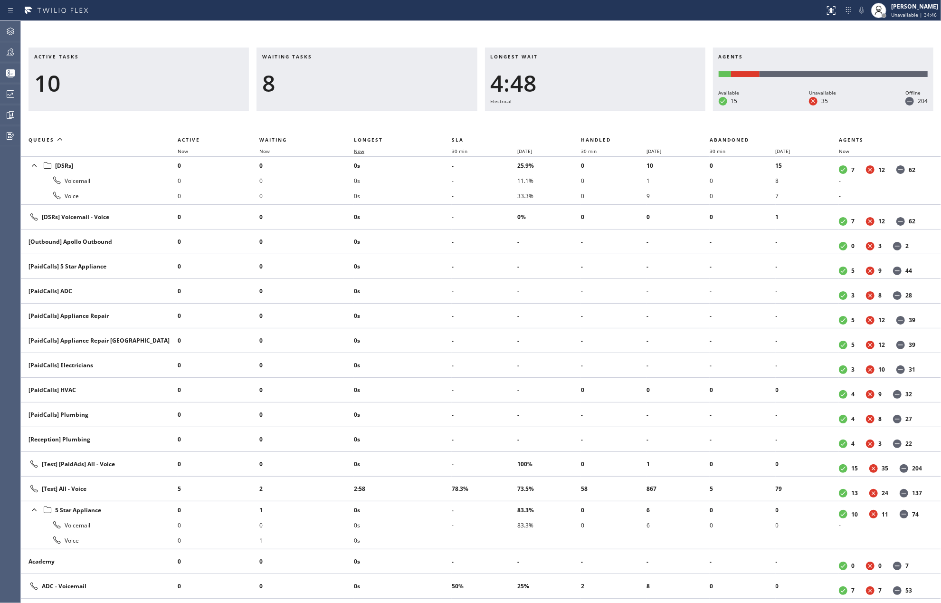
click at [361, 148] on span "Now" at bounding box center [359, 151] width 10 height 7
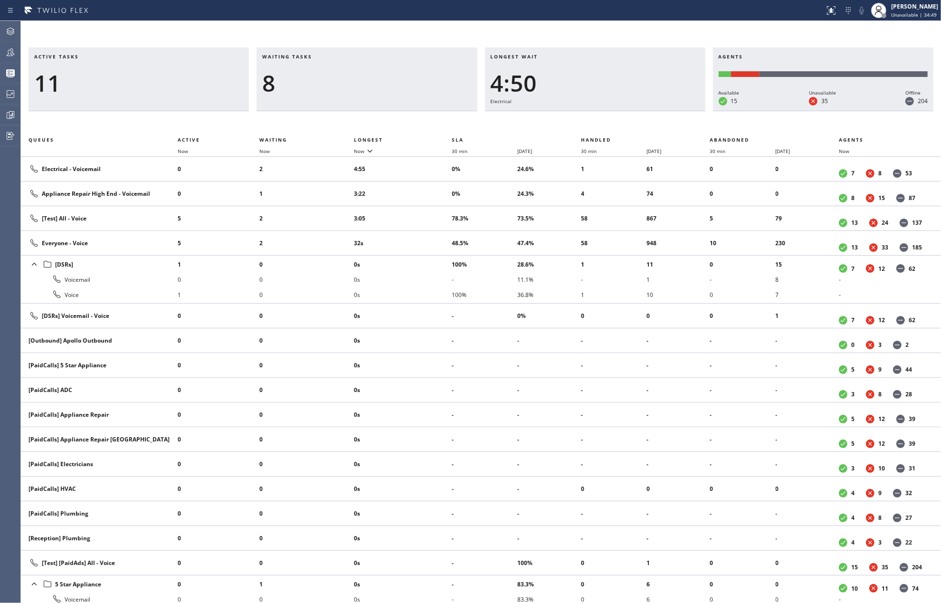
click at [917, 9] on div "[PERSON_NAME]" at bounding box center [914, 6] width 47 height 8
click at [878, 50] on button "Available" at bounding box center [893, 50] width 95 height 12
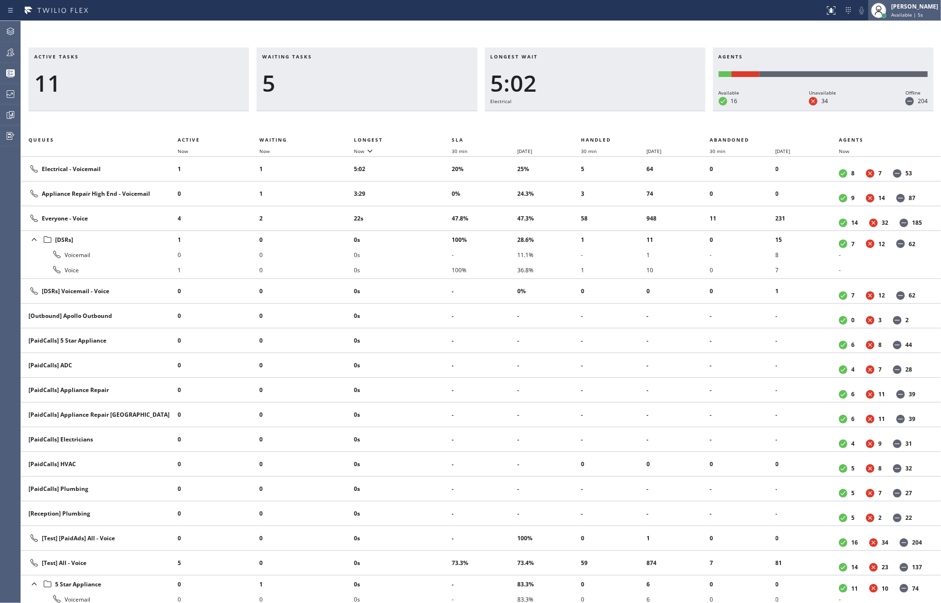
click at [884, 9] on icon at bounding box center [878, 10] width 11 height 11
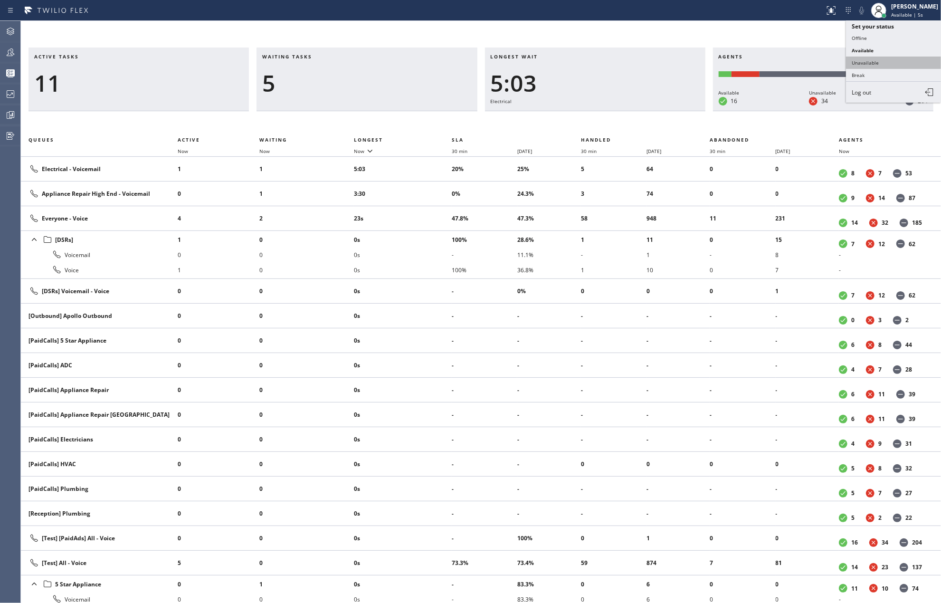
click at [872, 57] on button "Unavailable" at bounding box center [893, 63] width 95 height 12
click at [268, 23] on div "Active tasks 10 Waiting tasks 5 Longest wait 5:06 Electrical Agents Available 1…" at bounding box center [481, 312] width 920 height 582
click at [8, 77] on icon at bounding box center [10, 77] width 5 height 0
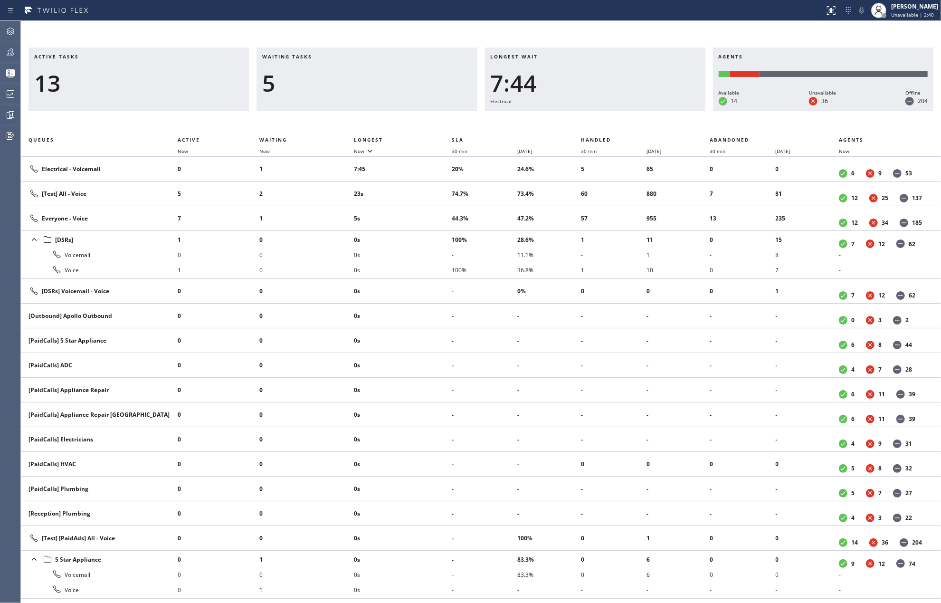
click at [725, 31] on div "Active tasks 13 Waiting tasks 5 Longest wait 7:44 Electrical Agents Available 1…" at bounding box center [481, 312] width 920 height 582
click at [14, 52] on icon at bounding box center [10, 52] width 11 height 11
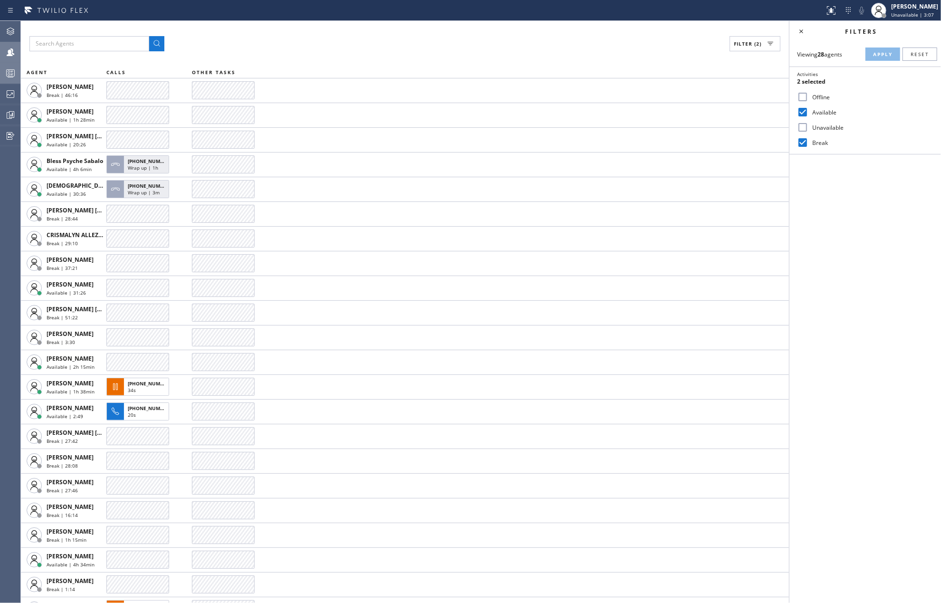
click at [10, 75] on icon at bounding box center [10, 74] width 5 height 6
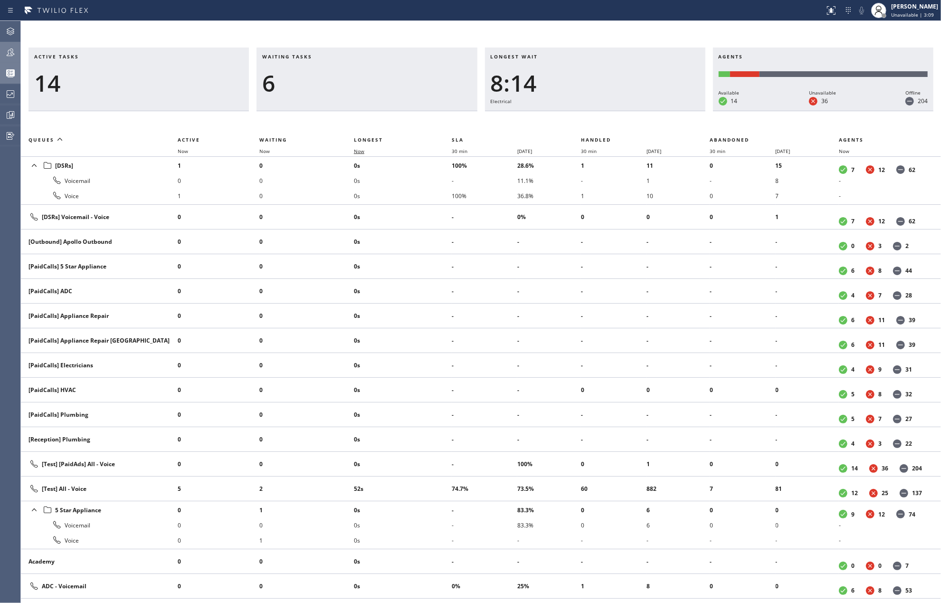
click at [359, 152] on span "Now" at bounding box center [359, 151] width 10 height 7
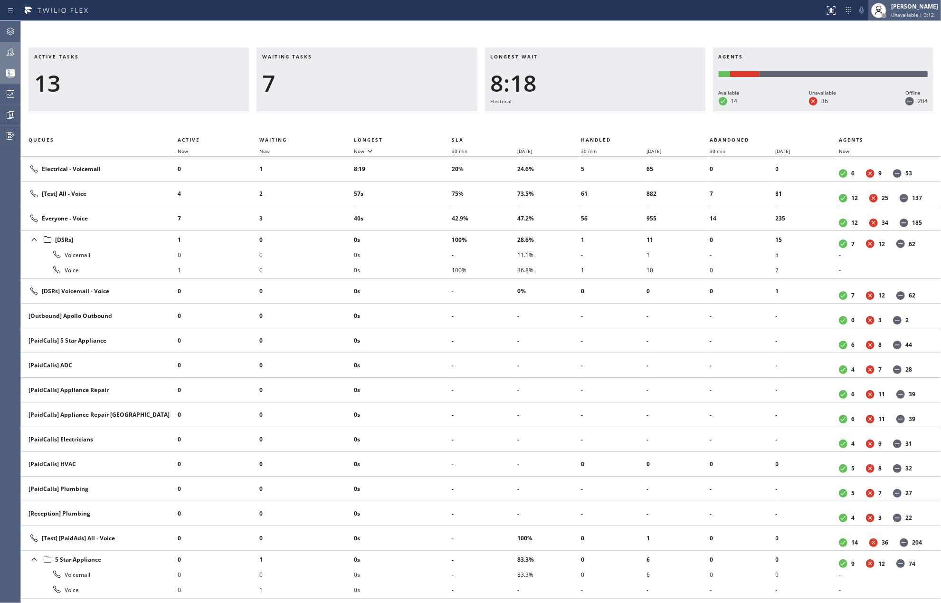
click at [907, 14] on span "Unavailable | 3:12" at bounding box center [912, 14] width 43 height 7
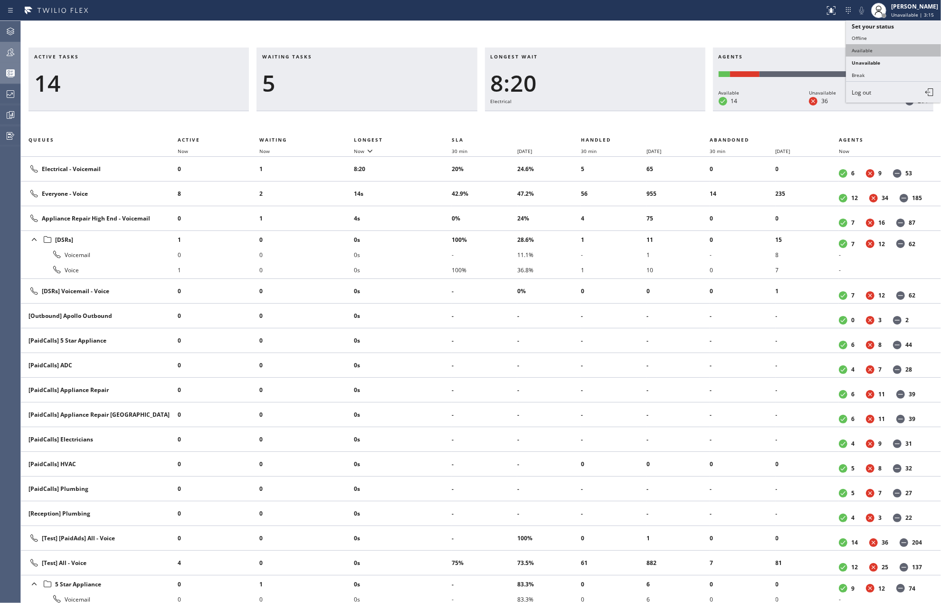
click at [874, 47] on button "Available" at bounding box center [893, 50] width 95 height 12
click at [10, 52] on icon at bounding box center [10, 52] width 11 height 11
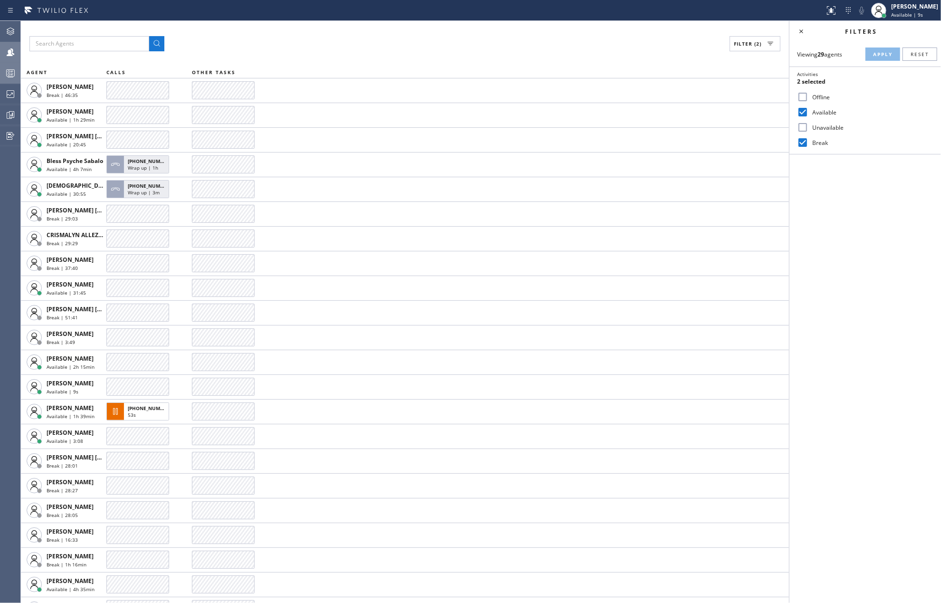
click at [804, 110] on input "Available" at bounding box center [802, 111] width 11 height 11
click at [804, 112] on input "Available" at bounding box center [802, 111] width 11 height 11
checkbox input "true"
click at [802, 143] on input "Break" at bounding box center [802, 142] width 11 height 11
checkbox input "false"
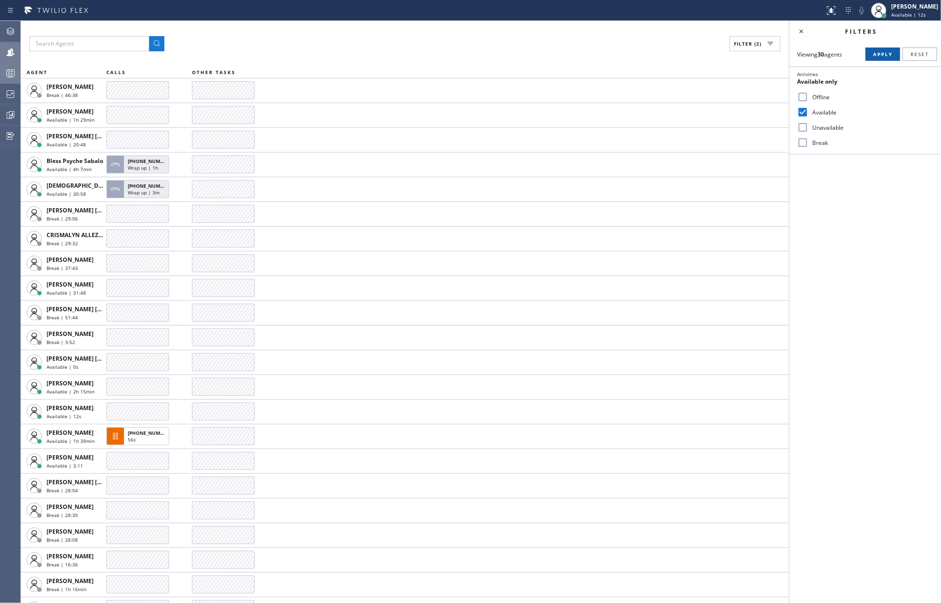
click at [879, 53] on span "Apply" at bounding box center [882, 54] width 19 height 7
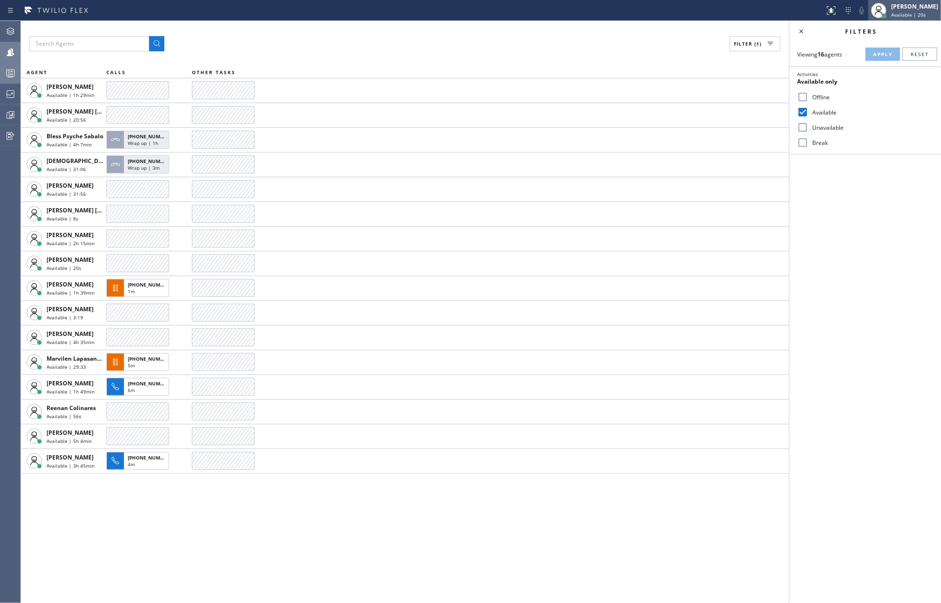
click at [903, 9] on div "[PERSON_NAME]" at bounding box center [914, 6] width 47 height 8
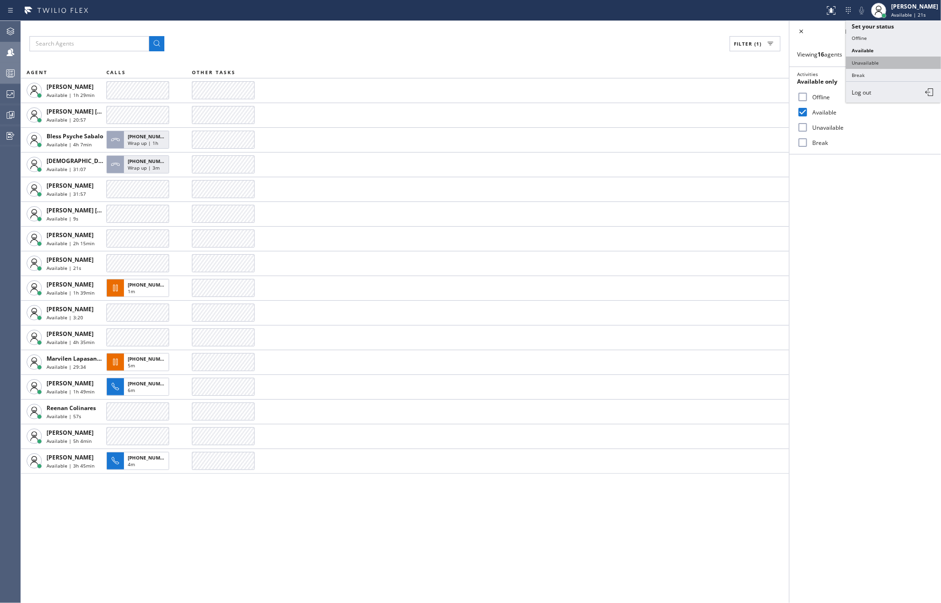
click at [887, 63] on button "Unavailable" at bounding box center [893, 63] width 95 height 12
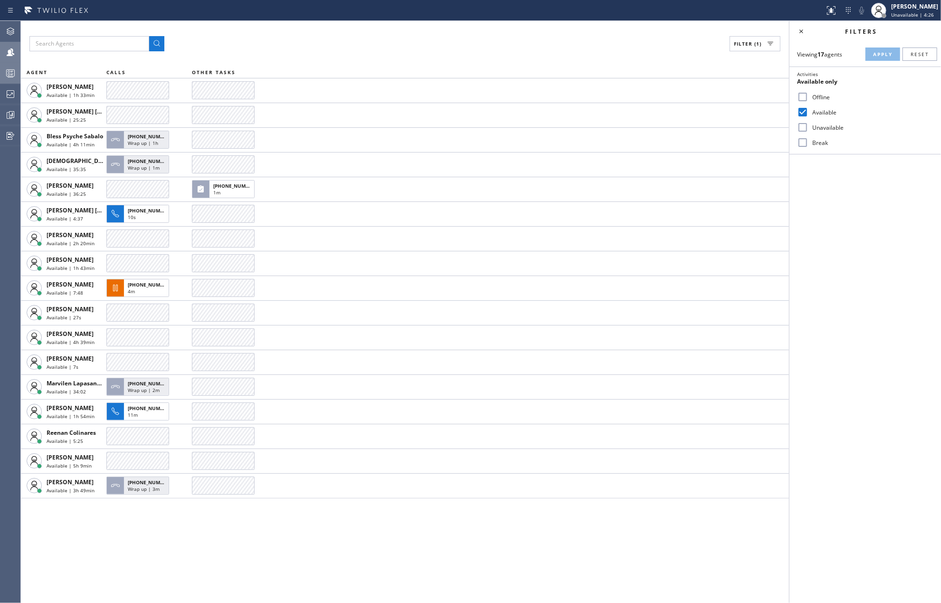
click at [10, 76] on rect at bounding box center [11, 73] width 8 height 7
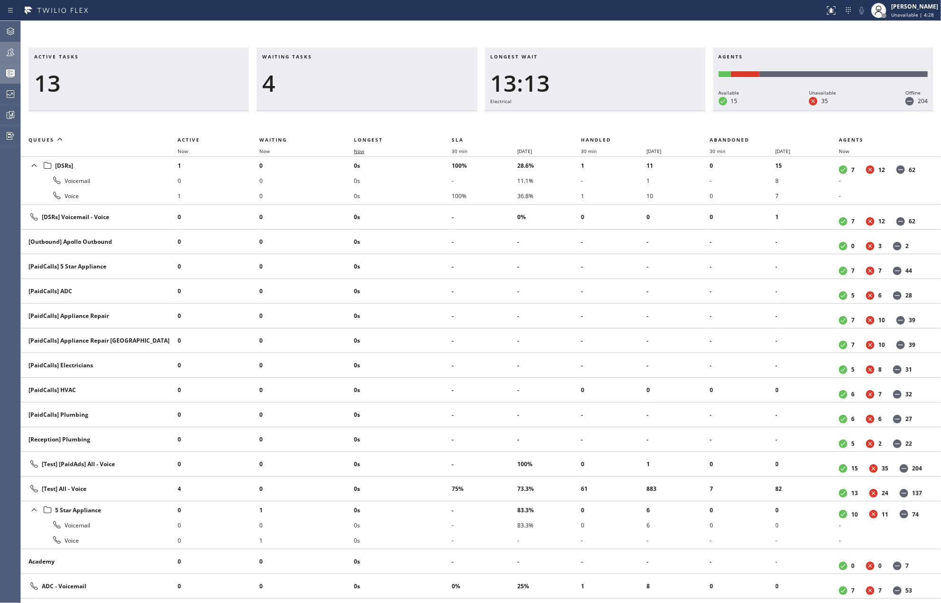
click at [367, 150] on span "Now" at bounding box center [365, 151] width 22 height 7
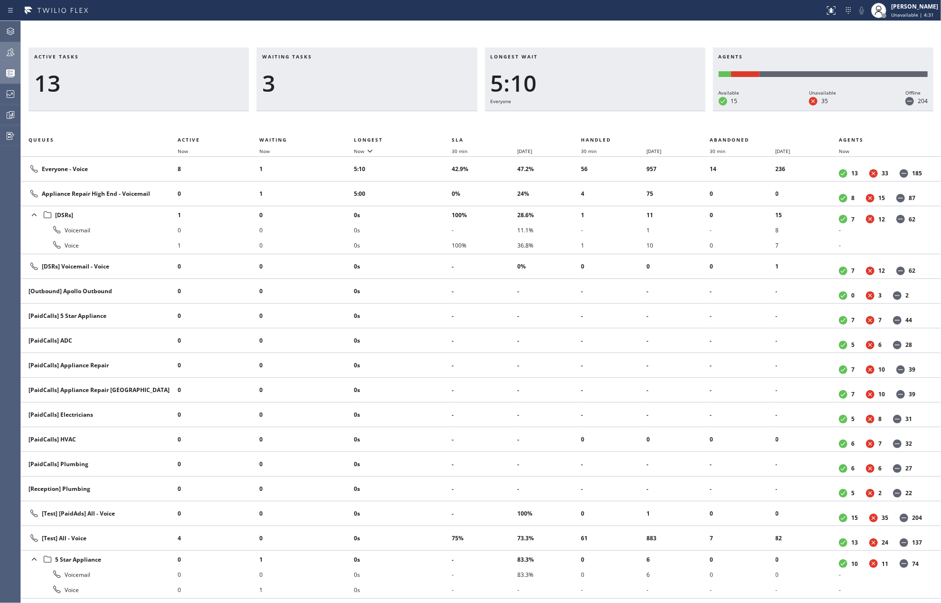
click at [14, 52] on icon at bounding box center [10, 52] width 11 height 11
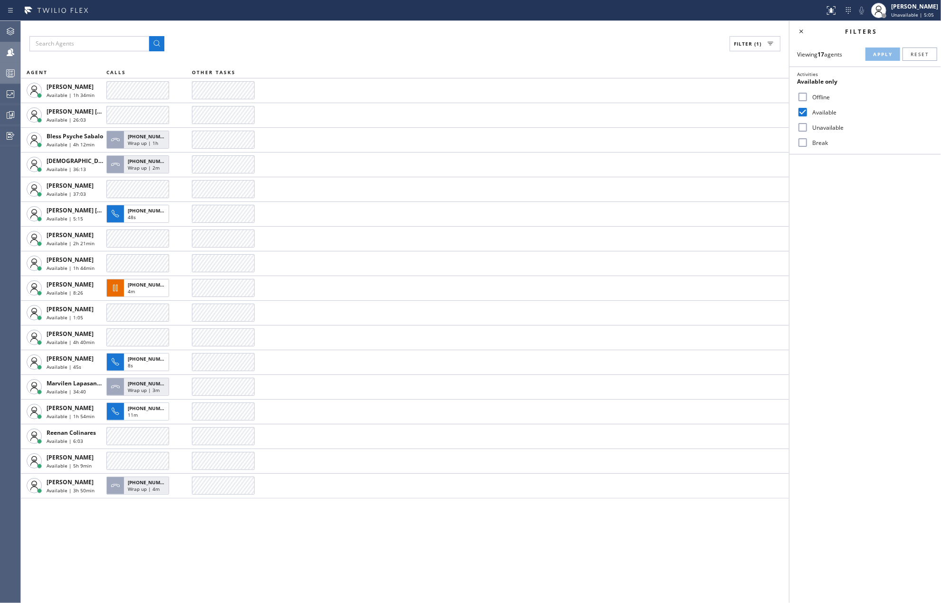
click at [3, 72] on div at bounding box center [10, 72] width 21 height 11
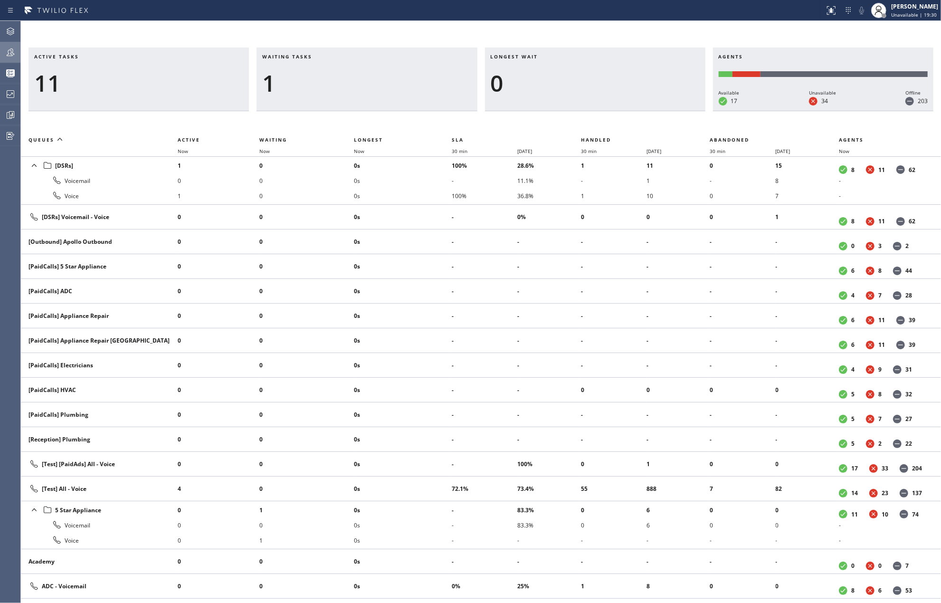
click at [352, 31] on div "Active tasks 11 Waiting tasks 1 Longest wait 0 Agents Available 17 Unavailable …" at bounding box center [481, 312] width 920 height 582
click at [12, 50] on icon at bounding box center [10, 52] width 11 height 11
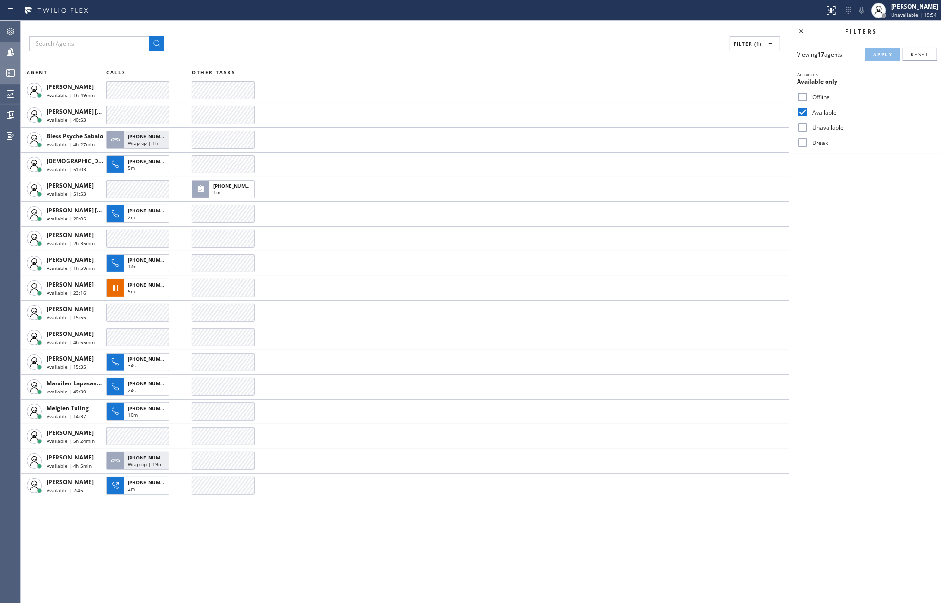
click at [18, 67] on div at bounding box center [10, 72] width 21 height 11
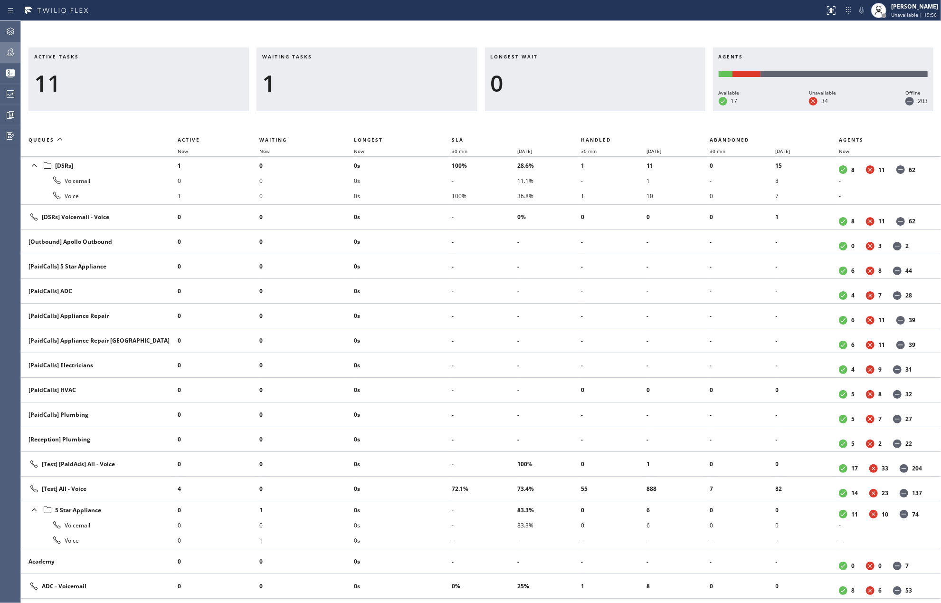
click at [13, 54] on icon at bounding box center [11, 52] width 8 height 8
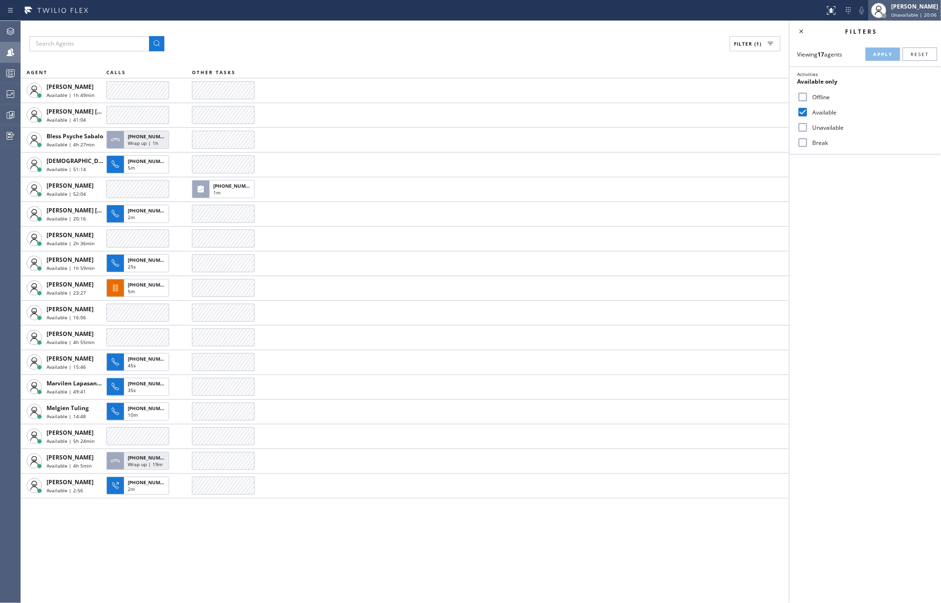
click at [896, 7] on div "[PERSON_NAME]" at bounding box center [914, 6] width 47 height 8
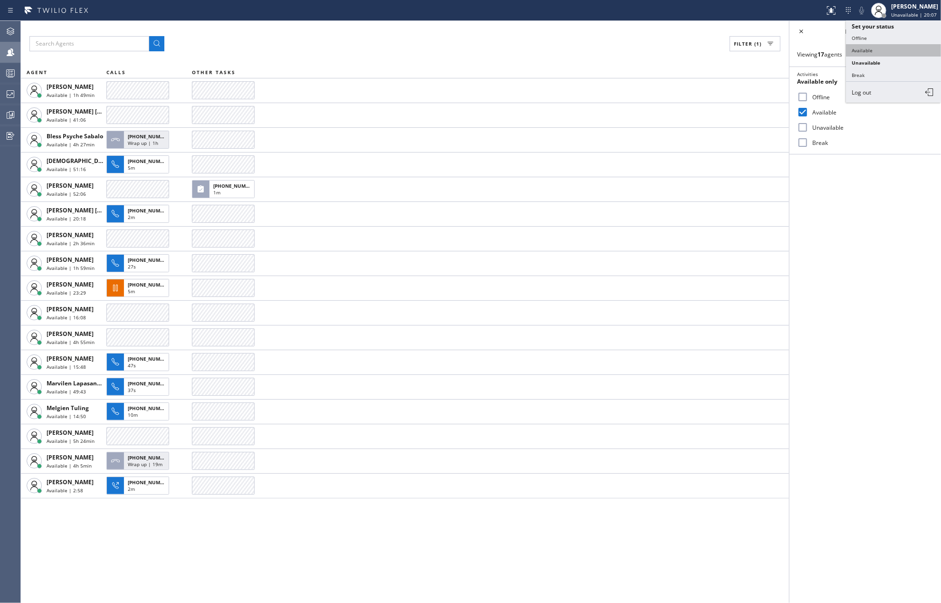
click at [869, 47] on button "Available" at bounding box center [893, 50] width 95 height 12
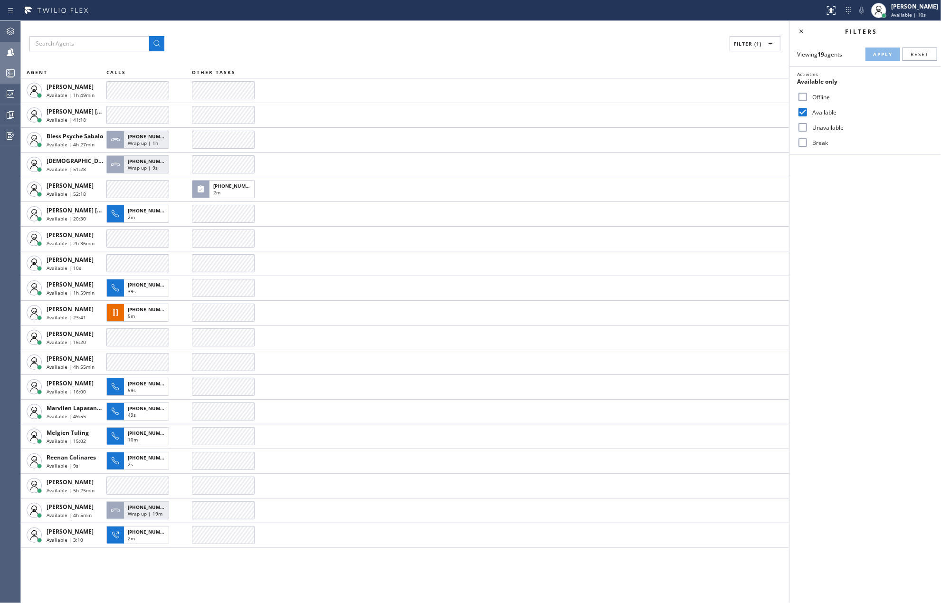
click at [9, 71] on circle at bounding box center [9, 72] width 2 height 2
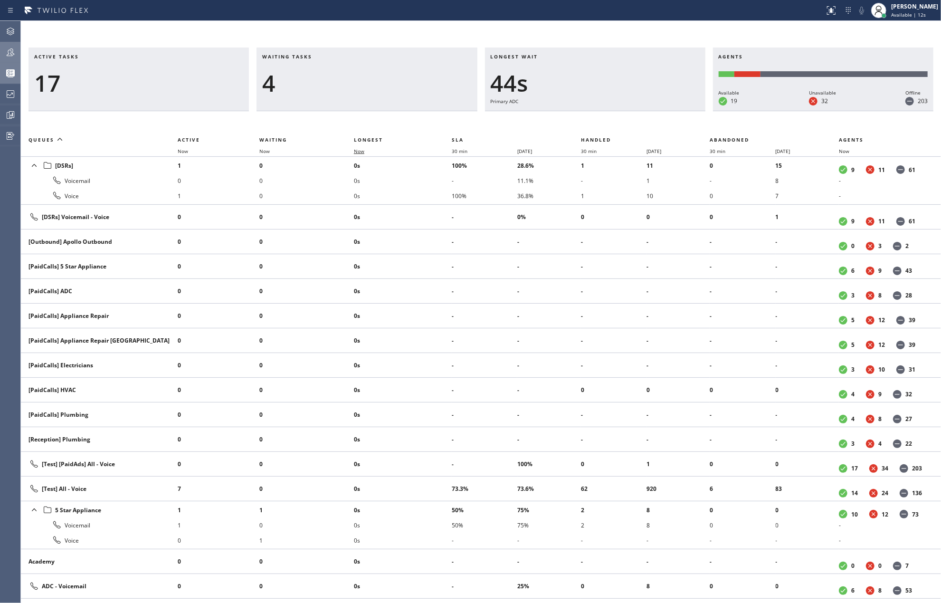
click at [359, 149] on span "Now" at bounding box center [359, 151] width 10 height 7
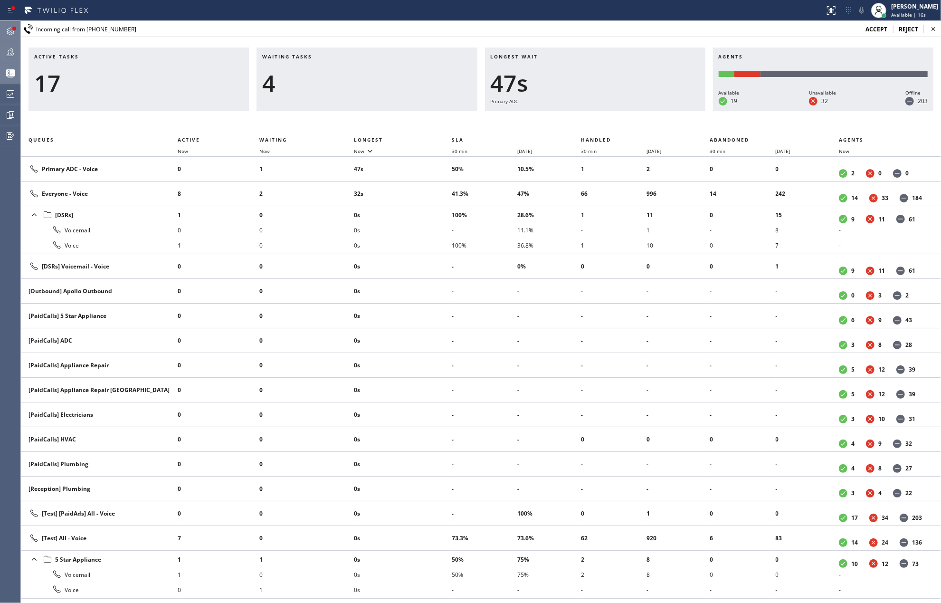
click at [9, 24] on div at bounding box center [10, 31] width 21 height 19
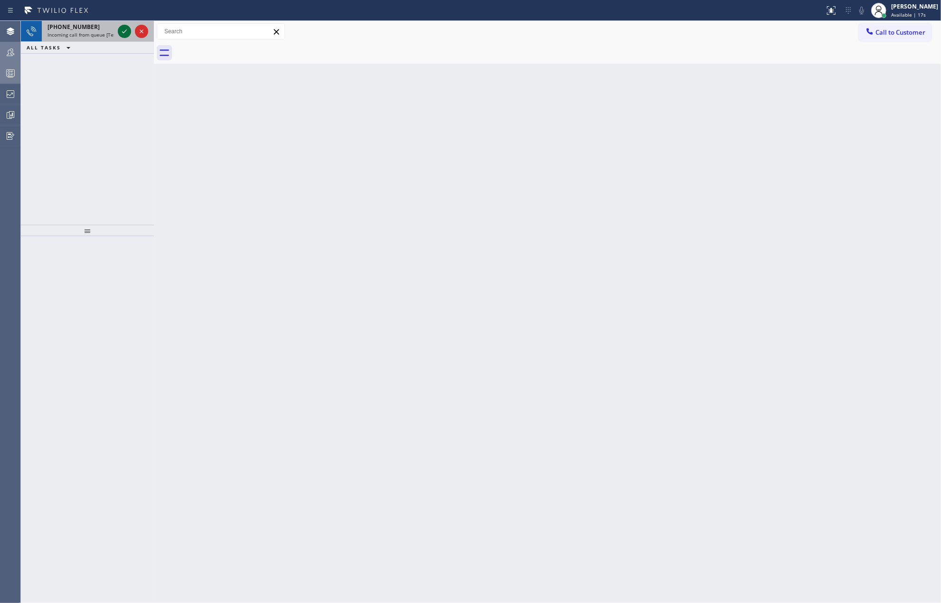
click at [124, 31] on icon at bounding box center [124, 31] width 11 height 11
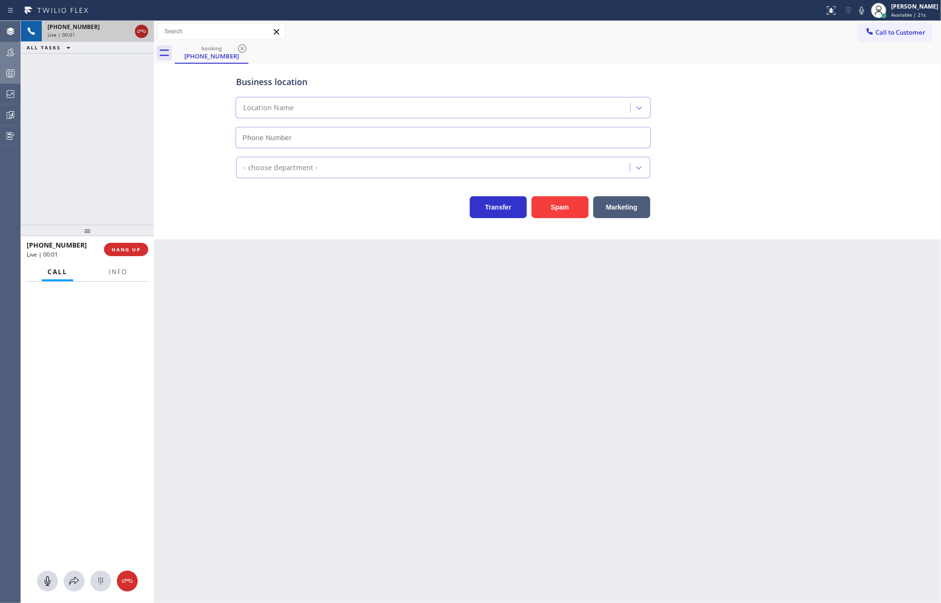
click at [141, 33] on icon at bounding box center [141, 31] width 11 height 11
type input "(786) 474-9718"
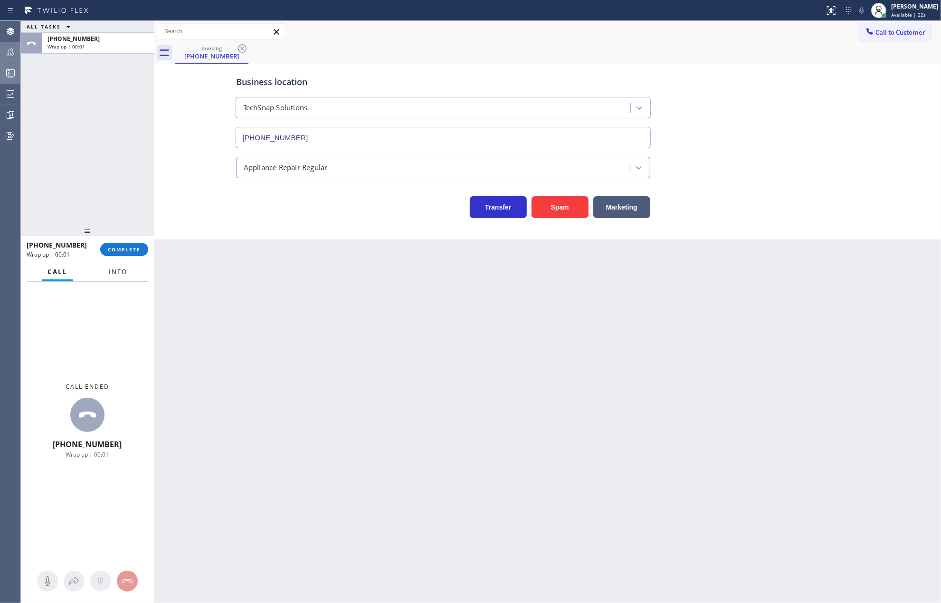
click at [111, 275] on span "Info" at bounding box center [118, 271] width 19 height 9
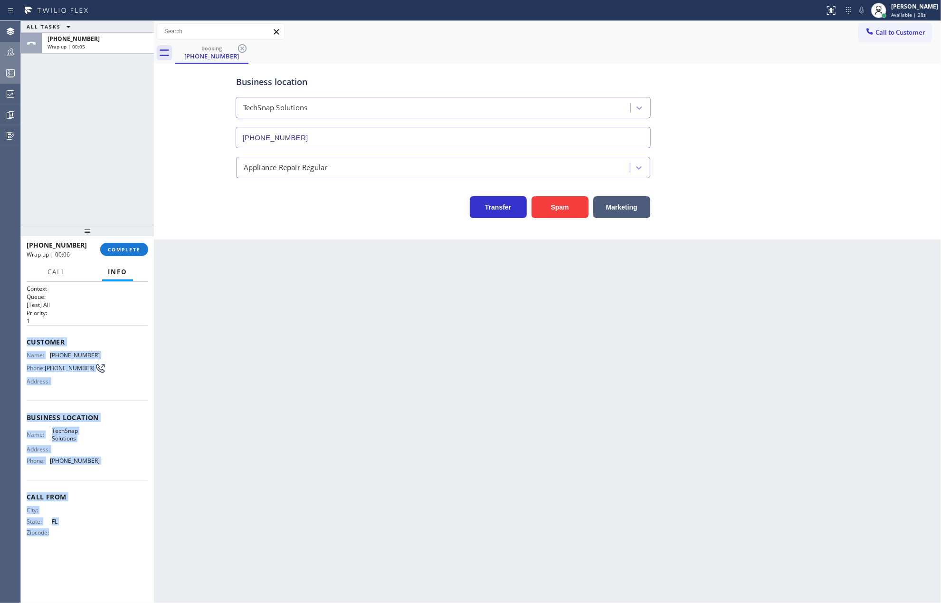
drag, startPoint x: 28, startPoint y: 341, endPoint x: 123, endPoint y: 542, distance: 222.2
click at [123, 542] on div "Context Queue: [Test] All Priority: 1 Customer Name: (386) 381-0189 Phone: (386…" at bounding box center [88, 417] width 122 height 267
copy div "Customer Name: (386) 381-0189 Phone: (386) 381-0189 Address: Business location …"
click at [920, 11] on span "Available | 29s" at bounding box center [908, 14] width 35 height 7
click at [892, 59] on button "Unavailable" at bounding box center [893, 63] width 95 height 12
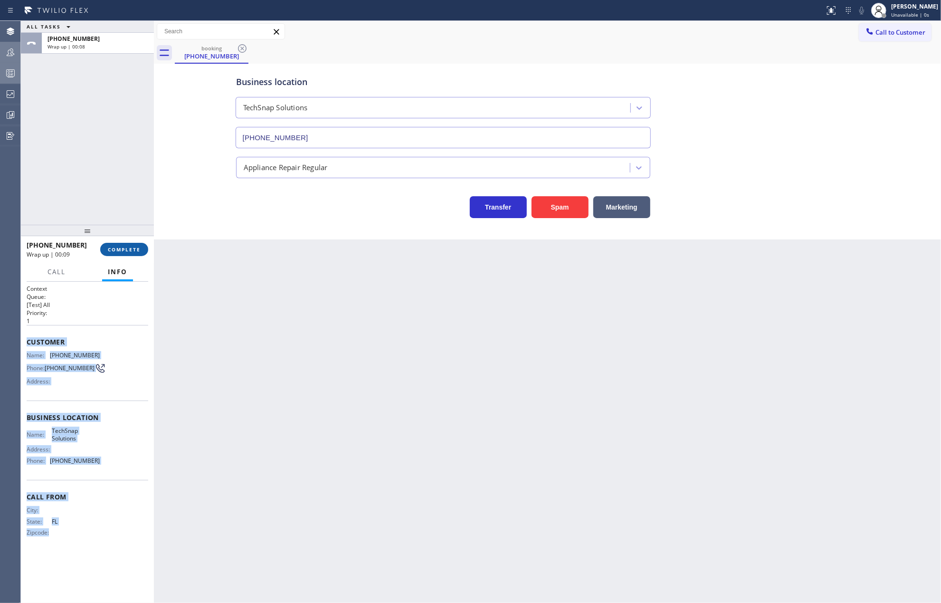
click at [114, 246] on span "COMPLETE" at bounding box center [124, 249] width 33 height 7
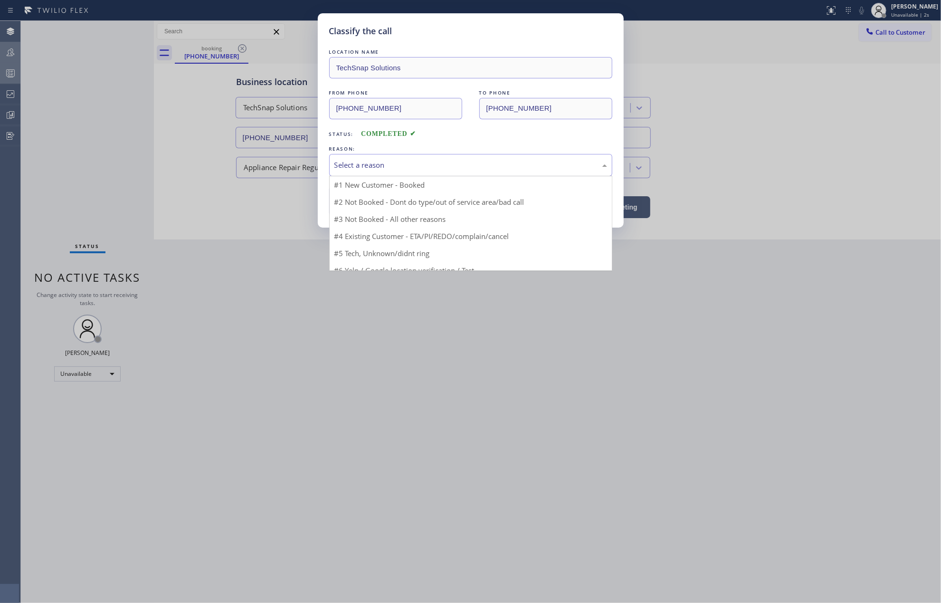
click at [396, 164] on div "Select a reason" at bounding box center [470, 165] width 273 height 11
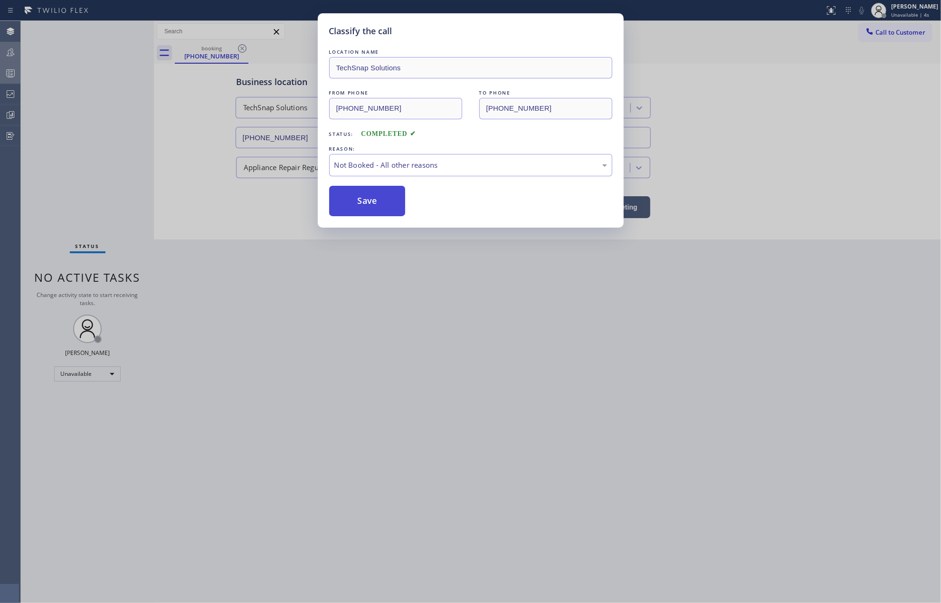
click at [365, 199] on button "Save" at bounding box center [367, 201] width 76 height 30
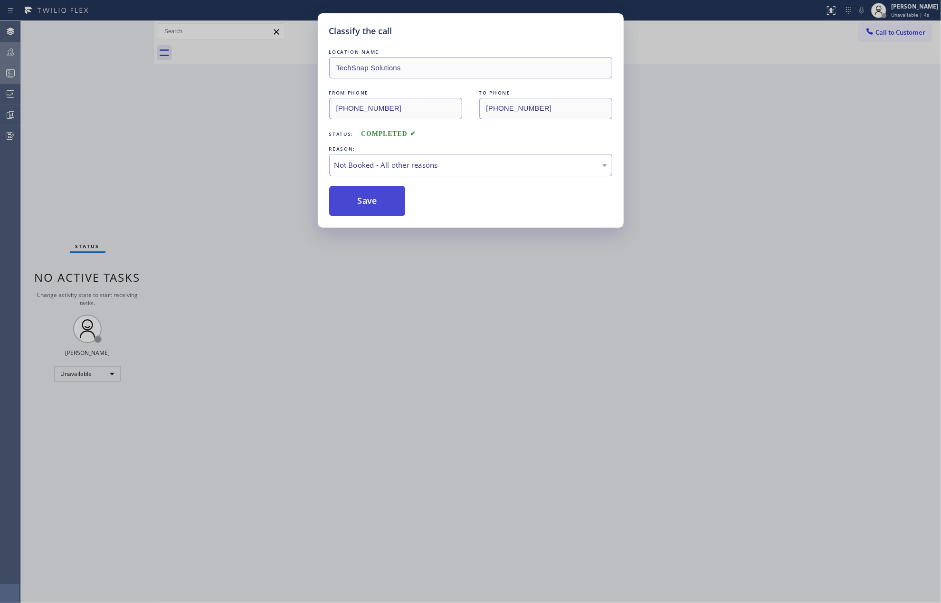
click at [365, 199] on button "Save" at bounding box center [367, 201] width 76 height 30
click at [123, 158] on div "Classify the call LOCATION NAME TechSnap Solutions FROM PHONE (386) 381-0189 TO…" at bounding box center [470, 301] width 941 height 603
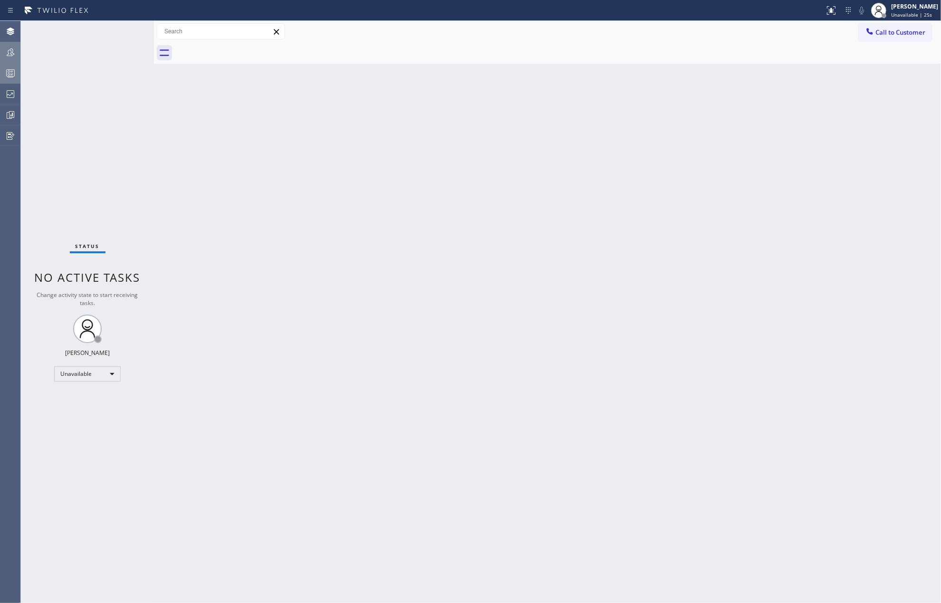
click at [15, 76] on icon at bounding box center [10, 72] width 11 height 11
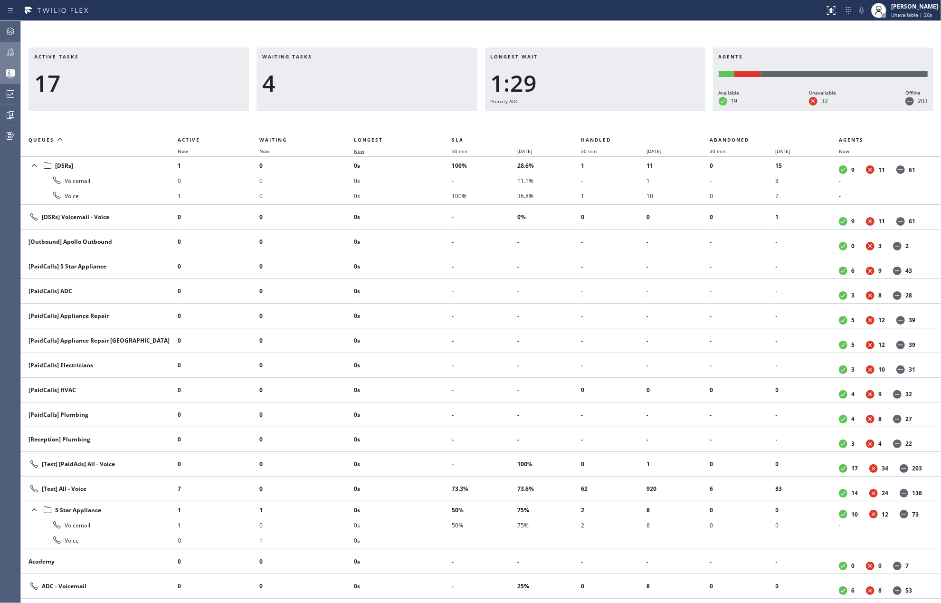
click at [361, 151] on span "Now" at bounding box center [359, 151] width 10 height 7
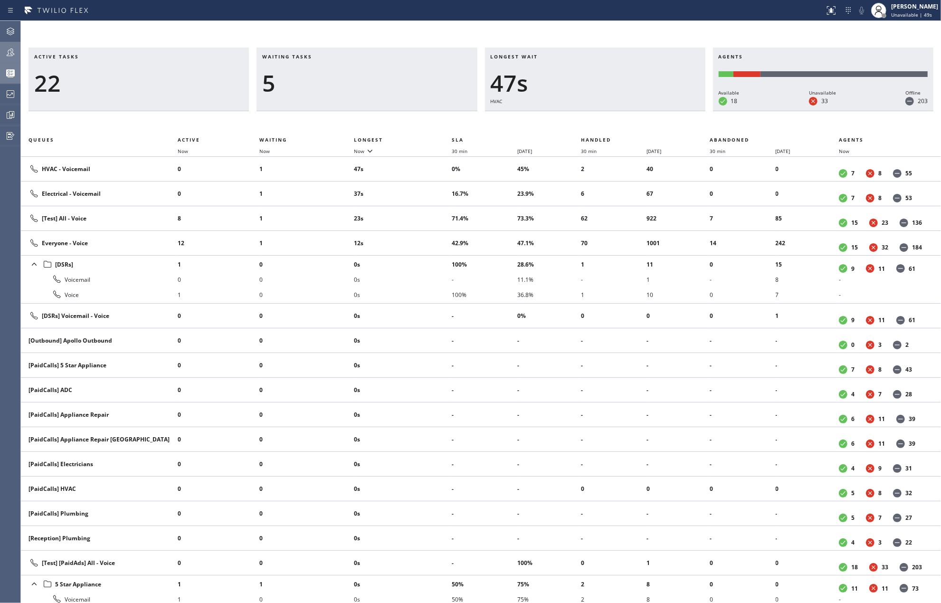
click at [16, 48] on icon at bounding box center [10, 52] width 11 height 11
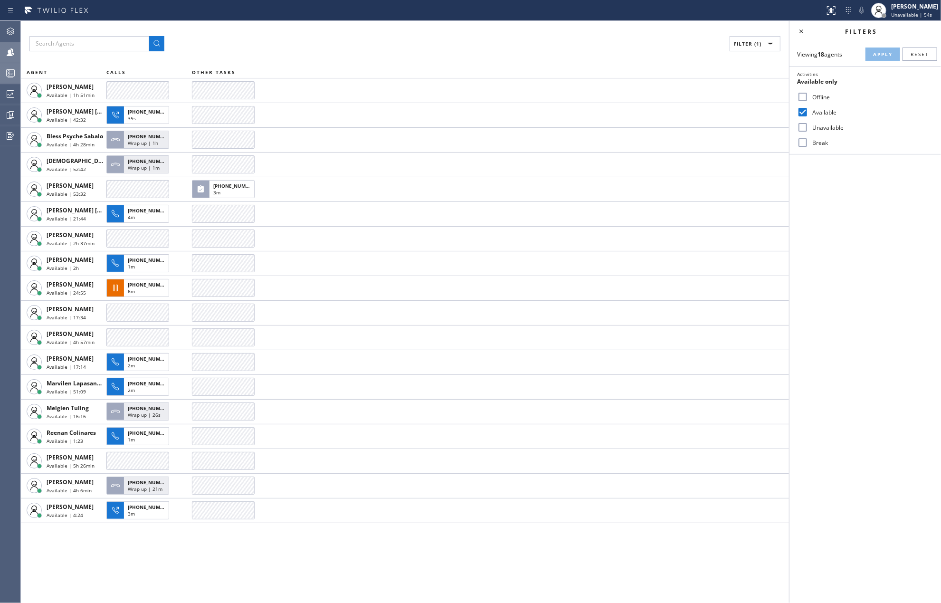
click at [10, 73] on icon at bounding box center [10, 72] width 11 height 11
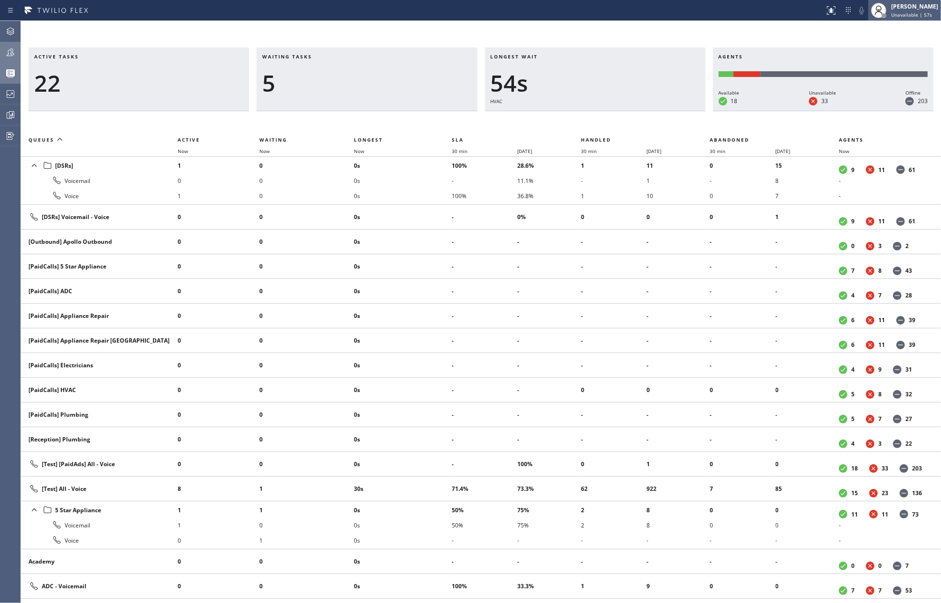
click at [911, 10] on div "[PERSON_NAME]" at bounding box center [914, 6] width 47 height 8
click at [874, 44] on button "Available" at bounding box center [893, 50] width 95 height 12
click at [357, 150] on span "Now" at bounding box center [359, 151] width 10 height 7
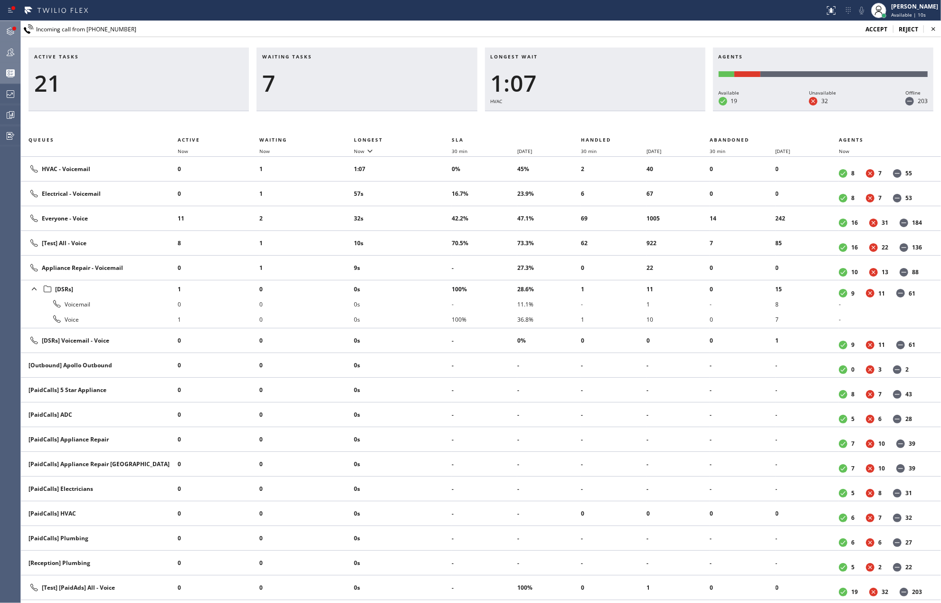
click at [14, 25] on div at bounding box center [10, 31] width 21 height 19
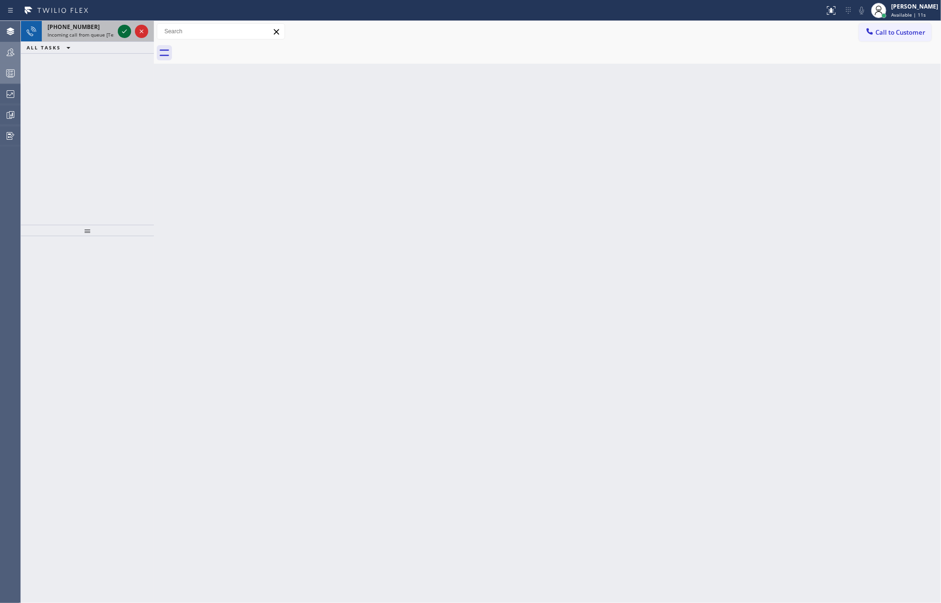
click at [122, 32] on icon at bounding box center [124, 31] width 11 height 11
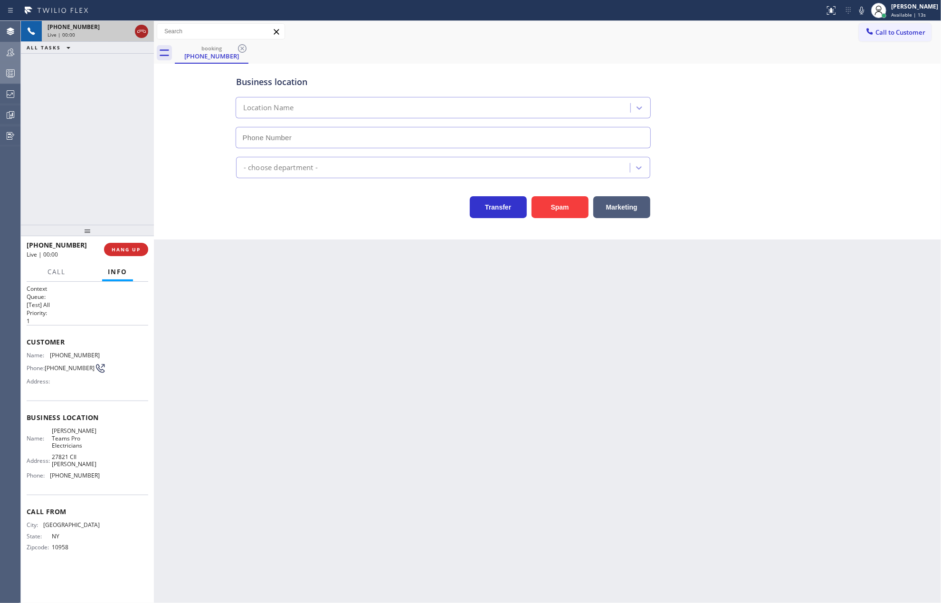
type input "(949) 899-6310"
click at [139, 33] on icon at bounding box center [141, 31] width 11 height 11
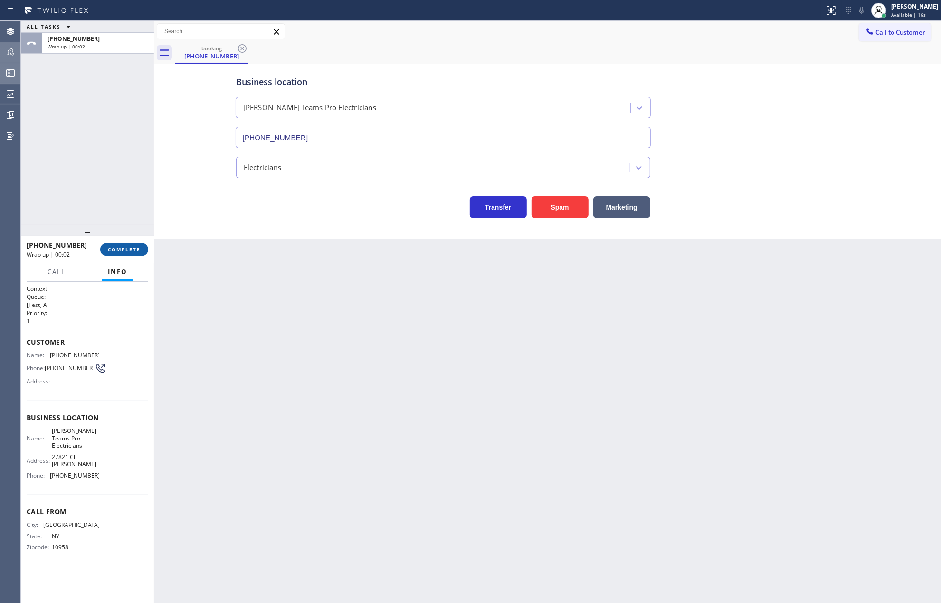
click at [137, 248] on span "COMPLETE" at bounding box center [124, 249] width 33 height 7
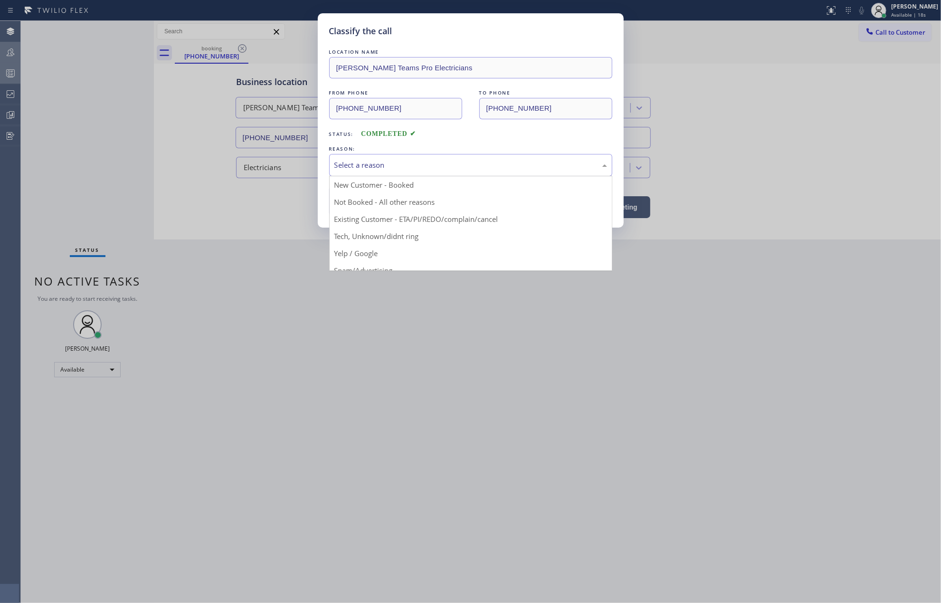
click at [474, 164] on div "Select a reason" at bounding box center [470, 165] width 273 height 11
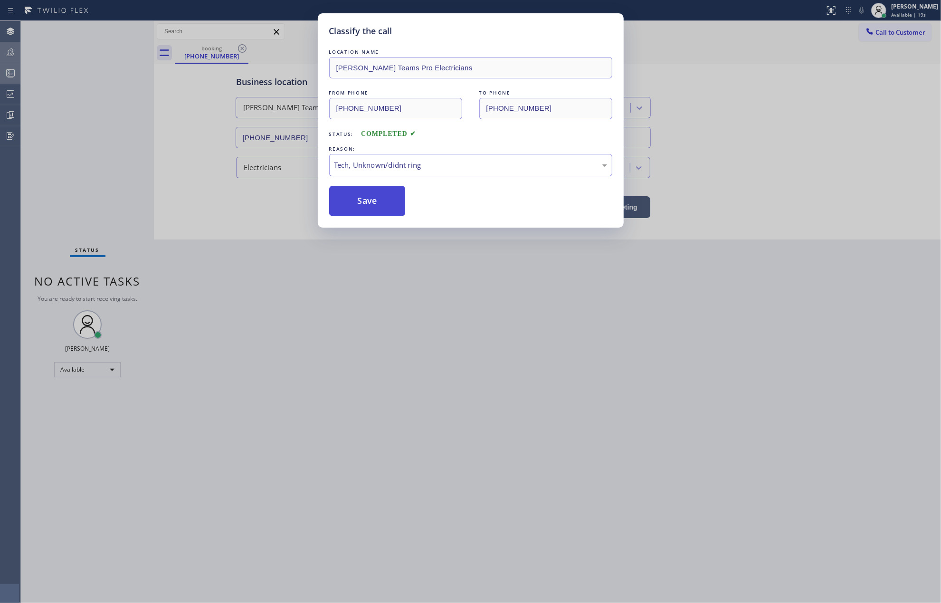
click at [368, 192] on button "Save" at bounding box center [367, 201] width 76 height 30
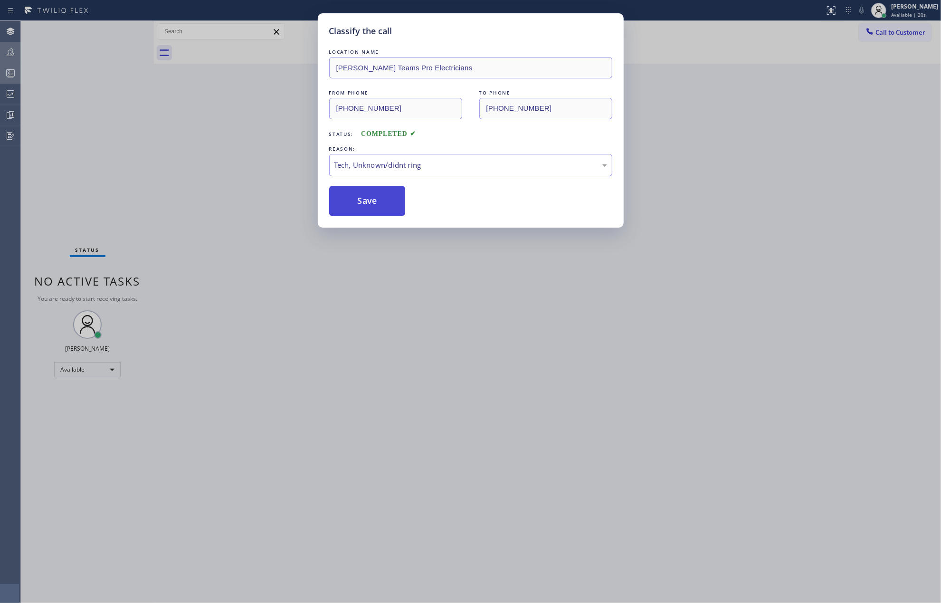
click at [368, 194] on button "Save" at bounding box center [367, 201] width 76 height 30
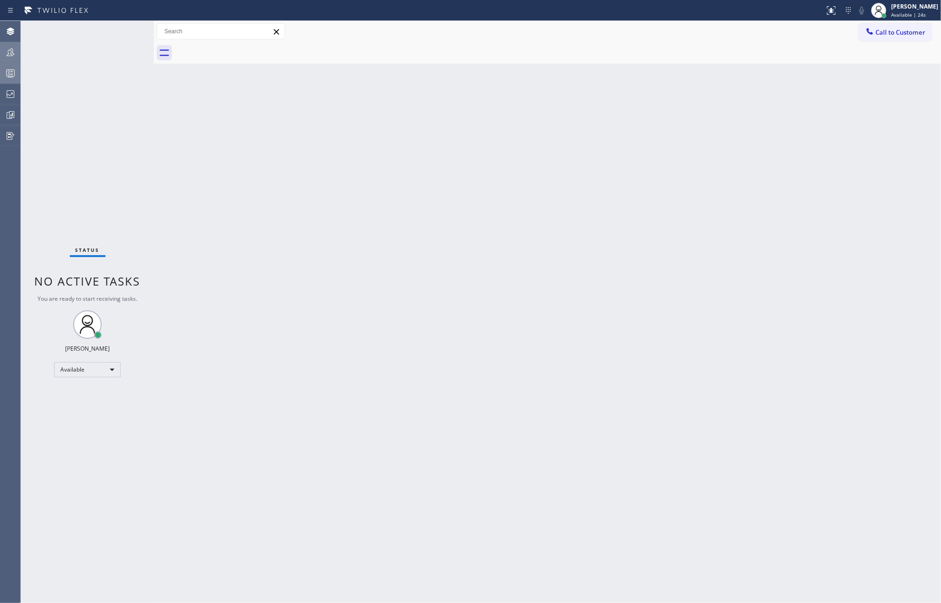
click at [13, 71] on icon at bounding box center [10, 72] width 11 height 11
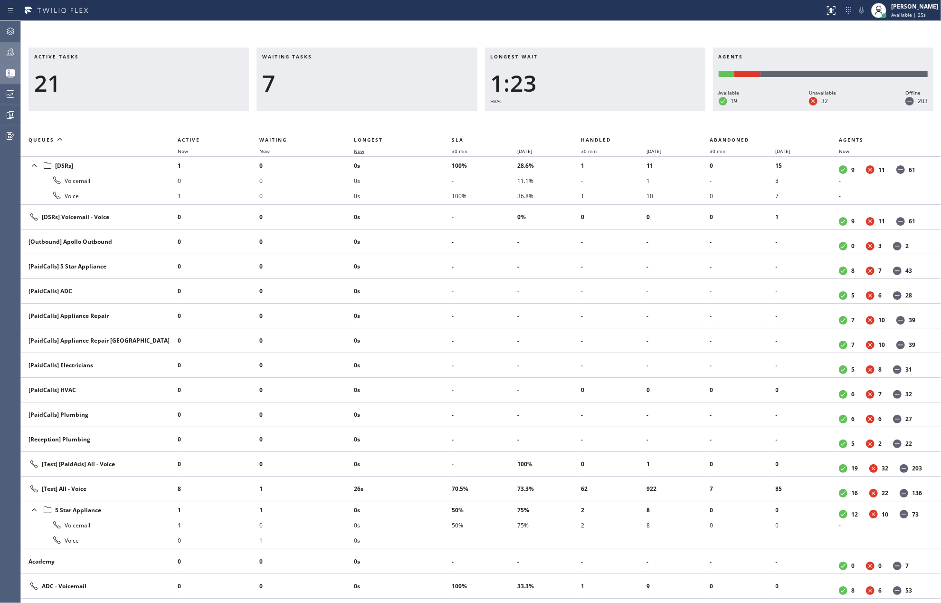
click at [369, 149] on span "Now" at bounding box center [365, 151] width 22 height 7
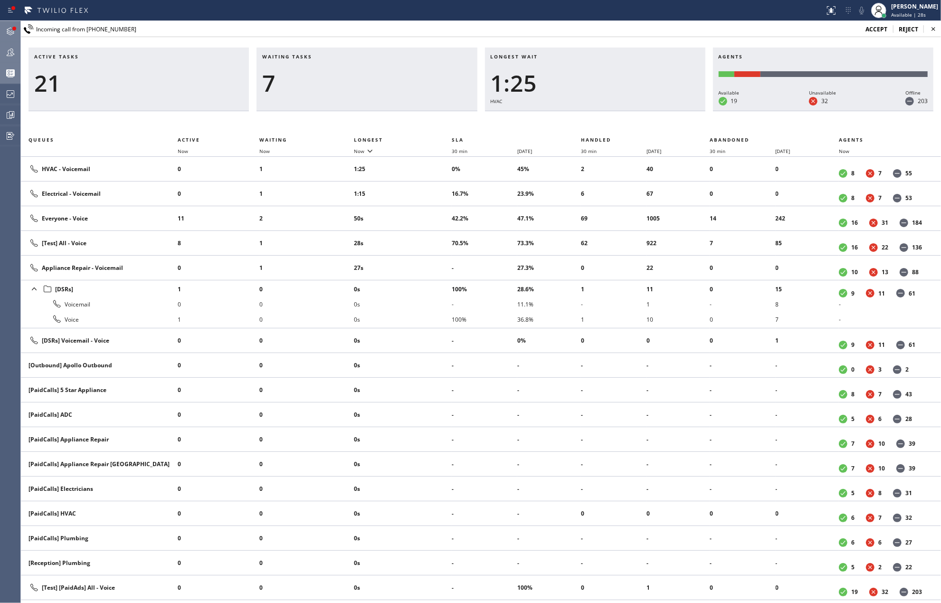
click at [5, 31] on icon at bounding box center [10, 31] width 11 height 11
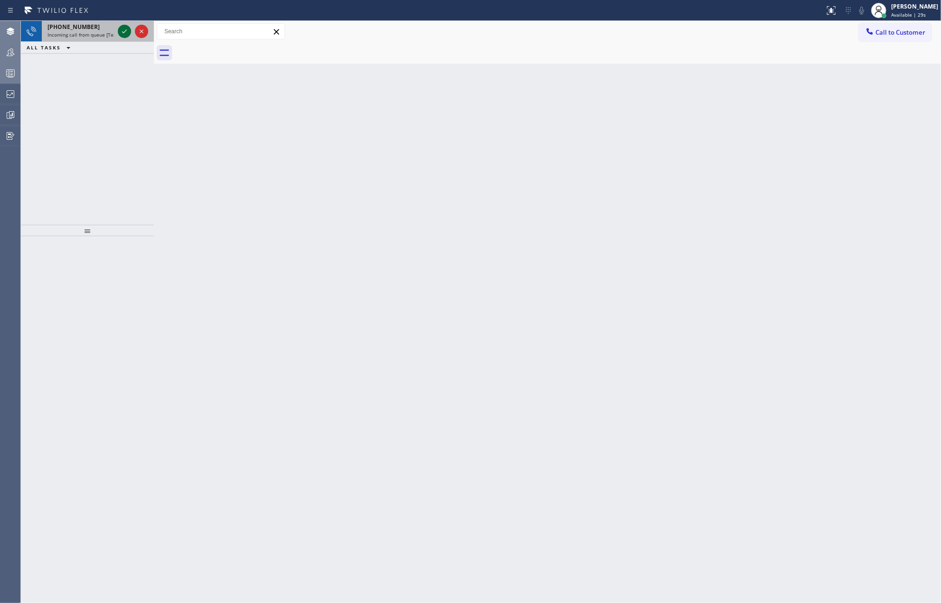
click at [120, 30] on icon at bounding box center [124, 31] width 11 height 11
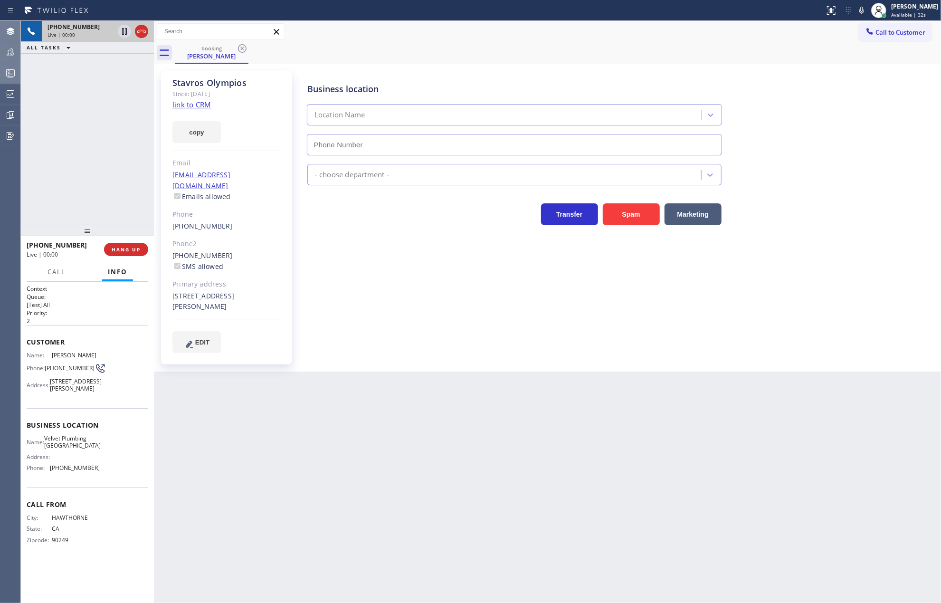
type input "(310) 388-3930"
click at [198, 106] on link "link to CRM" at bounding box center [191, 104] width 38 height 9
drag, startPoint x: 143, startPoint y: 33, endPoint x: 272, endPoint y: 159, distance: 180.0
click at [143, 33] on icon at bounding box center [141, 31] width 11 height 11
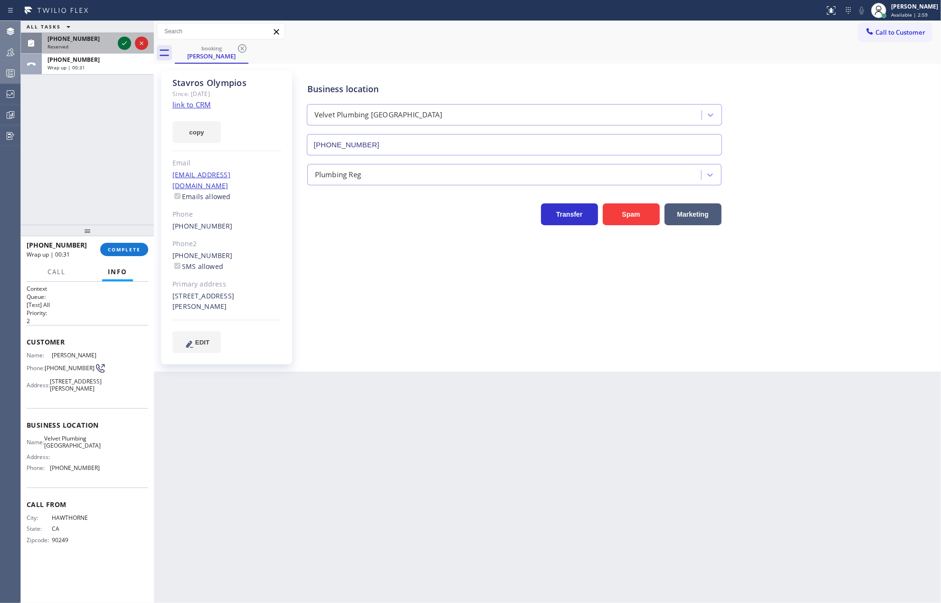
click at [124, 42] on icon at bounding box center [124, 43] width 11 height 11
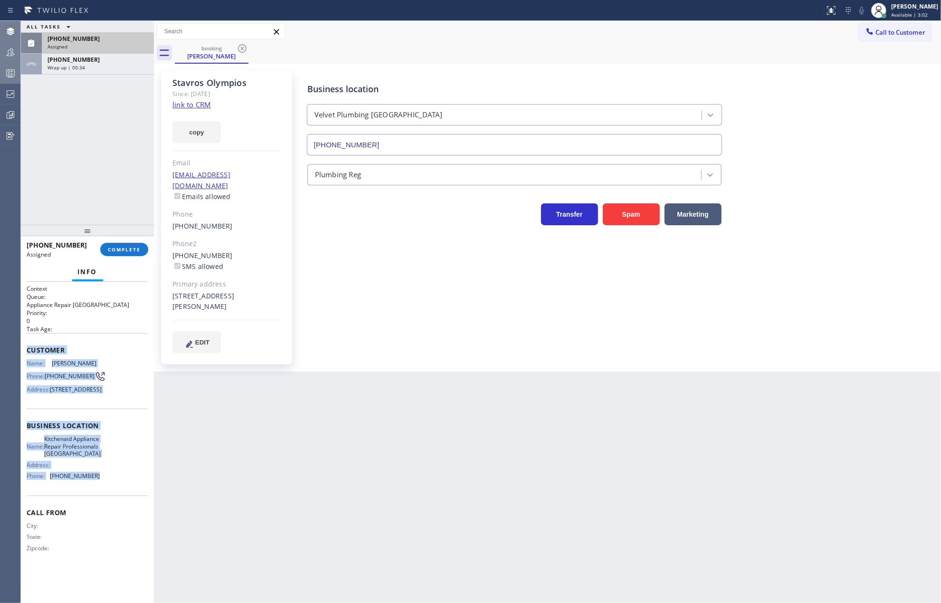
drag, startPoint x: 23, startPoint y: 350, endPoint x: 117, endPoint y: 532, distance: 204.7
click at [117, 532] on div "Context Queue: Appliance Repair High End Priority: 0 Task Age: Customer Name: Y…" at bounding box center [87, 442] width 133 height 321
copy div "Customer Name: Yoonbae Lim Phone: (817) 793-2206 Address: 7521 Switchwood Ln, B…"
click at [128, 250] on span "COMPLETE" at bounding box center [124, 249] width 33 height 7
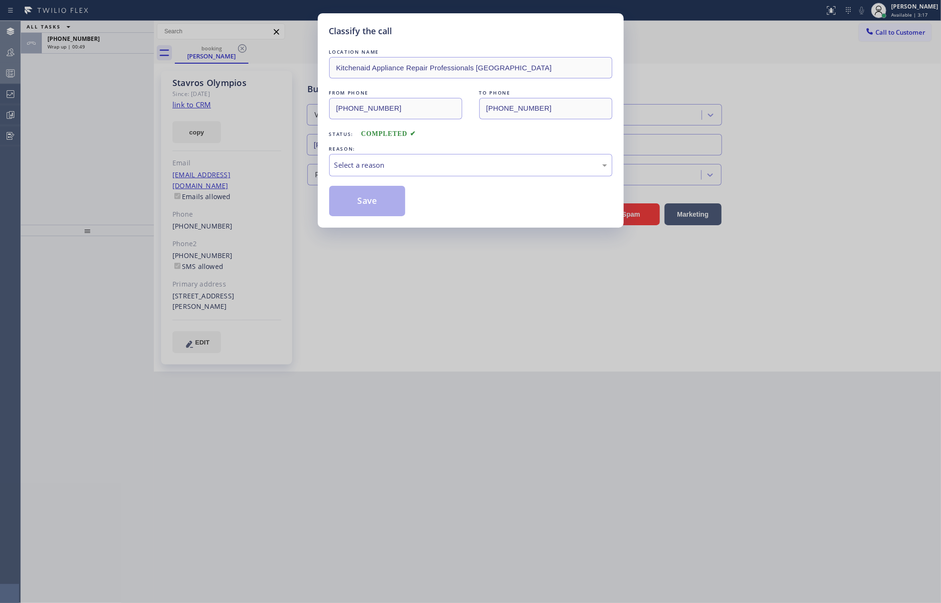
drag, startPoint x: 165, startPoint y: 424, endPoint x: 170, endPoint y: 417, distance: 8.3
click at [166, 422] on div "Classify the call LOCATION NAME Kitchenaid Appliance Repair Professionals Fort …" at bounding box center [470, 301] width 941 height 603
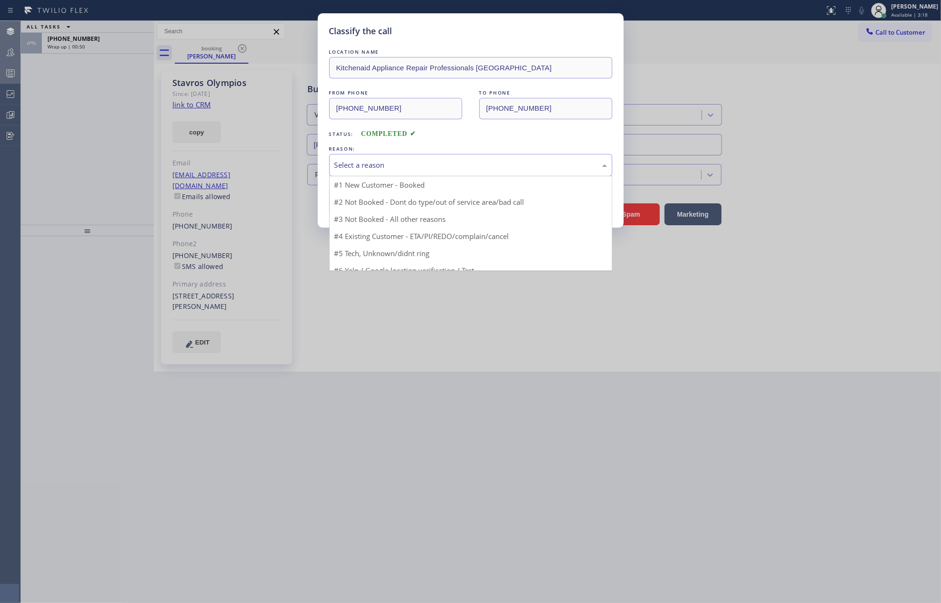
click at [368, 162] on div "Select a reason" at bounding box center [470, 165] width 273 height 11
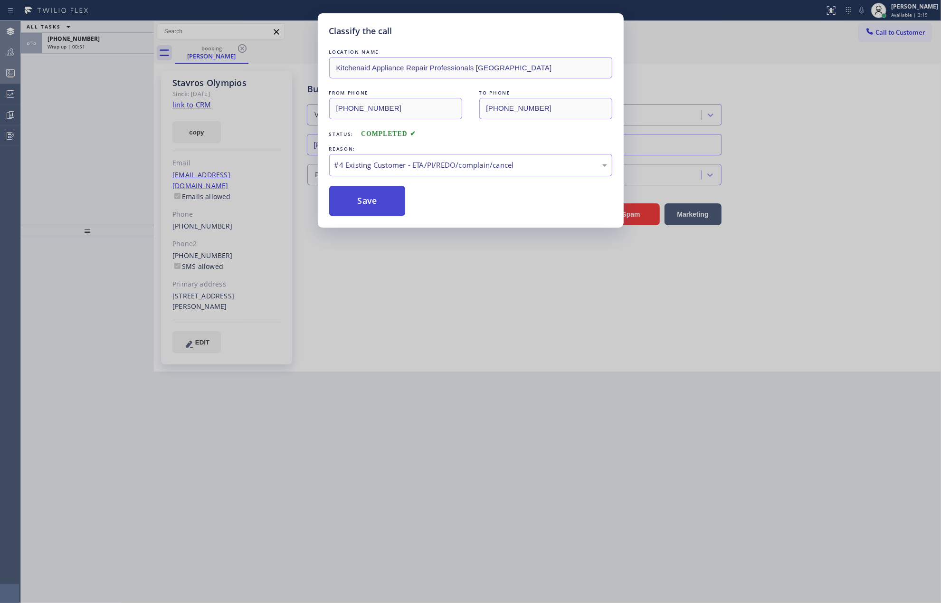
click at [375, 201] on button "Save" at bounding box center [367, 201] width 76 height 30
click at [371, 202] on button "Save" at bounding box center [367, 201] width 76 height 30
click at [382, 198] on button "Save" at bounding box center [367, 201] width 76 height 30
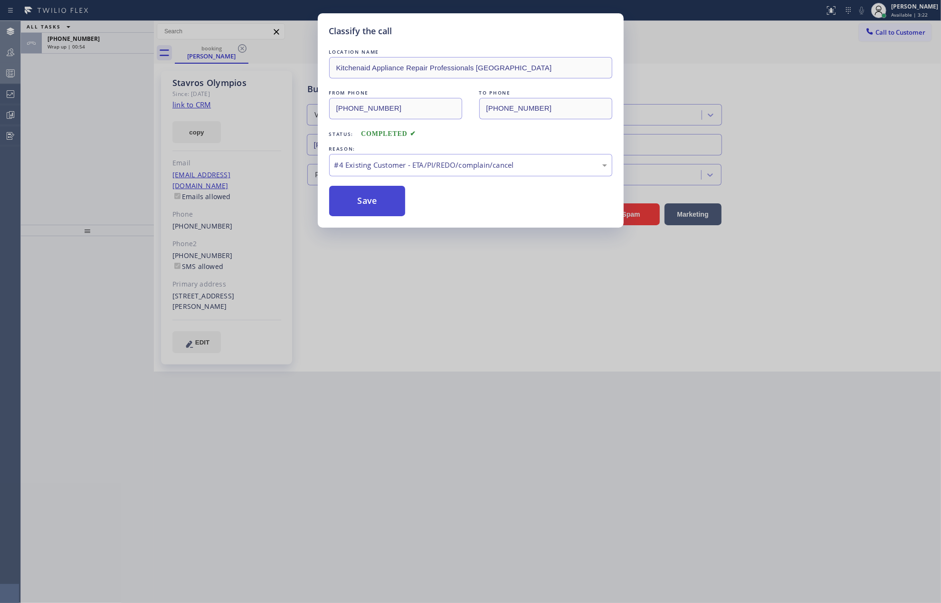
click at [382, 198] on button "Save" at bounding box center [367, 201] width 76 height 30
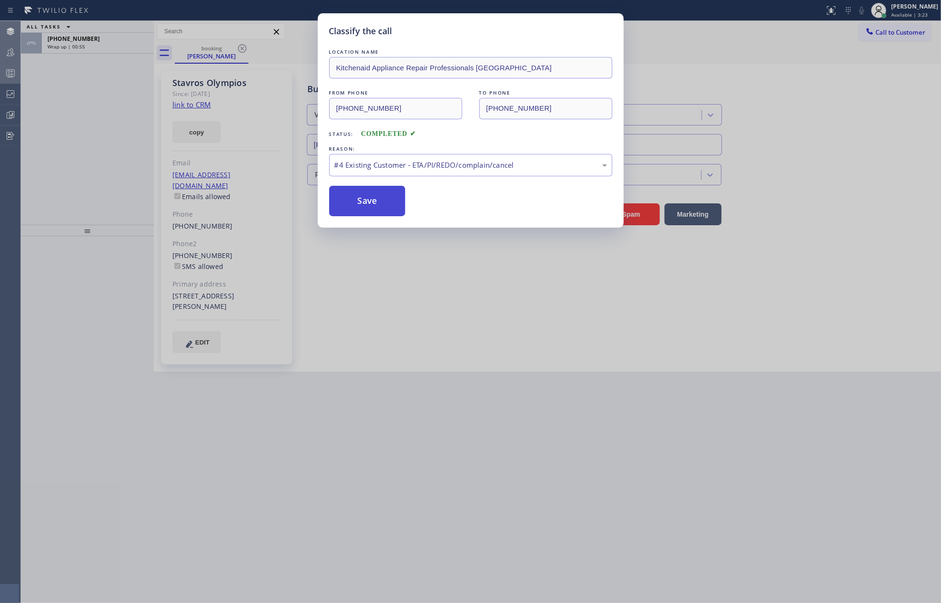
click at [382, 198] on button "Save" at bounding box center [367, 201] width 76 height 30
click at [433, 163] on div "#4 Existing Customer - ETA/PI/REDO/complain/cancel" at bounding box center [470, 165] width 273 height 11
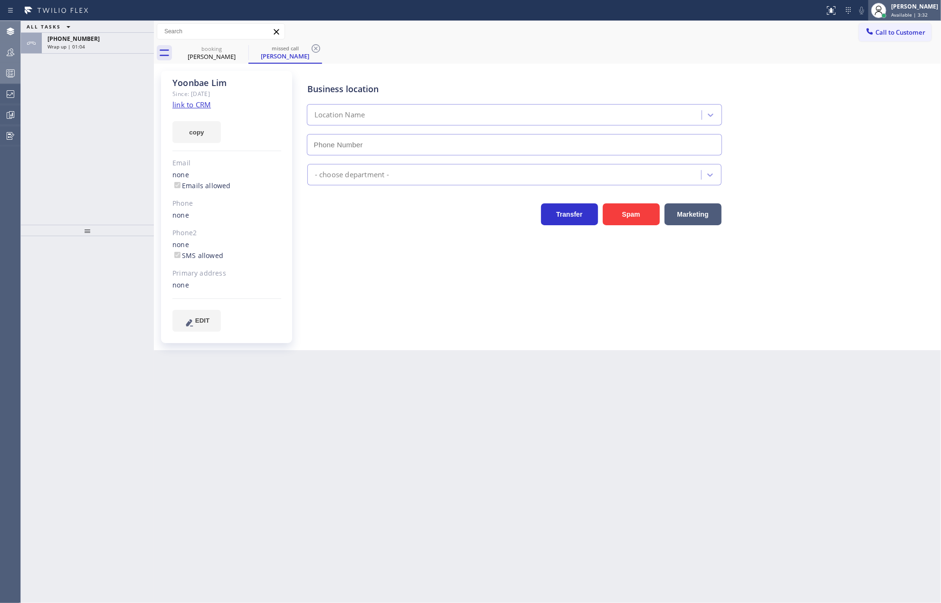
type input "(817) 873-6588"
click at [901, 12] on div "Jovelle Tadle Available | 3:32" at bounding box center [915, 10] width 52 height 17
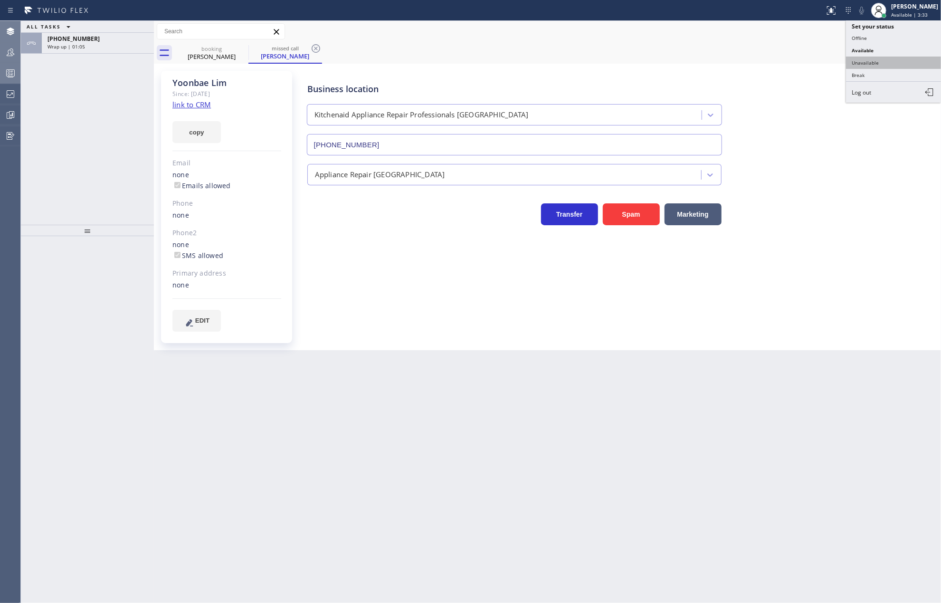
click at [884, 62] on button "Unavailable" at bounding box center [893, 63] width 95 height 12
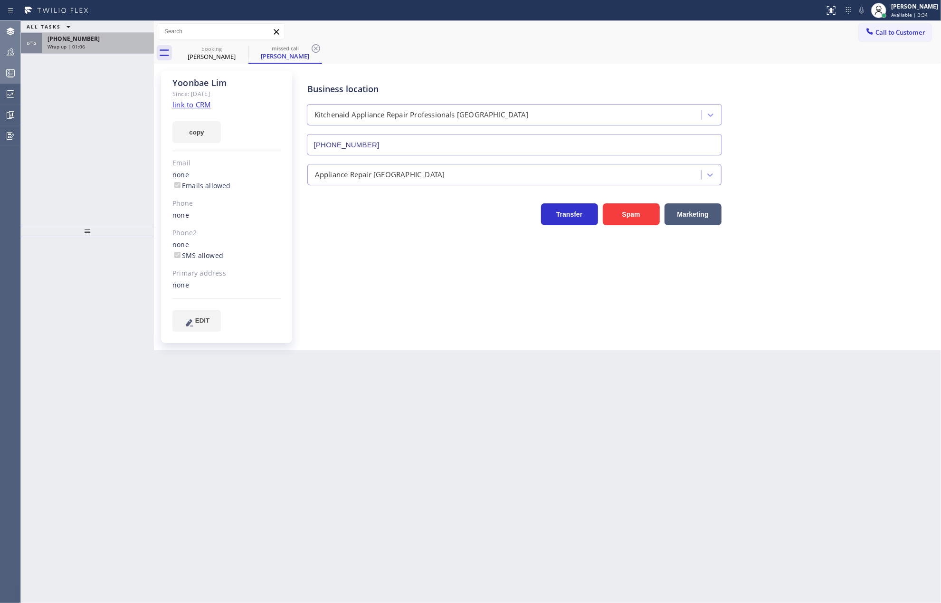
click at [120, 50] on div "+13109704667 Wrap up | 01:06" at bounding box center [96, 43] width 108 height 21
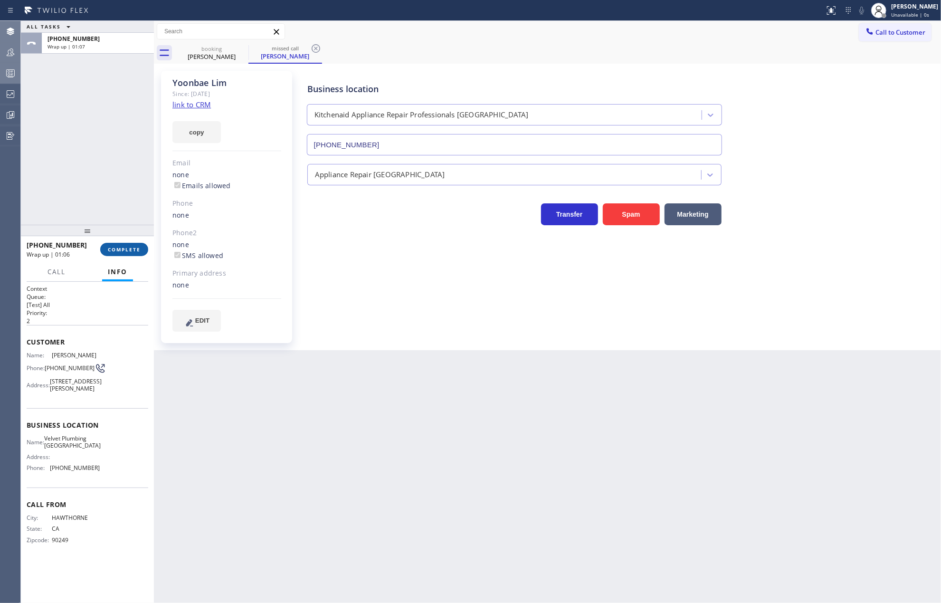
click at [125, 246] on span "COMPLETE" at bounding box center [124, 249] width 33 height 7
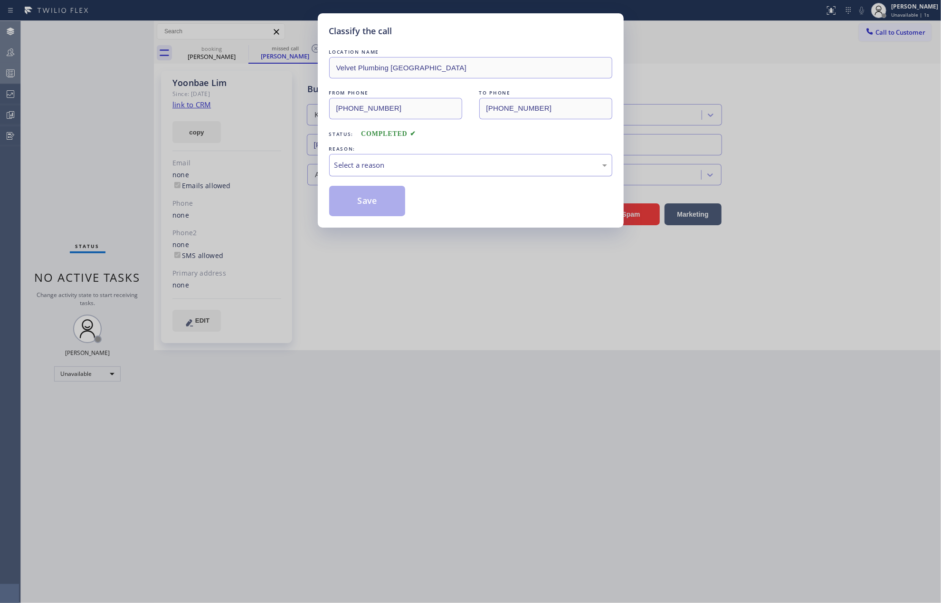
click at [394, 166] on div "Select a reason" at bounding box center [470, 165] width 273 height 11
click at [386, 204] on button "Save" at bounding box center [367, 201] width 76 height 30
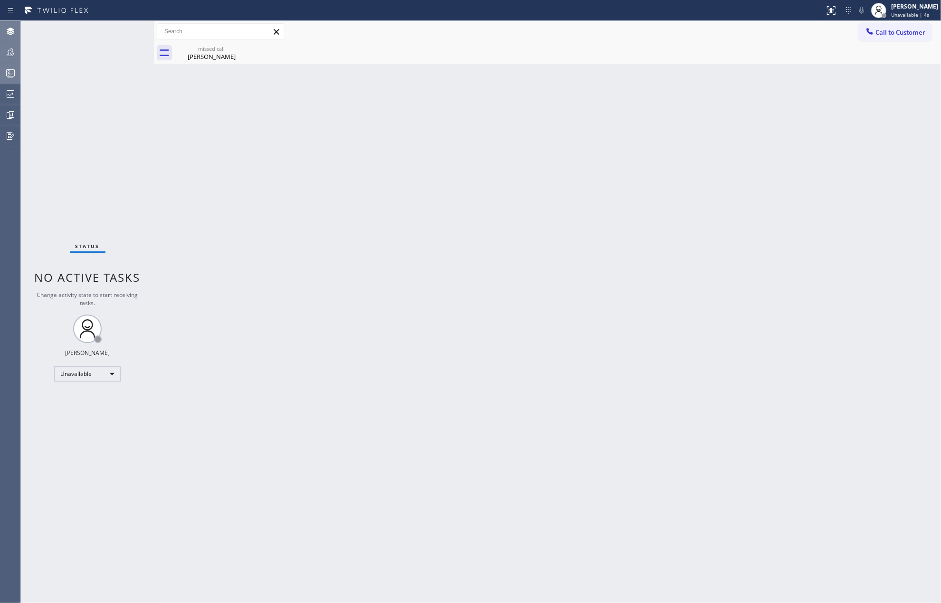
click at [201, 33] on input "text" at bounding box center [220, 31] width 127 height 15
click at [210, 65] on div "Back to Dashboard Change Sender ID Customers Technicians Select a contact Outbo…" at bounding box center [547, 312] width 787 height 582
click at [213, 55] on div "Yoonbae Lim" at bounding box center [212, 56] width 72 height 9
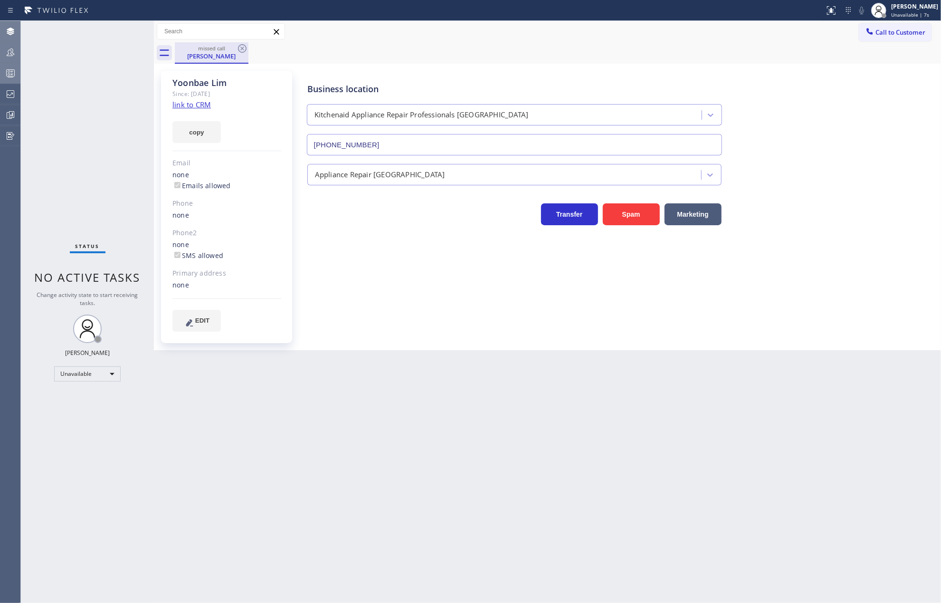
click at [215, 52] on div "Yoonbae Lim" at bounding box center [212, 56] width 72 height 9
click at [238, 48] on icon at bounding box center [242, 48] width 9 height 9
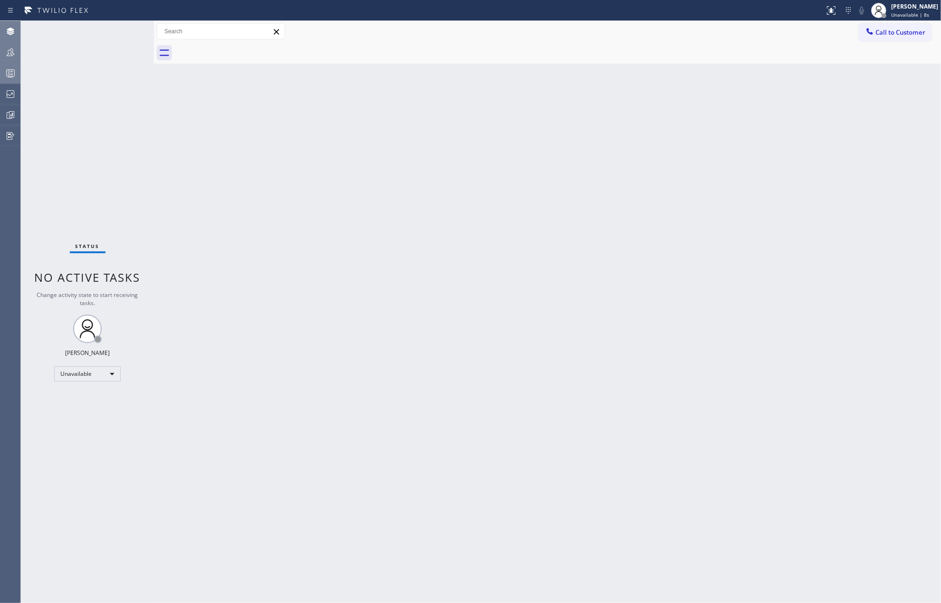
click at [7, 68] on icon at bounding box center [10, 72] width 11 height 11
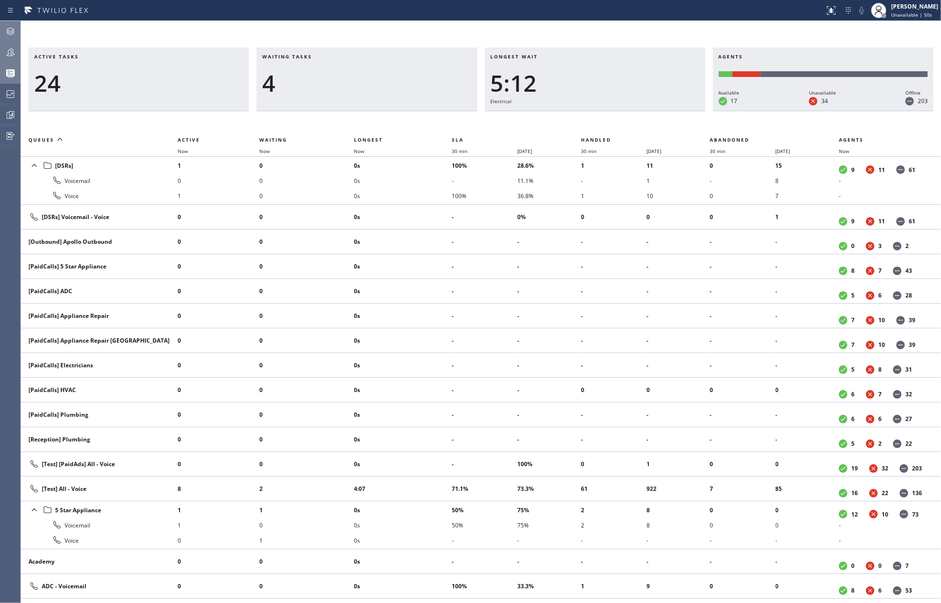
click at [12, 48] on icon at bounding box center [10, 52] width 11 height 11
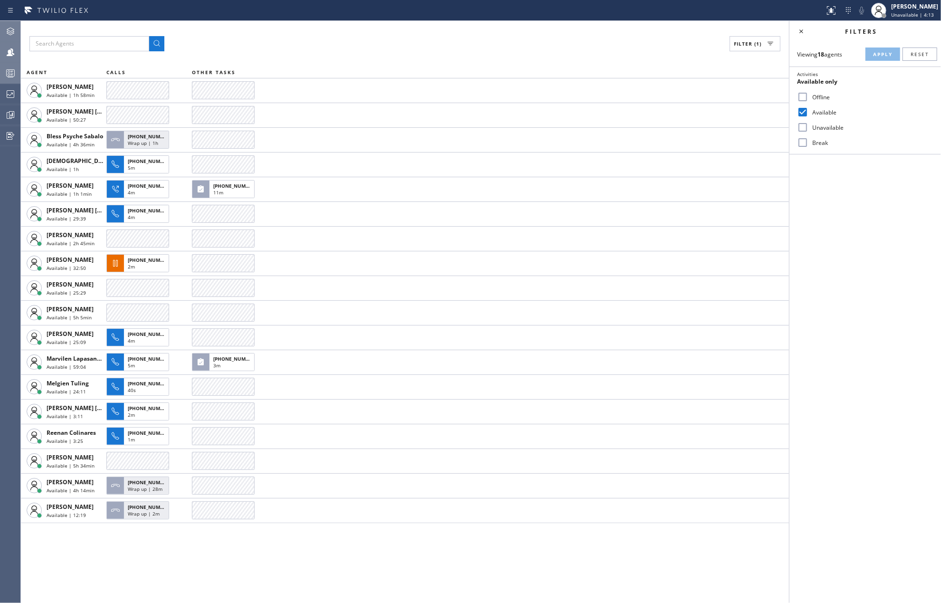
click at [14, 71] on icon at bounding box center [10, 72] width 11 height 11
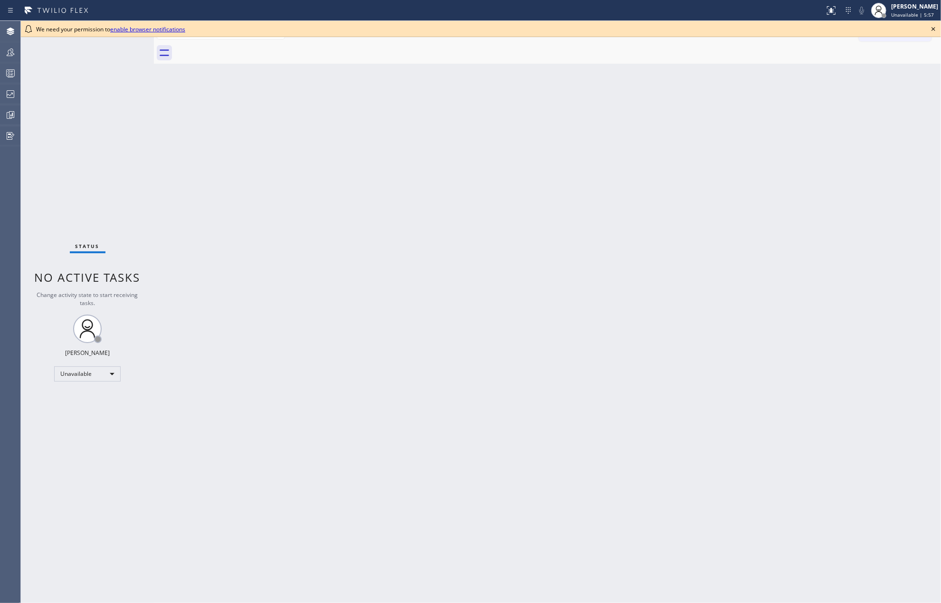
click at [935, 29] on icon at bounding box center [932, 28] width 11 height 11
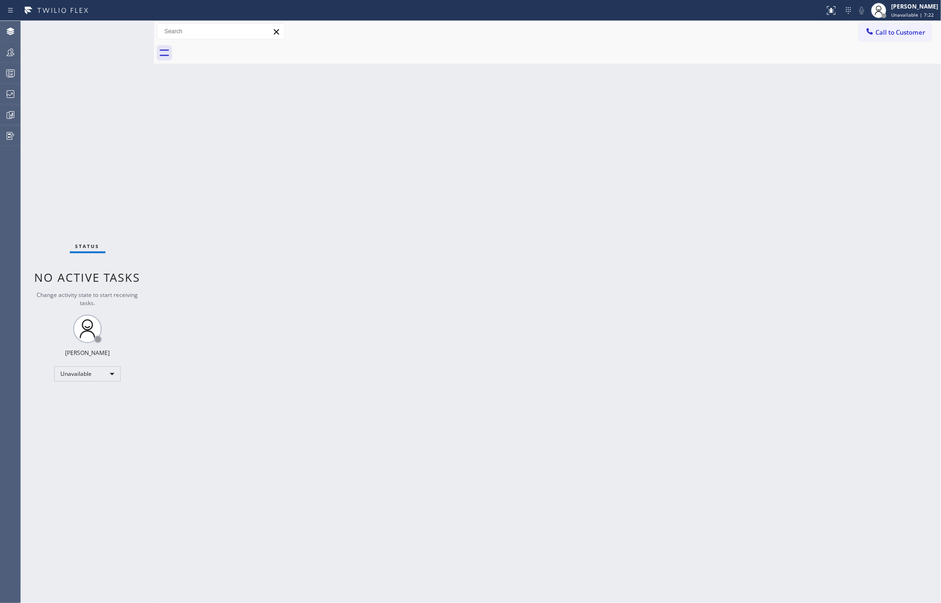
click at [231, 185] on div "Back to Dashboard Change Sender ID Customers Technicians Select a contact Outbo…" at bounding box center [547, 312] width 787 height 582
click at [14, 72] on icon at bounding box center [10, 72] width 11 height 11
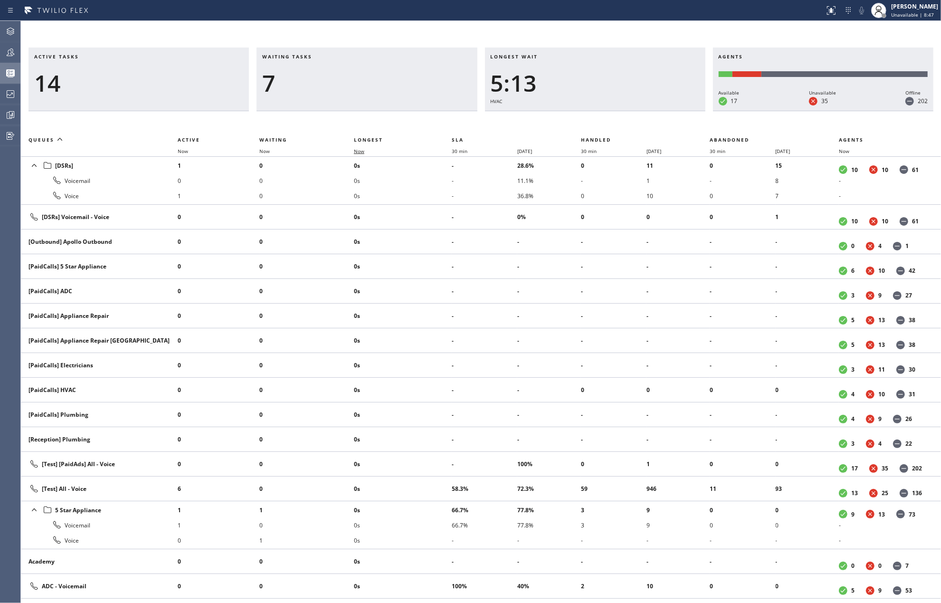
click at [359, 150] on span "Now" at bounding box center [359, 151] width 10 height 7
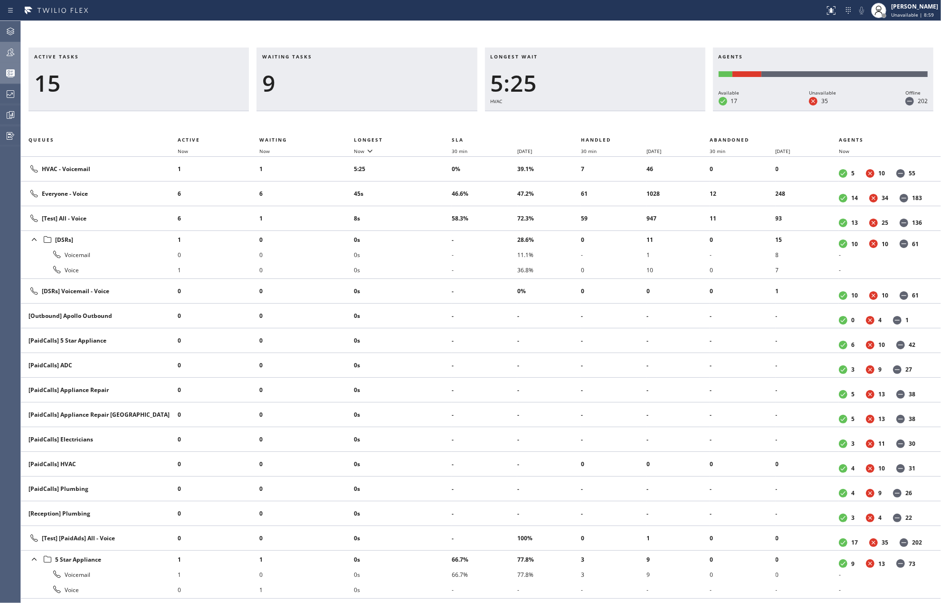
click at [10, 50] on icon at bounding box center [10, 52] width 11 height 11
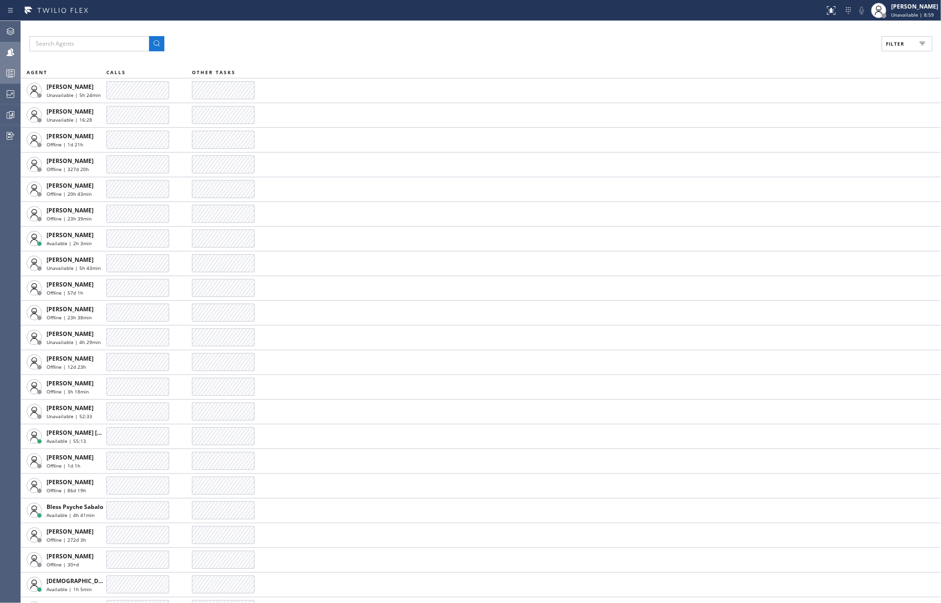
click at [914, 41] on button "Filter" at bounding box center [906, 43] width 51 height 15
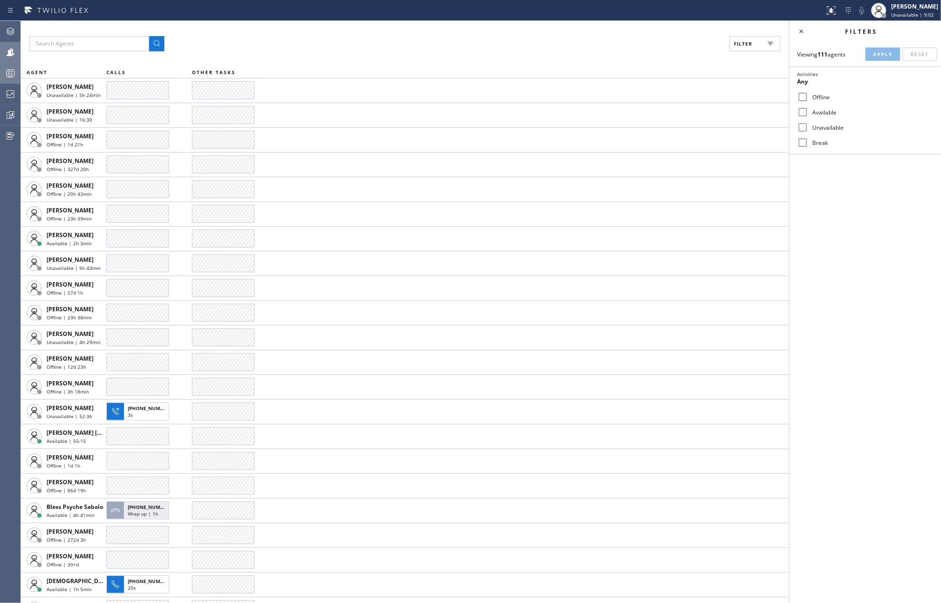
click at [800, 113] on input "Available" at bounding box center [802, 111] width 11 height 11
checkbox input "true"
click at [880, 53] on span "Apply" at bounding box center [882, 54] width 19 height 7
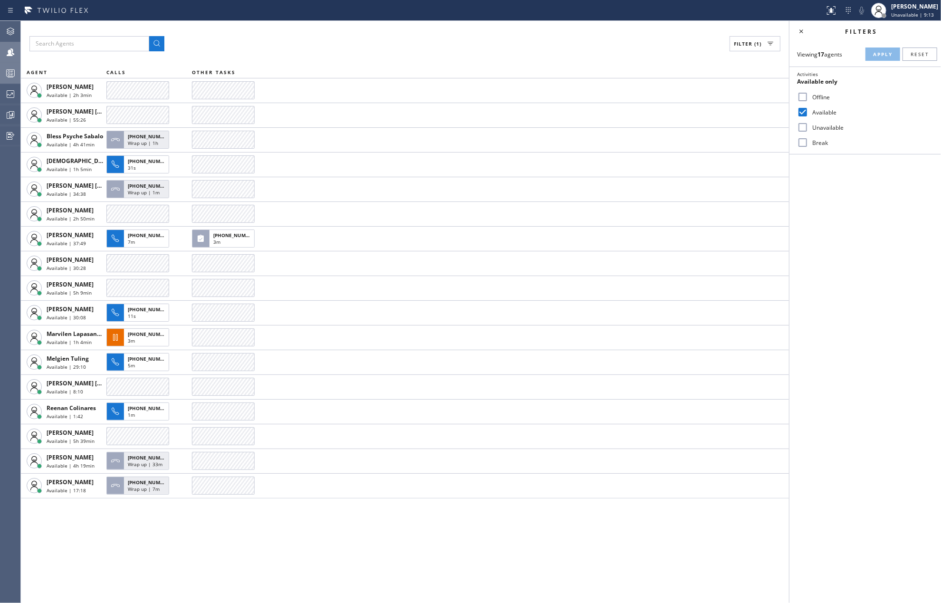
click at [802, 141] on input "Break" at bounding box center [802, 142] width 11 height 11
checkbox input "true"
click at [874, 50] on button "Apply" at bounding box center [882, 53] width 35 height 13
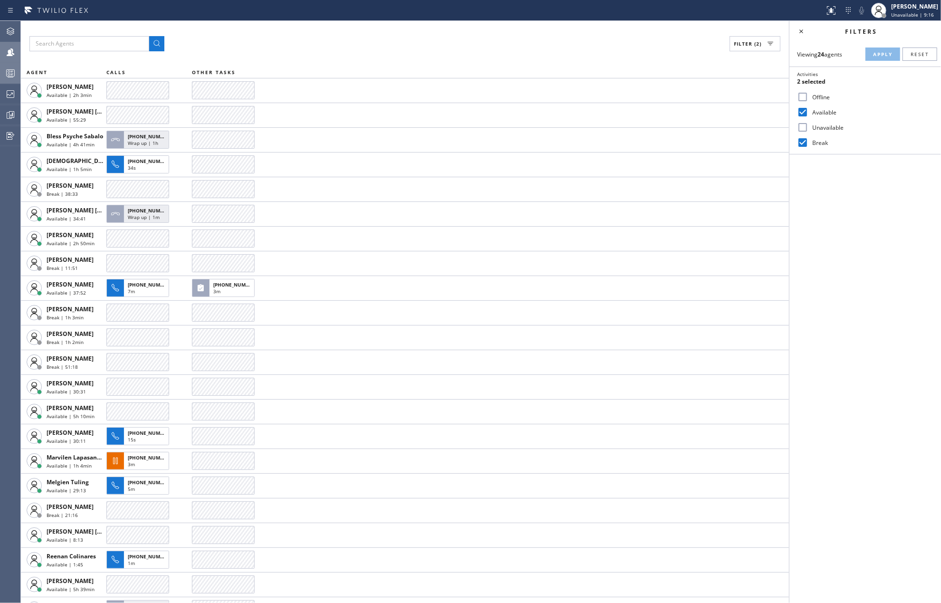
click at [804, 111] on input "Available" at bounding box center [802, 111] width 11 height 11
checkbox input "false"
click at [872, 49] on button "Apply" at bounding box center [882, 53] width 35 height 13
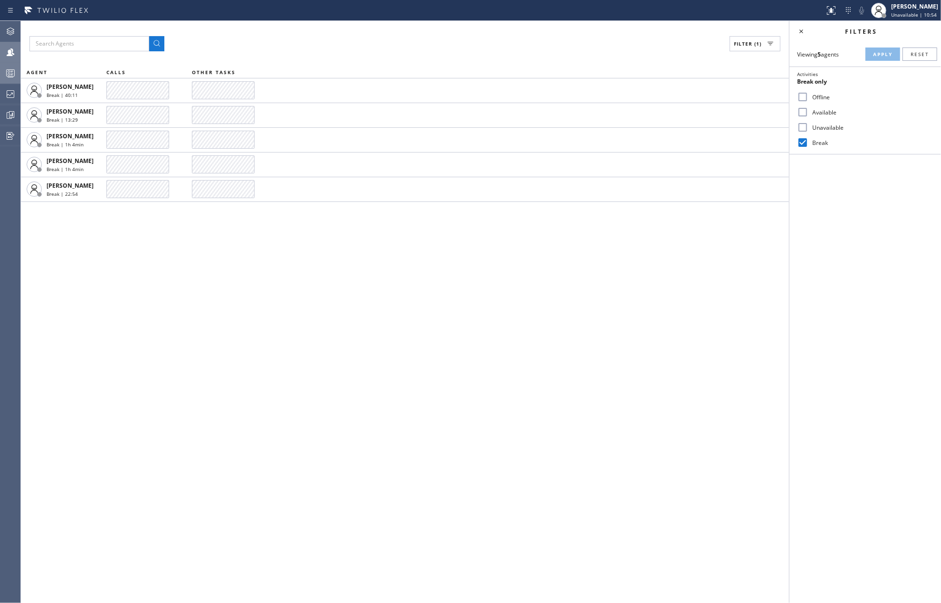
click at [337, 285] on div "Filter (1) AGENT CALLS OTHER TASKS [PERSON_NAME] Break | 40:11 [PERSON_NAME] Br…" at bounding box center [405, 312] width 768 height 582
click at [10, 73] on icon at bounding box center [10, 72] width 11 height 11
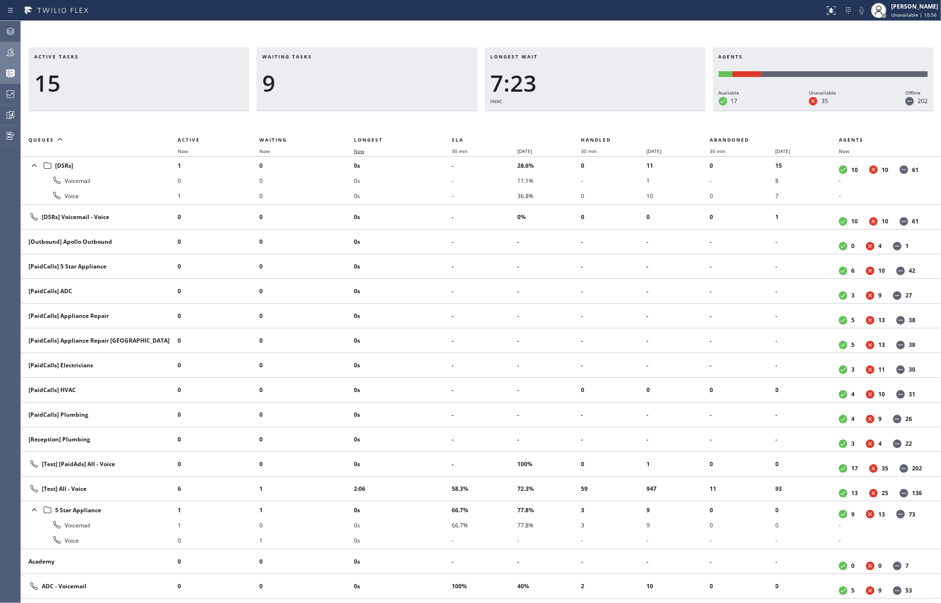
click at [360, 154] on span "Now" at bounding box center [359, 151] width 10 height 7
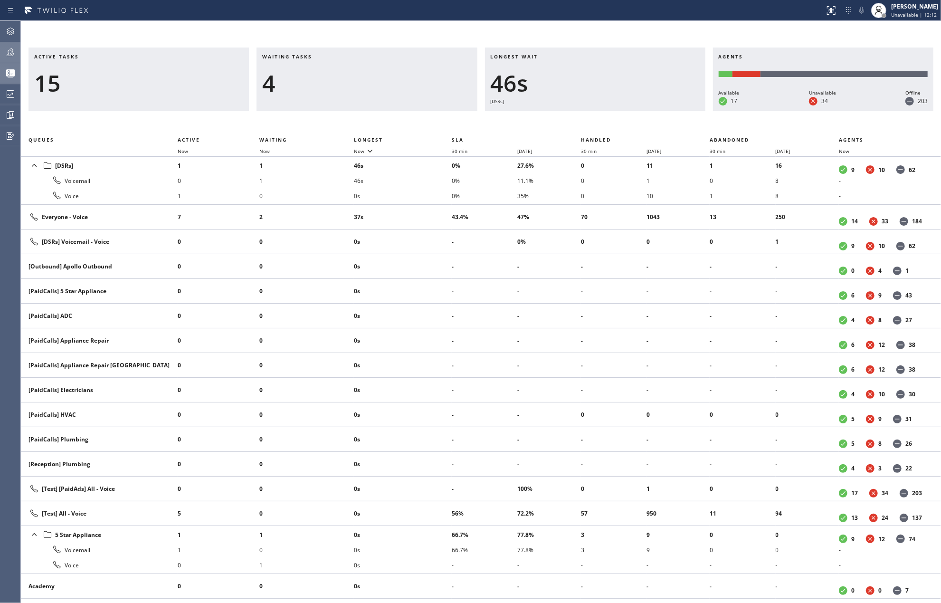
click at [367, 35] on div "Active tasks 15 Waiting tasks 4 Longest wait 46s [DSRs] Agents Available 17 Una…" at bounding box center [481, 312] width 920 height 582
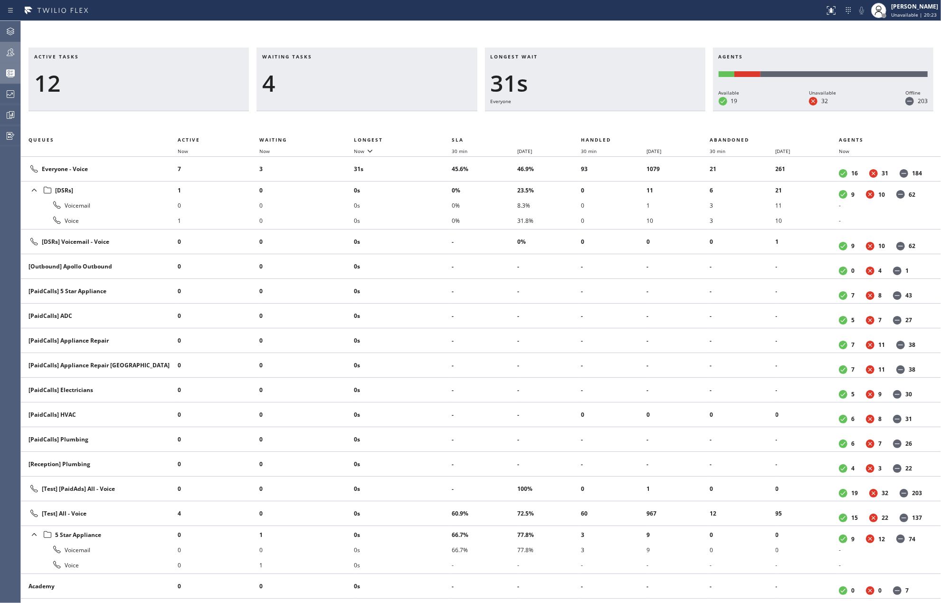
click at [493, 27] on div "Active tasks 12 Waiting tasks 4 Longest wait 31s Everyone Agents Available 19 U…" at bounding box center [481, 312] width 920 height 582
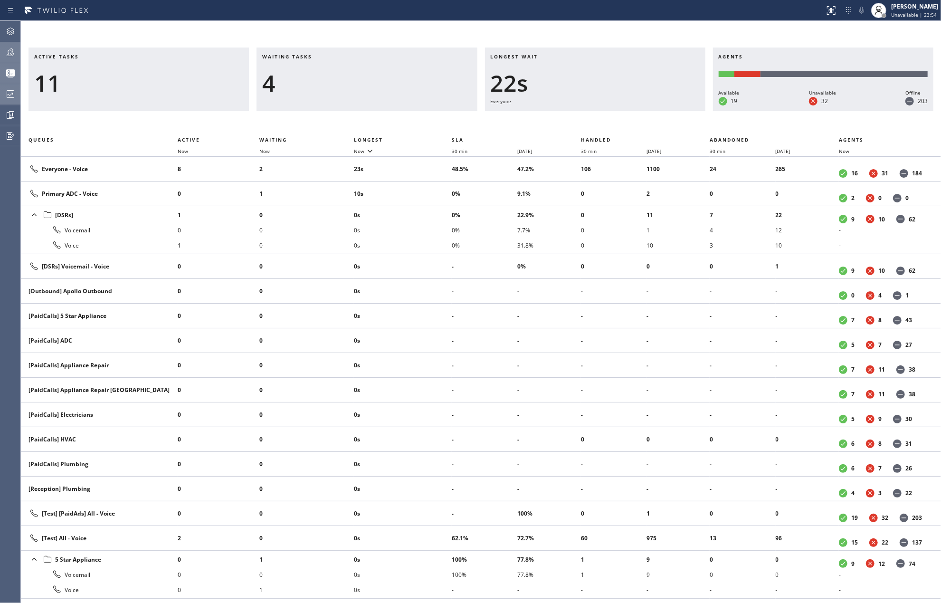
click at [10, 92] on icon at bounding box center [10, 93] width 11 height 11
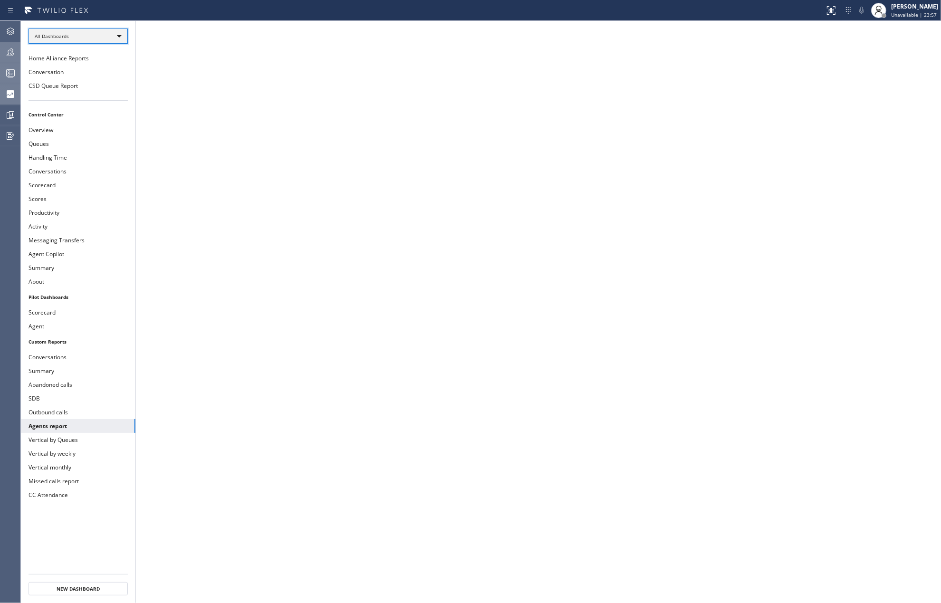
click at [81, 33] on div "All Dashboards" at bounding box center [77, 35] width 99 height 15
click at [50, 48] on li "All Dashboards" at bounding box center [77, 49] width 97 height 11
click at [56, 36] on div "All Dashboards" at bounding box center [77, 35] width 99 height 15
click at [56, 36] on div at bounding box center [470, 301] width 941 height 603
click at [42, 328] on button "Agent" at bounding box center [78, 326] width 114 height 14
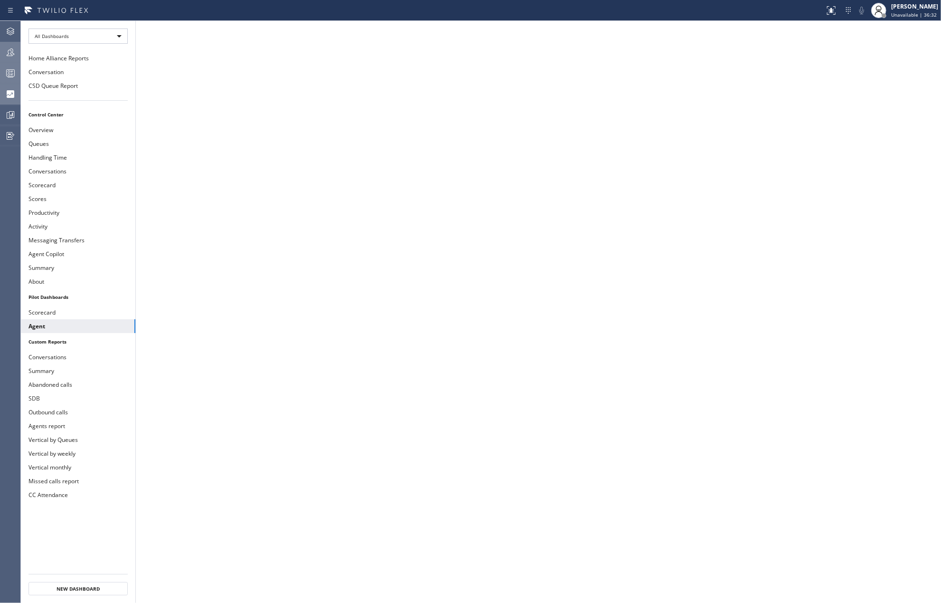
click at [11, 71] on icon at bounding box center [10, 74] width 5 height 6
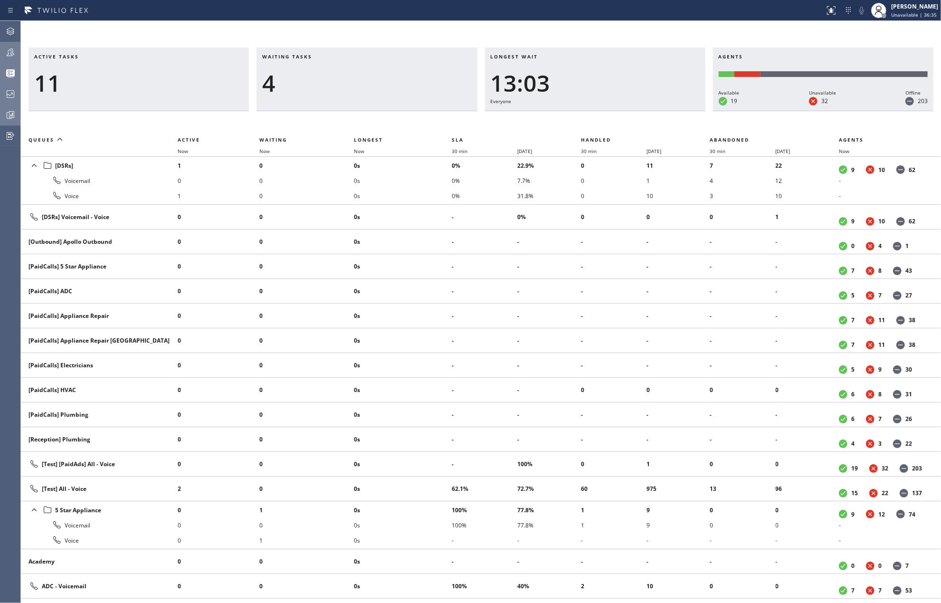
click at [8, 115] on icon at bounding box center [10, 114] width 11 height 11
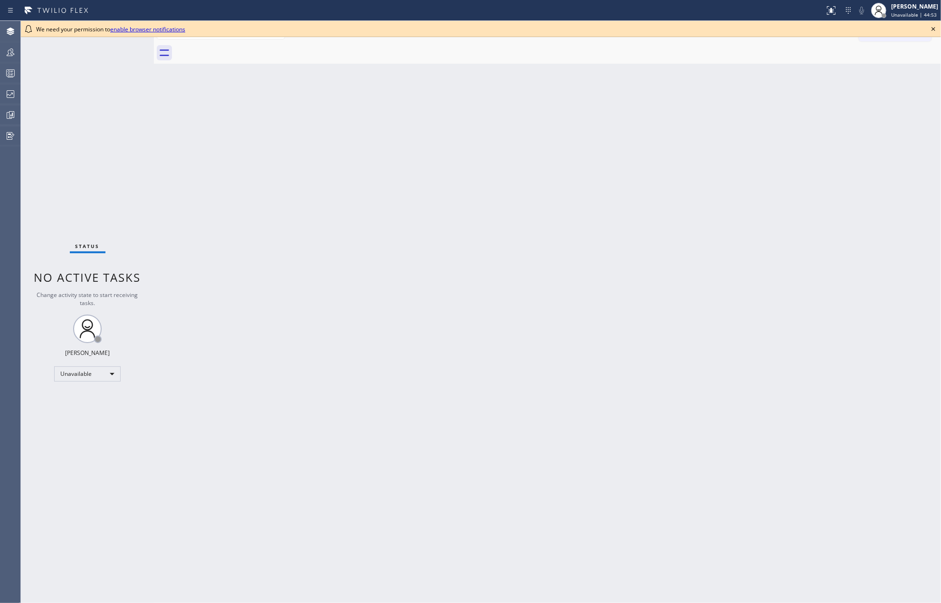
click at [929, 27] on icon at bounding box center [932, 28] width 11 height 11
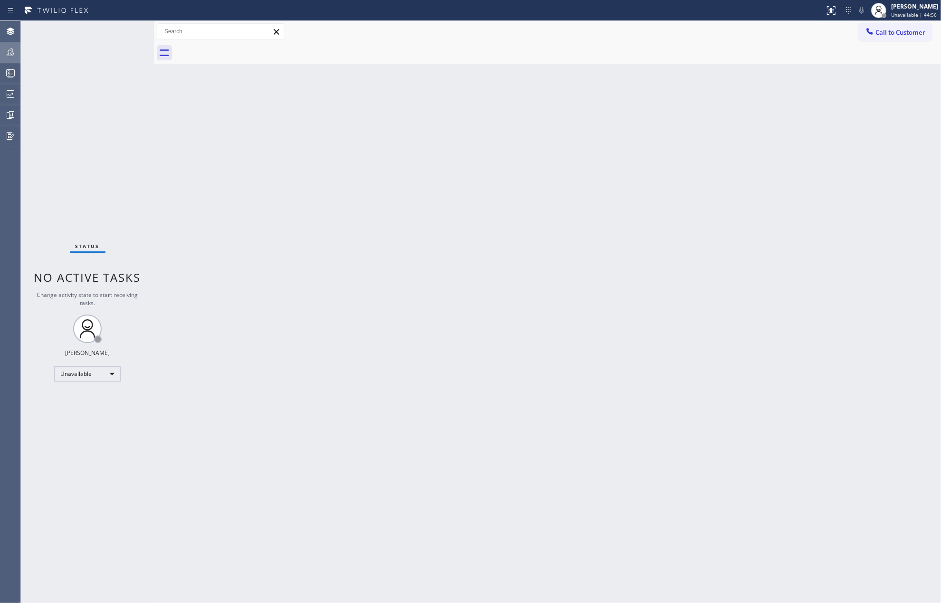
click at [8, 54] on icon at bounding box center [10, 52] width 11 height 11
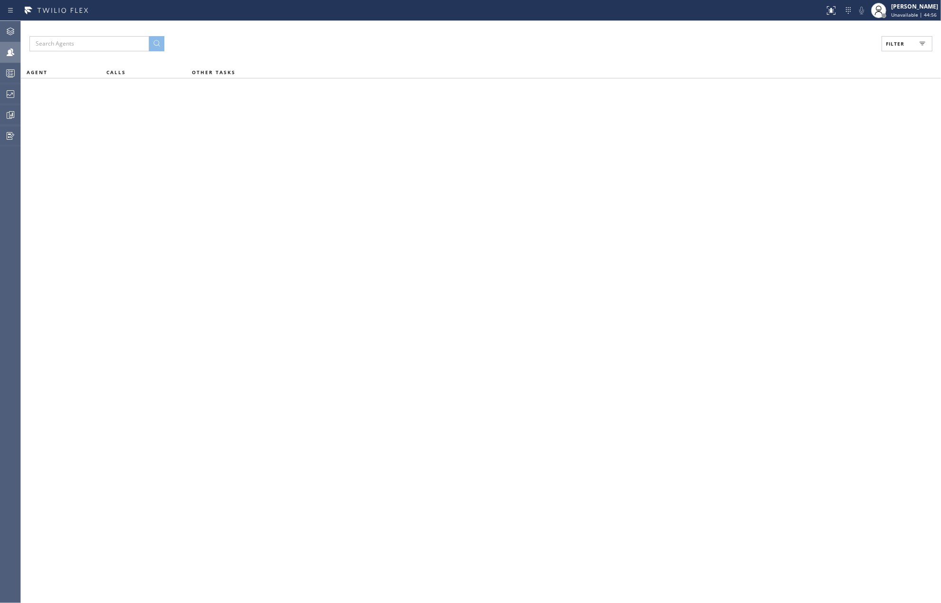
click at [903, 47] on button "Filter" at bounding box center [906, 43] width 51 height 15
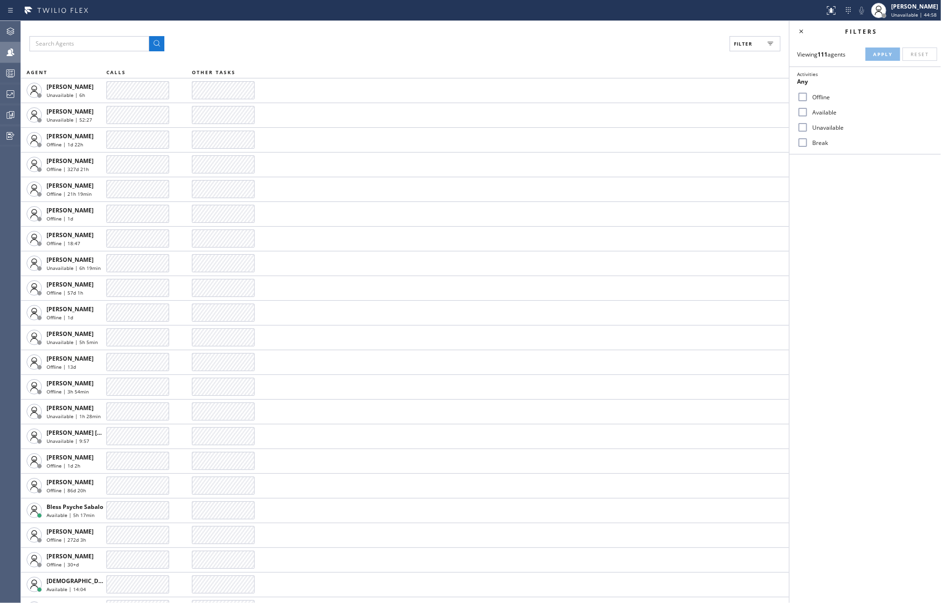
click at [803, 111] on input "Available" at bounding box center [802, 111] width 11 height 11
checkbox input "true"
click at [804, 143] on input "Break" at bounding box center [802, 142] width 11 height 11
checkbox input "true"
click at [880, 56] on span "Apply" at bounding box center [882, 54] width 19 height 7
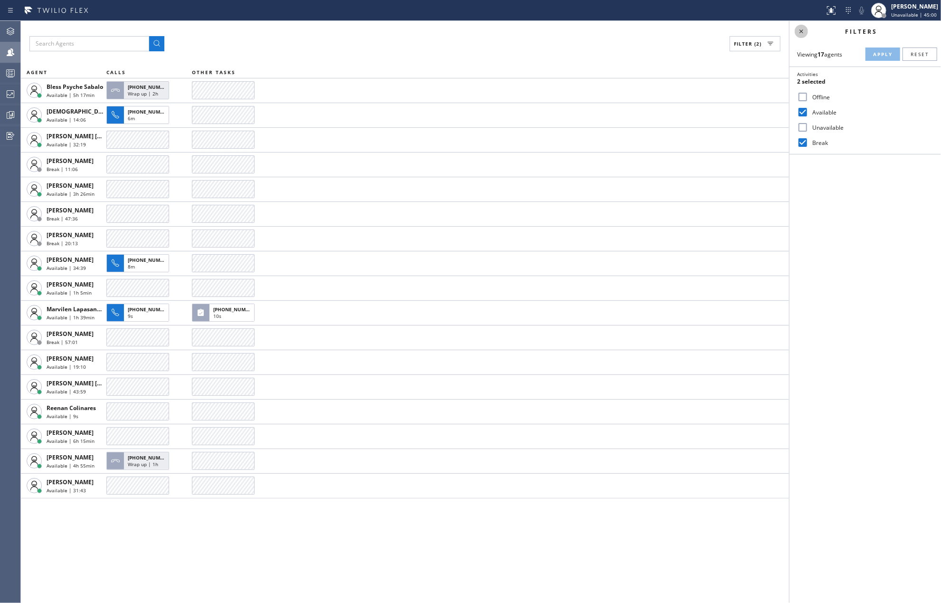
click at [799, 30] on icon at bounding box center [800, 31] width 11 height 11
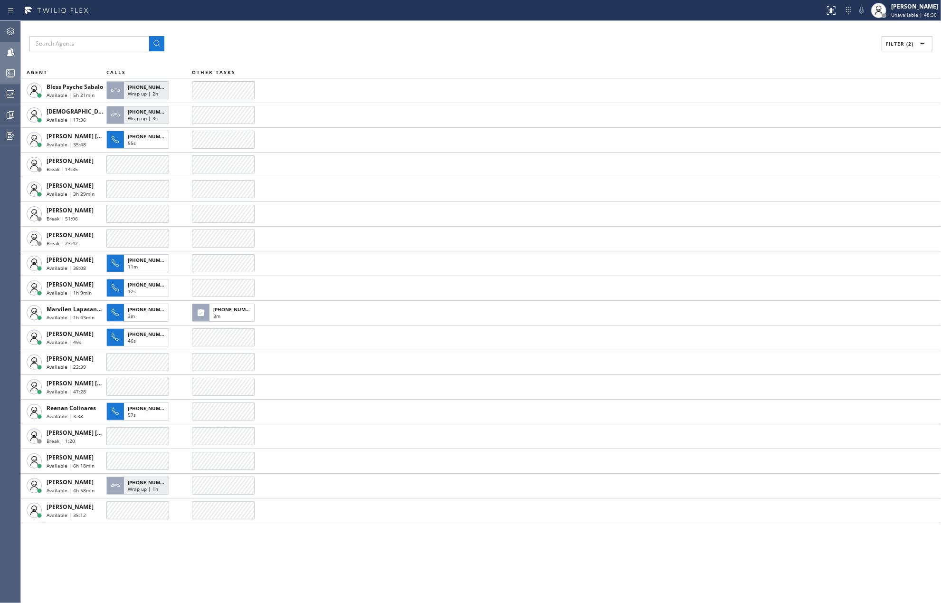
click at [9, 70] on icon at bounding box center [10, 72] width 11 height 11
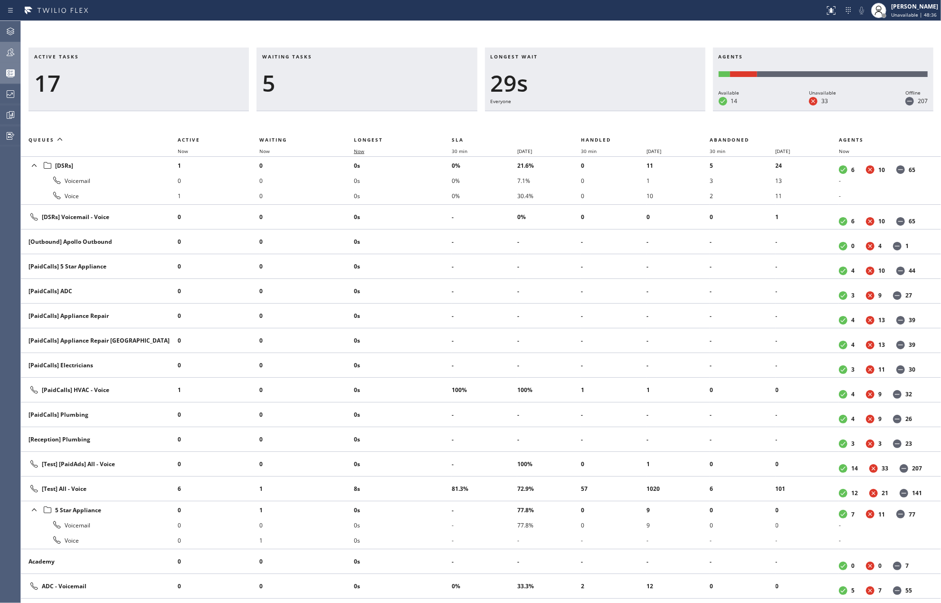
click at [364, 148] on span "Now" at bounding box center [359, 151] width 10 height 7
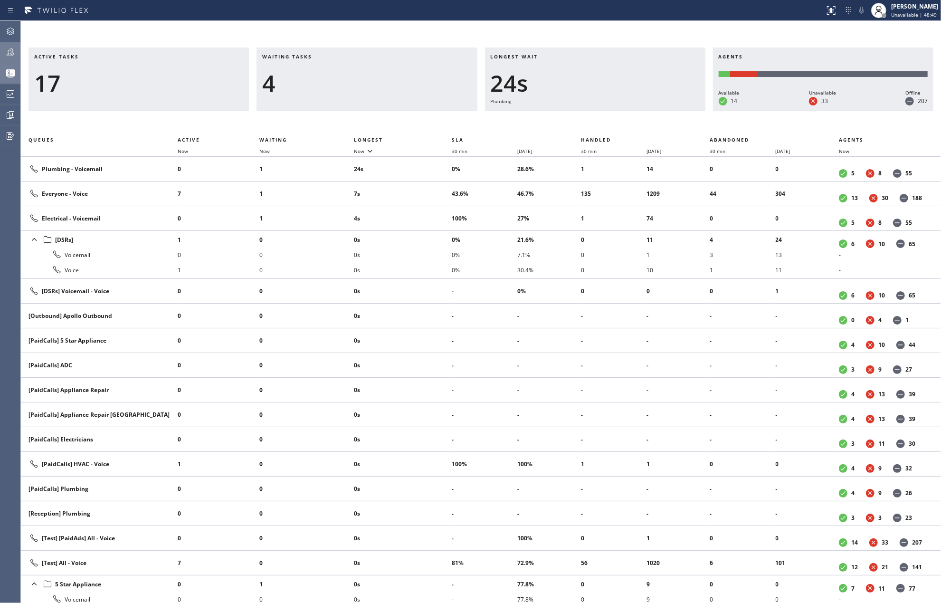
click at [394, 29] on div "Active tasks 17 Waiting tasks 4 Longest wait 24s Plumbing Agents Available 14 U…" at bounding box center [481, 312] width 920 height 582
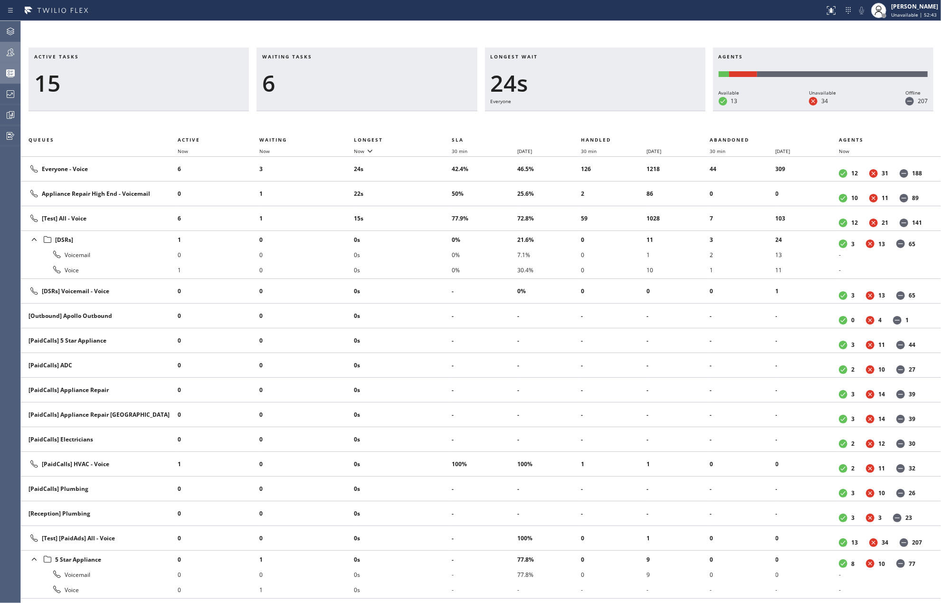
click at [363, 147] on th "Now" at bounding box center [403, 150] width 98 height 11
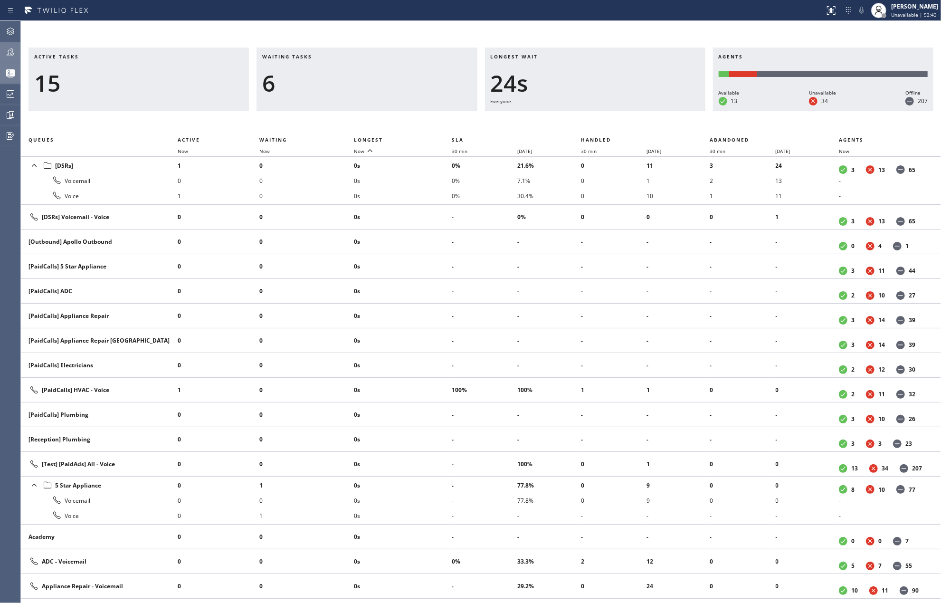
click at [363, 147] on th "Now" at bounding box center [403, 150] width 98 height 11
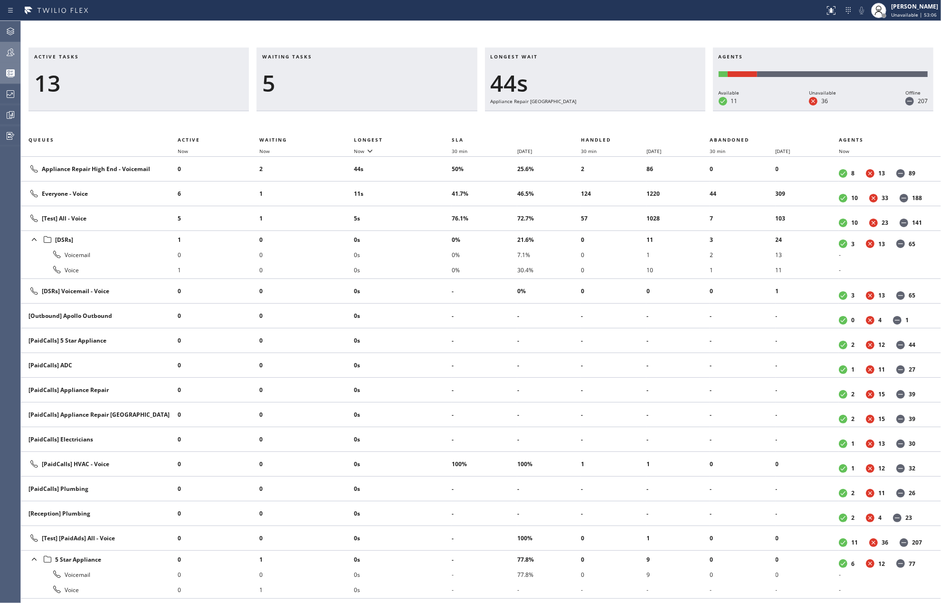
click at [304, 20] on div "Status report No issues detected If you experience an issue, please download th…" at bounding box center [470, 10] width 941 height 21
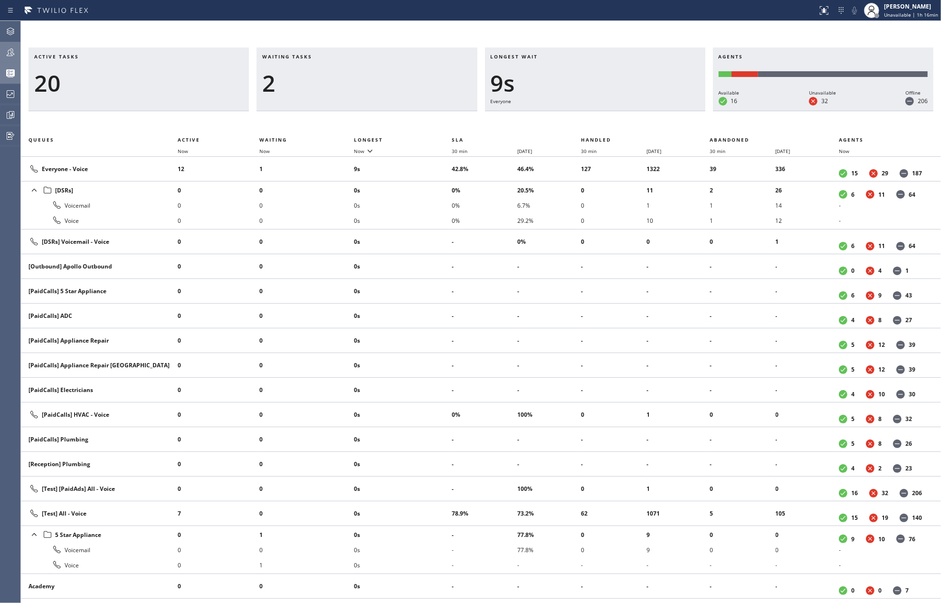
click at [15, 49] on icon at bounding box center [10, 52] width 11 height 11
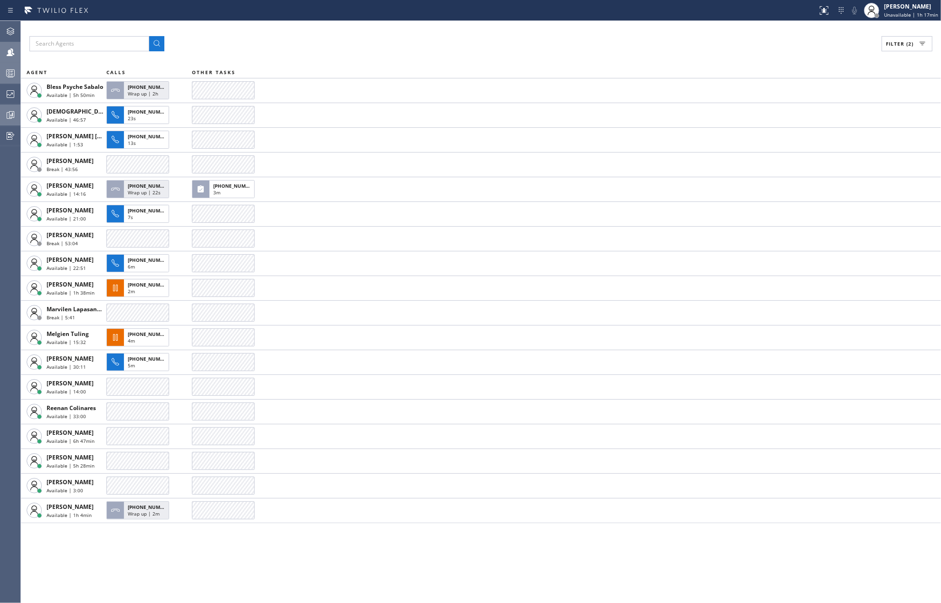
click at [4, 115] on div at bounding box center [10, 114] width 21 height 11
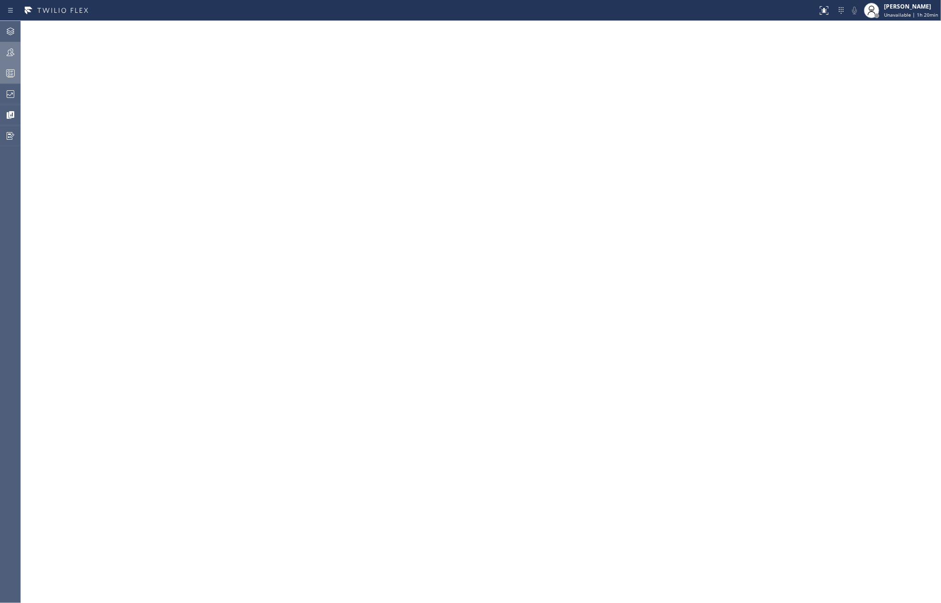
click at [436, 11] on div at bounding box center [409, 10] width 810 height 15
click at [8, 93] on icon at bounding box center [10, 93] width 11 height 11
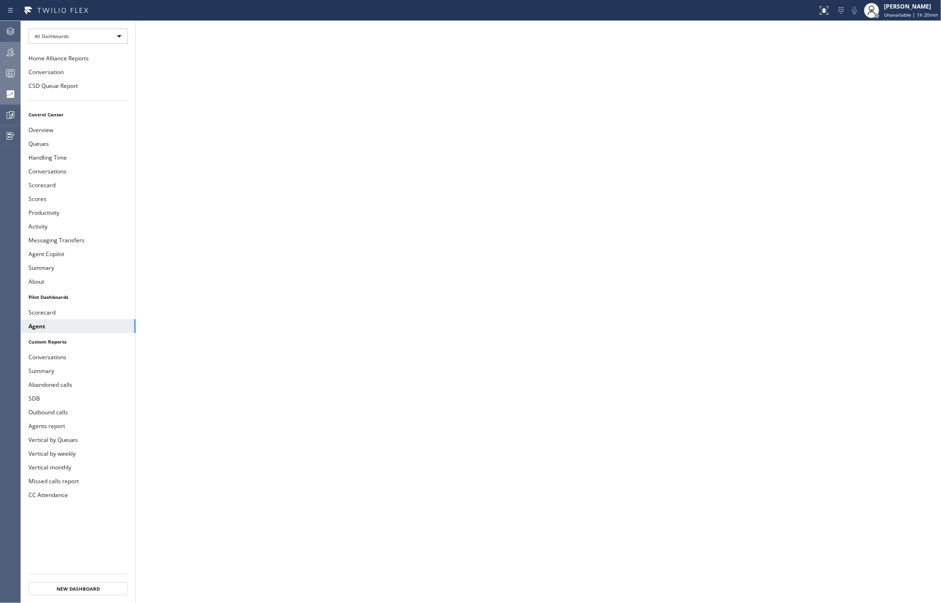
click at [16, 51] on icon at bounding box center [10, 52] width 11 height 11
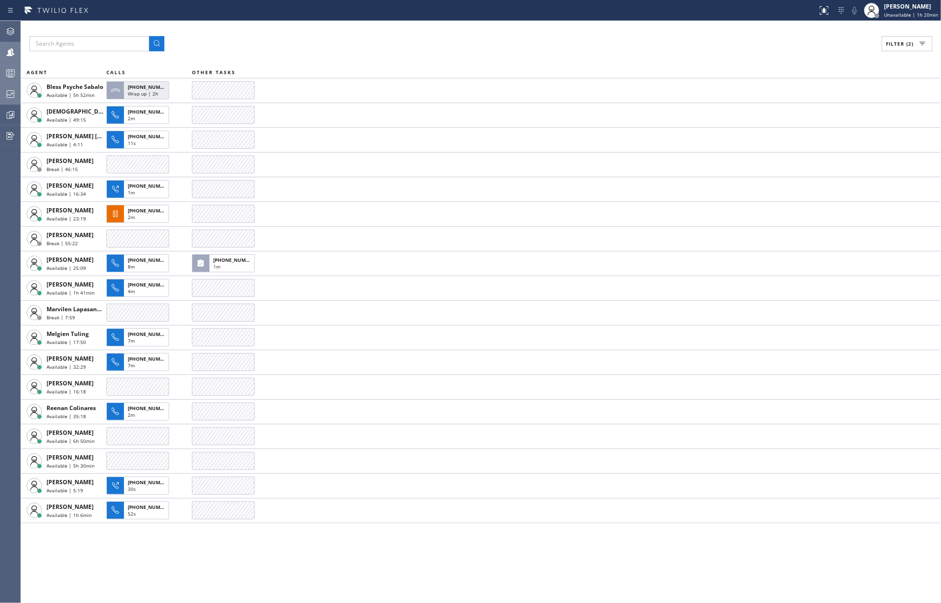
click at [14, 66] on div at bounding box center [10, 73] width 21 height 19
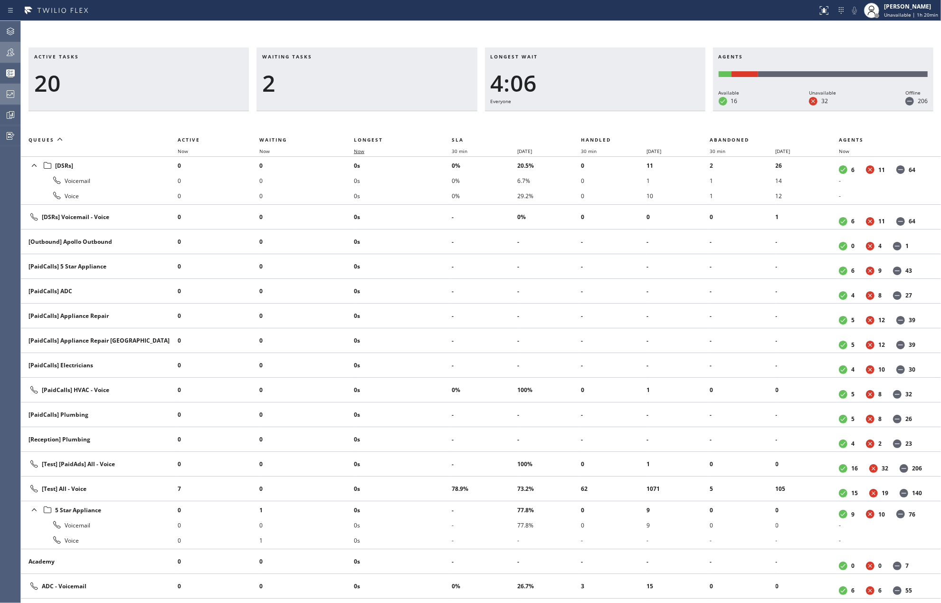
click at [368, 153] on span "Now" at bounding box center [365, 151] width 22 height 7
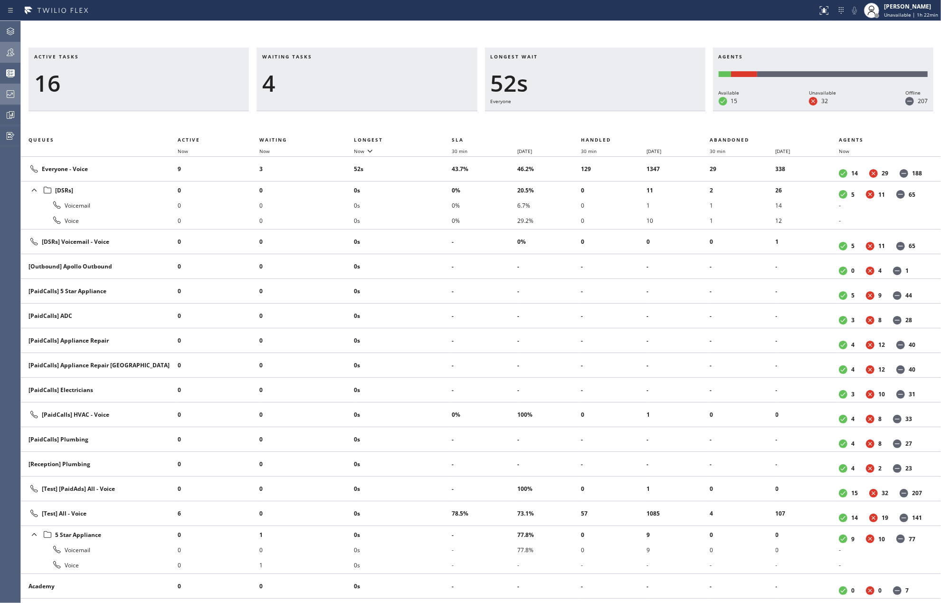
click at [9, 53] on icon at bounding box center [10, 52] width 11 height 11
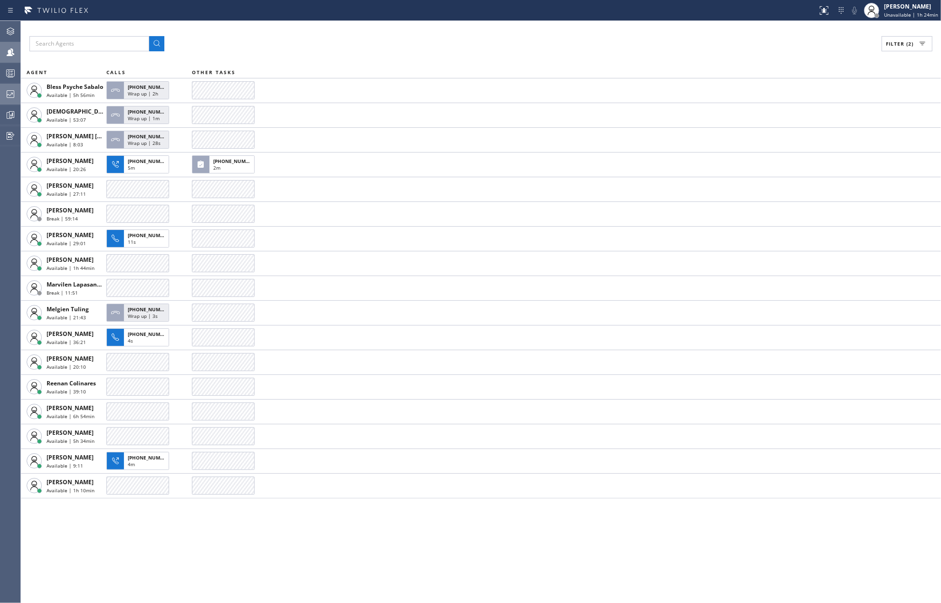
click at [175, 542] on div "Filter (2) AGENT CALLS OTHER TASKS Bless Psyche Sabalo Available | 5h 56min +19…" at bounding box center [481, 312] width 920 height 582
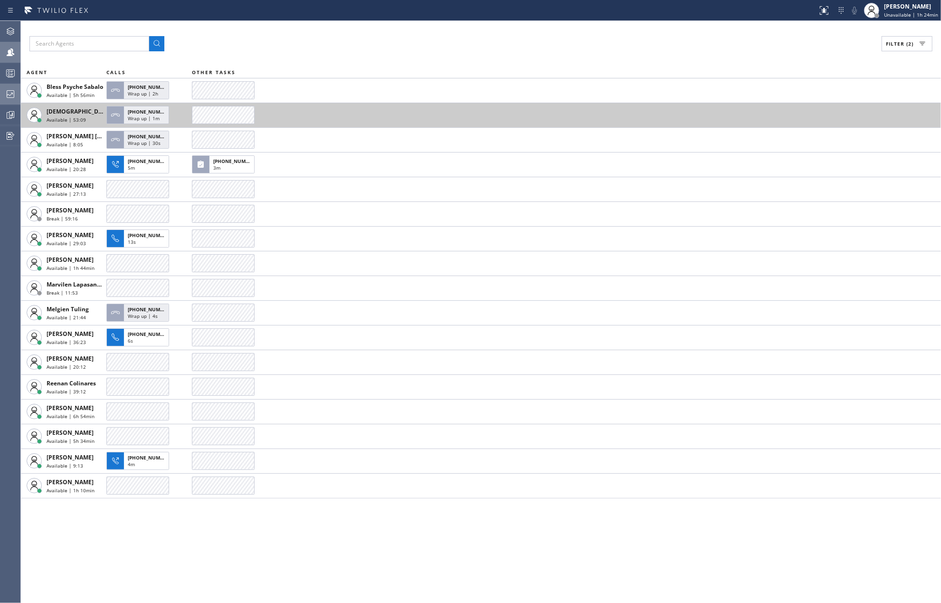
click at [69, 114] on span "[DEMOGRAPHIC_DATA][PERSON_NAME]" at bounding box center [103, 111] width 112 height 8
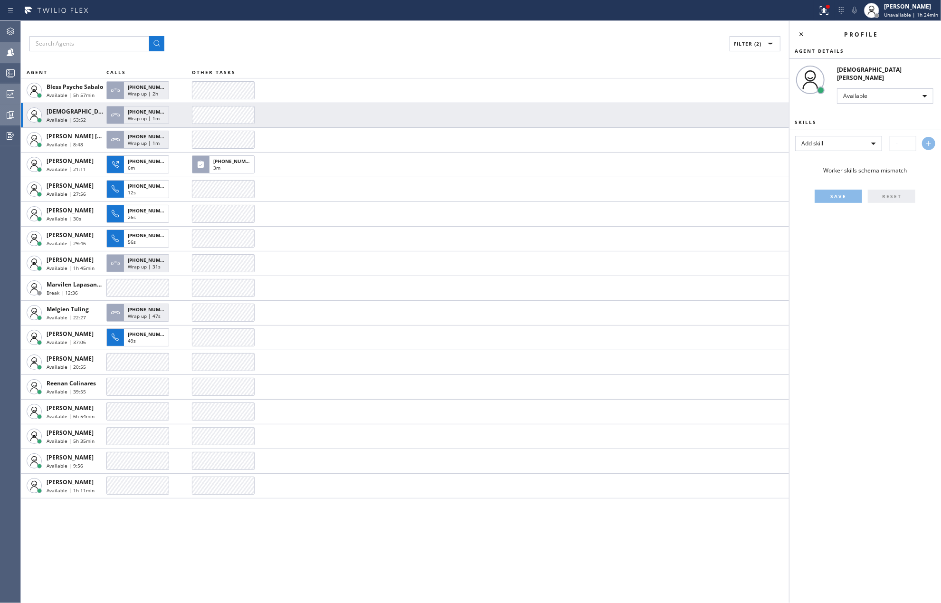
click at [9, 111] on icon at bounding box center [10, 114] width 11 height 11
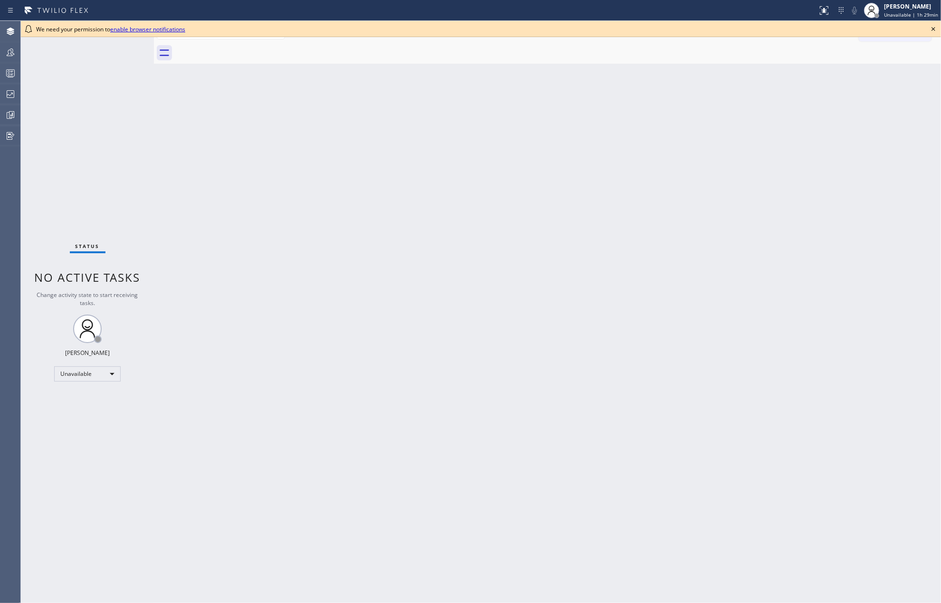
click at [930, 28] on icon at bounding box center [932, 28] width 11 height 11
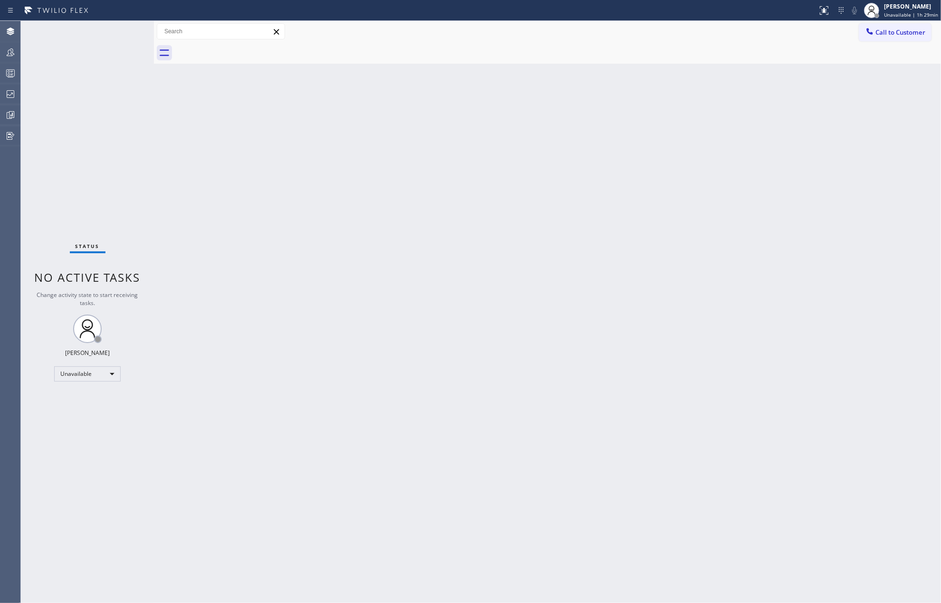
click at [840, 113] on div "Back to Dashboard Change Sender ID Customers Technicians Select a contact Outbo…" at bounding box center [547, 312] width 787 height 582
click at [9, 70] on rect at bounding box center [11, 73] width 8 height 7
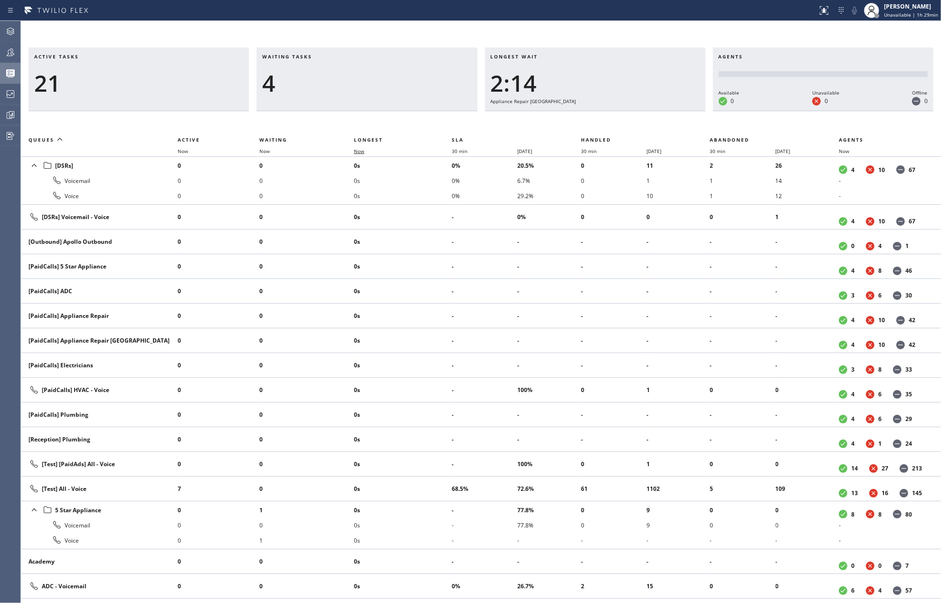
click at [363, 152] on span "Now" at bounding box center [359, 151] width 10 height 7
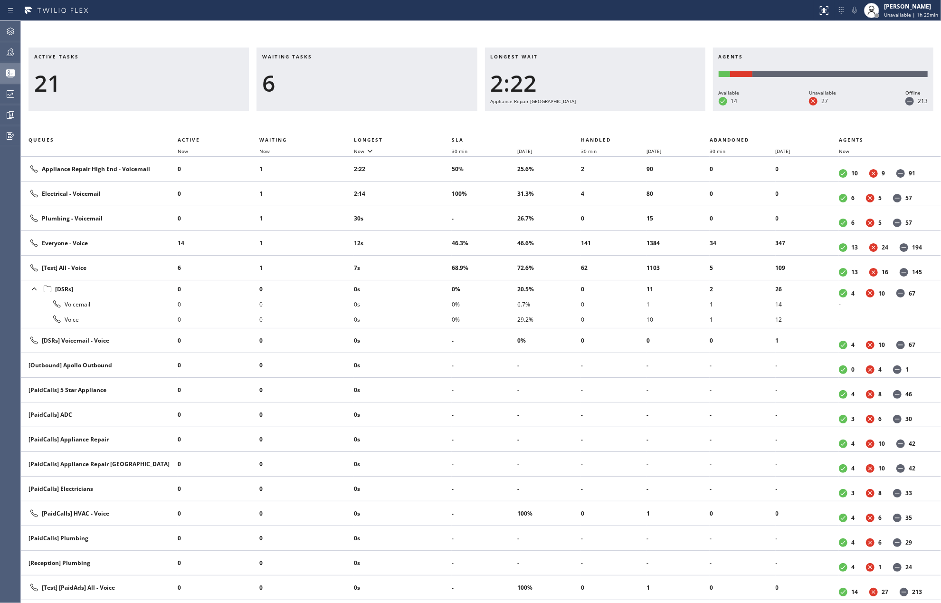
drag, startPoint x: 436, startPoint y: 36, endPoint x: 416, endPoint y: 94, distance: 61.1
click at [435, 37] on div "Active tasks 21 Waiting tasks 6 Longest wait 2:22 Appliance Repair High End Age…" at bounding box center [481, 312] width 920 height 582
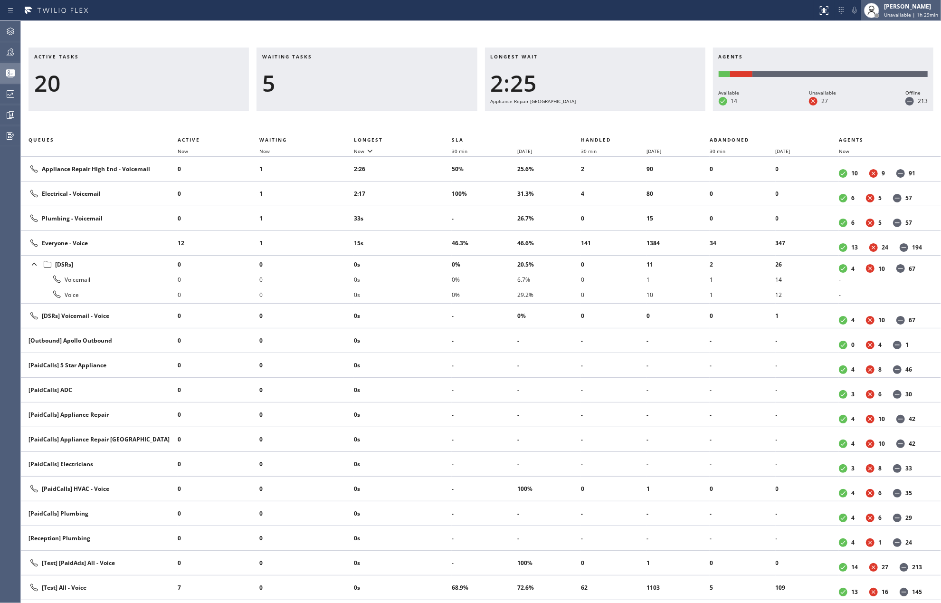
click at [915, 12] on span "Unavailable | 1h 29min" at bounding box center [911, 14] width 54 height 7
click at [886, 48] on button "Available" at bounding box center [893, 50] width 95 height 12
click at [913, 10] on div "[PERSON_NAME]" at bounding box center [914, 6] width 47 height 8
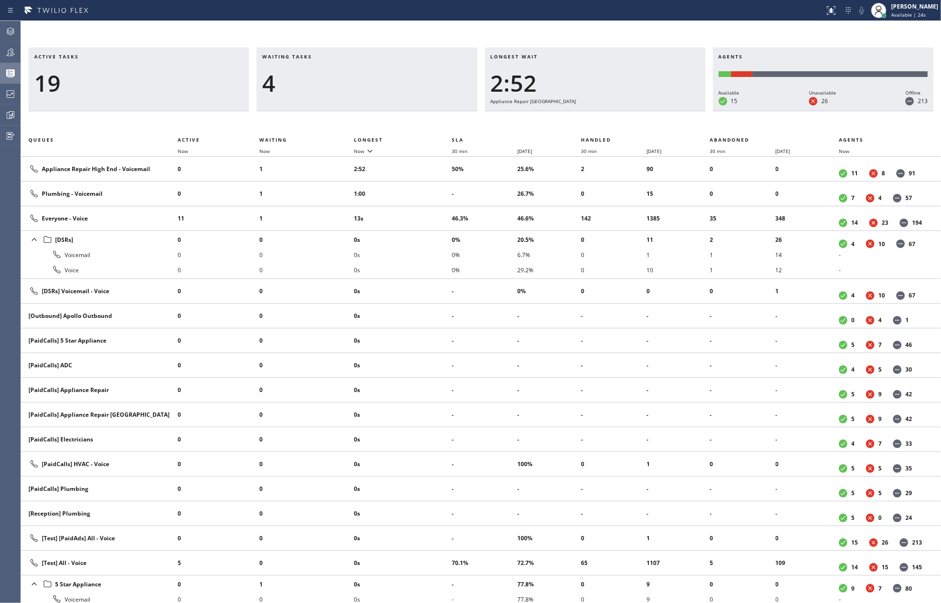
click at [736, 33] on div "Active tasks 19 Waiting tasks 4 Longest wait 2:52 Appliance Repair High End Age…" at bounding box center [481, 312] width 920 height 582
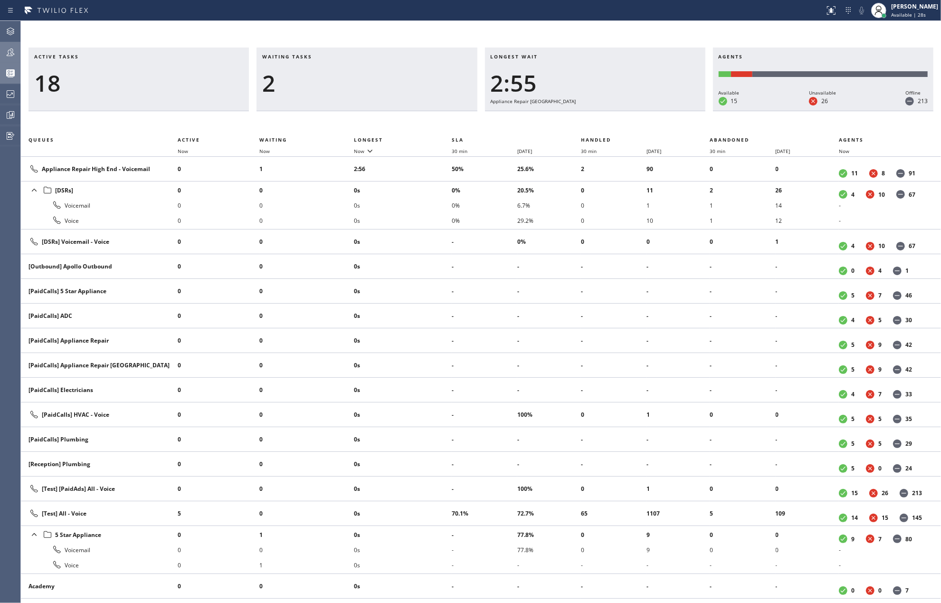
click at [14, 52] on icon at bounding box center [10, 52] width 11 height 11
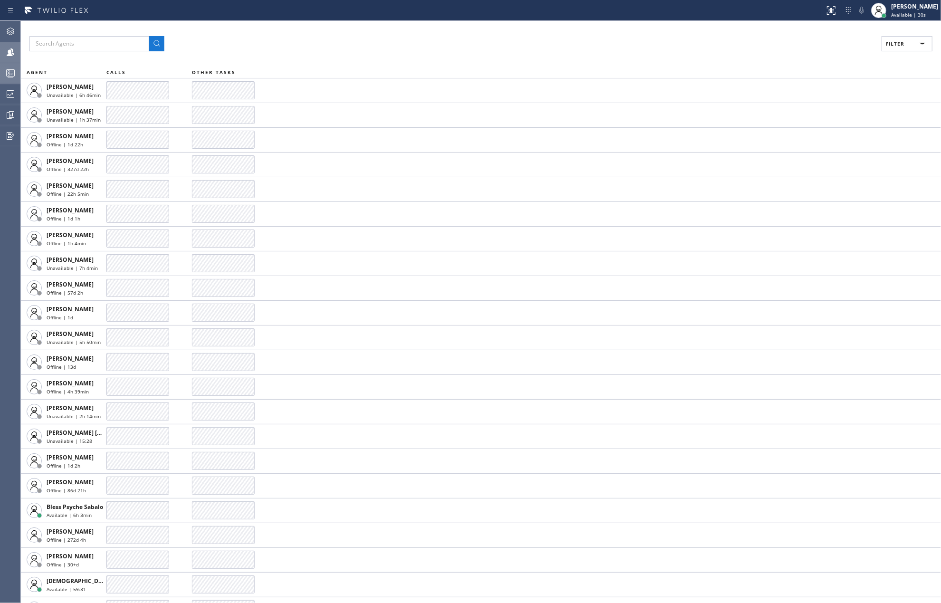
click at [901, 45] on span "Filter" at bounding box center [895, 43] width 19 height 7
click at [805, 125] on input "Unavailable" at bounding box center [802, 127] width 11 height 11
checkbox input "true"
click at [877, 54] on span "Apply" at bounding box center [882, 54] width 19 height 7
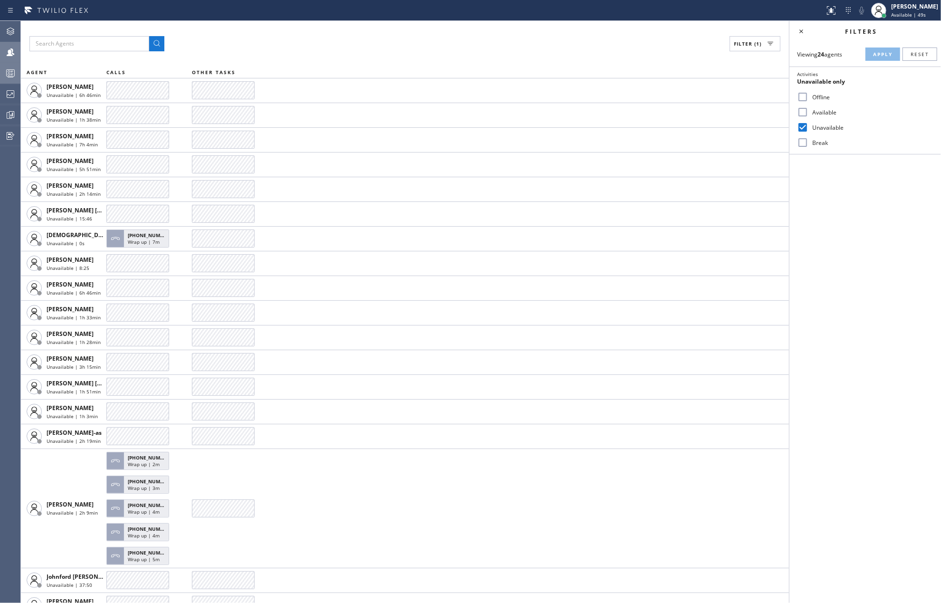
click at [5, 69] on icon at bounding box center [10, 72] width 11 height 11
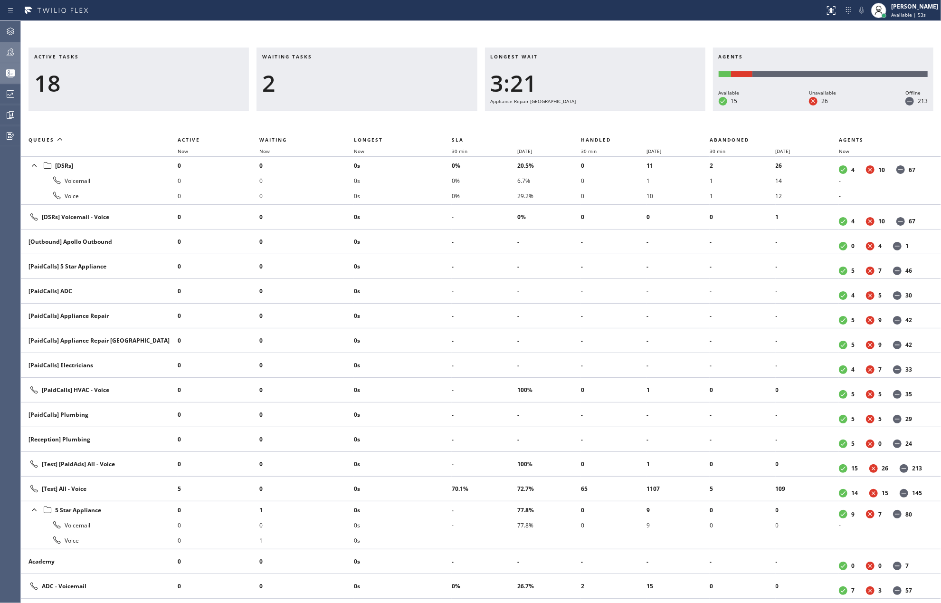
click at [9, 54] on icon at bounding box center [10, 52] width 11 height 11
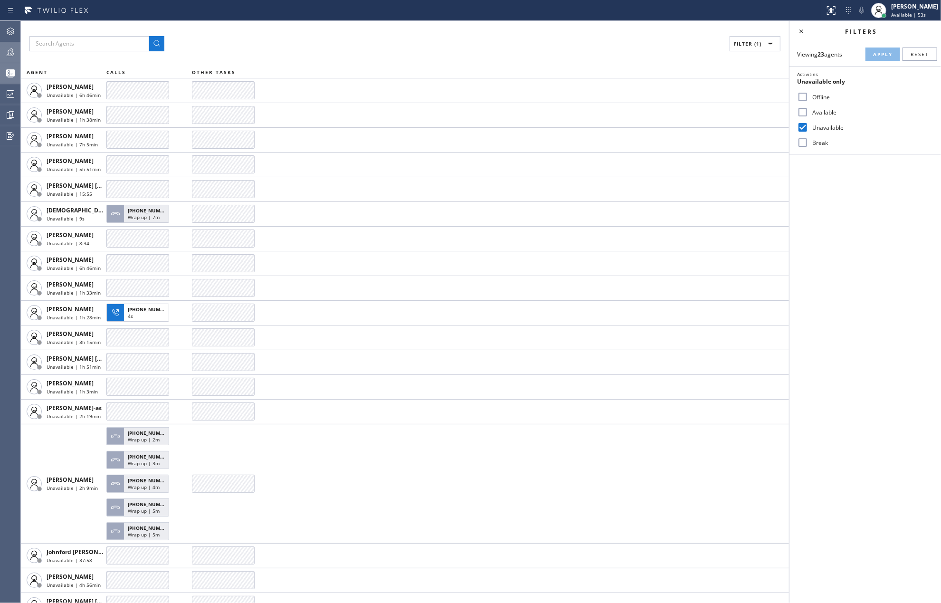
click at [802, 113] on input "Available" at bounding box center [802, 111] width 11 height 11
checkbox input "true"
click at [803, 126] on input "Unavailable" at bounding box center [802, 127] width 11 height 11
checkbox input "false"
click at [882, 56] on span "Apply" at bounding box center [882, 54] width 19 height 7
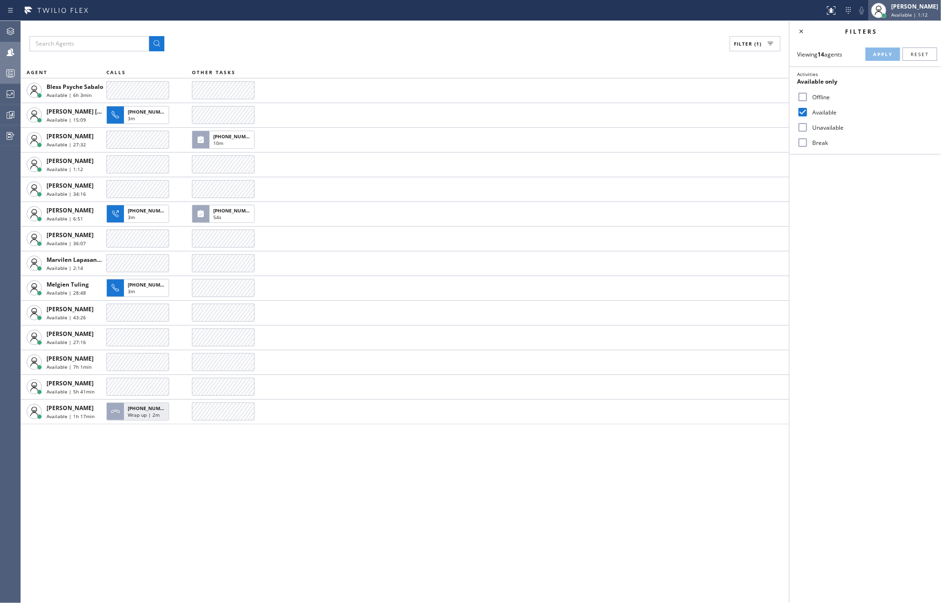
click at [911, 15] on span "Available | 1:12" at bounding box center [909, 14] width 37 height 7
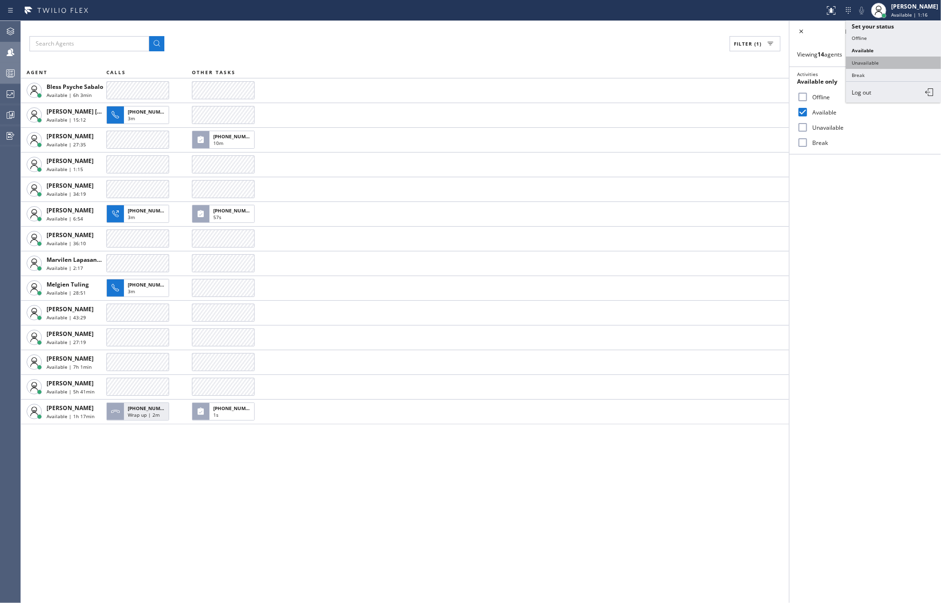
click at [896, 57] on button "Unavailable" at bounding box center [893, 63] width 95 height 12
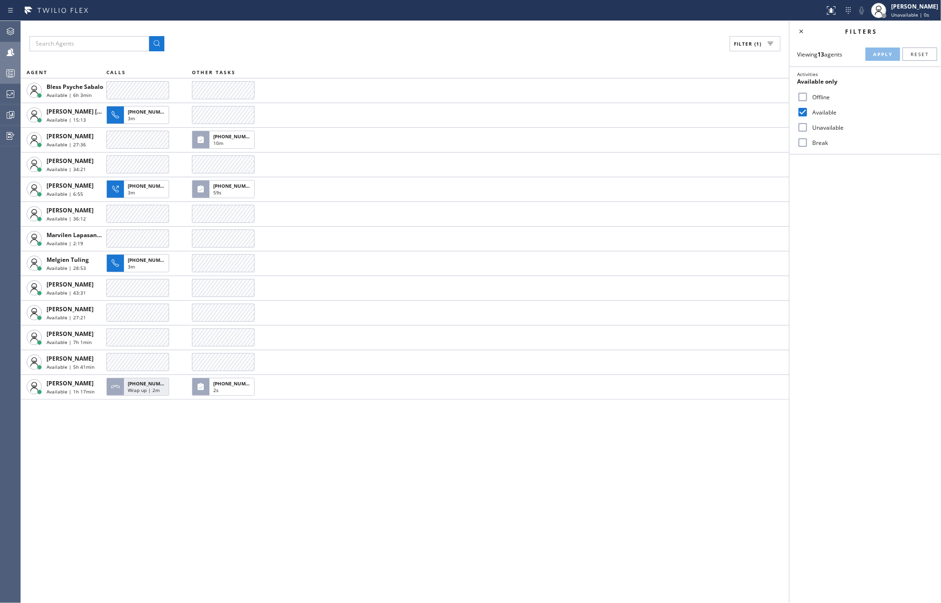
click at [9, 65] on div at bounding box center [10, 73] width 21 height 19
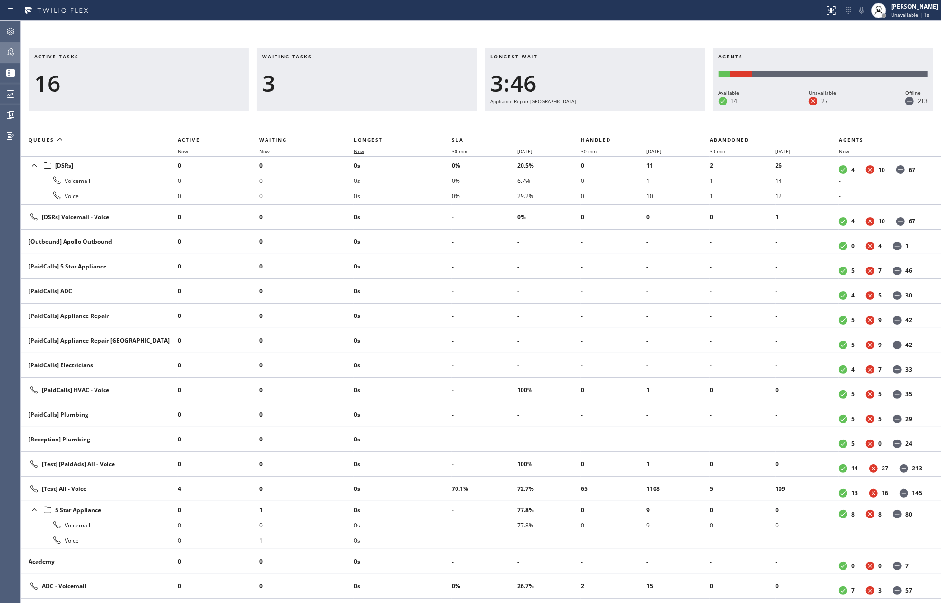
click at [358, 152] on span "Now" at bounding box center [359, 151] width 10 height 7
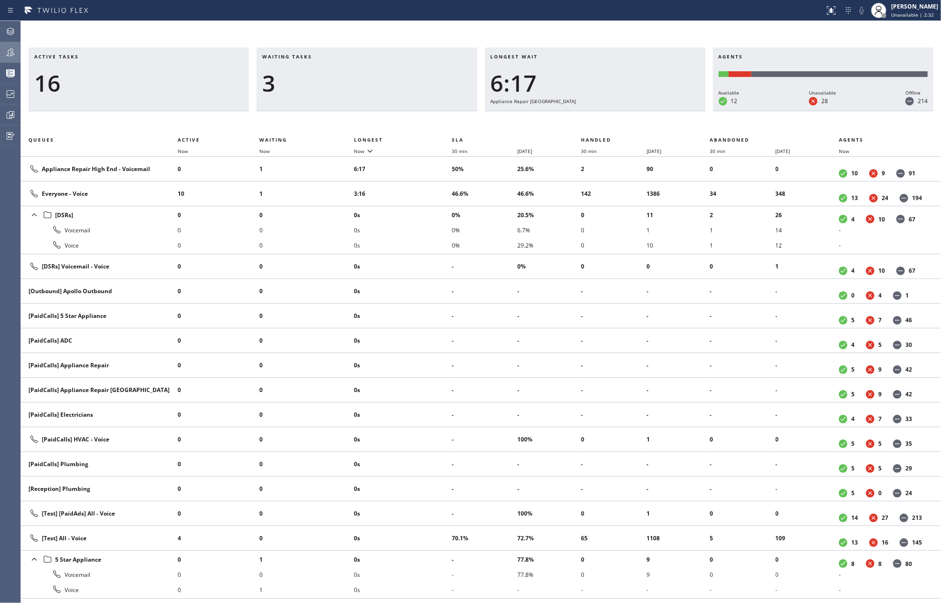
click at [11, 55] on icon at bounding box center [10, 52] width 11 height 11
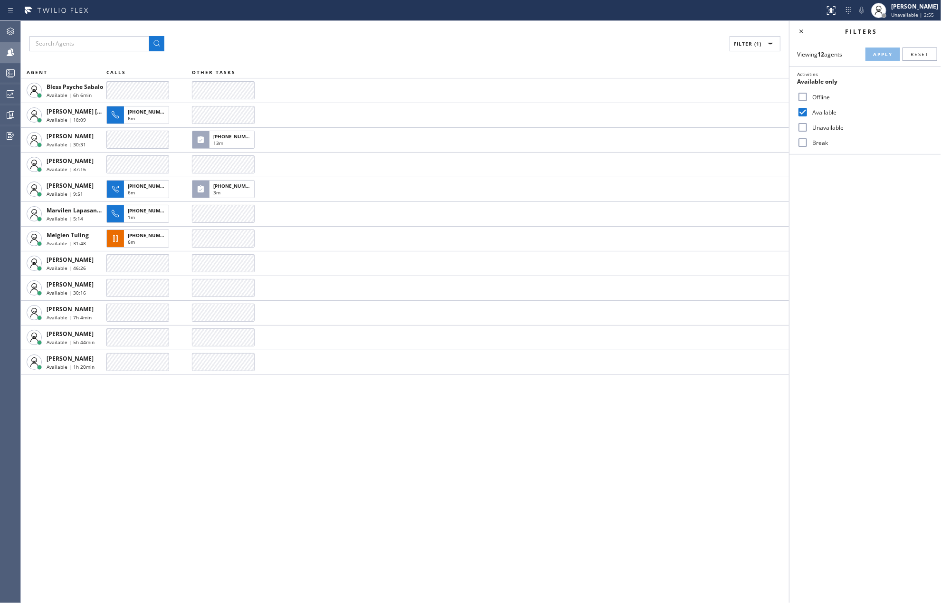
click at [125, 453] on div "Filter (1) AGENT CALLS OTHER TASKS Bless Psyche Sabalo Available | 6h 6min Chri…" at bounding box center [405, 312] width 768 height 582
click at [803, 143] on input "Break" at bounding box center [802, 142] width 11 height 11
checkbox input "true"
click at [883, 54] on span "Apply" at bounding box center [882, 54] width 19 height 7
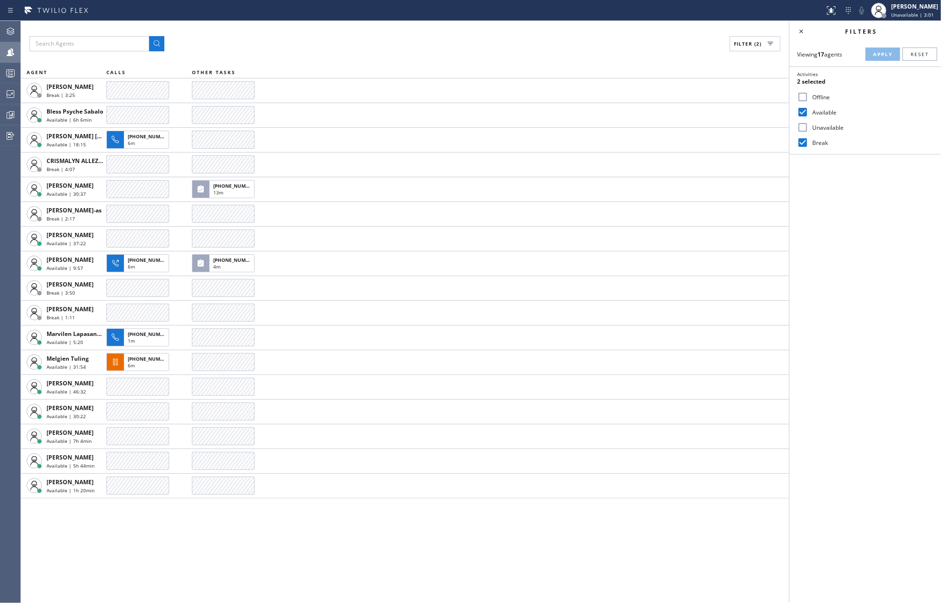
click at [800, 127] on input "Unavailable" at bounding box center [802, 127] width 11 height 11
checkbox input "true"
click at [869, 52] on button "Apply" at bounding box center [882, 53] width 35 height 13
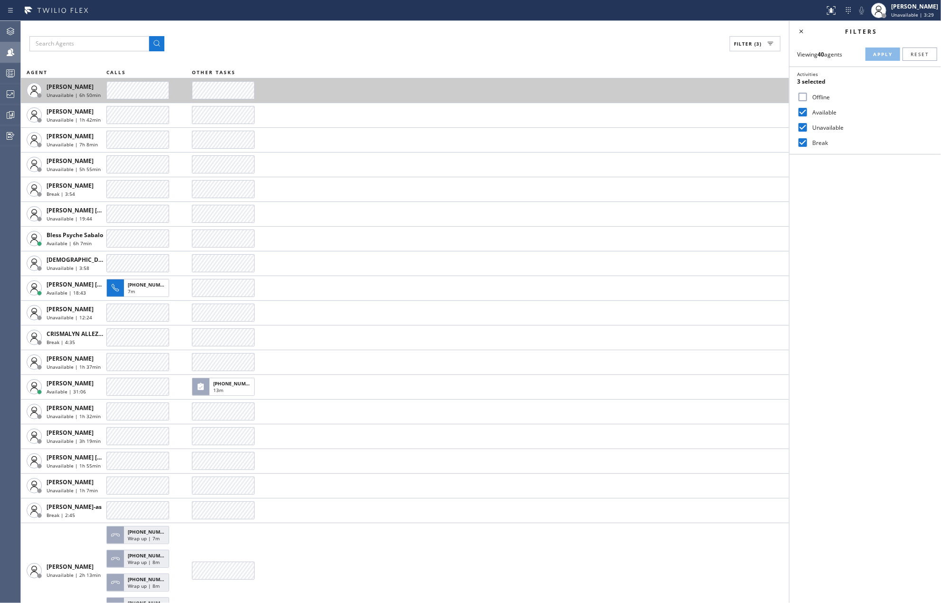
drag, startPoint x: 380, startPoint y: 30, endPoint x: 258, endPoint y: 94, distance: 137.4
click at [380, 30] on div "Filter (3) AGENT CALLS OTHER TASKS Abe Collarte Unavailable | 6h 50min Adam Alr…" at bounding box center [405, 312] width 768 height 582
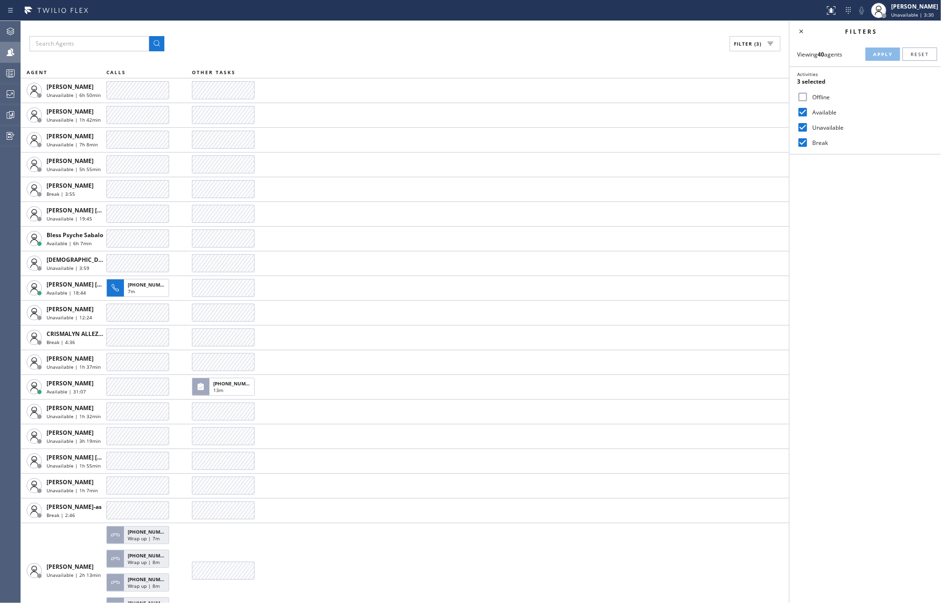
click at [9, 70] on rect at bounding box center [11, 73] width 8 height 7
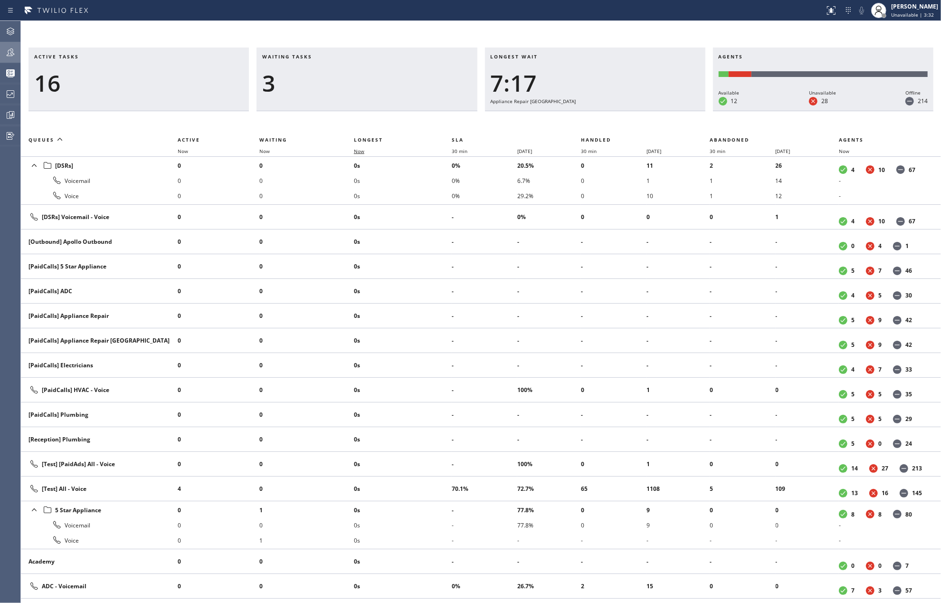
click at [368, 151] on span "Now" at bounding box center [365, 151] width 22 height 7
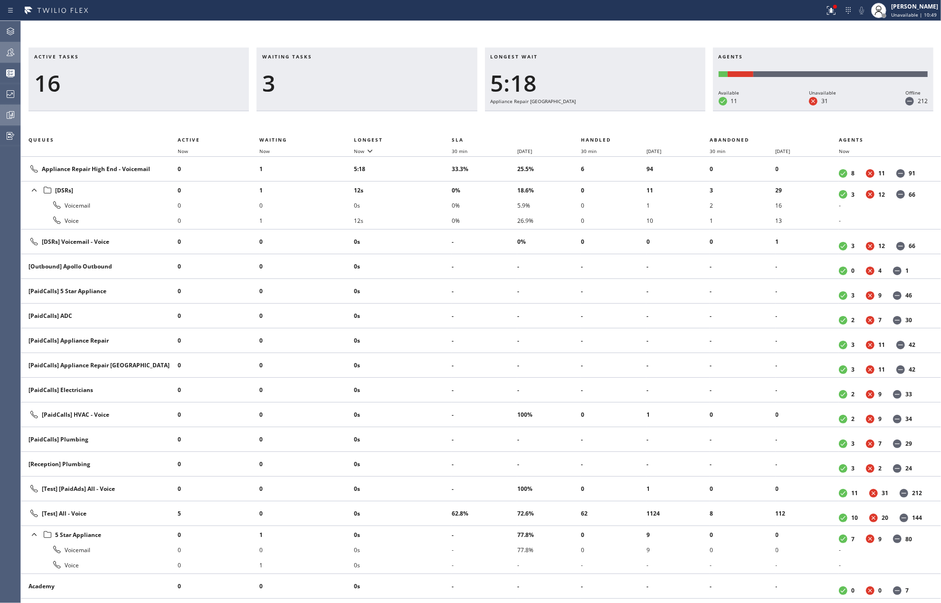
click at [6, 116] on icon at bounding box center [10, 114] width 11 height 11
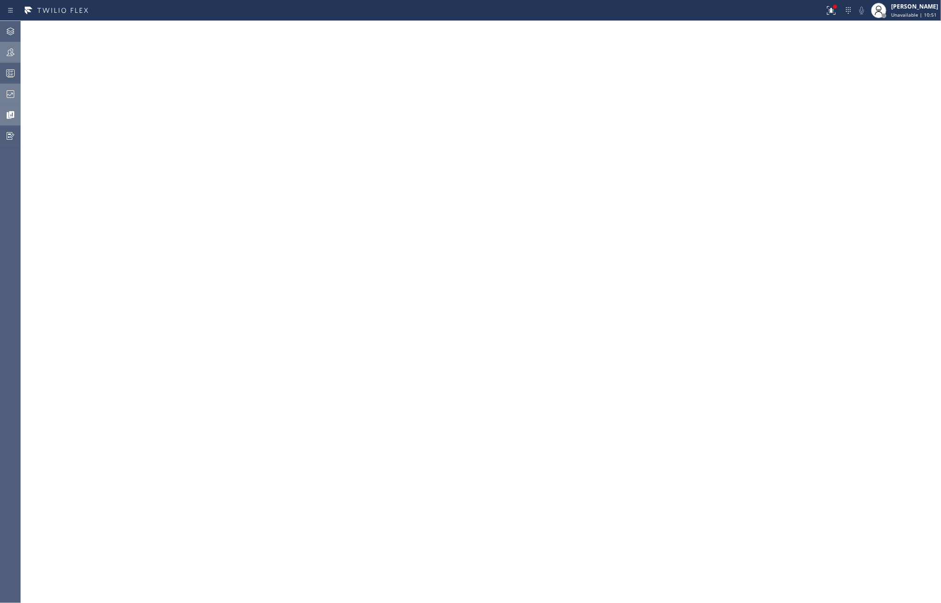
click at [12, 93] on icon at bounding box center [11, 94] width 8 height 8
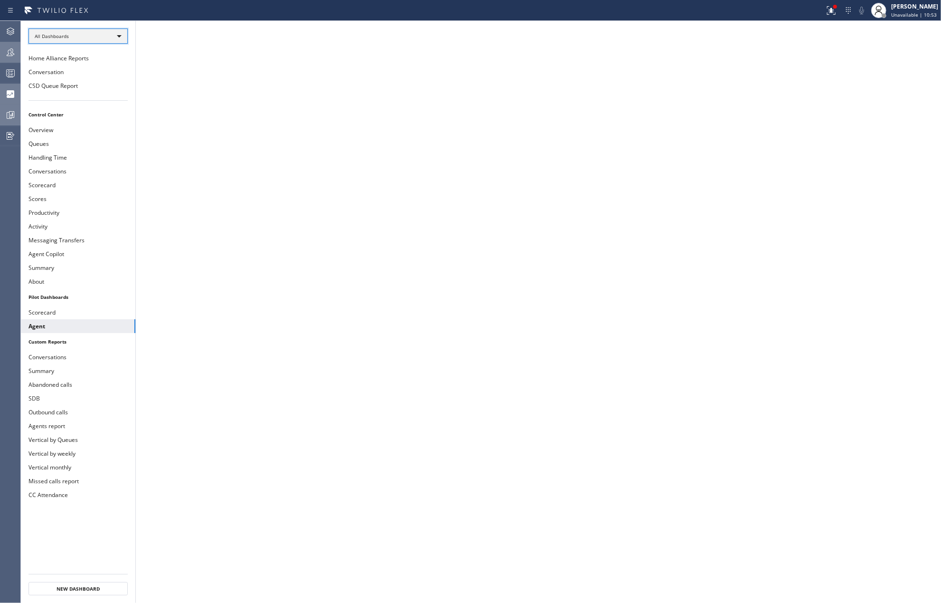
click at [98, 38] on div "All Dashboards" at bounding box center [77, 35] width 99 height 15
click at [59, 37] on div at bounding box center [470, 301] width 941 height 603
click at [9, 109] on icon at bounding box center [10, 114] width 11 height 11
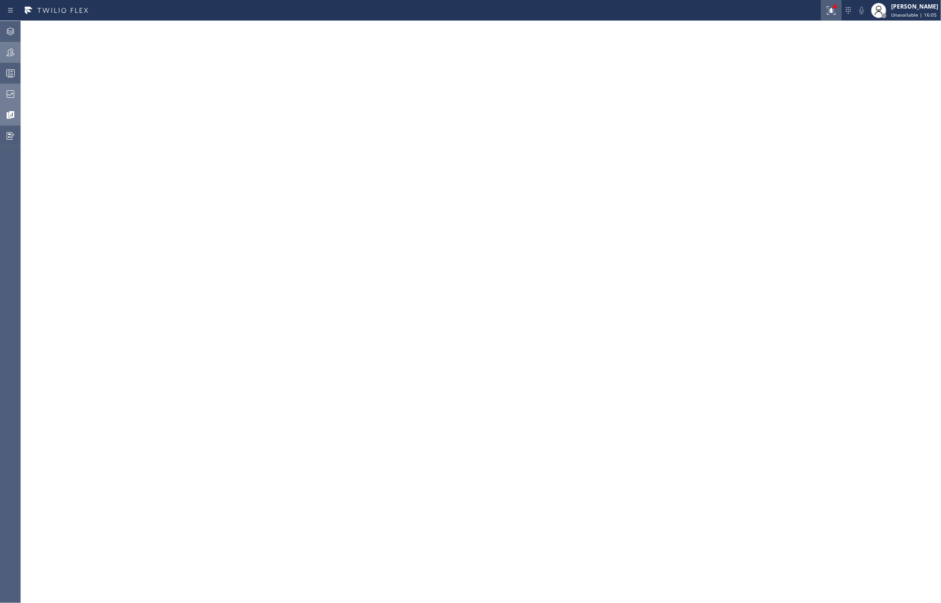
click at [837, 13] on icon at bounding box center [830, 10] width 11 height 11
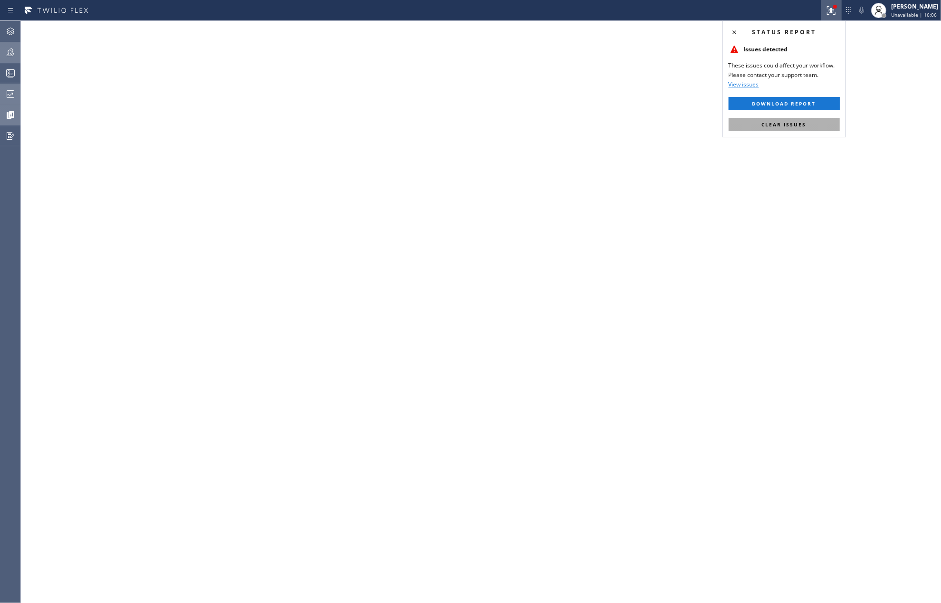
click at [815, 121] on button "Clear issues" at bounding box center [783, 124] width 111 height 13
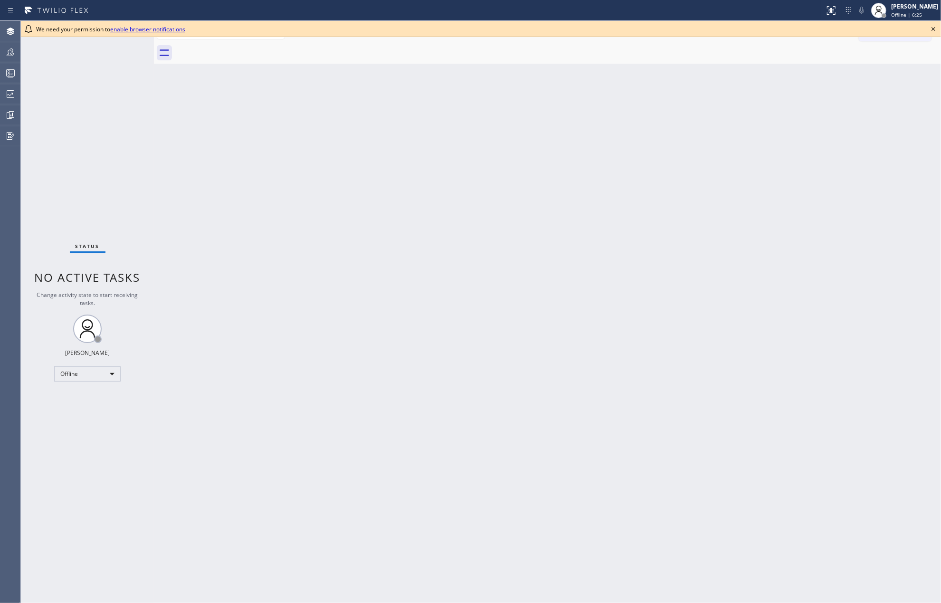
click at [935, 28] on icon at bounding box center [933, 29] width 4 height 4
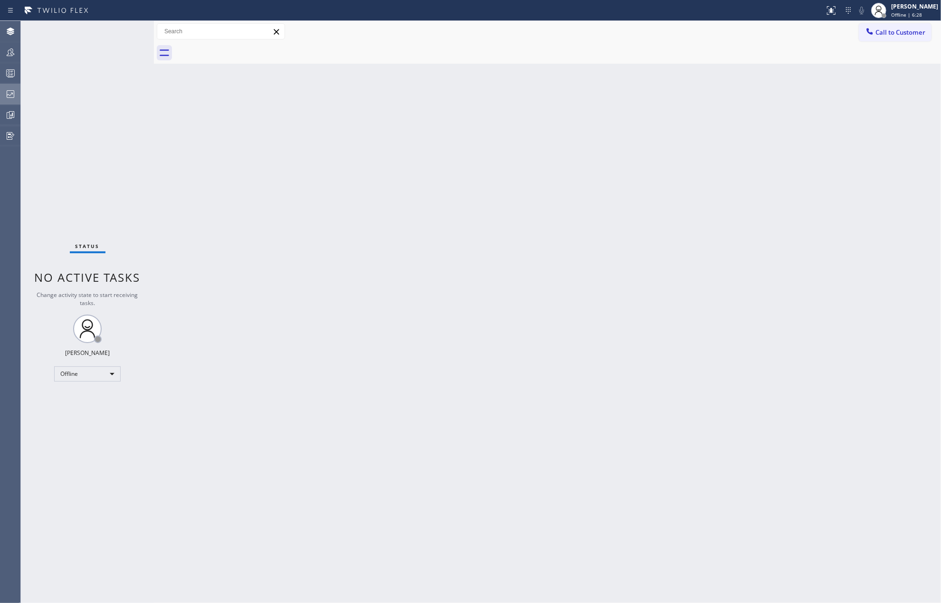
click at [16, 97] on div at bounding box center [10, 93] width 21 height 11
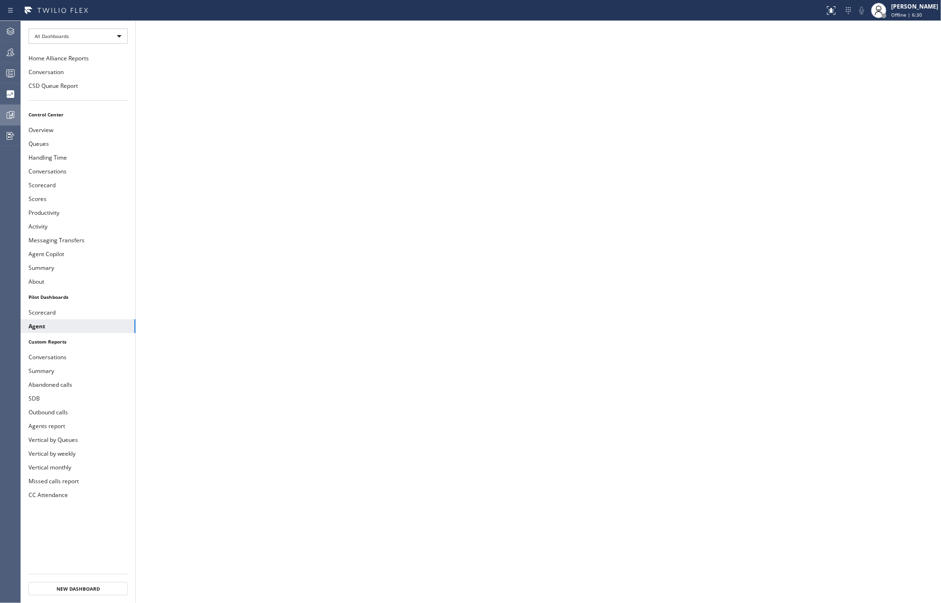
click at [14, 120] on icon at bounding box center [10, 114] width 11 height 11
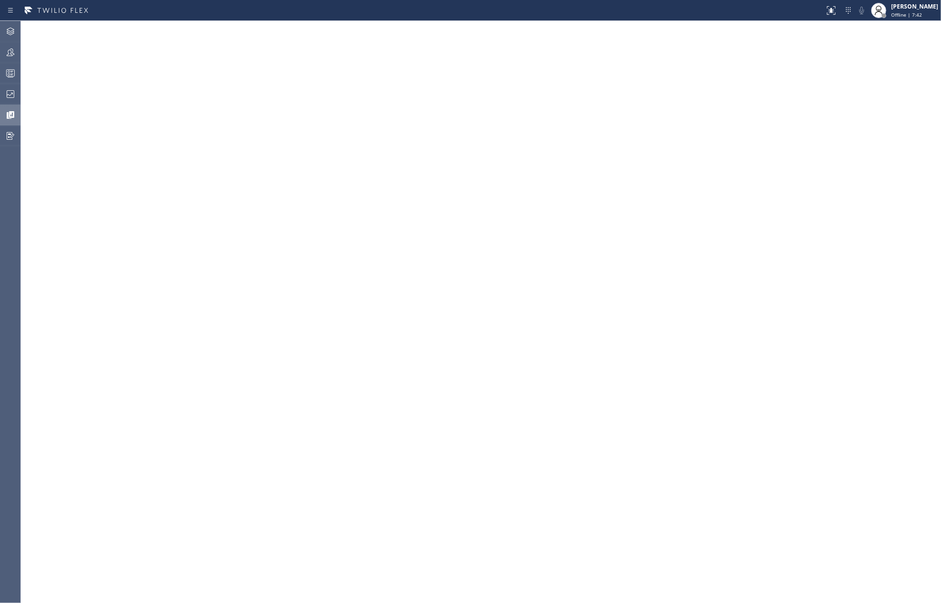
click at [523, 12] on div at bounding box center [412, 10] width 817 height 15
click at [10, 94] on icon at bounding box center [10, 93] width 11 height 11
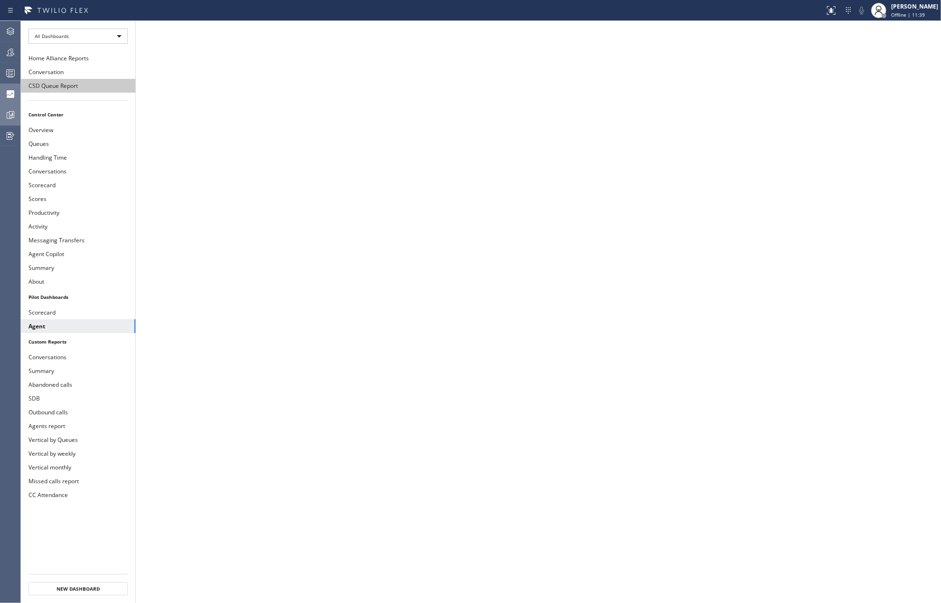
click at [58, 89] on button "CSD Queue Report" at bounding box center [78, 86] width 114 height 14
click at [10, 117] on icon at bounding box center [10, 114] width 11 height 11
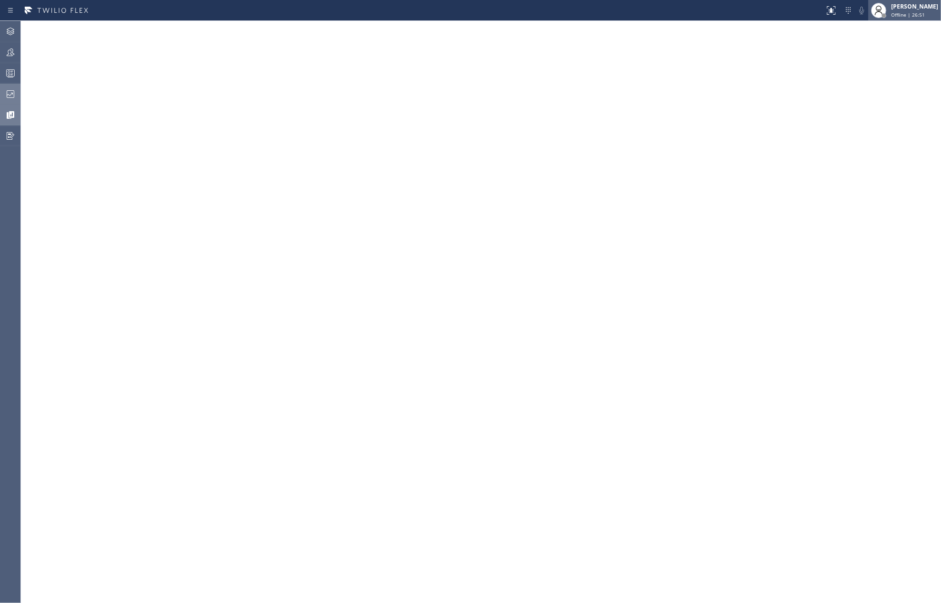
click at [902, 6] on div "[PERSON_NAME]" at bounding box center [914, 6] width 47 height 8
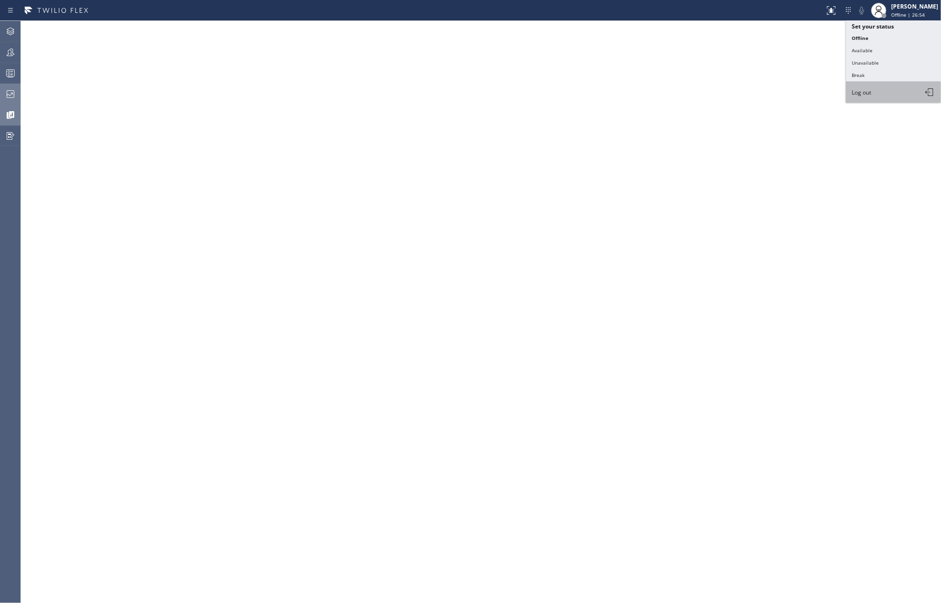
click at [874, 86] on button "Log out" at bounding box center [893, 92] width 95 height 21
